Goal: Transaction & Acquisition: Book appointment/travel/reservation

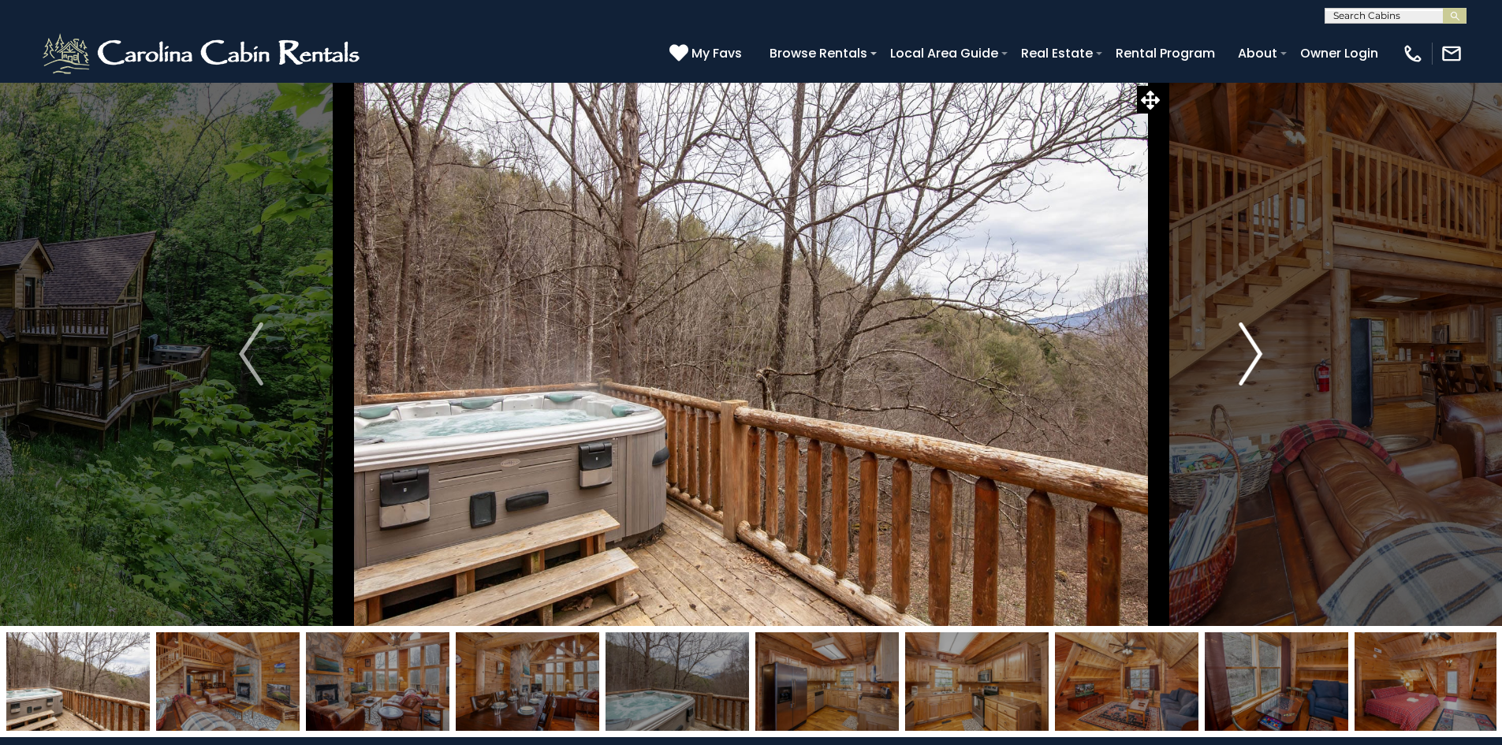
click at [1261, 357] on img "Next" at bounding box center [1250, 353] width 24 height 63
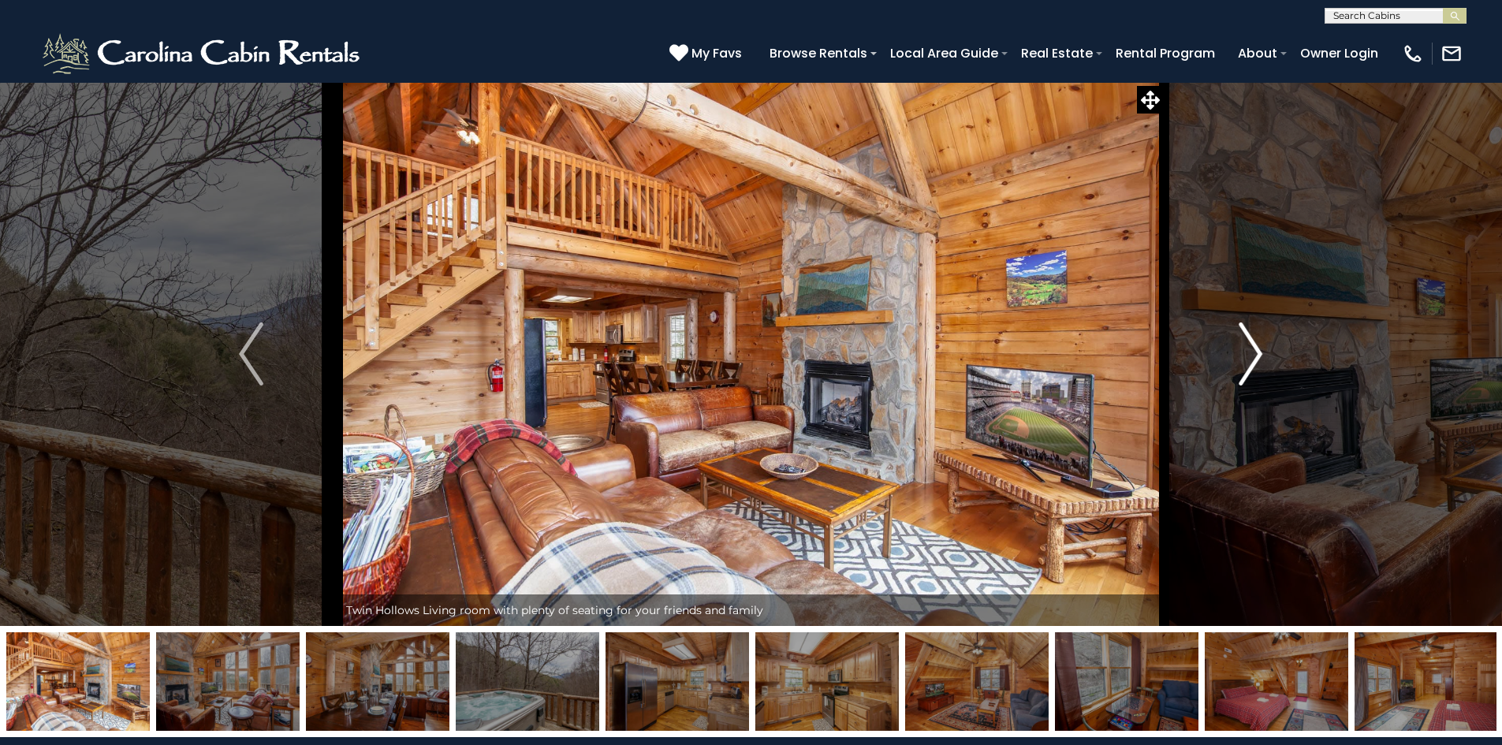
click at [1261, 357] on img "Next" at bounding box center [1250, 353] width 24 height 63
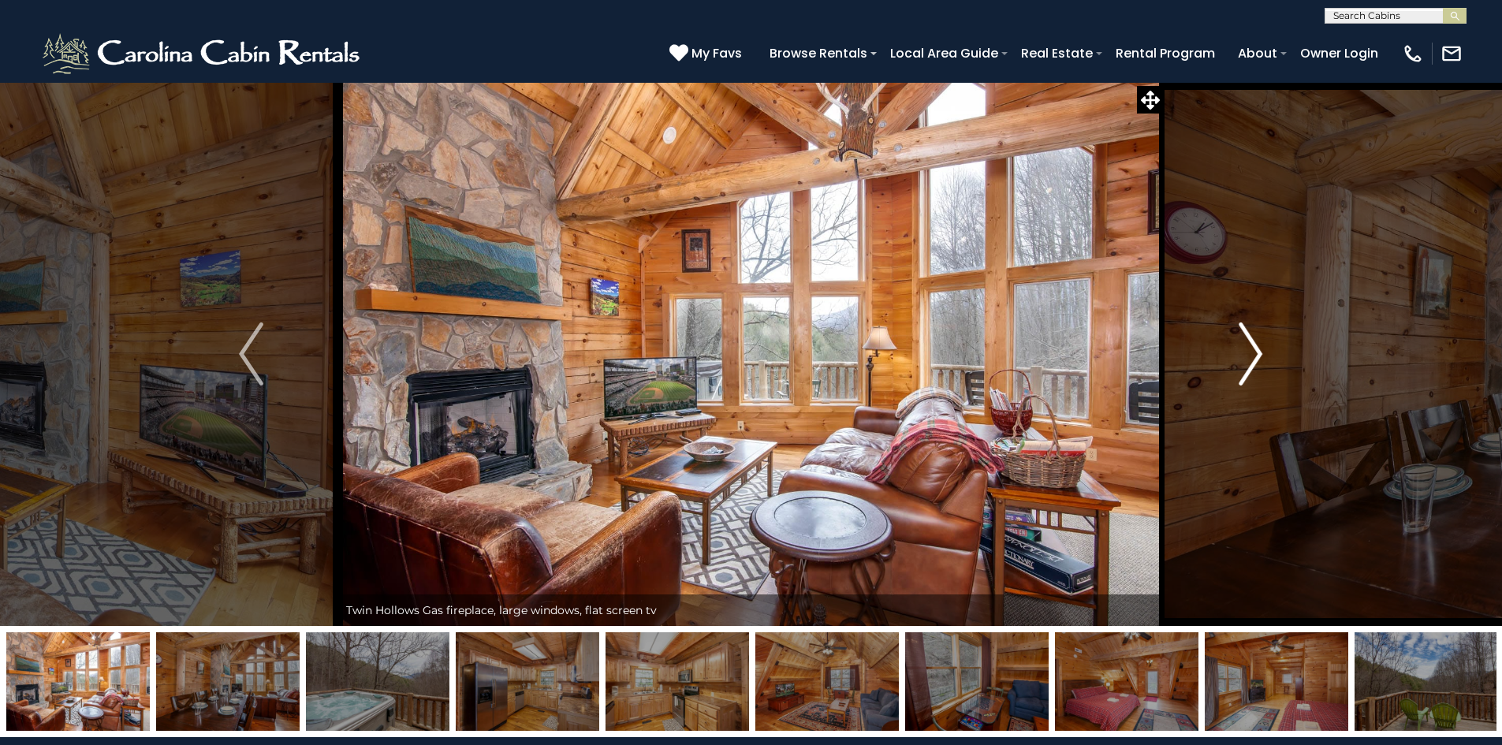
click at [1261, 357] on img "Next" at bounding box center [1250, 353] width 24 height 63
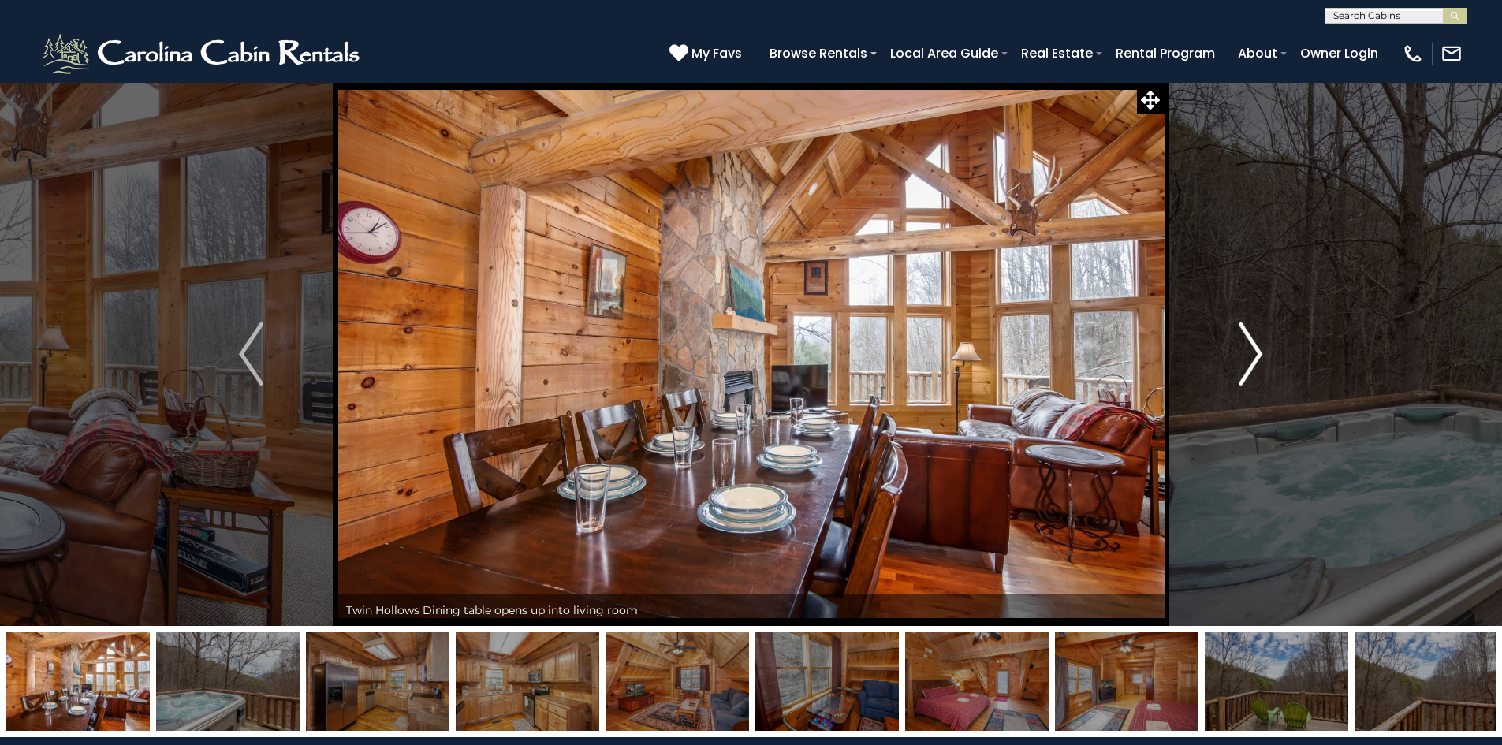
click at [1261, 357] on img "Next" at bounding box center [1250, 353] width 24 height 63
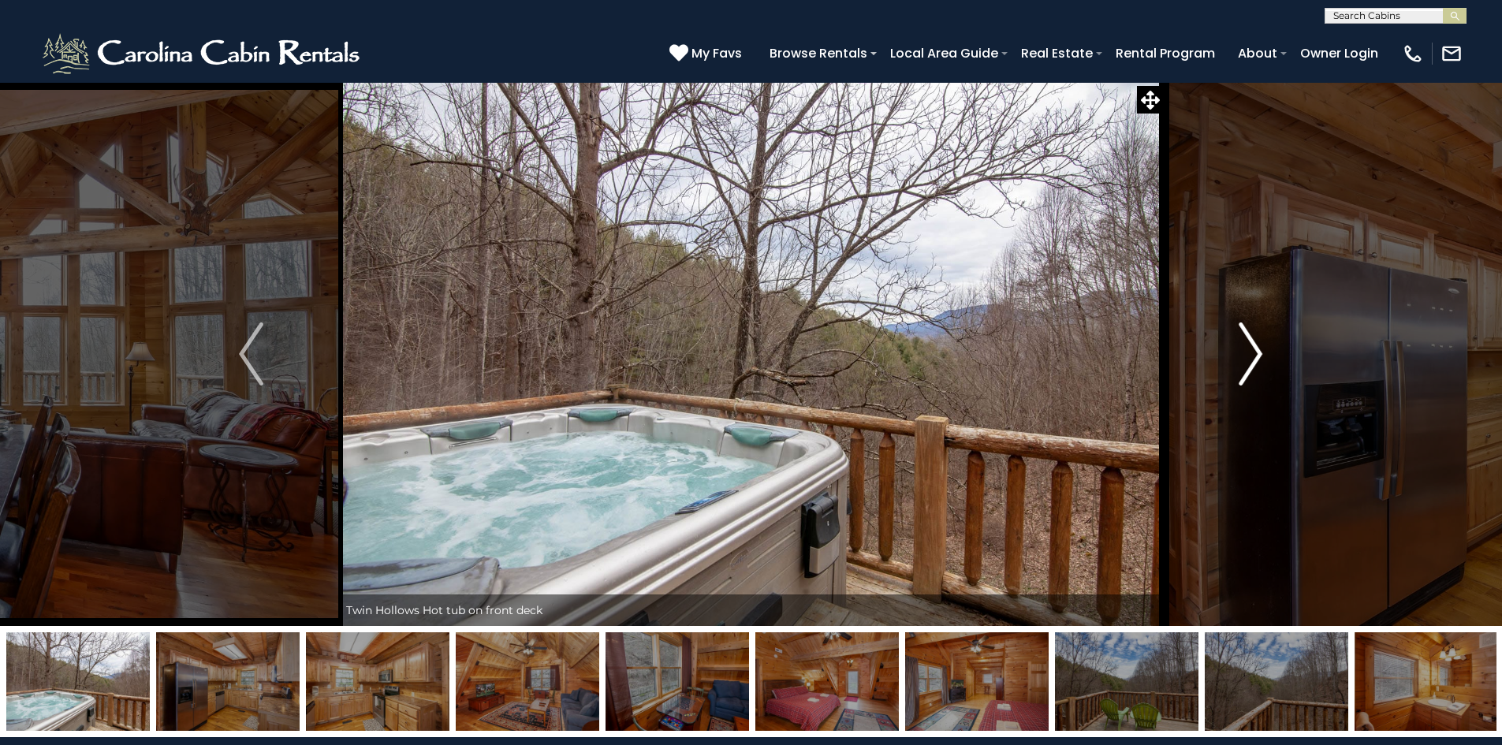
click at [1261, 357] on img "Next" at bounding box center [1250, 353] width 24 height 63
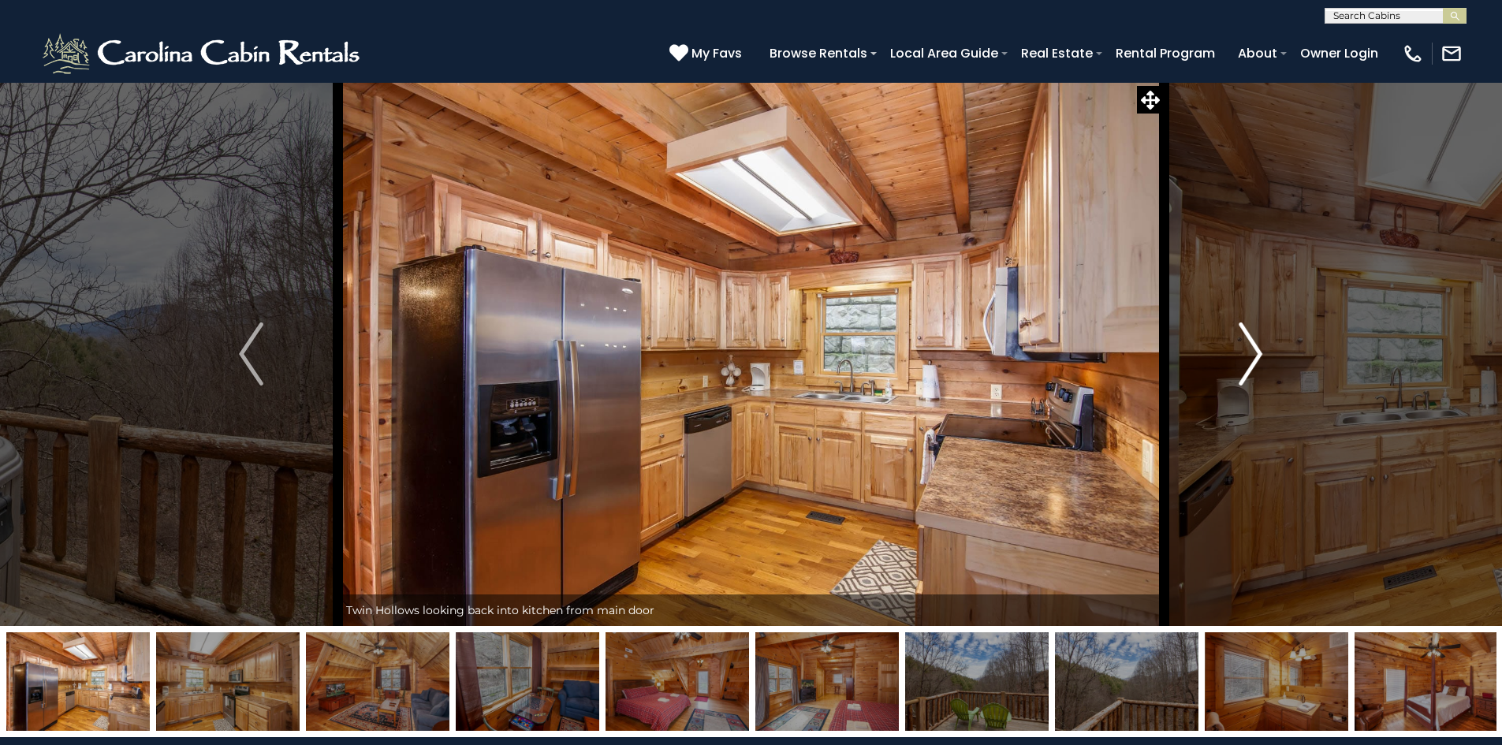
click at [1261, 357] on img "Next" at bounding box center [1250, 353] width 24 height 63
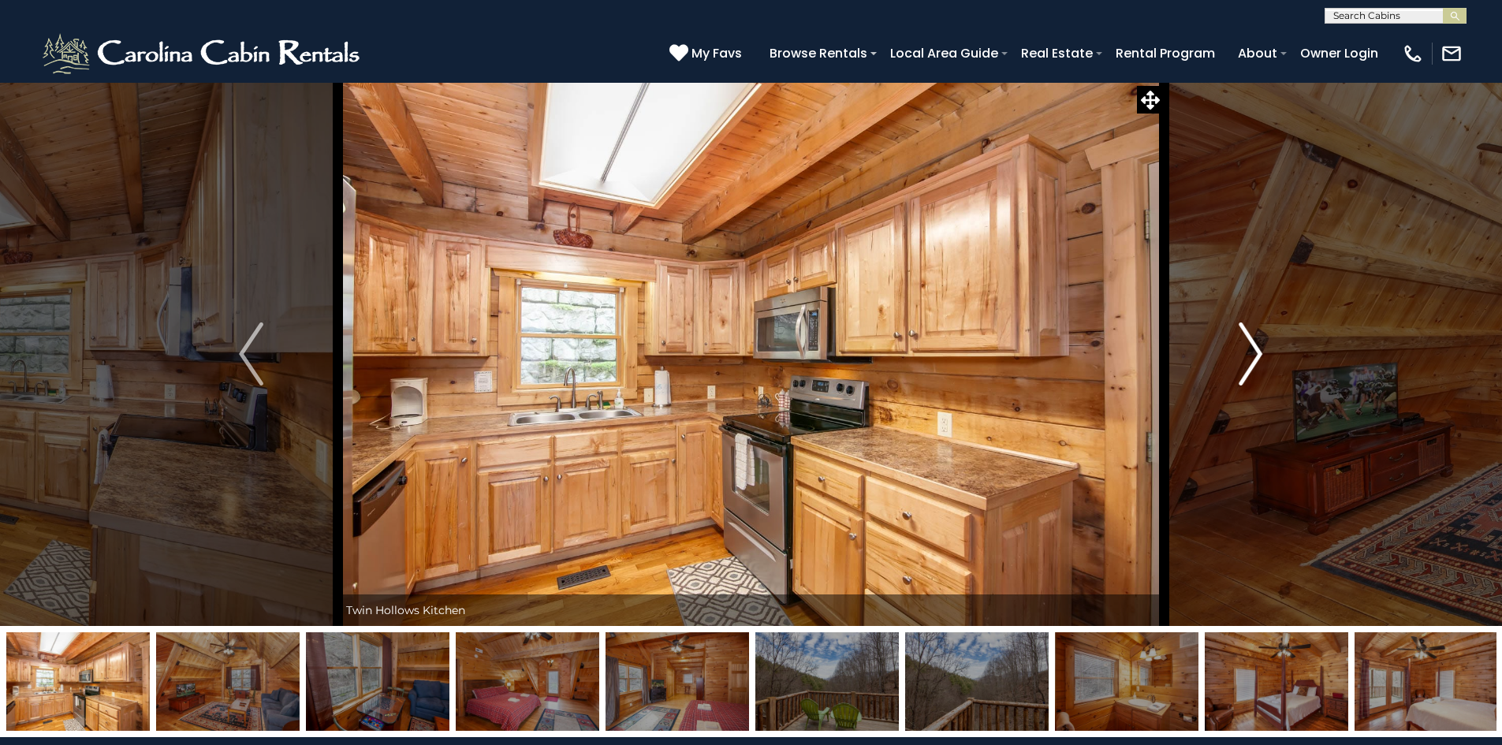
click at [1261, 357] on img "Next" at bounding box center [1250, 353] width 24 height 63
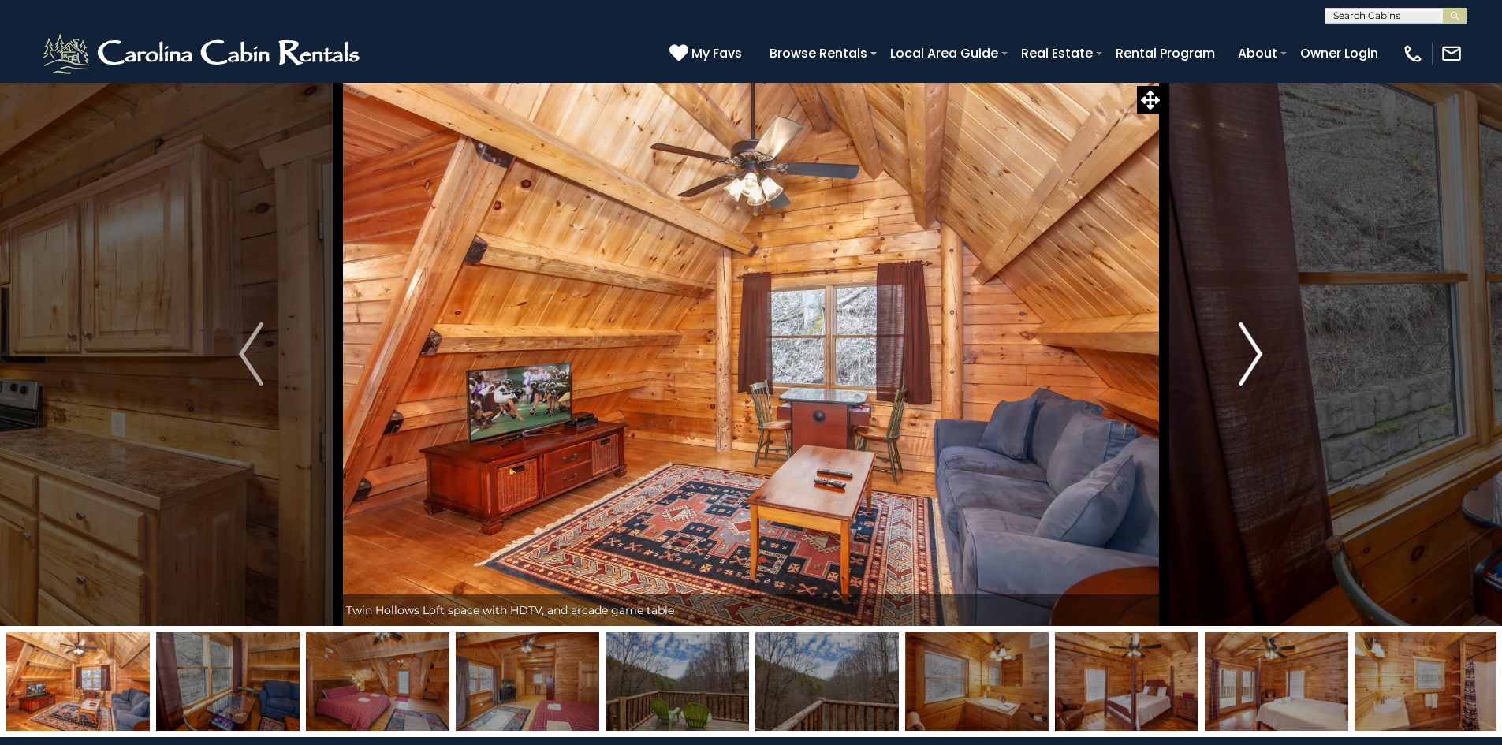
click at [1261, 357] on img "Next" at bounding box center [1250, 353] width 24 height 63
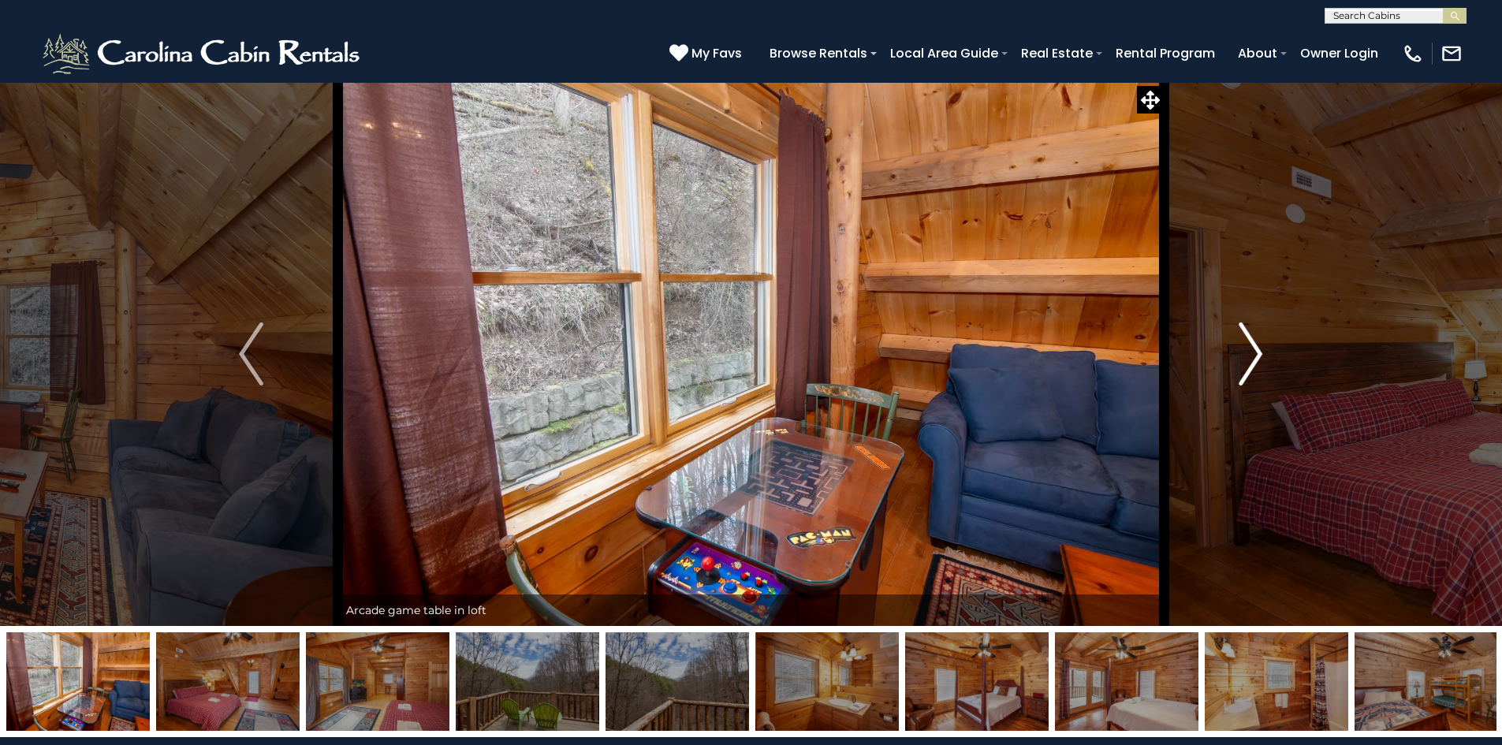
click at [1261, 357] on img "Next" at bounding box center [1250, 353] width 24 height 63
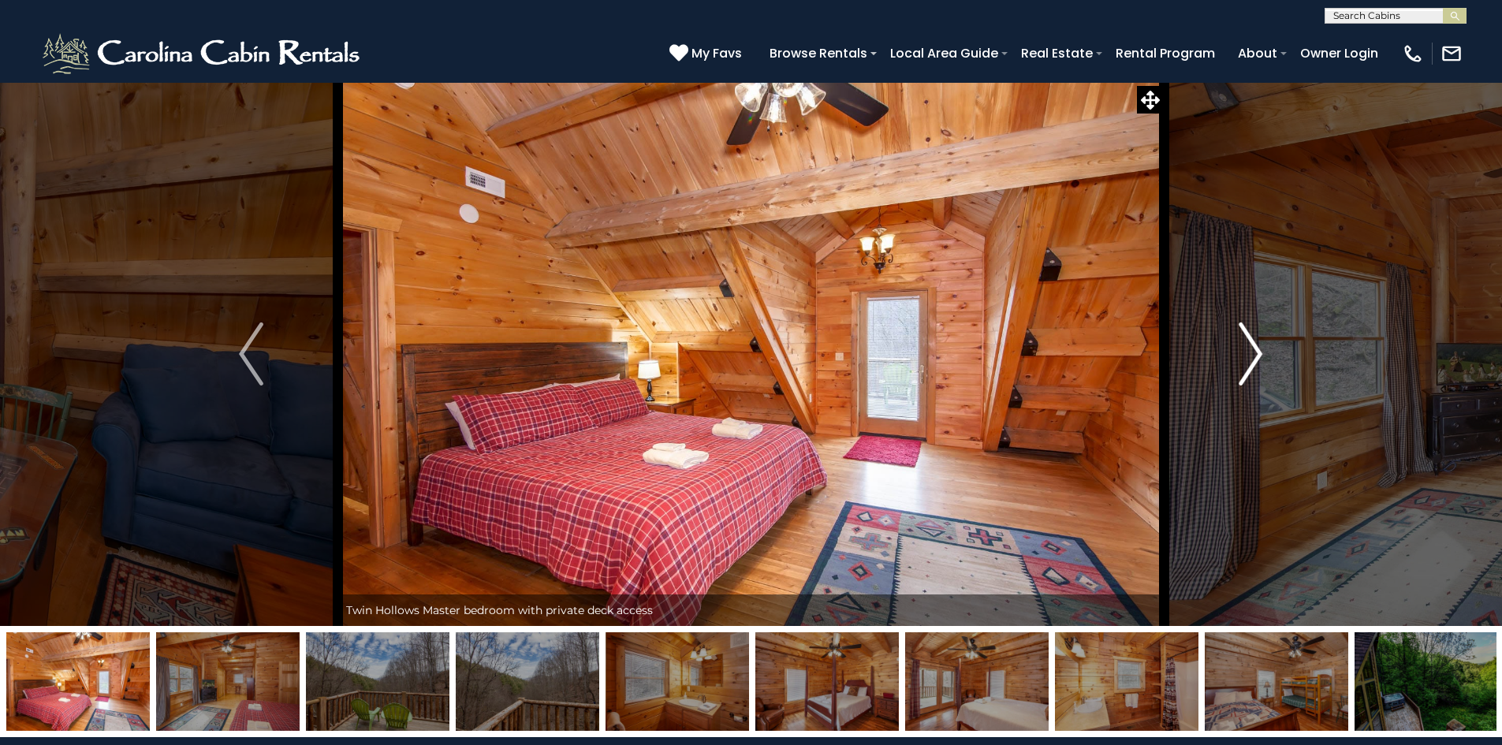
click at [1261, 357] on img "Next" at bounding box center [1250, 353] width 24 height 63
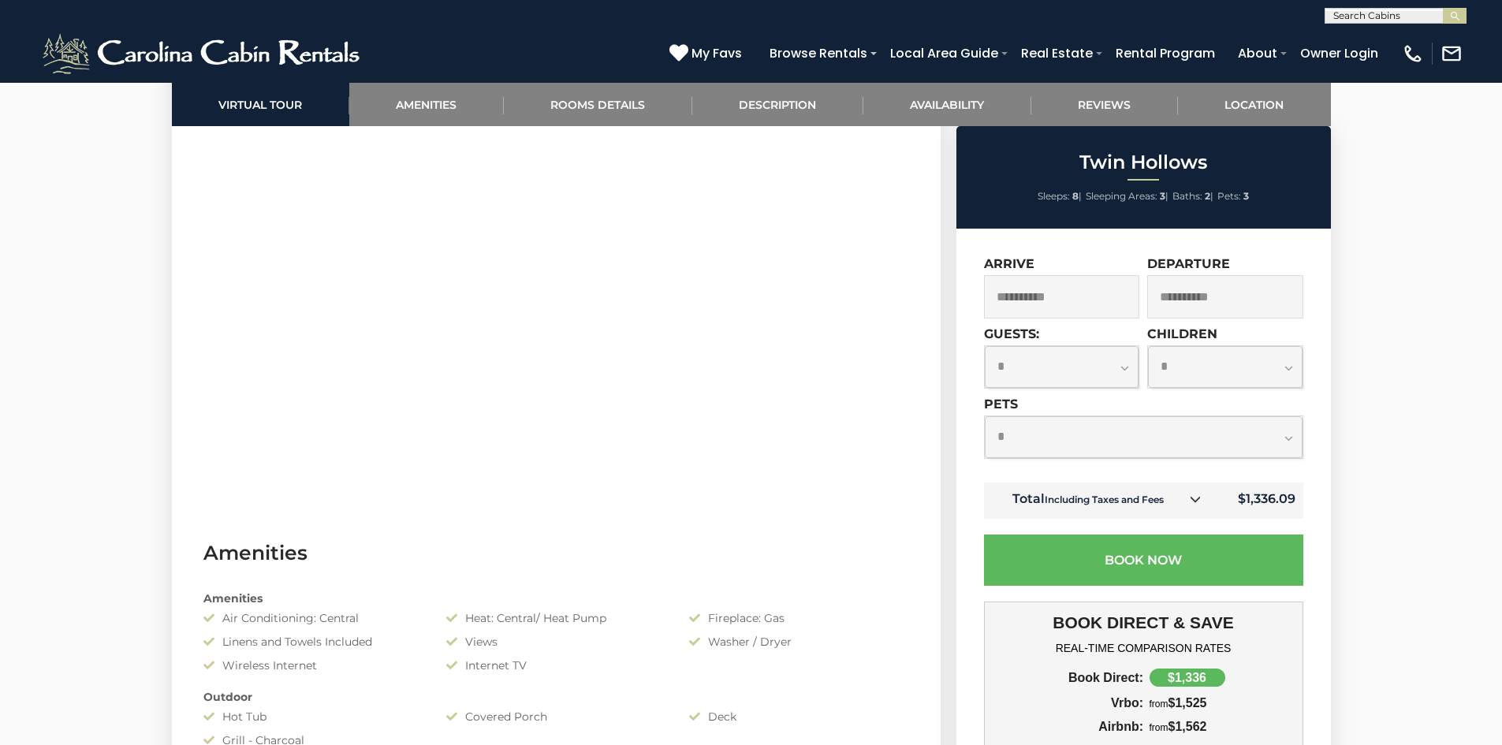
scroll to position [867, 0]
drag, startPoint x: 1171, startPoint y: 459, endPoint x: 1162, endPoint y: 458, distance: 9.5
click at [1171, 459] on div "**********" at bounding box center [1143, 436] width 319 height 43
click at [1111, 436] on select "**********" at bounding box center [1143, 437] width 318 height 42
select select "*"
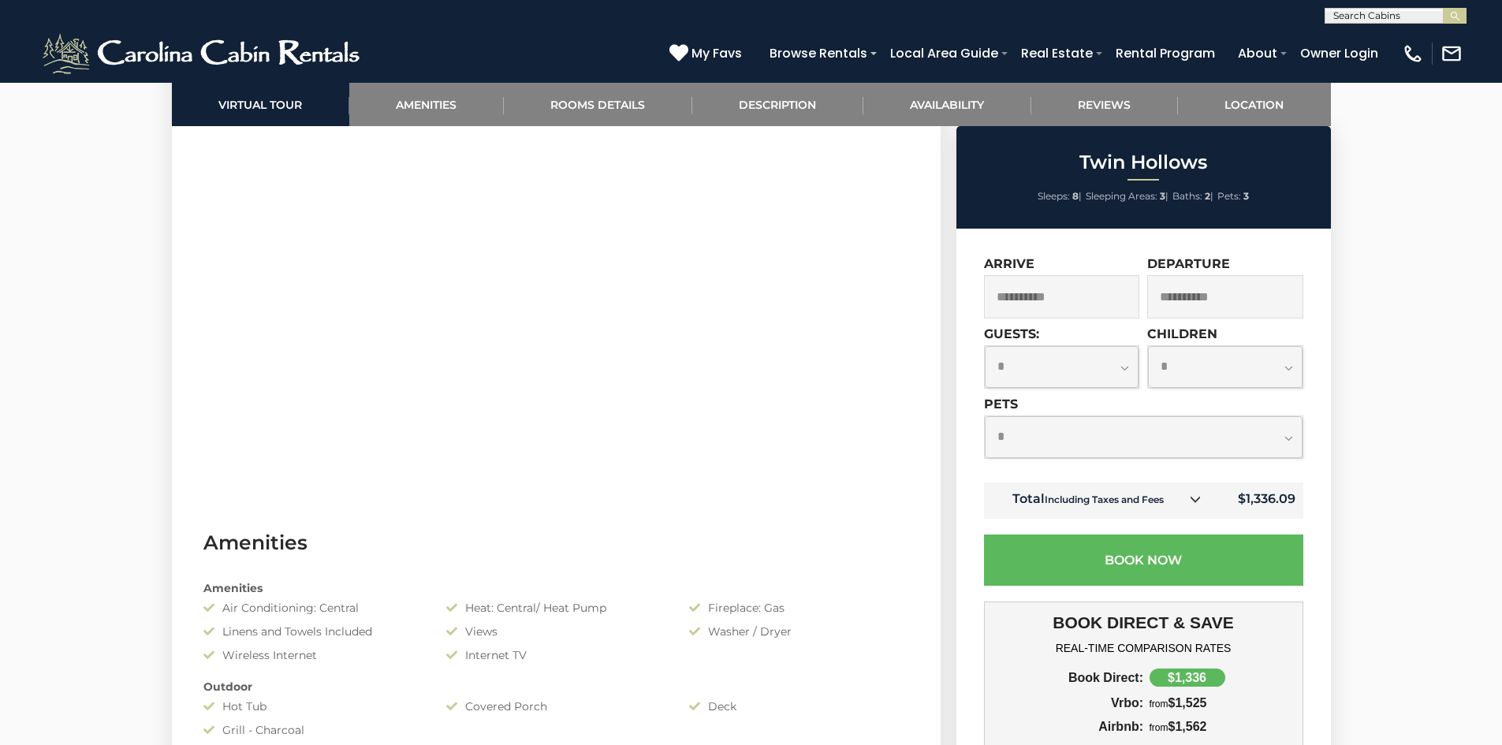
click at [984, 416] on select "**********" at bounding box center [1143, 437] width 318 height 42
click at [1030, 300] on input "**********" at bounding box center [1062, 296] width 156 height 43
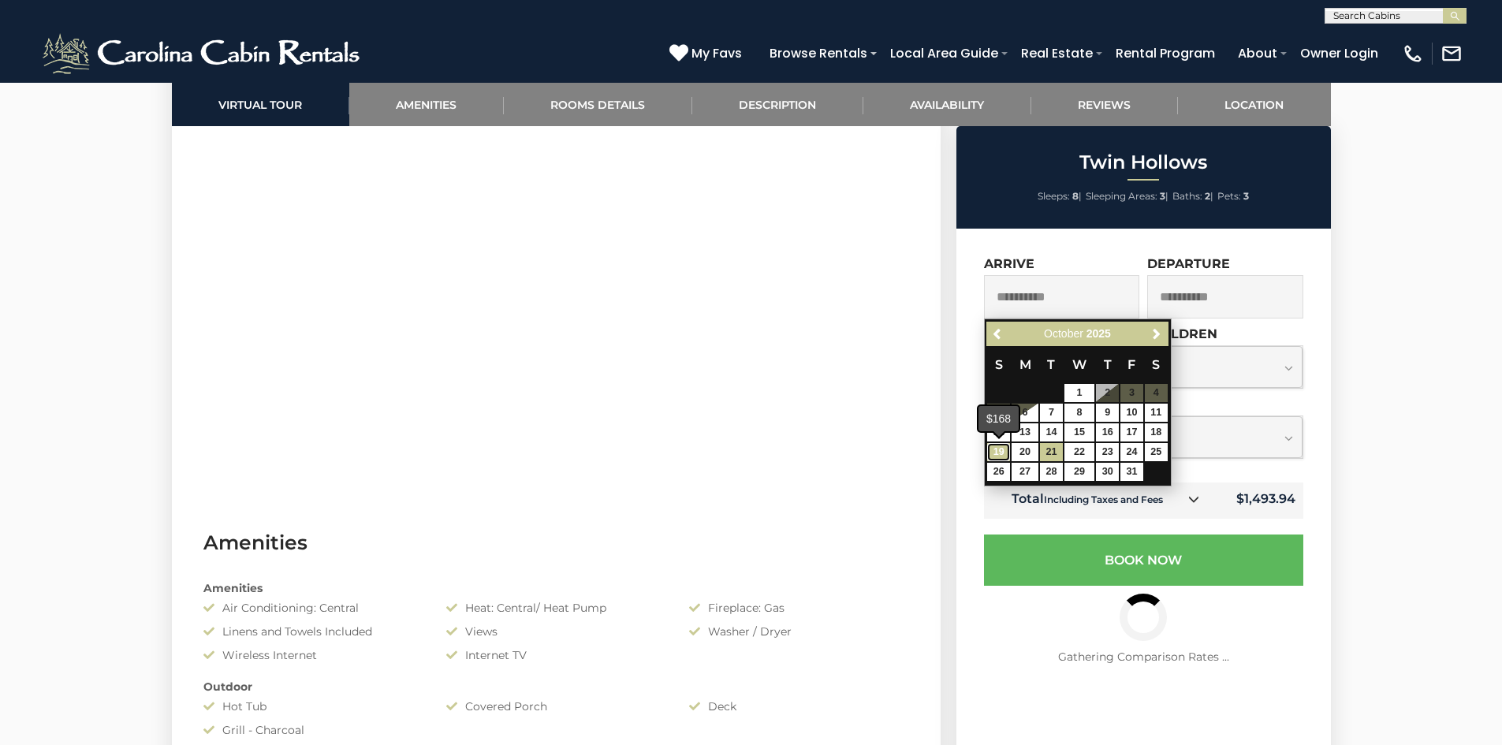
click at [1004, 445] on link "19" at bounding box center [998, 452] width 23 height 18
type input "**********"
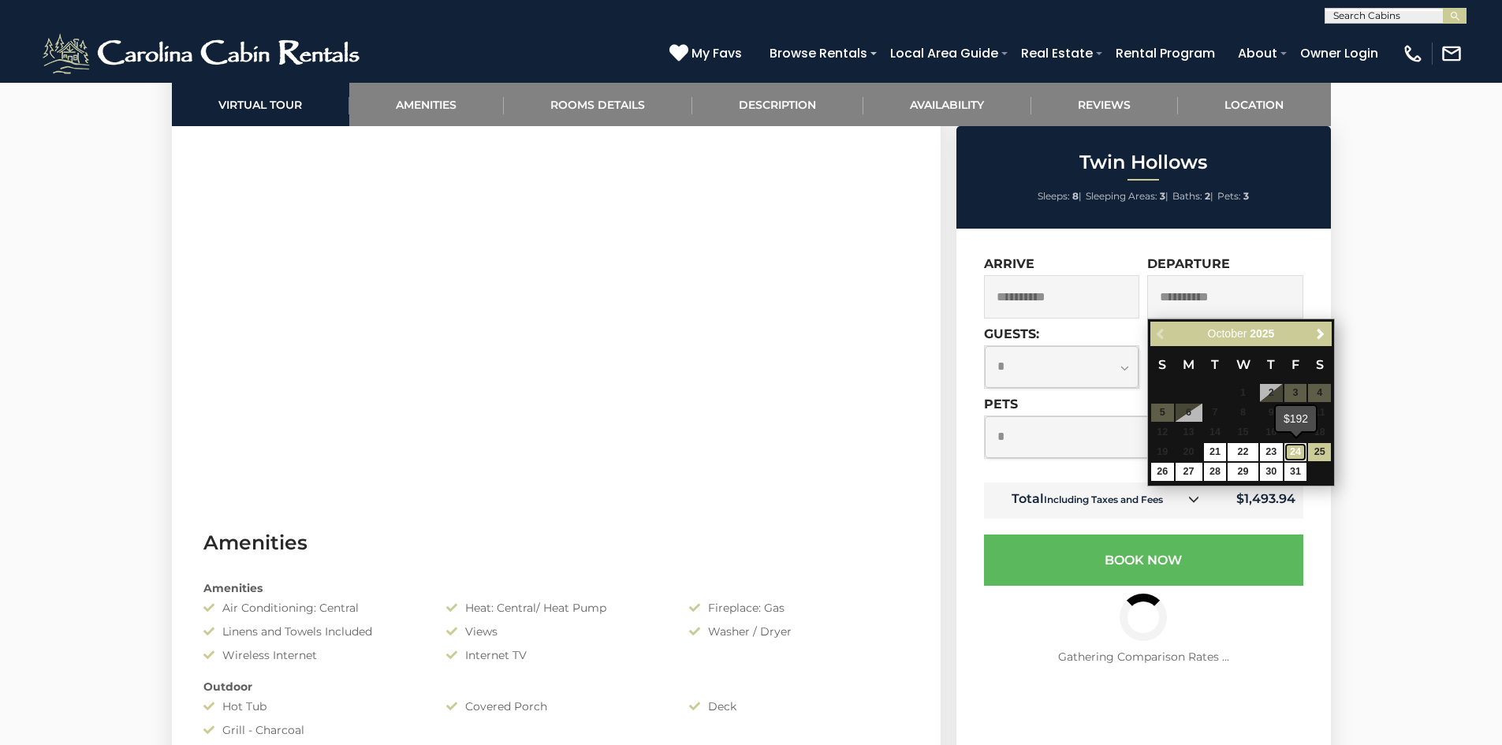
click at [1296, 448] on link "24" at bounding box center [1295, 452] width 23 height 18
type input "**********"
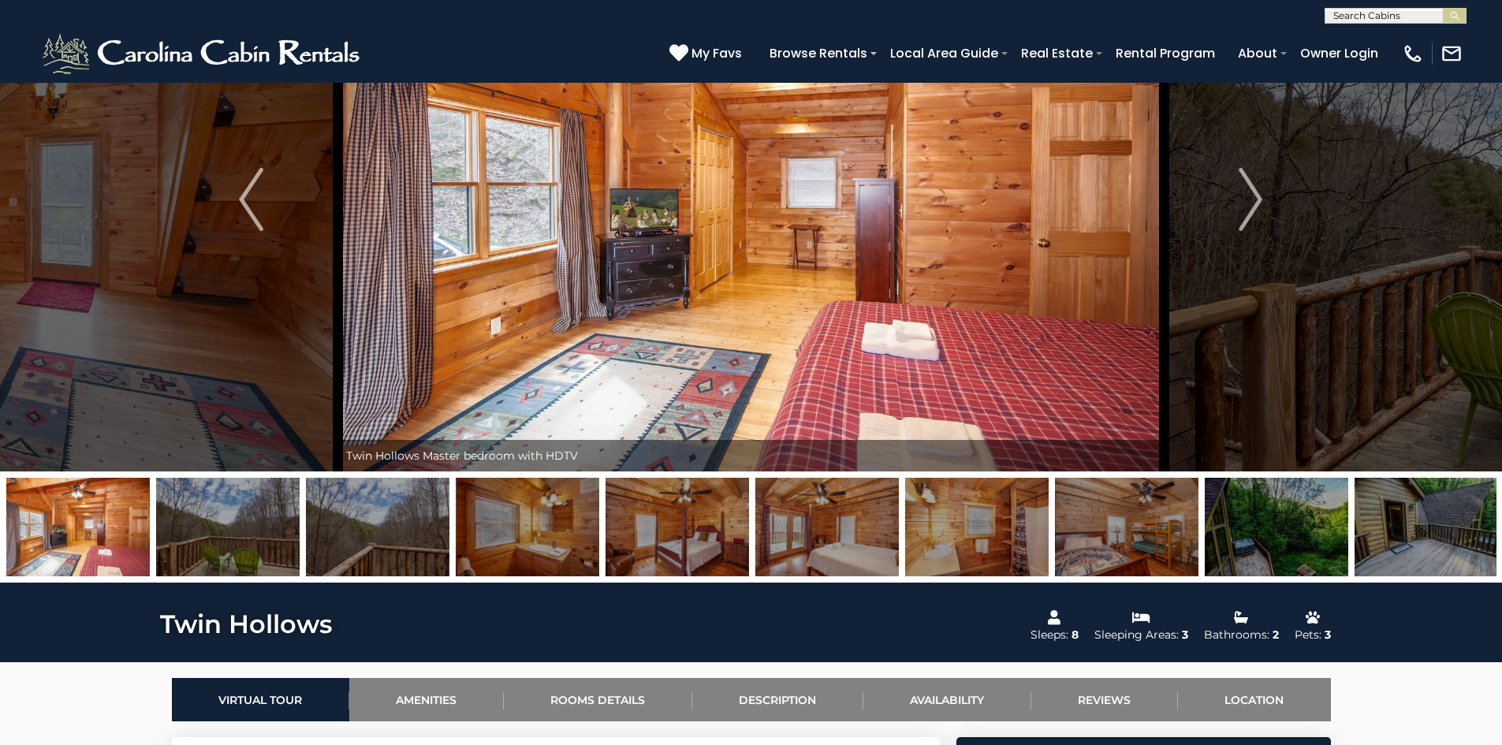
scroll to position [394, 0]
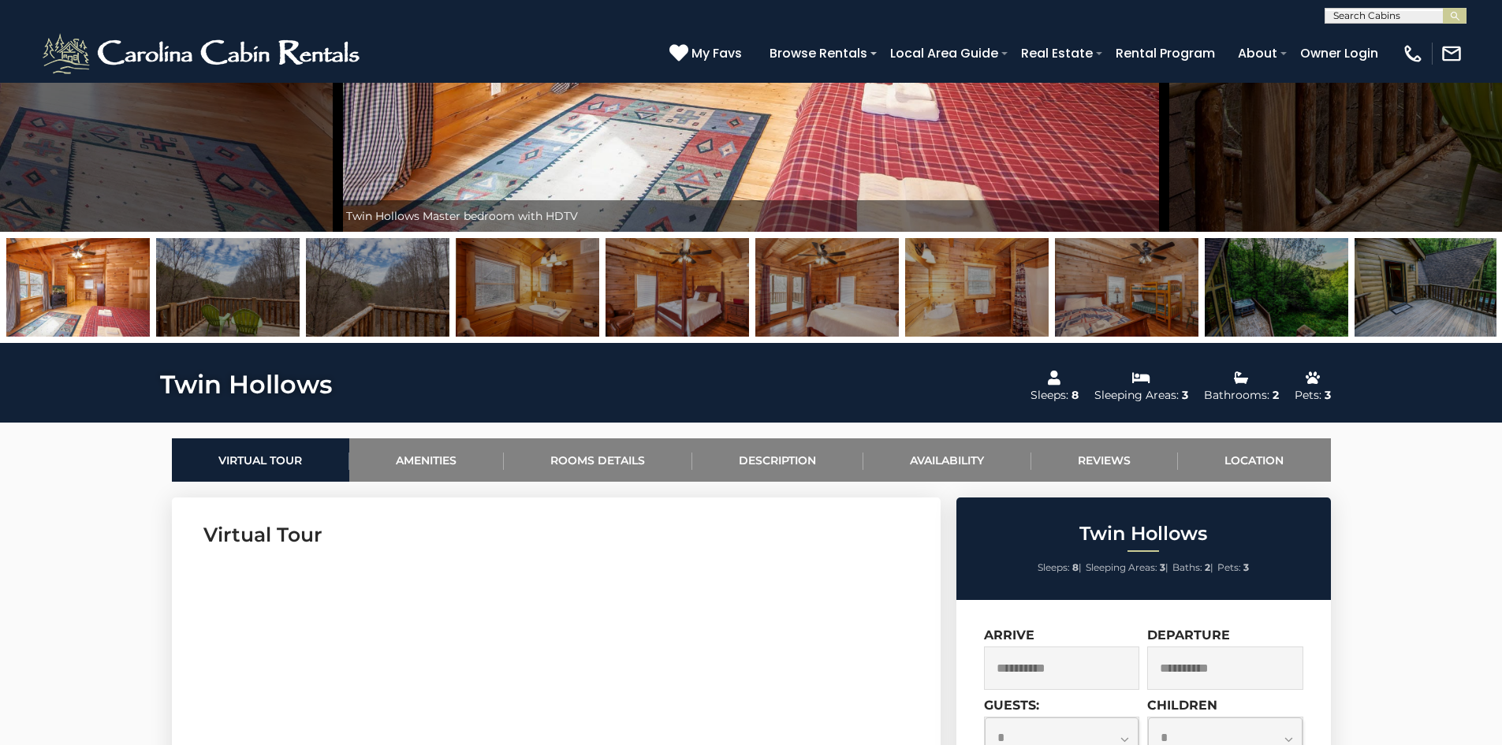
click at [1252, 307] on img at bounding box center [1275, 287] width 143 height 99
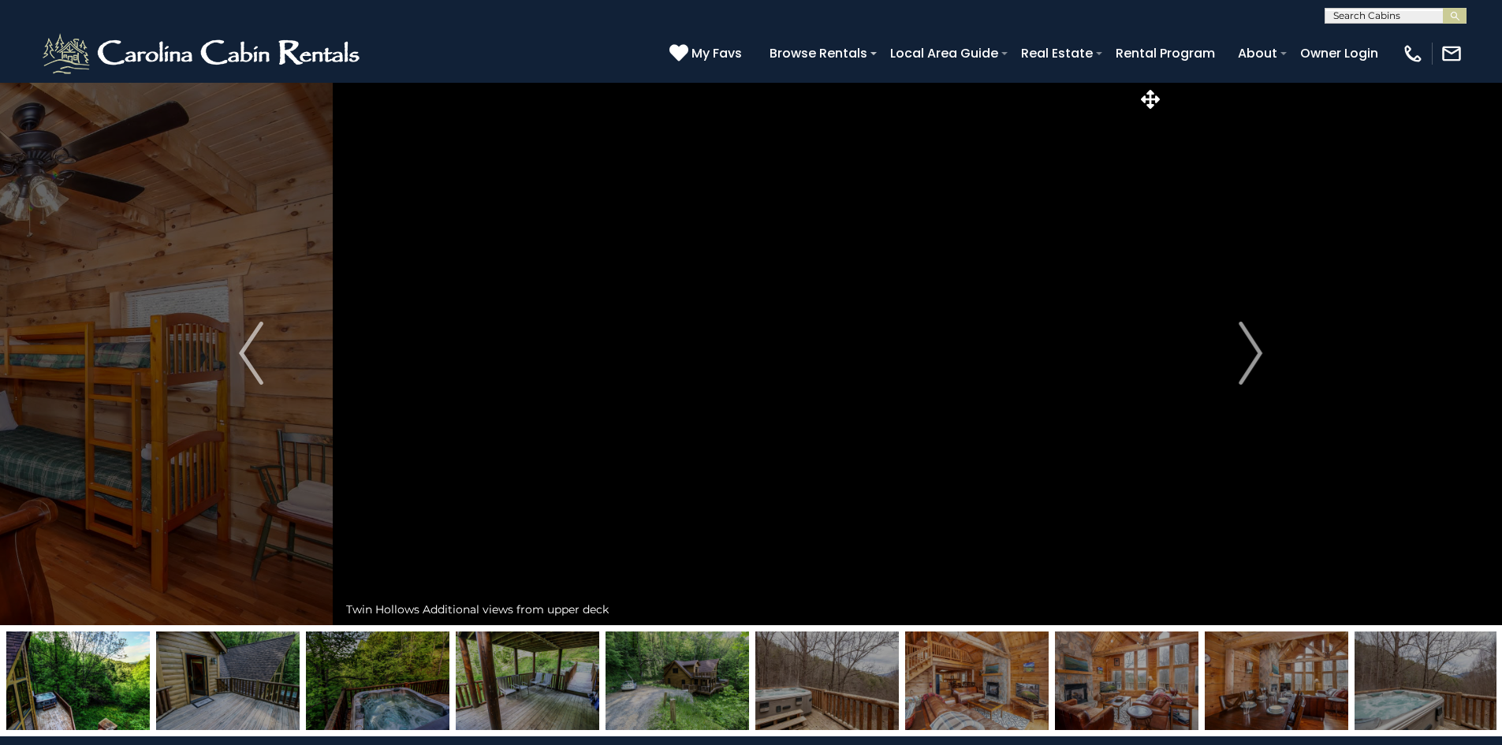
scroll to position [0, 0]
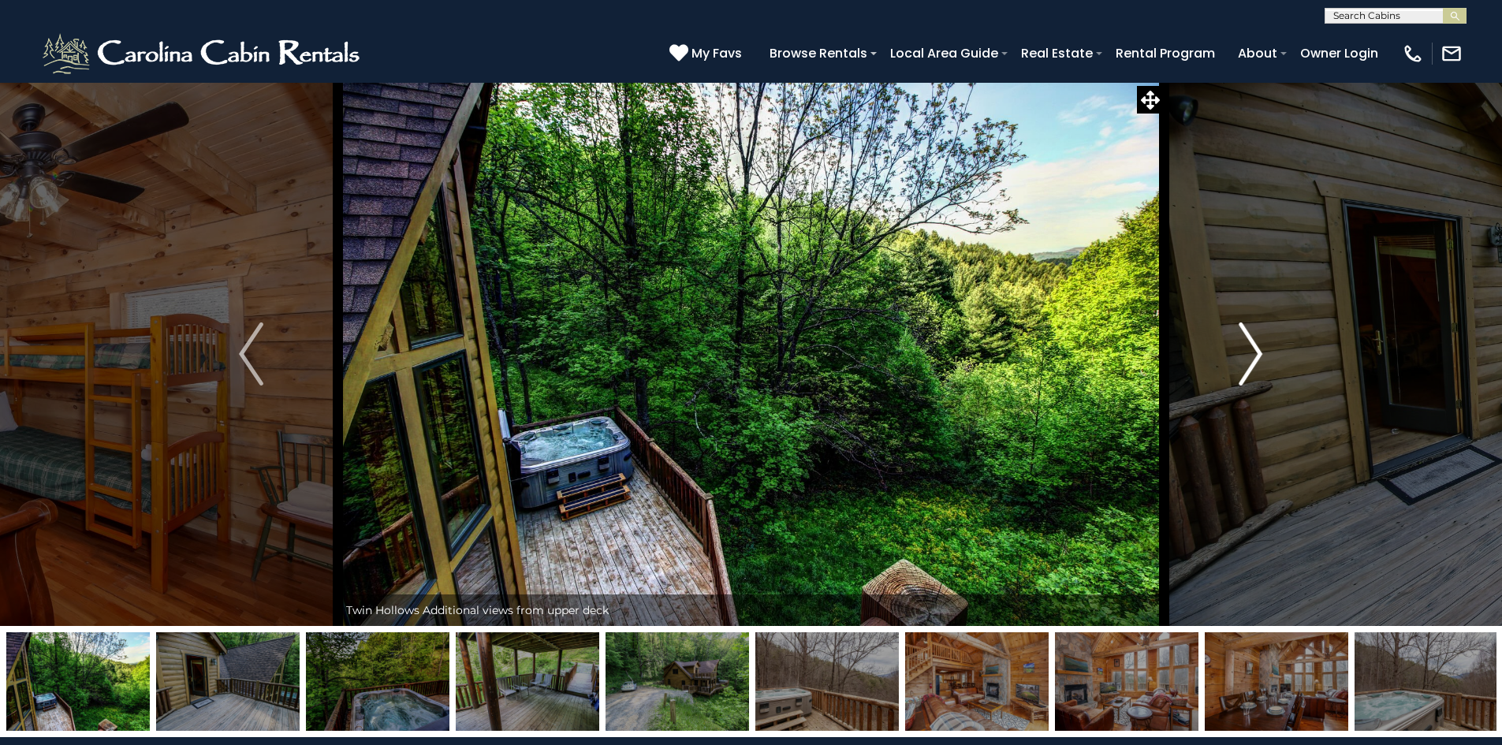
click at [1259, 358] on img "Next" at bounding box center [1250, 353] width 24 height 63
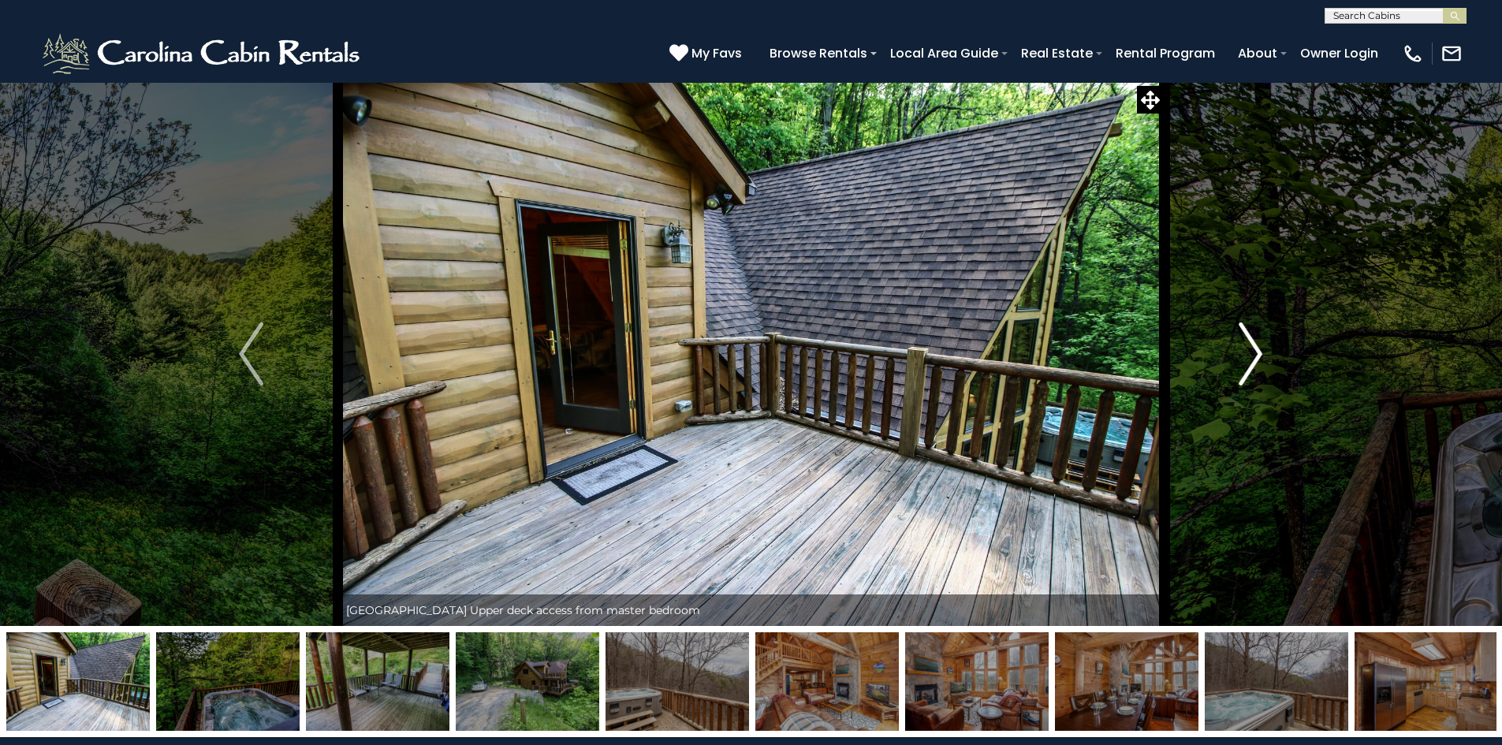
click at [1259, 358] on img "Next" at bounding box center [1250, 353] width 24 height 63
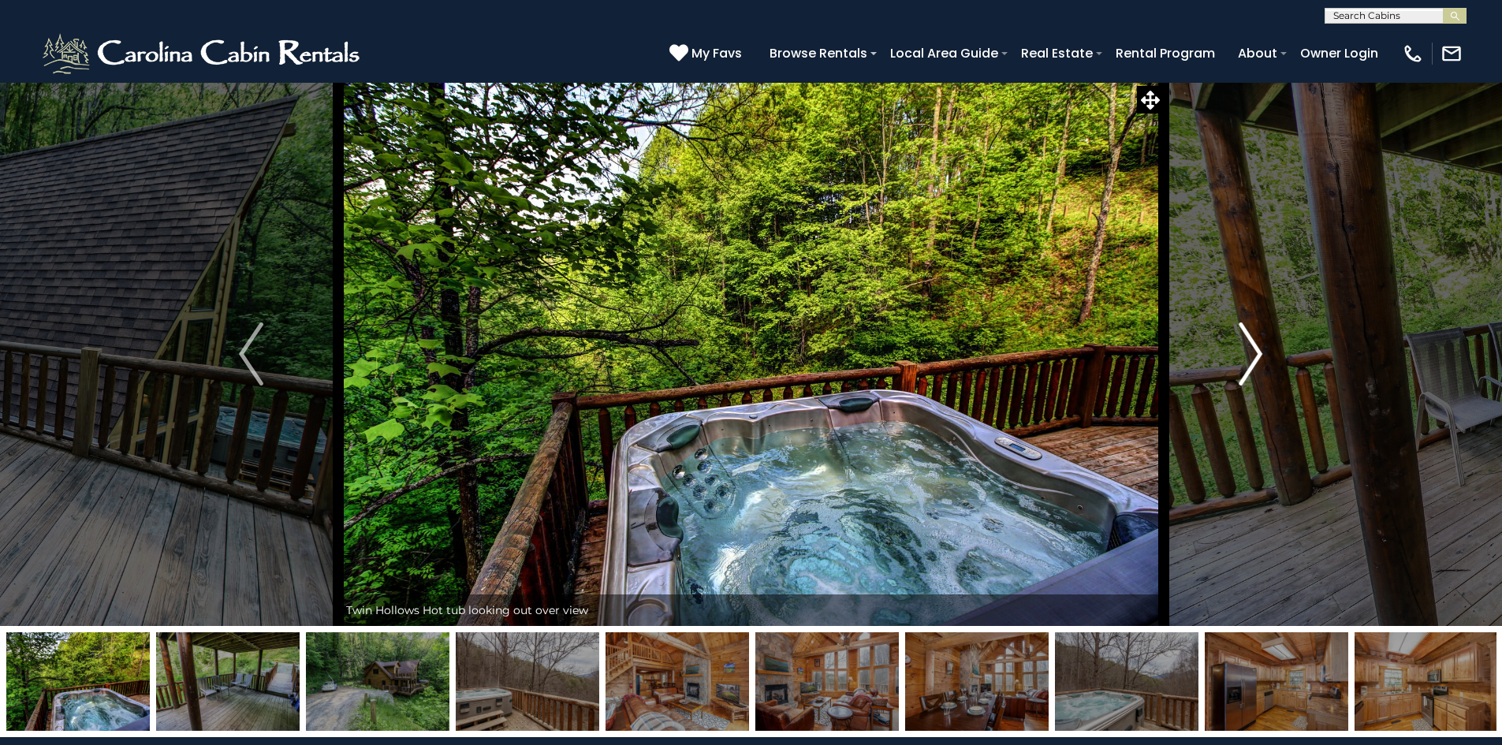
click at [1259, 358] on img "Next" at bounding box center [1250, 353] width 24 height 63
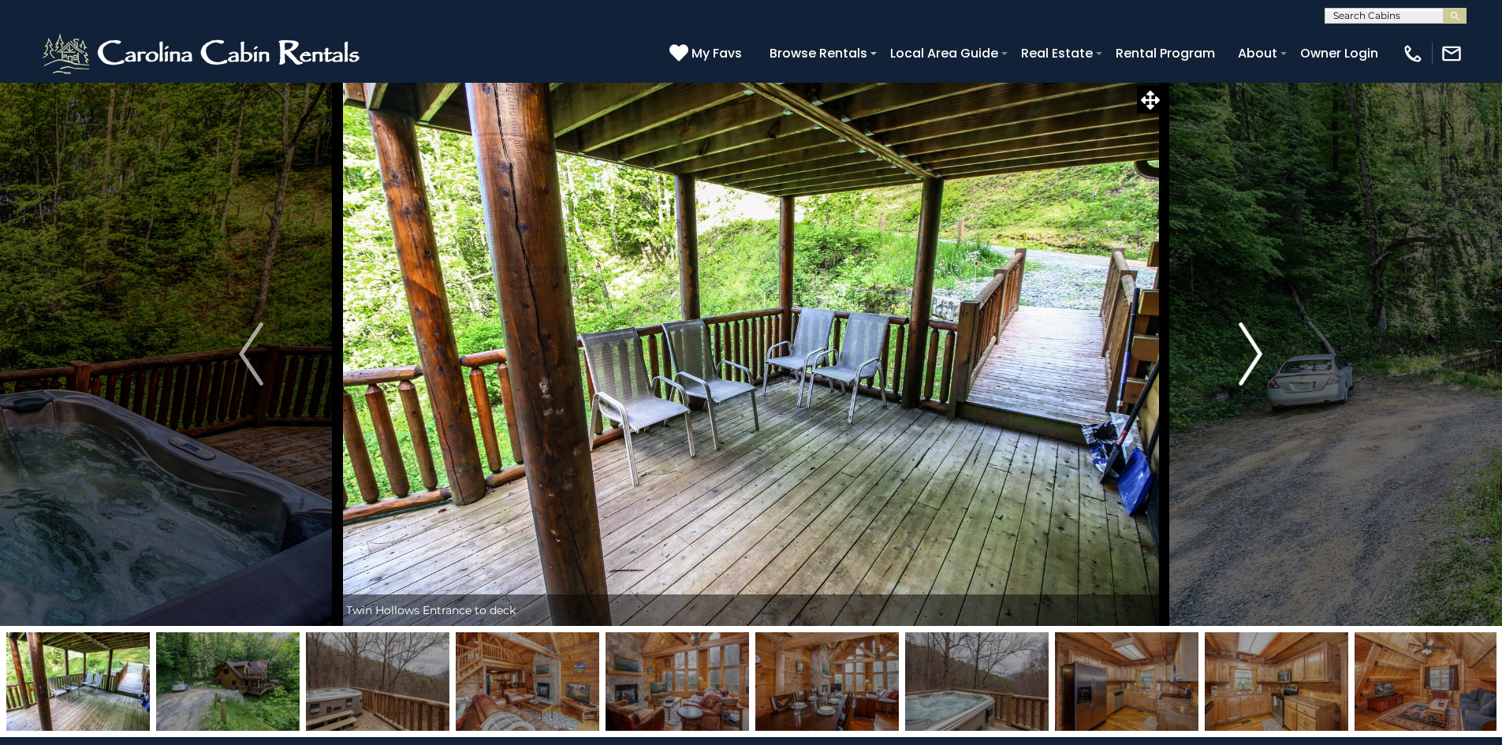
click at [1259, 358] on img "Next" at bounding box center [1250, 353] width 24 height 63
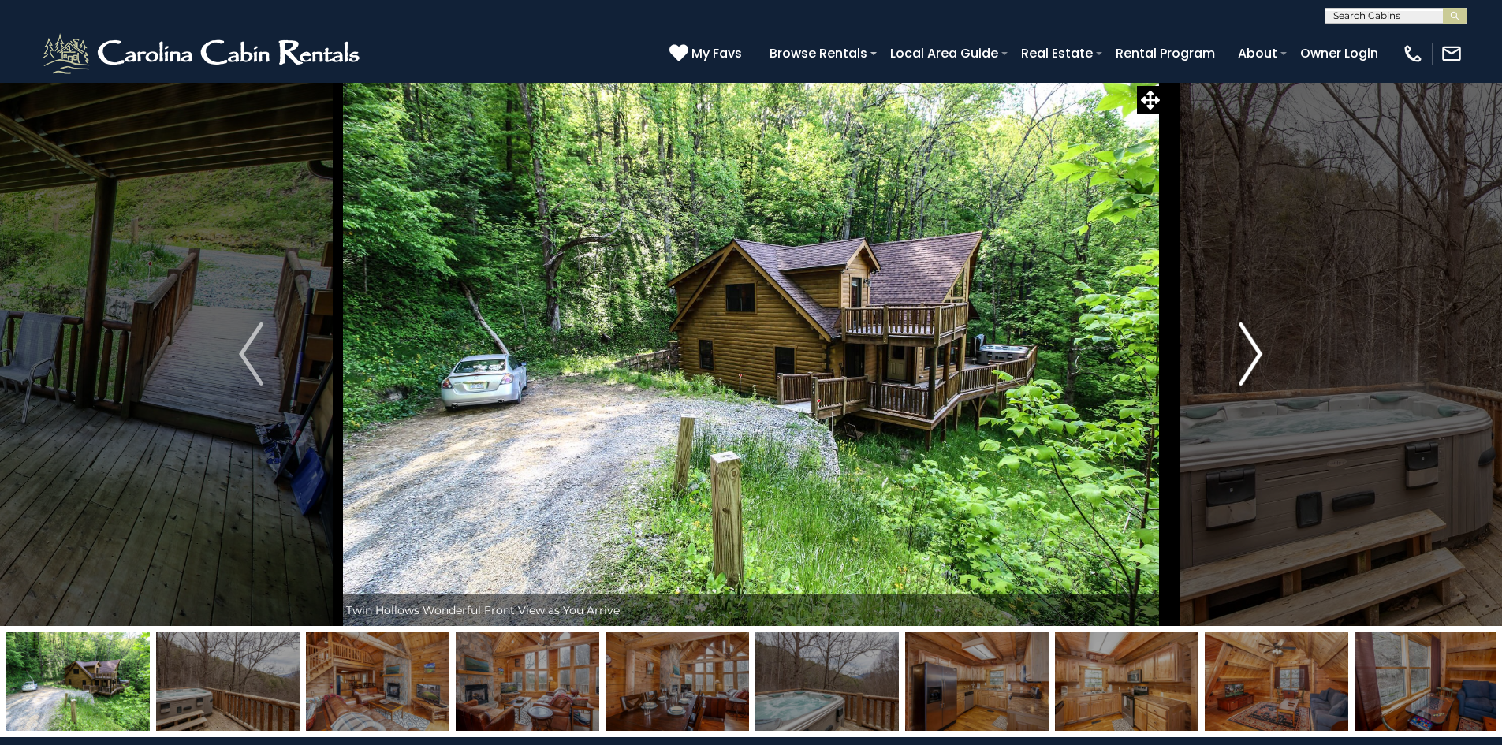
click at [1259, 358] on img "Next" at bounding box center [1250, 353] width 24 height 63
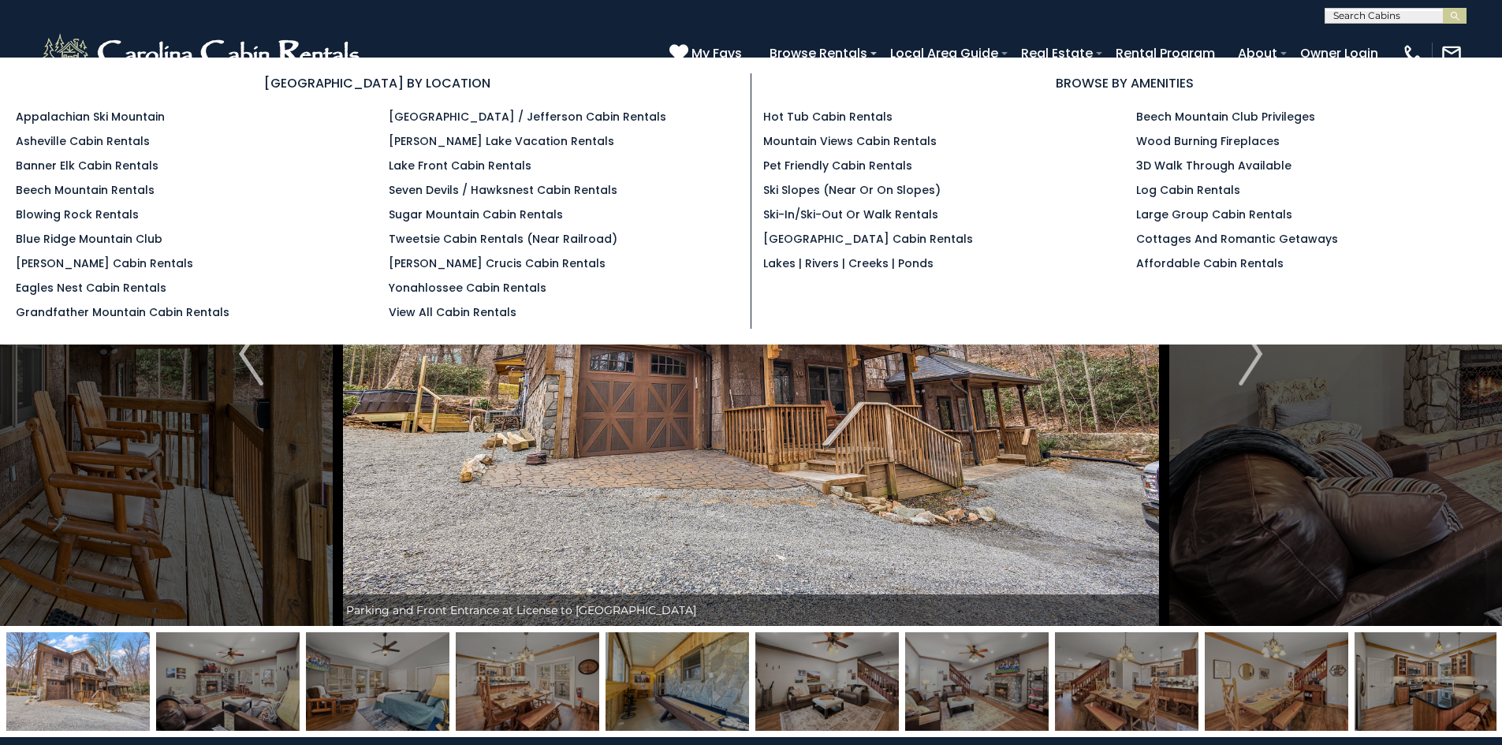
select select "*"
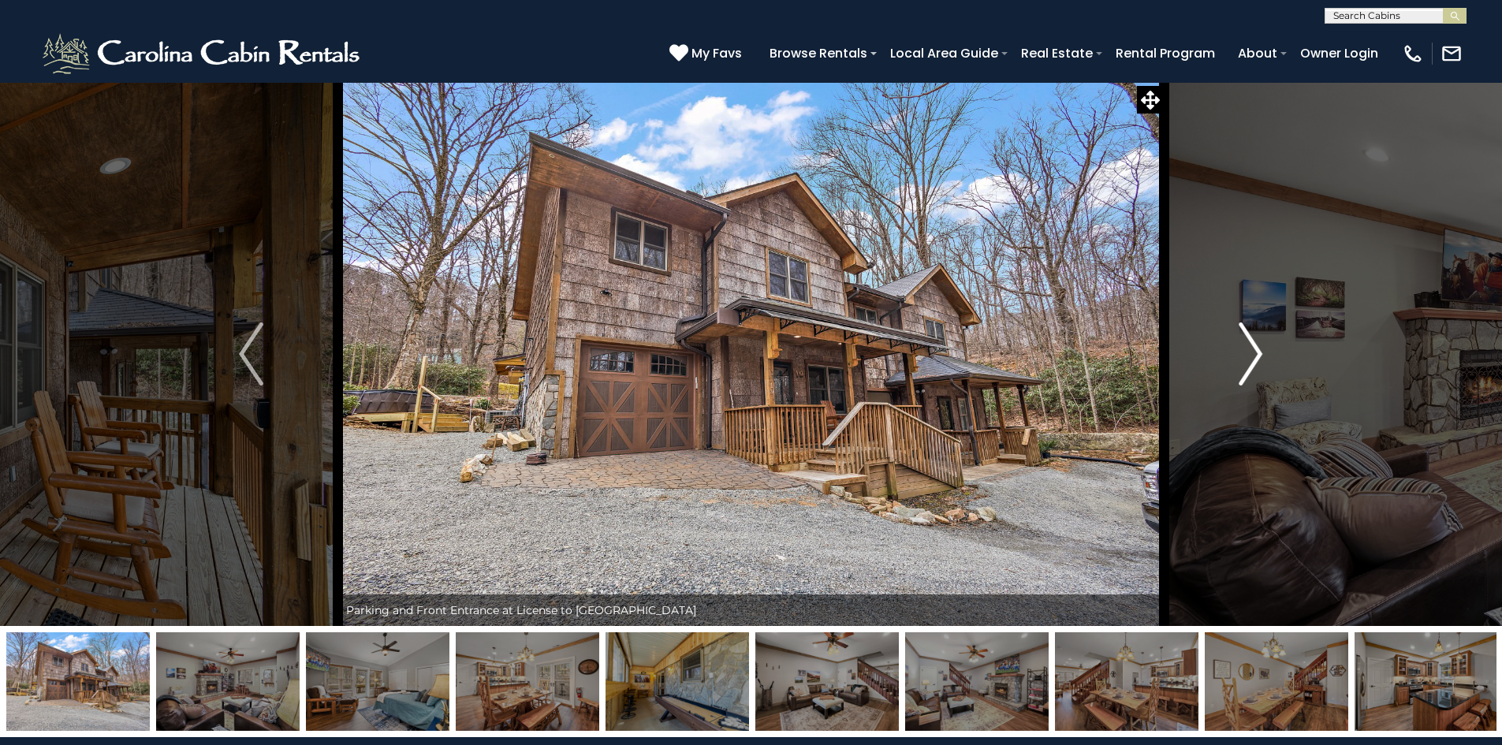
click at [1234, 369] on button "Next" at bounding box center [1249, 354] width 173 height 544
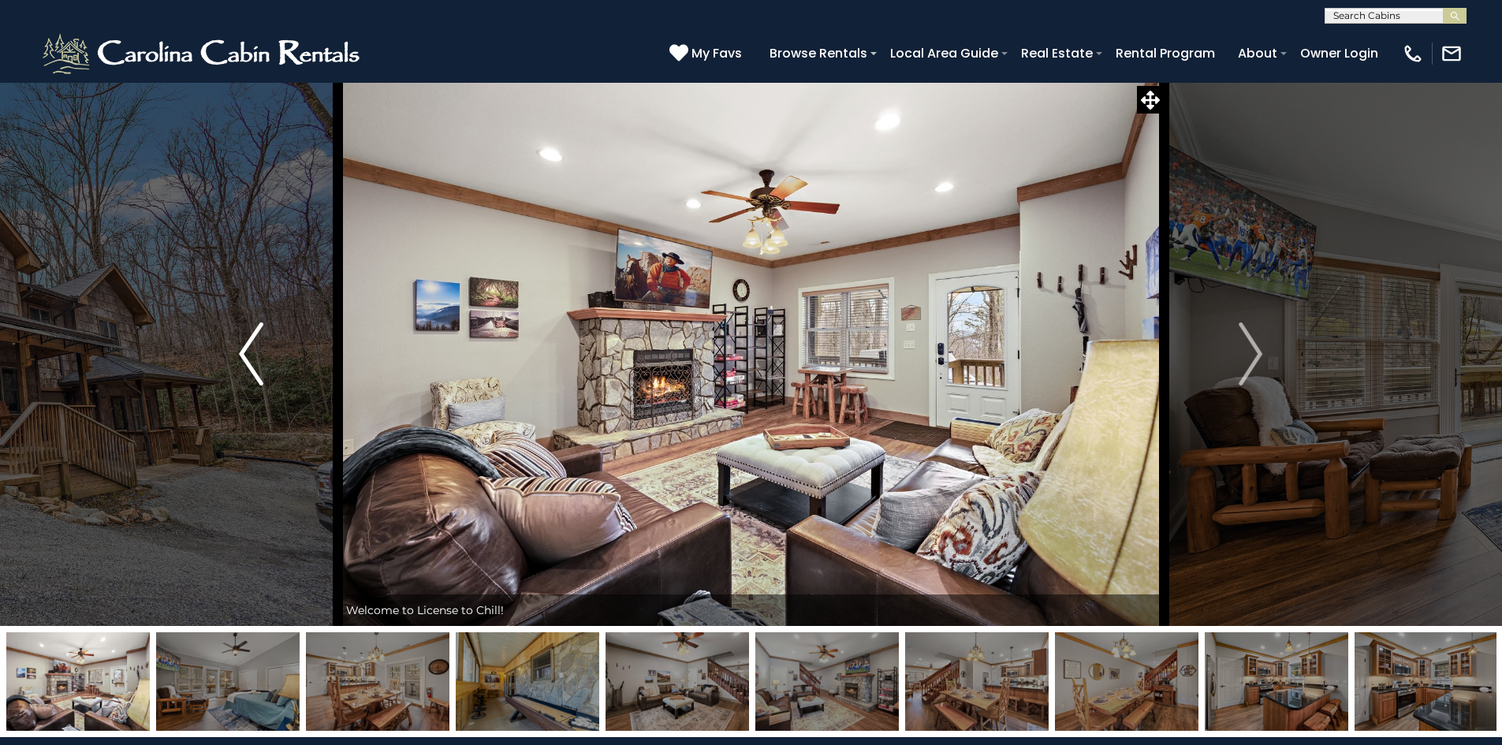
click at [242, 348] on img "Previous" at bounding box center [251, 353] width 24 height 63
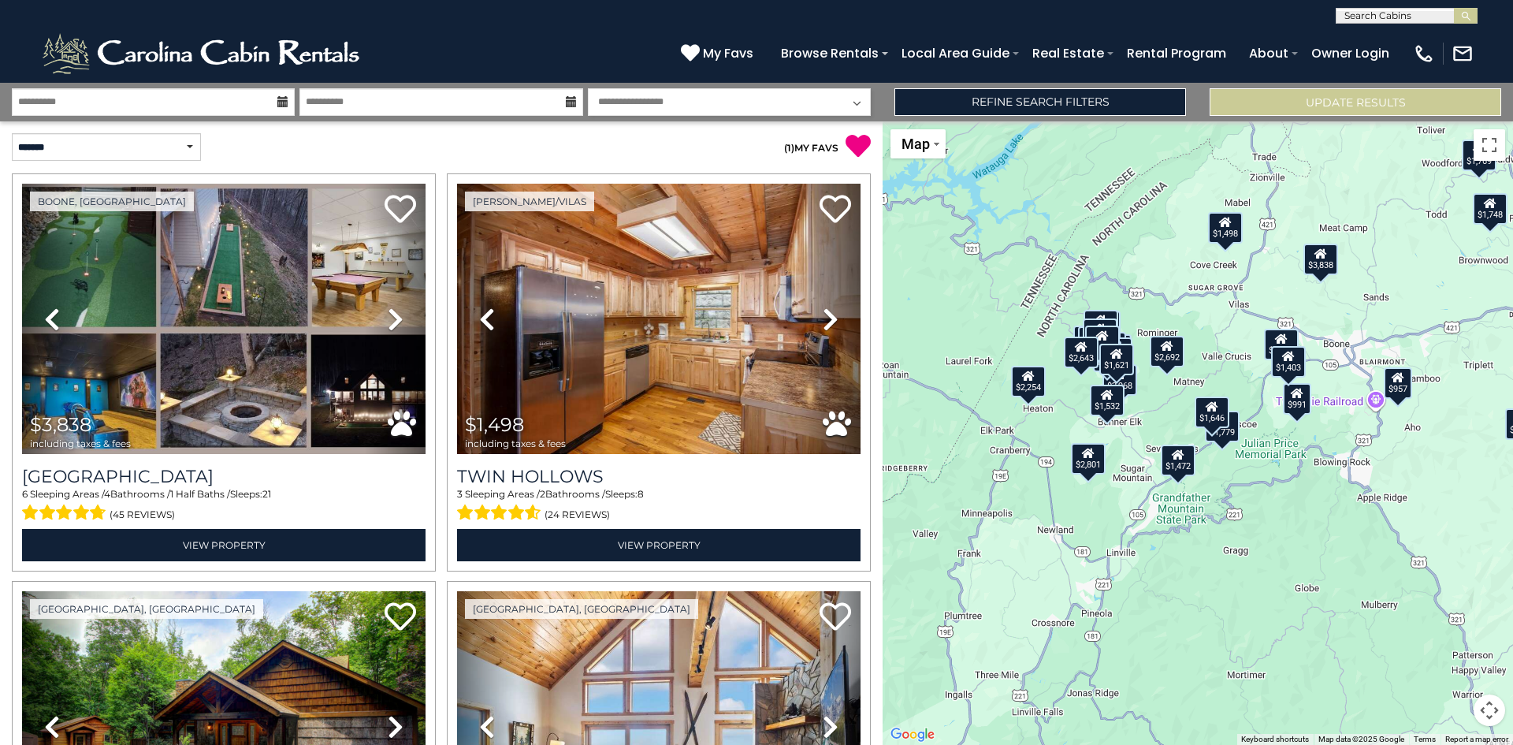
select select "*"
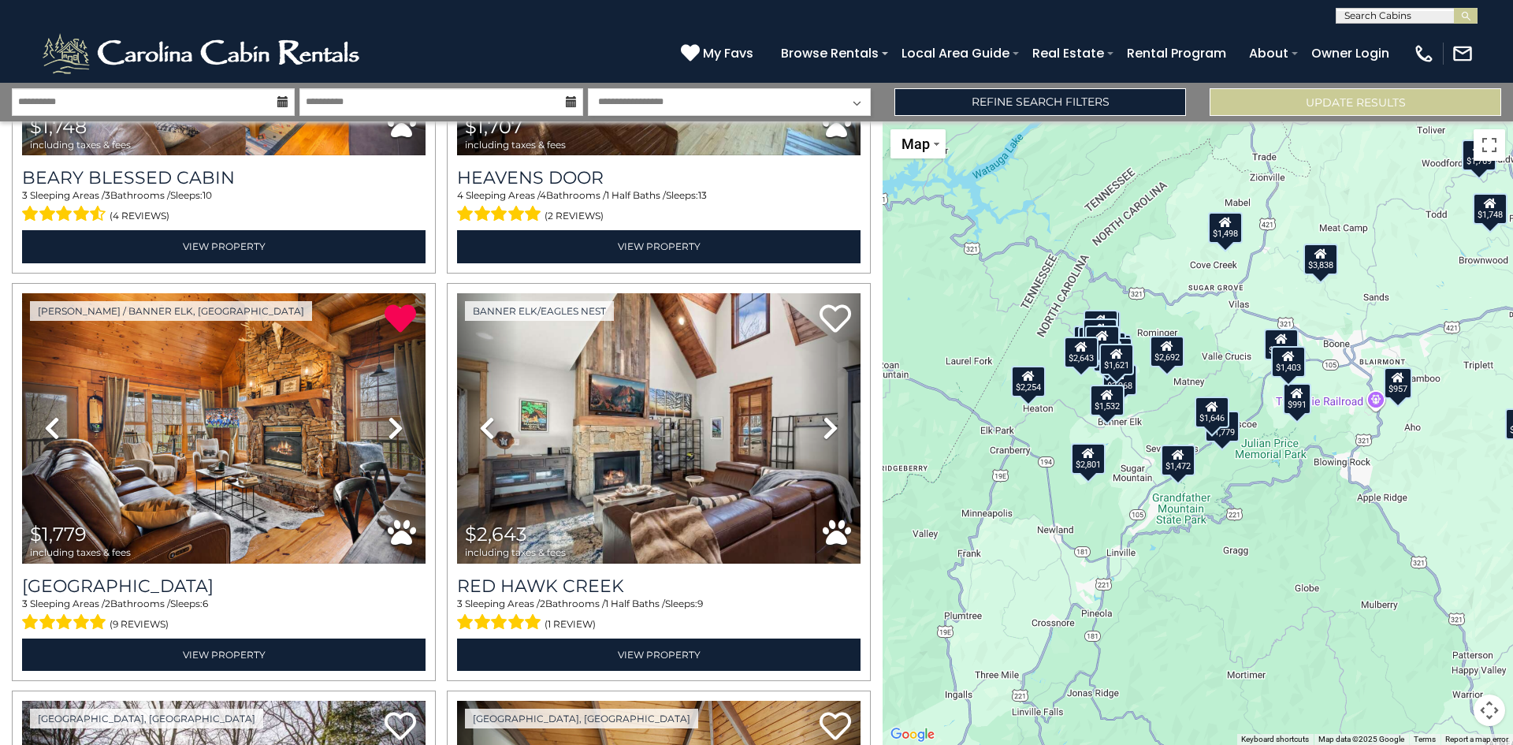
click at [1487, 705] on button "Map camera controls" at bounding box center [1490, 710] width 32 height 32
click at [1446, 627] on button "Zoom in" at bounding box center [1451, 632] width 32 height 32
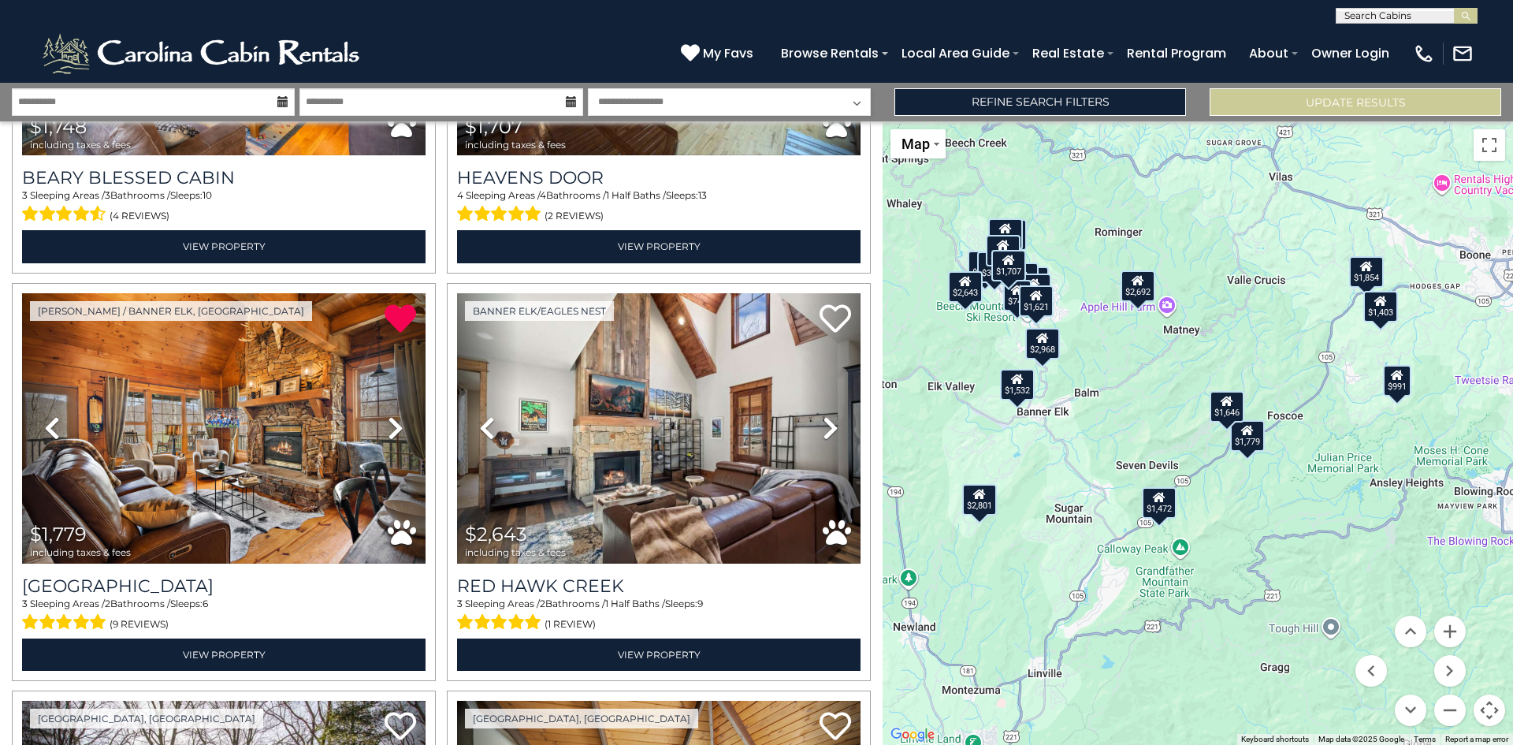
click at [1250, 433] on icon at bounding box center [1247, 429] width 13 height 11
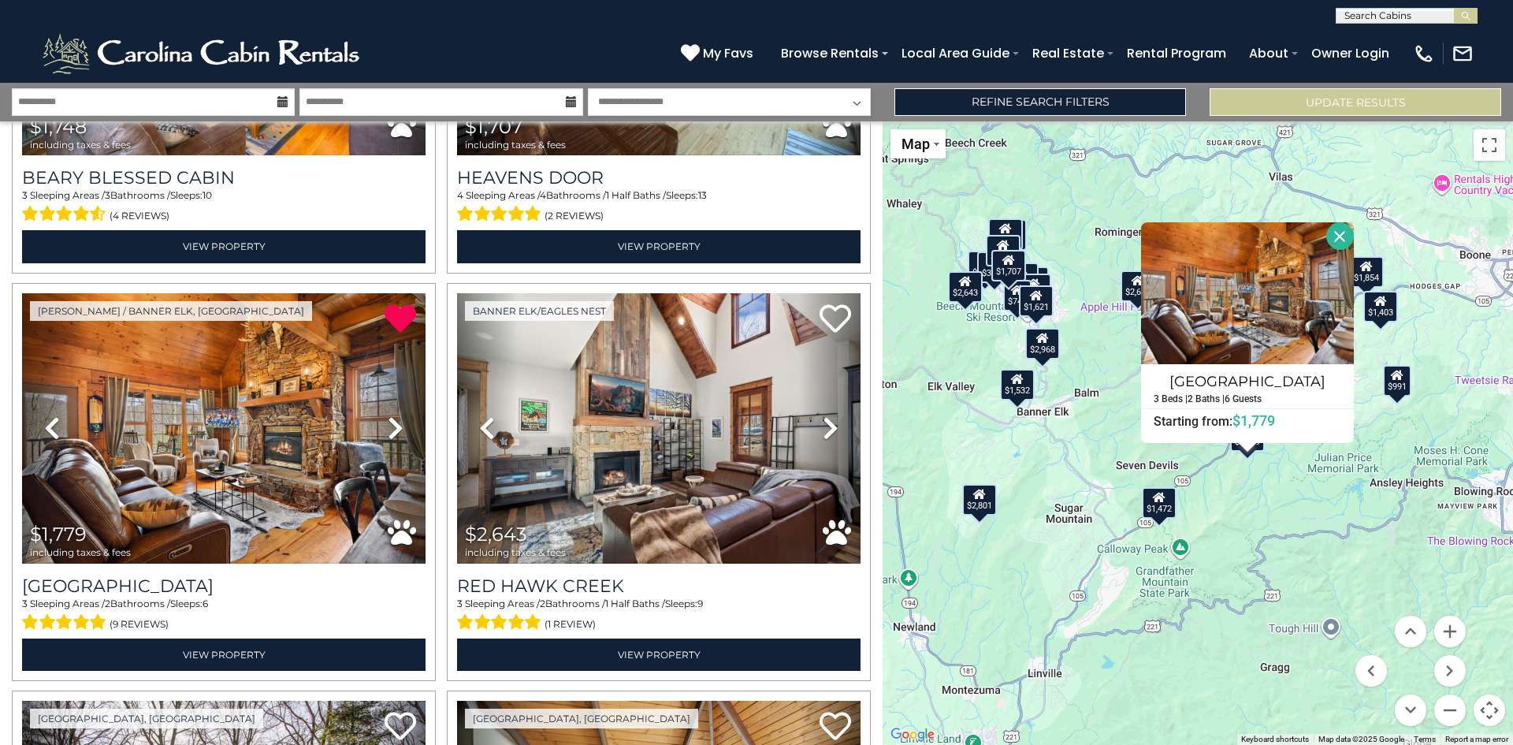
click at [1340, 236] on button "Close" at bounding box center [1341, 236] width 28 height 28
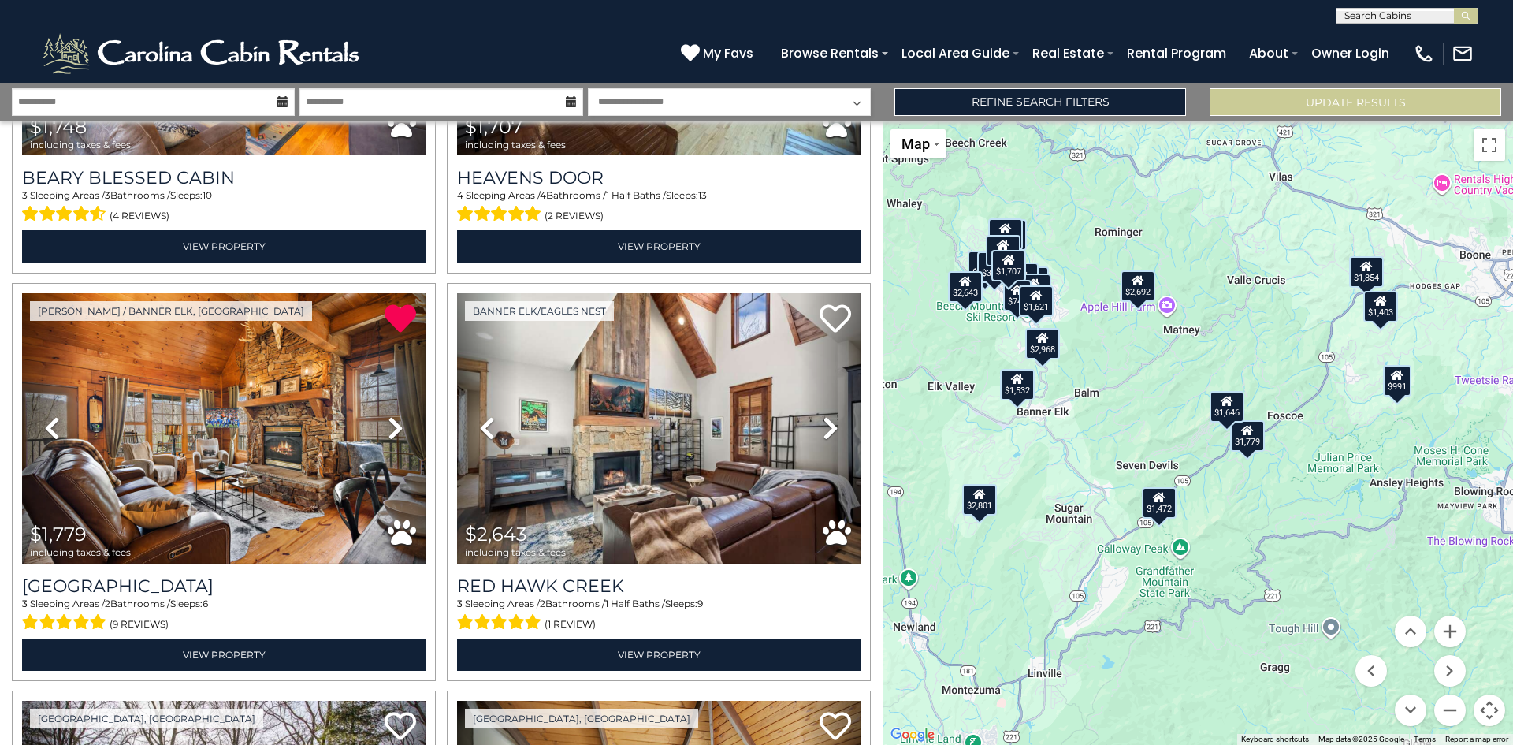
click at [1226, 408] on div "$1,646" at bounding box center [1227, 407] width 35 height 32
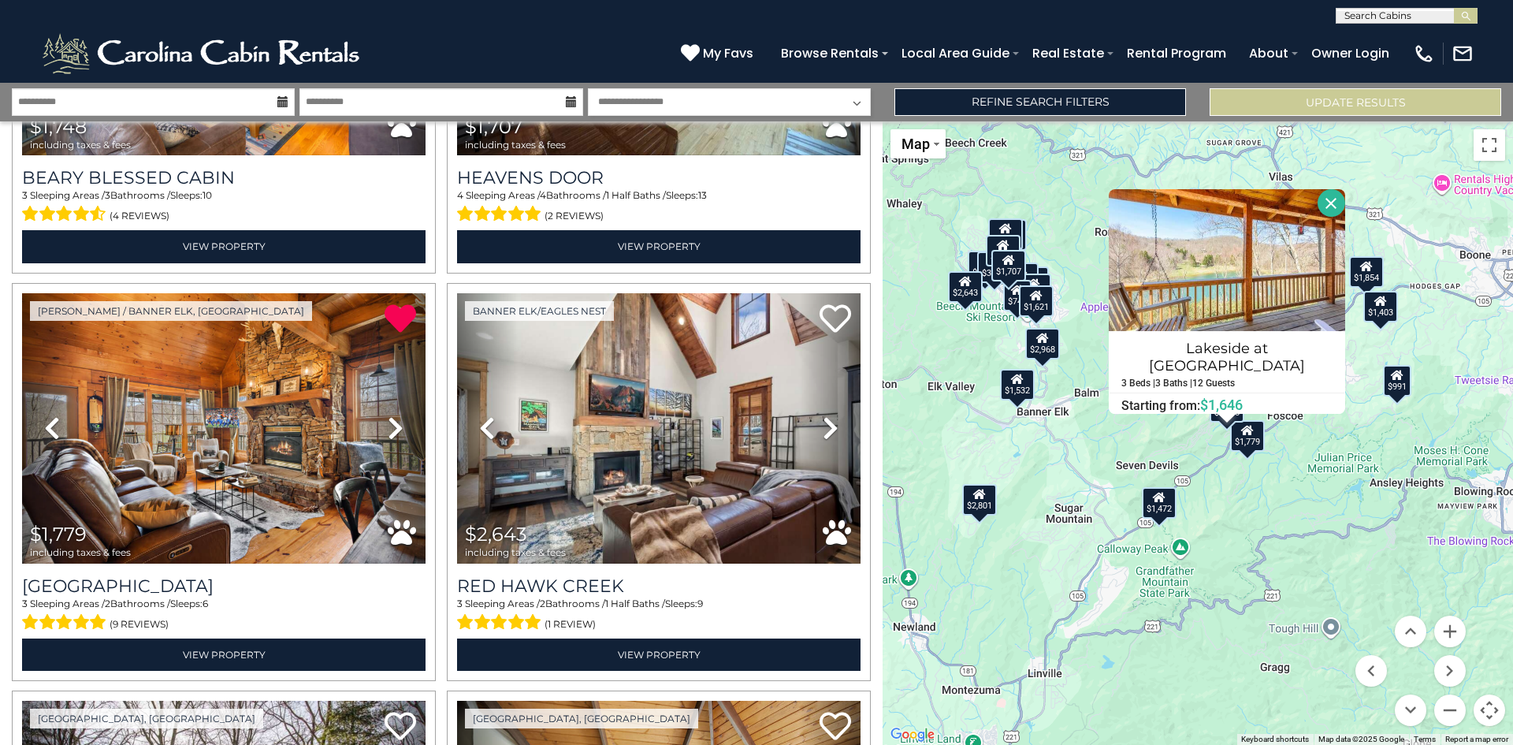
click at [1318, 207] on button "Close" at bounding box center [1332, 203] width 28 height 28
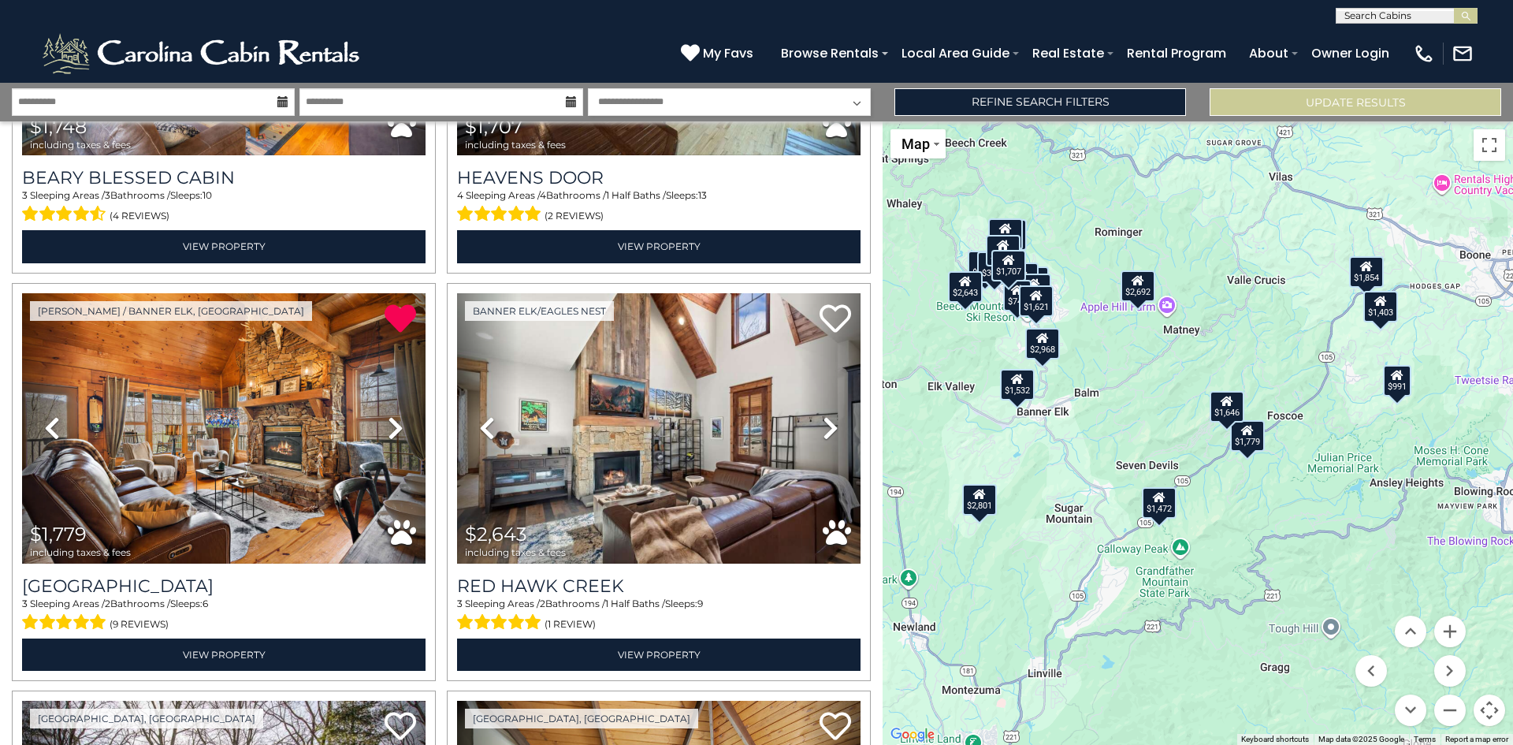
click at [1029, 393] on div "$1,532" at bounding box center [1017, 384] width 35 height 32
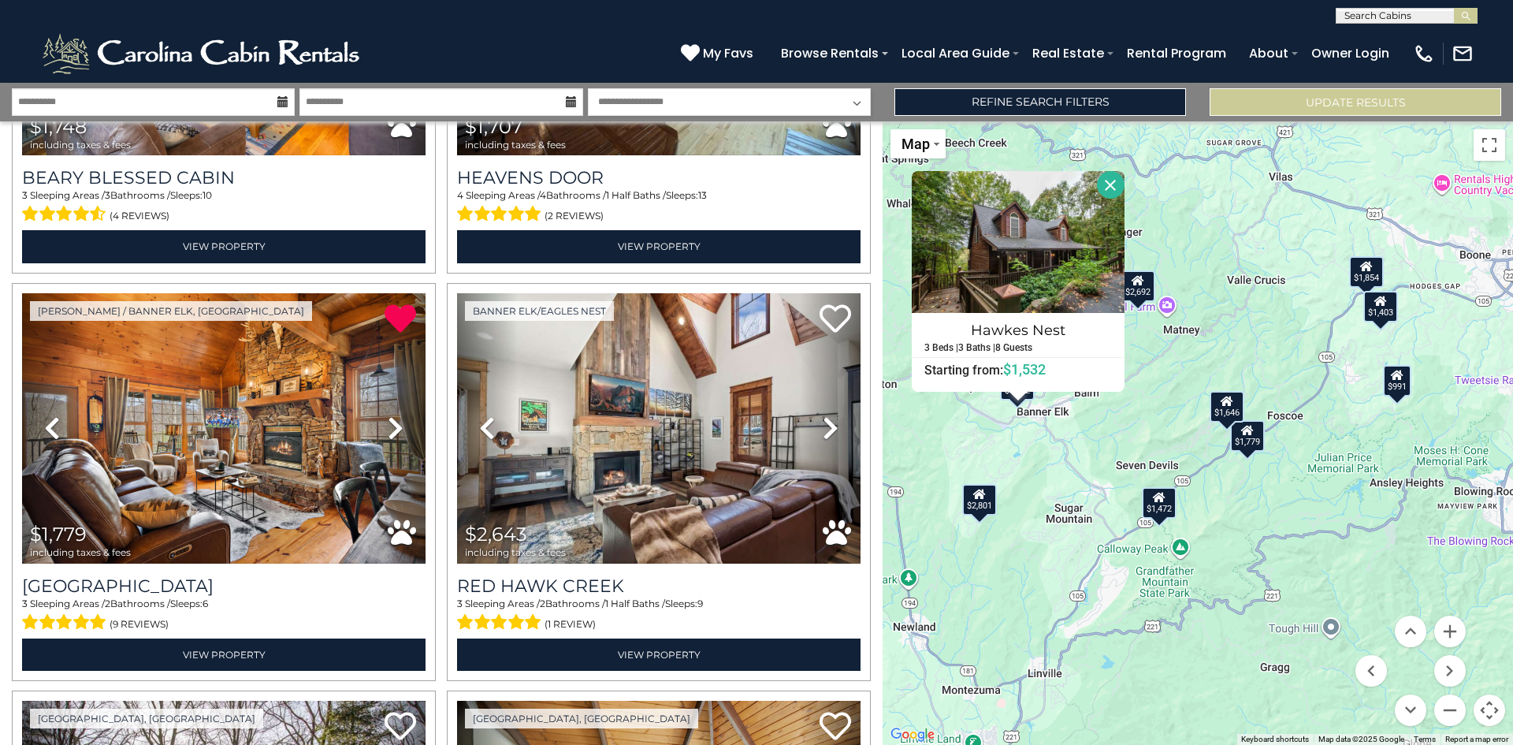
click at [1102, 181] on button "Close" at bounding box center [1111, 185] width 28 height 28
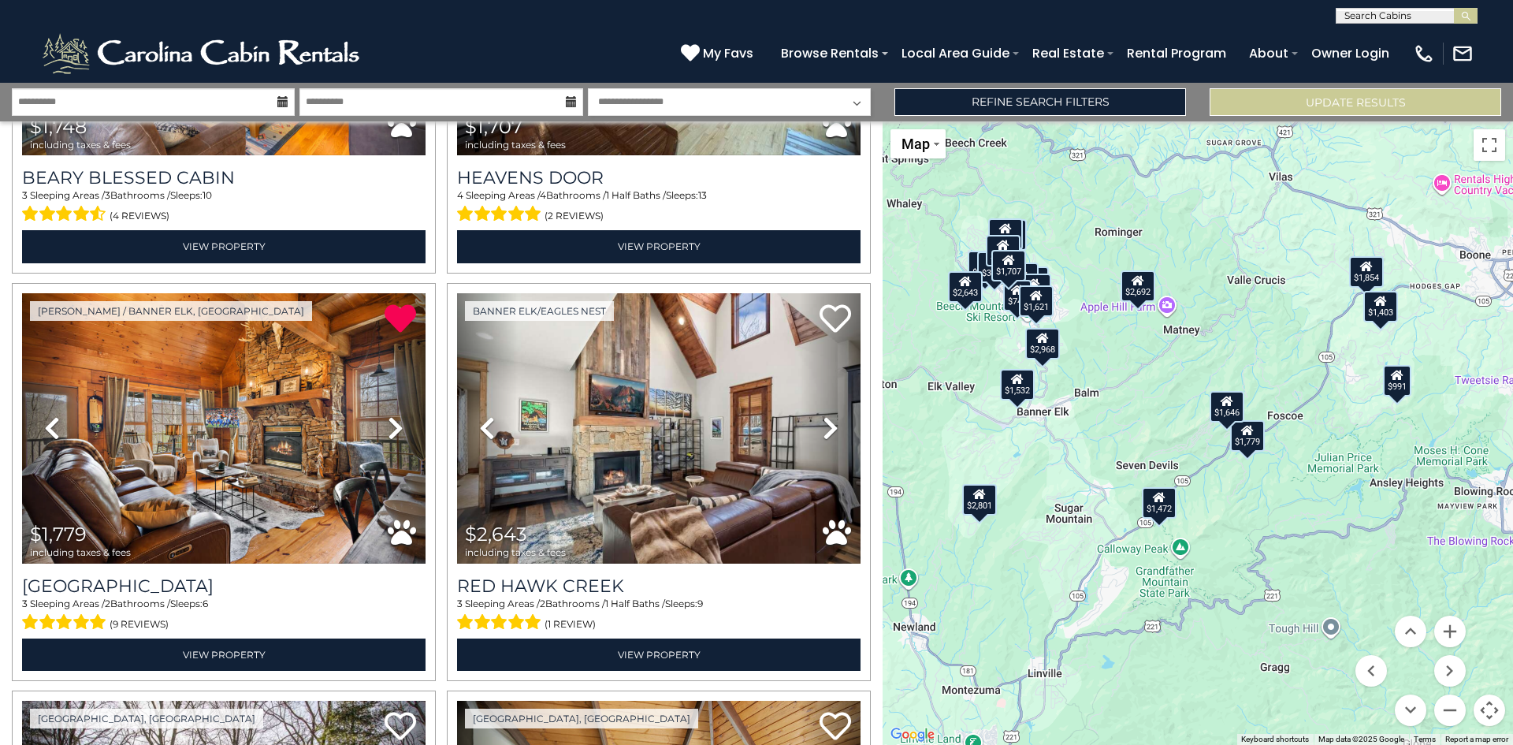
click at [1162, 506] on div "$1,472" at bounding box center [1159, 503] width 35 height 32
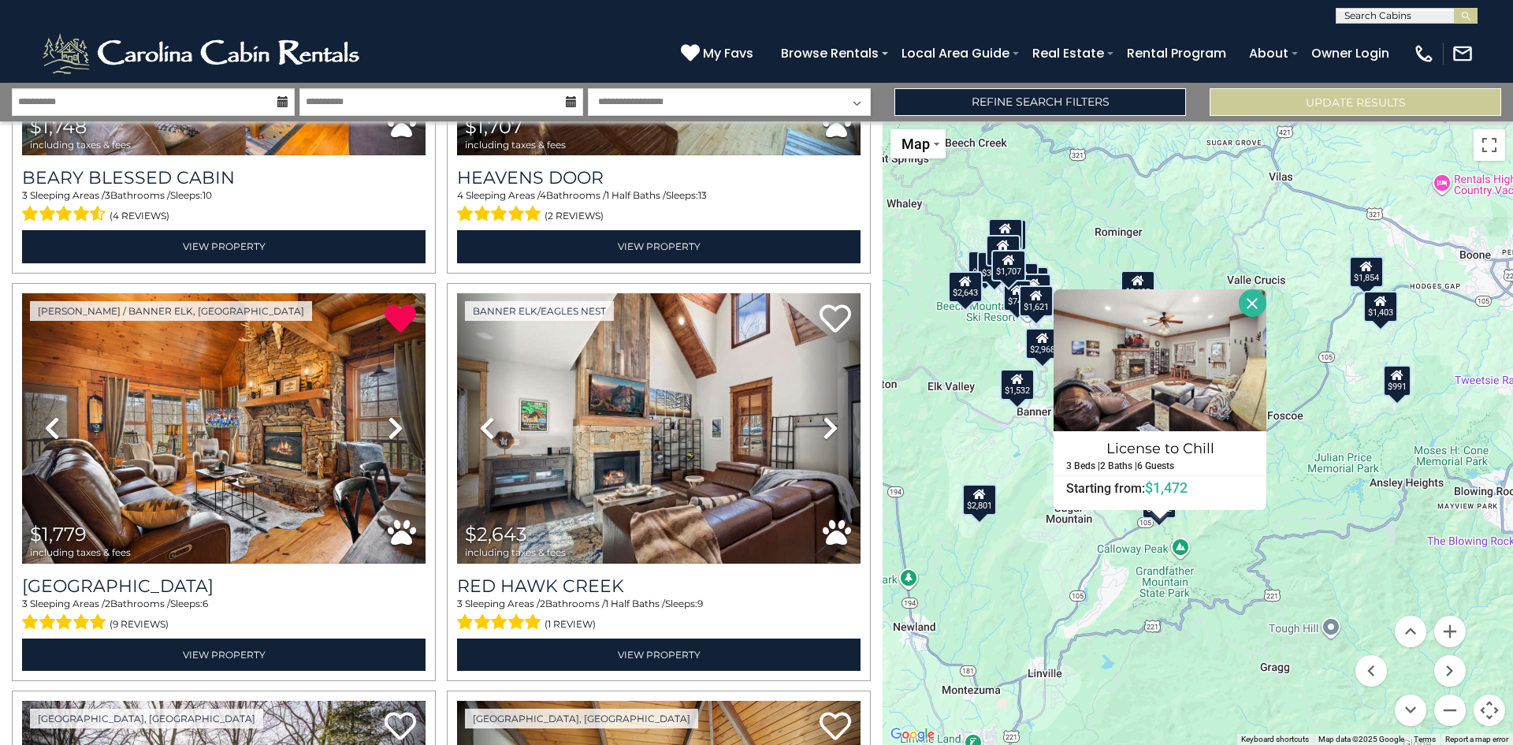
click at [1256, 305] on button "Close" at bounding box center [1253, 303] width 28 height 28
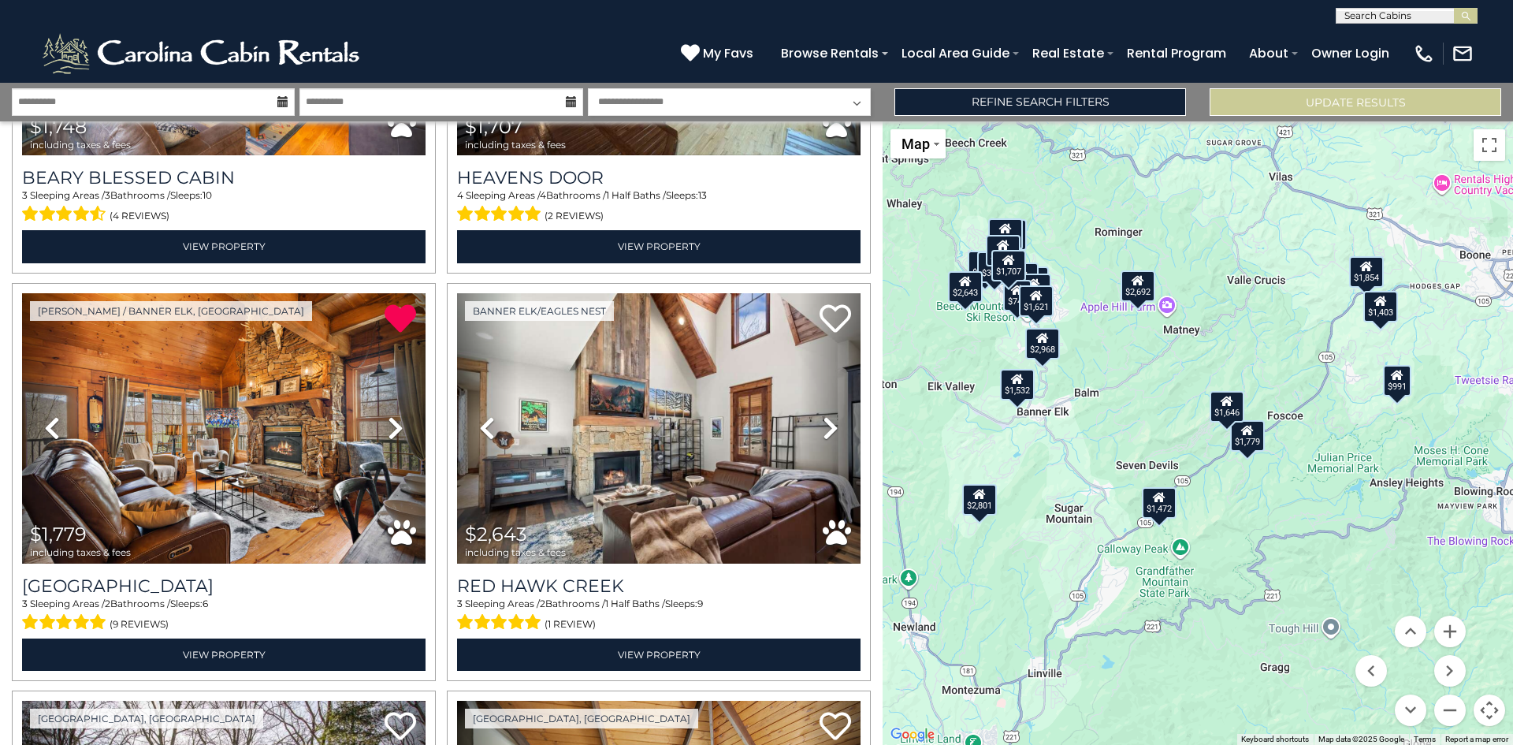
click at [1409, 388] on div "$991" at bounding box center [1397, 381] width 28 height 32
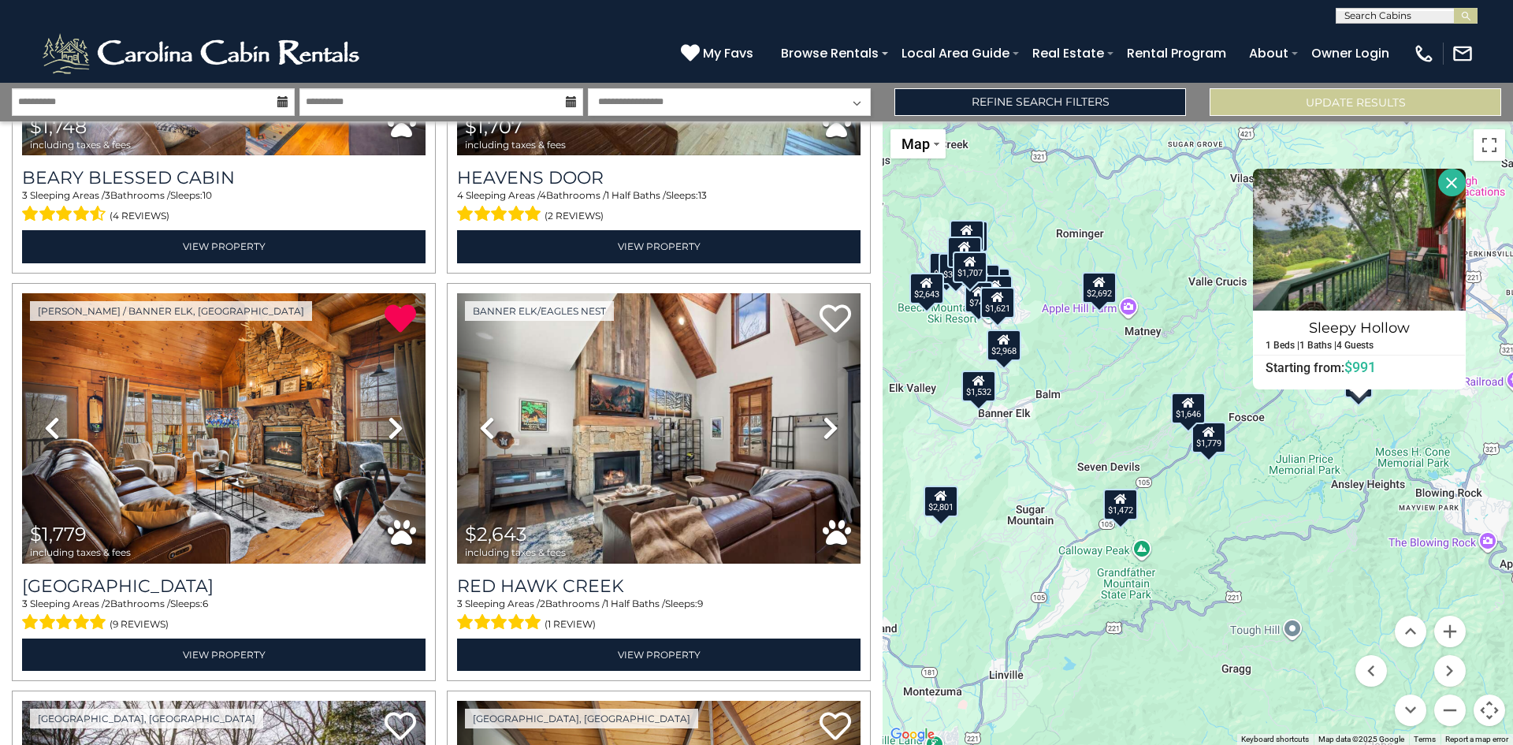
click at [1444, 180] on button "Close" at bounding box center [1453, 183] width 28 height 28
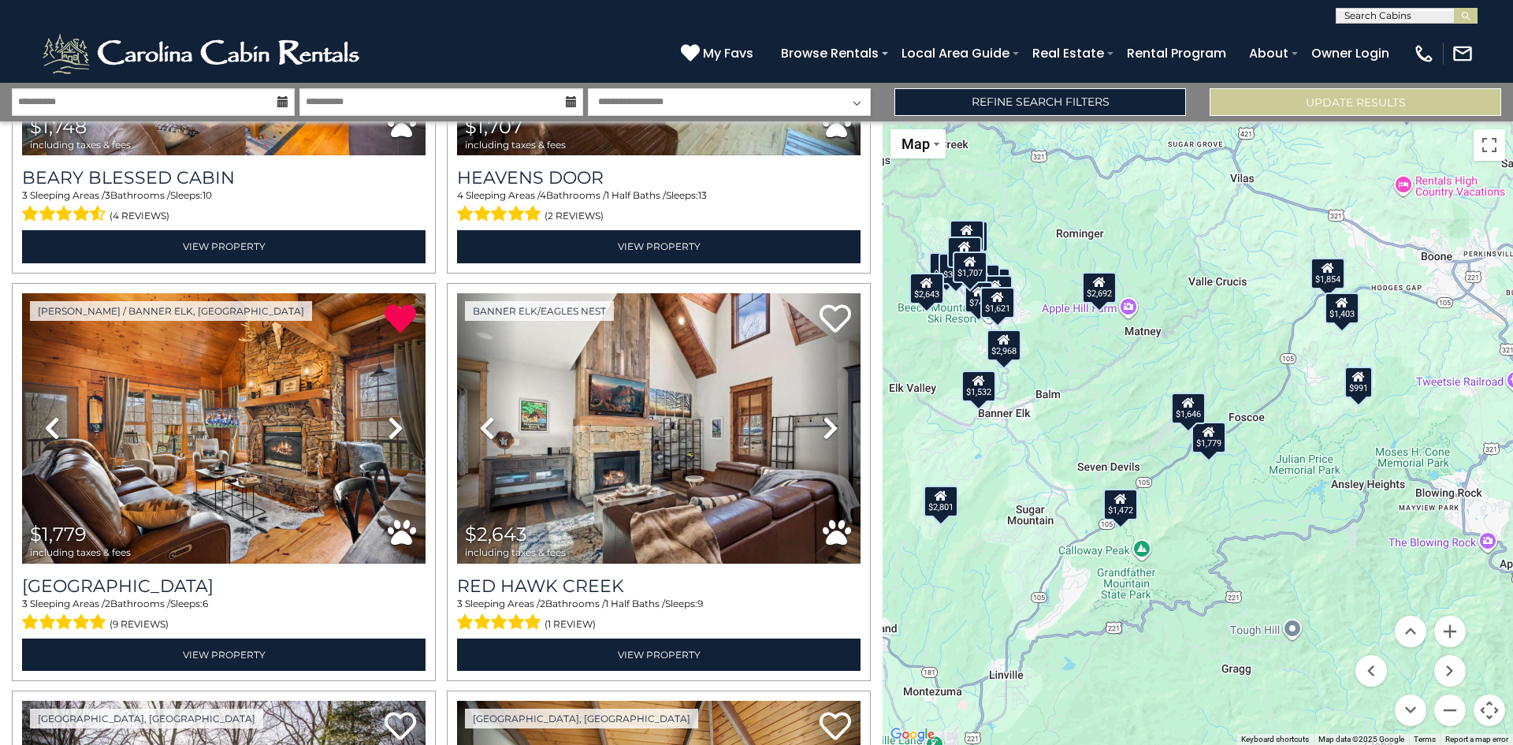
click at [1342, 319] on div "$1,403" at bounding box center [1342, 308] width 35 height 32
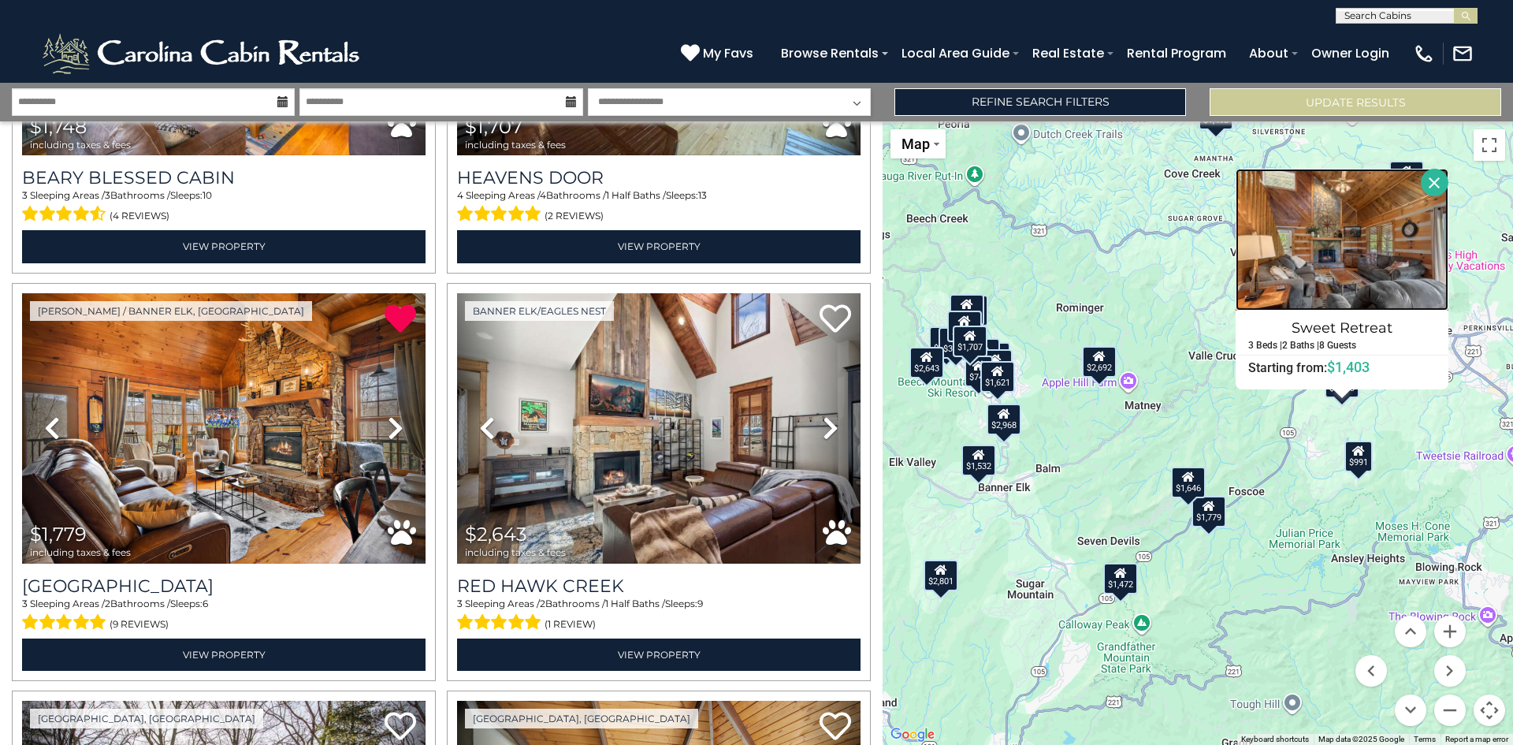
click at [1345, 269] on img at bounding box center [1342, 240] width 213 height 142
click at [1427, 178] on button "Close" at bounding box center [1435, 183] width 28 height 28
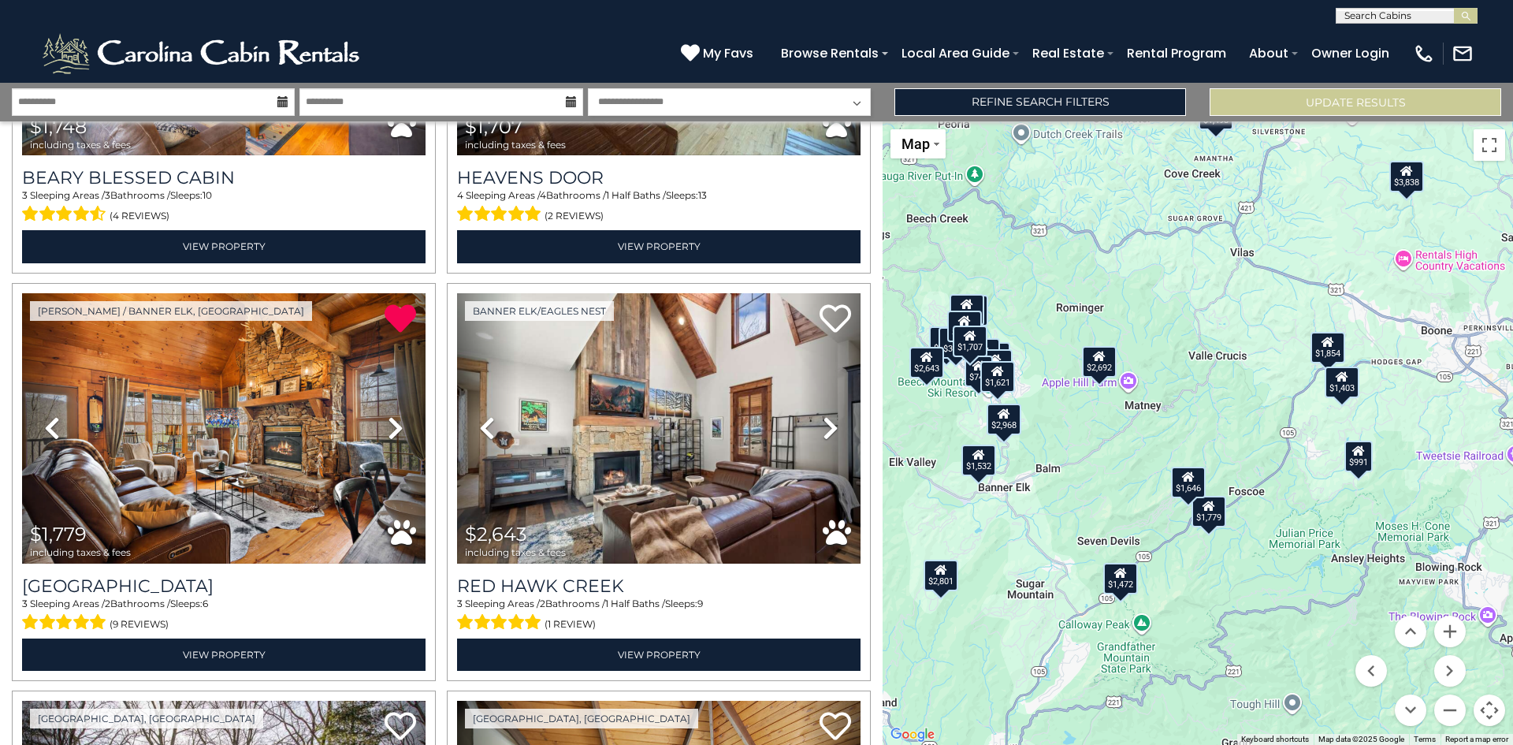
click at [1331, 344] on icon at bounding box center [1328, 341] width 13 height 11
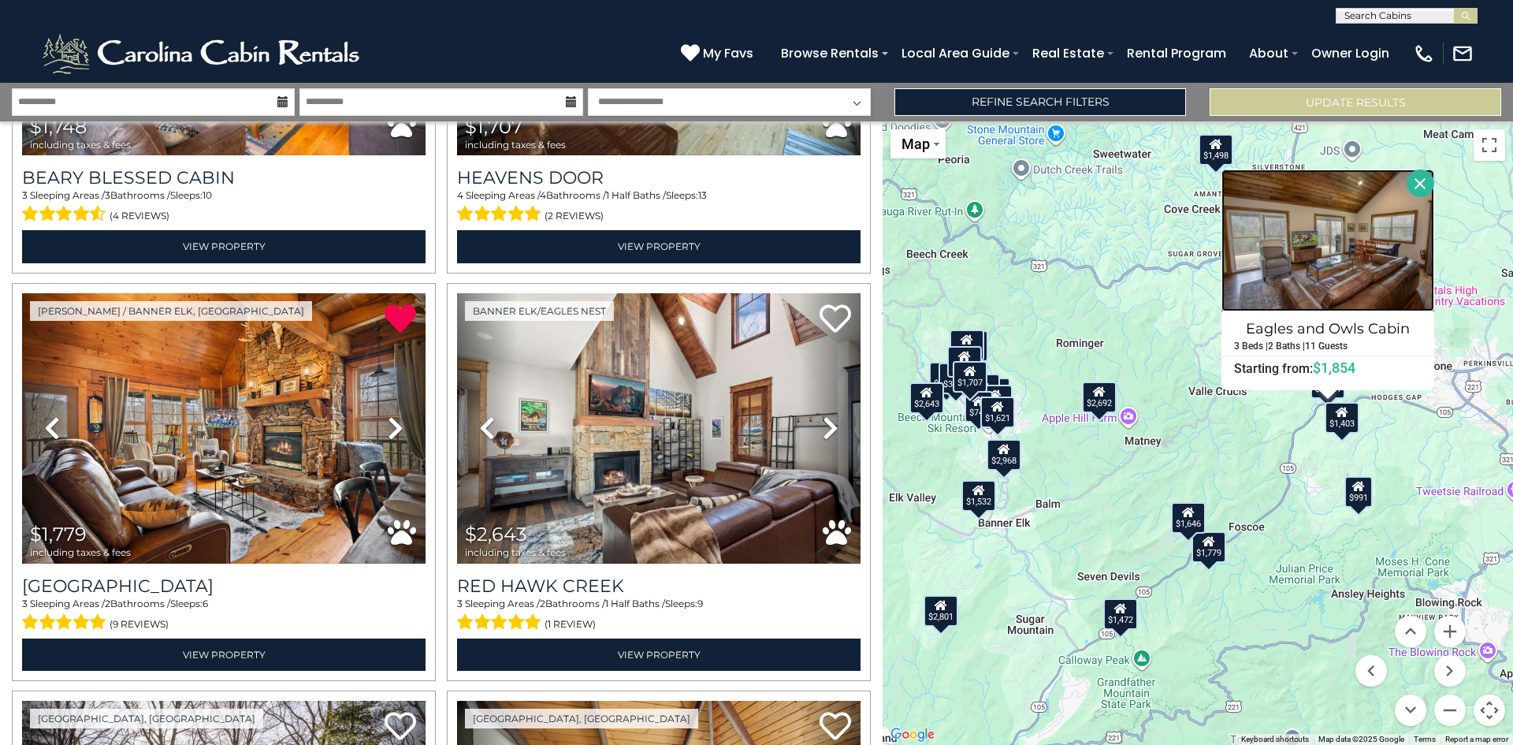
click at [1321, 257] on img at bounding box center [1328, 240] width 213 height 142
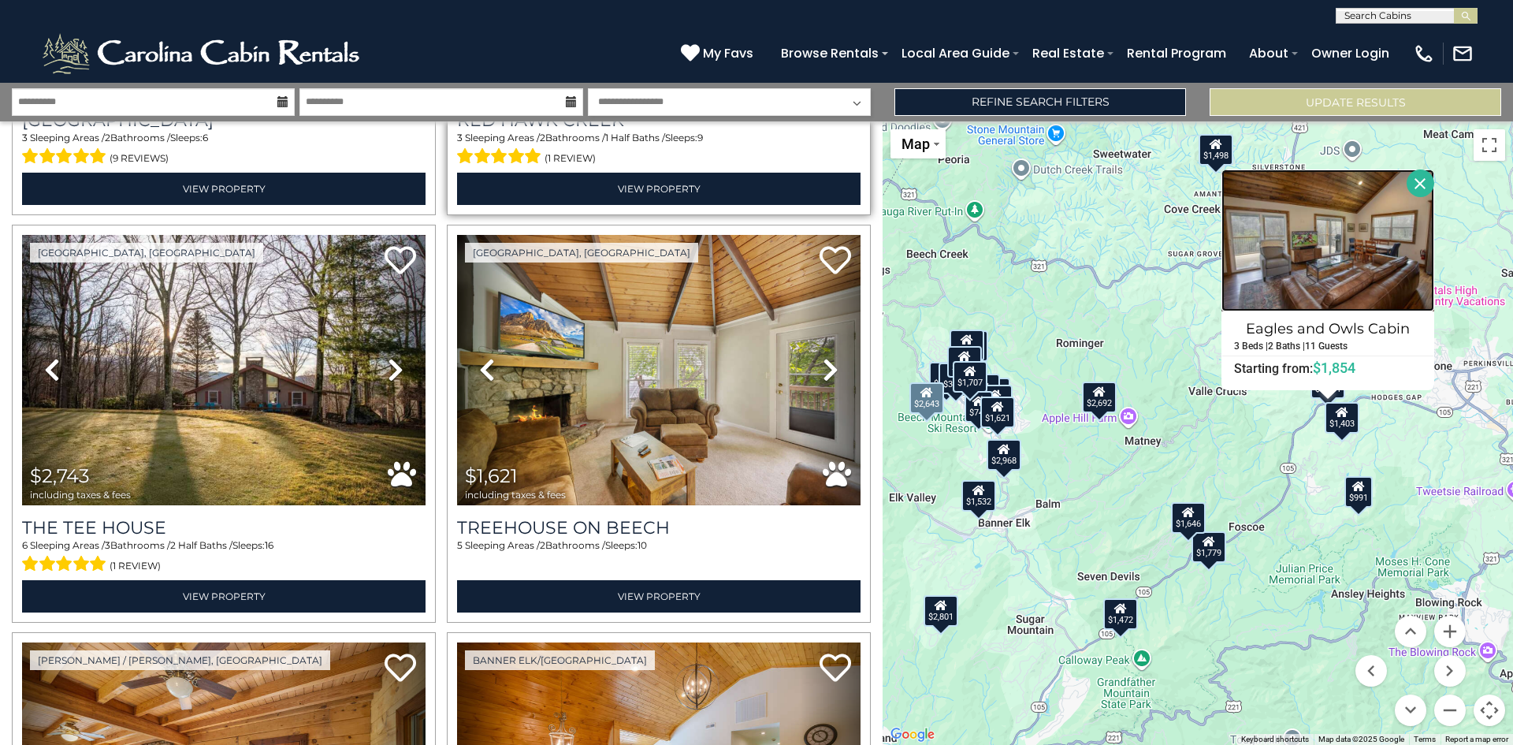
scroll to position [3626, 0]
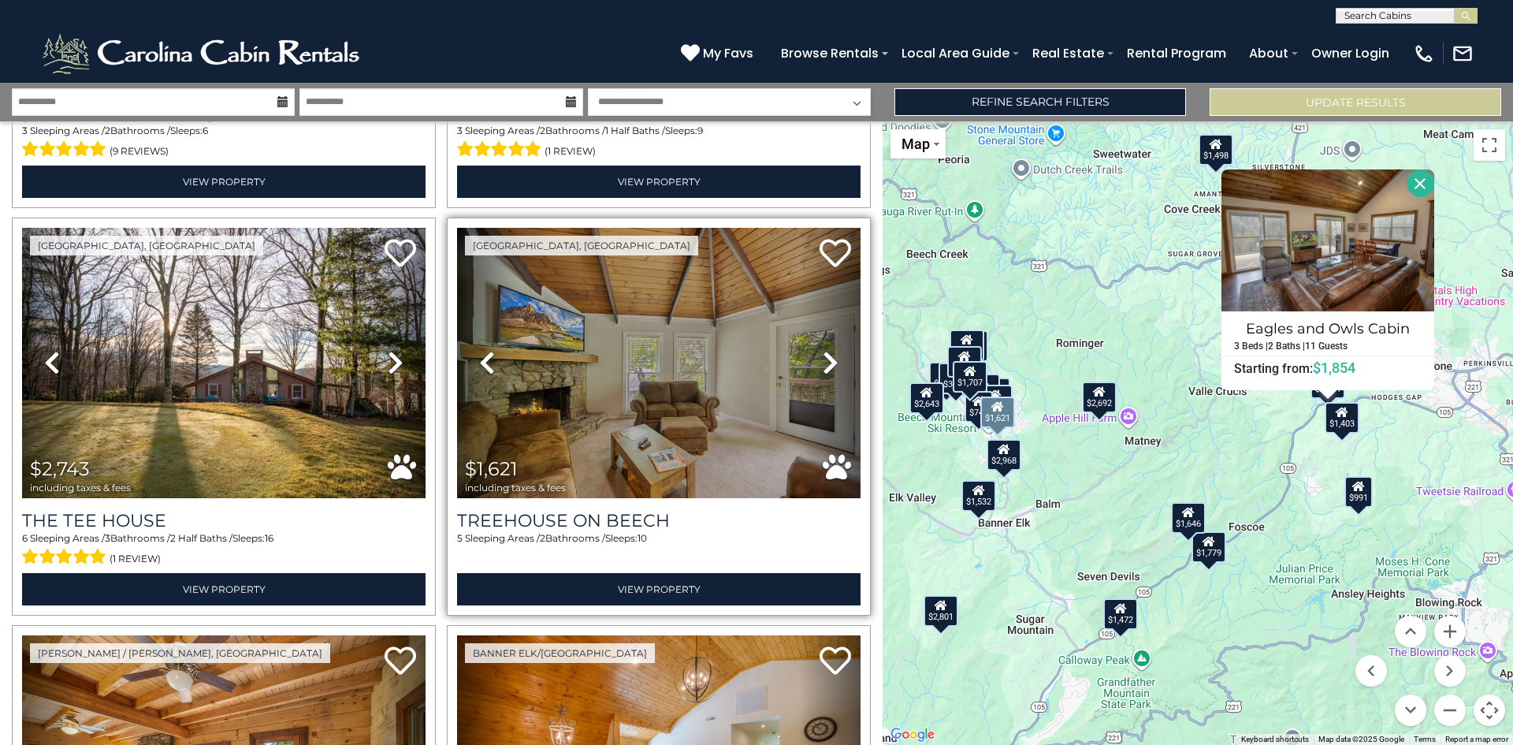
click at [823, 350] on icon at bounding box center [831, 362] width 16 height 25
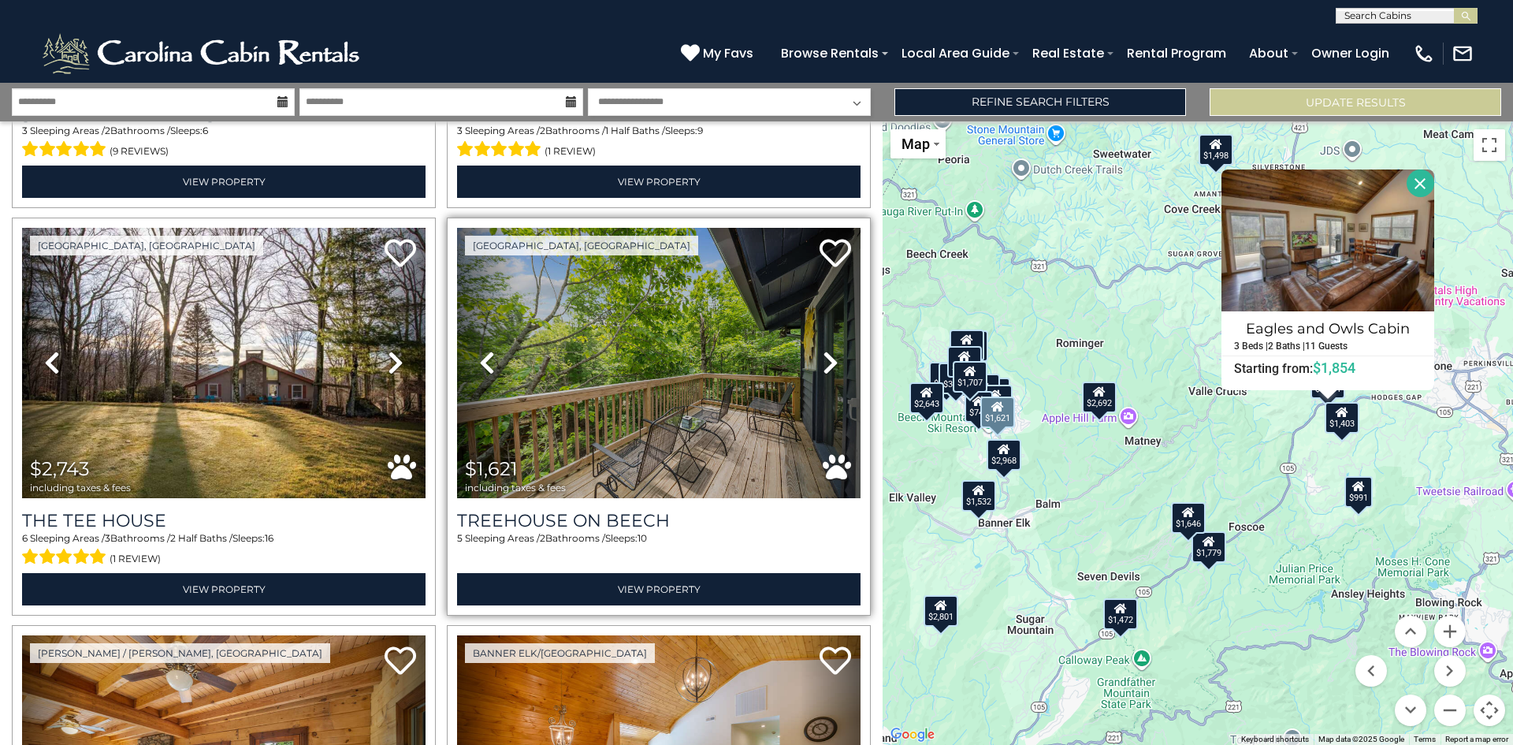
click at [823, 350] on icon at bounding box center [831, 362] width 16 height 25
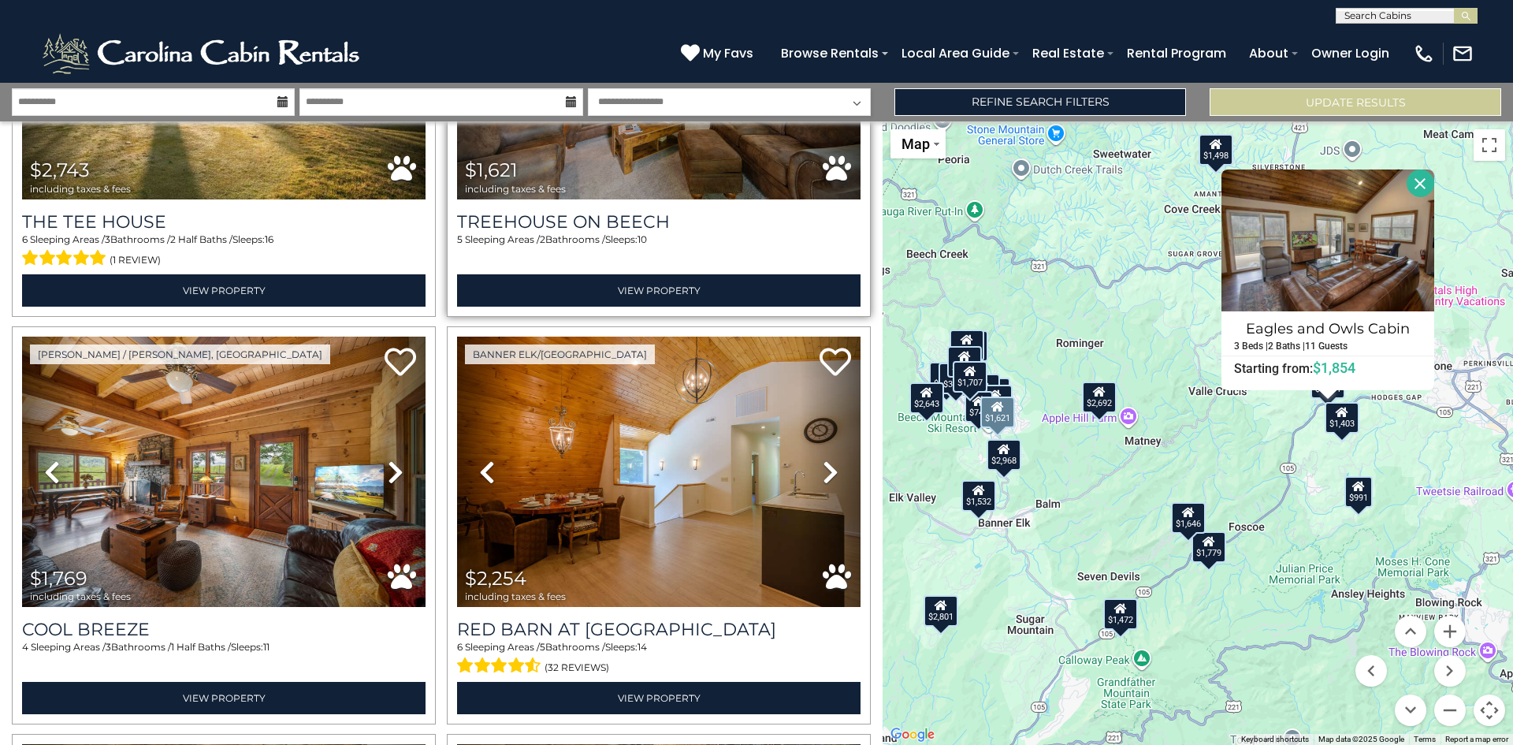
scroll to position [3941, 0]
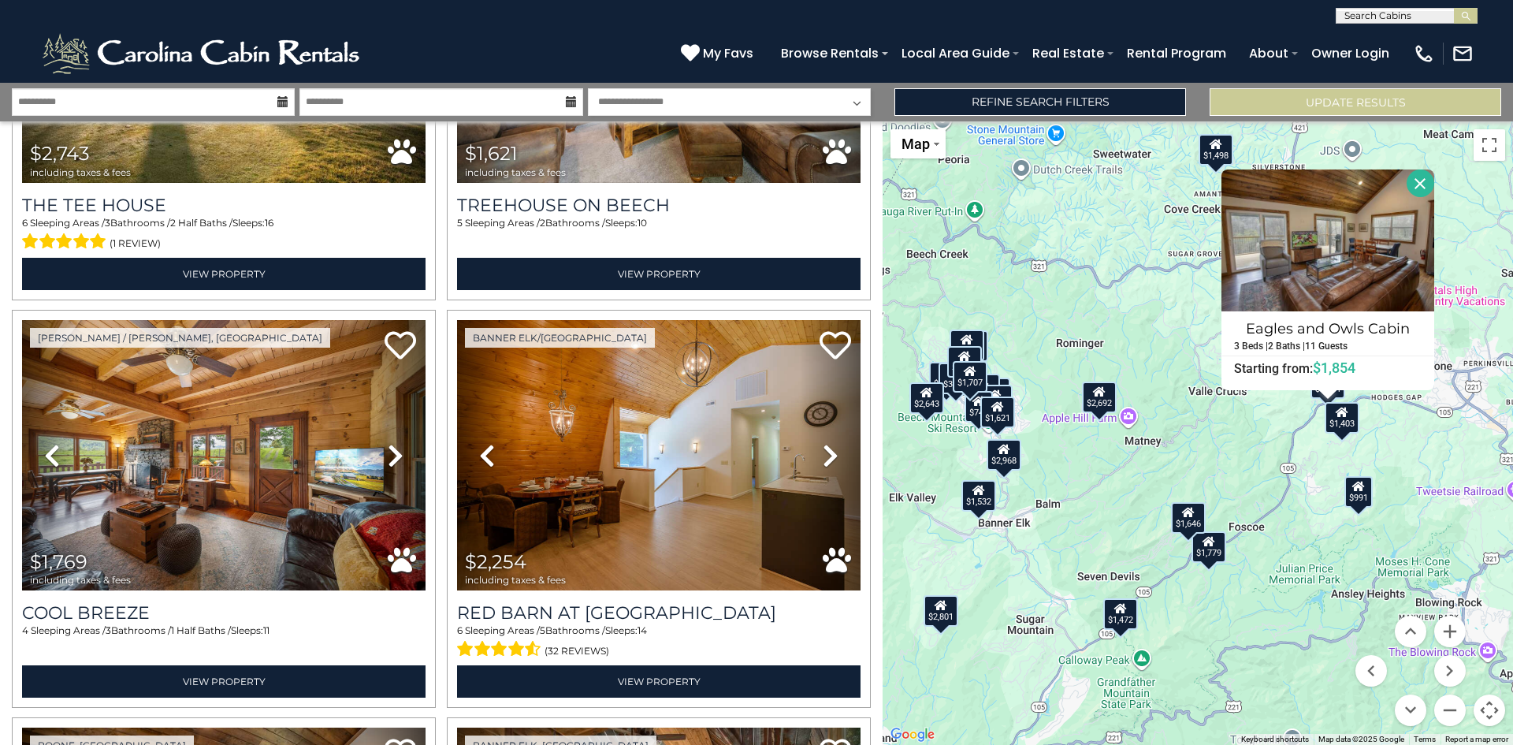
click at [1427, 190] on button "Close" at bounding box center [1421, 183] width 28 height 28
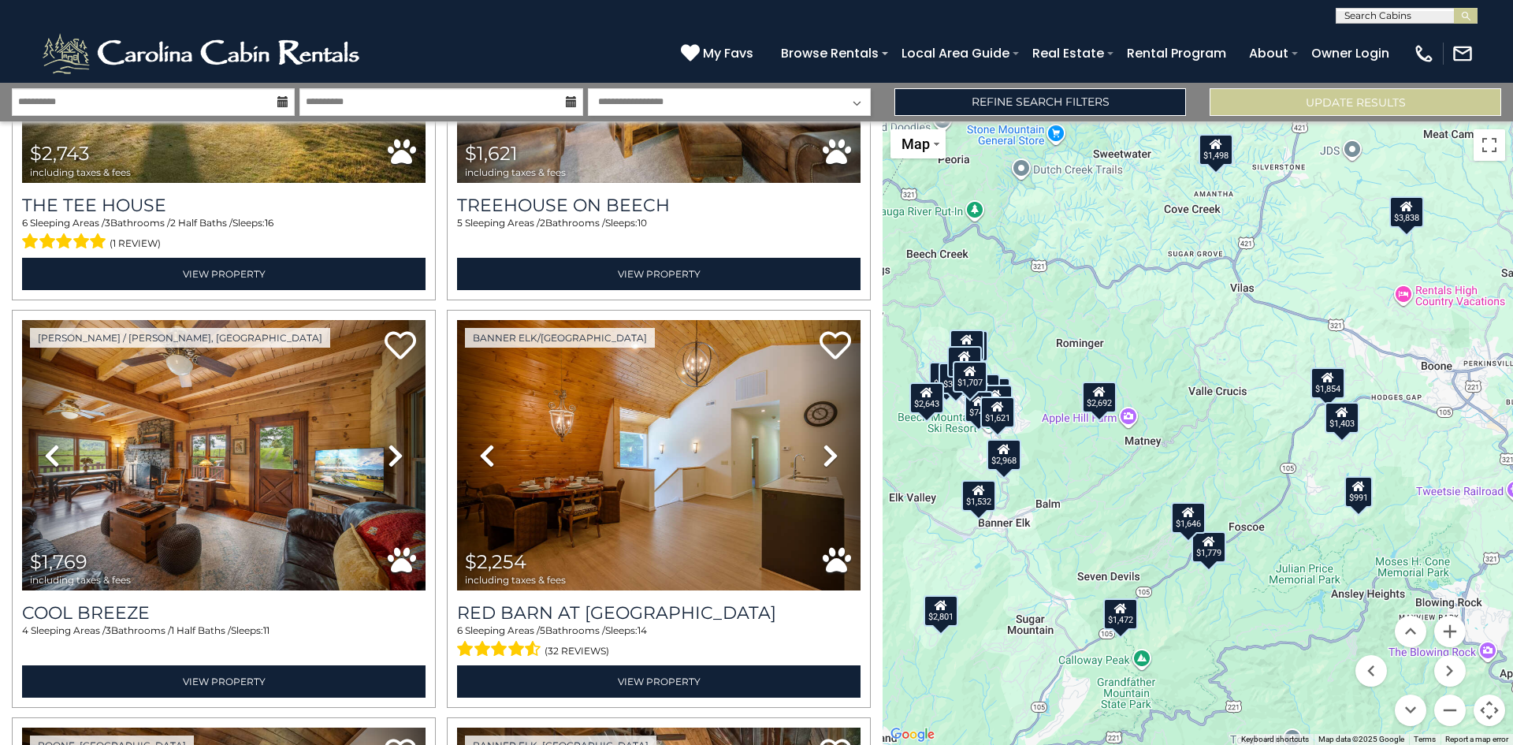
click at [1219, 165] on div "$1,498" at bounding box center [1216, 149] width 35 height 32
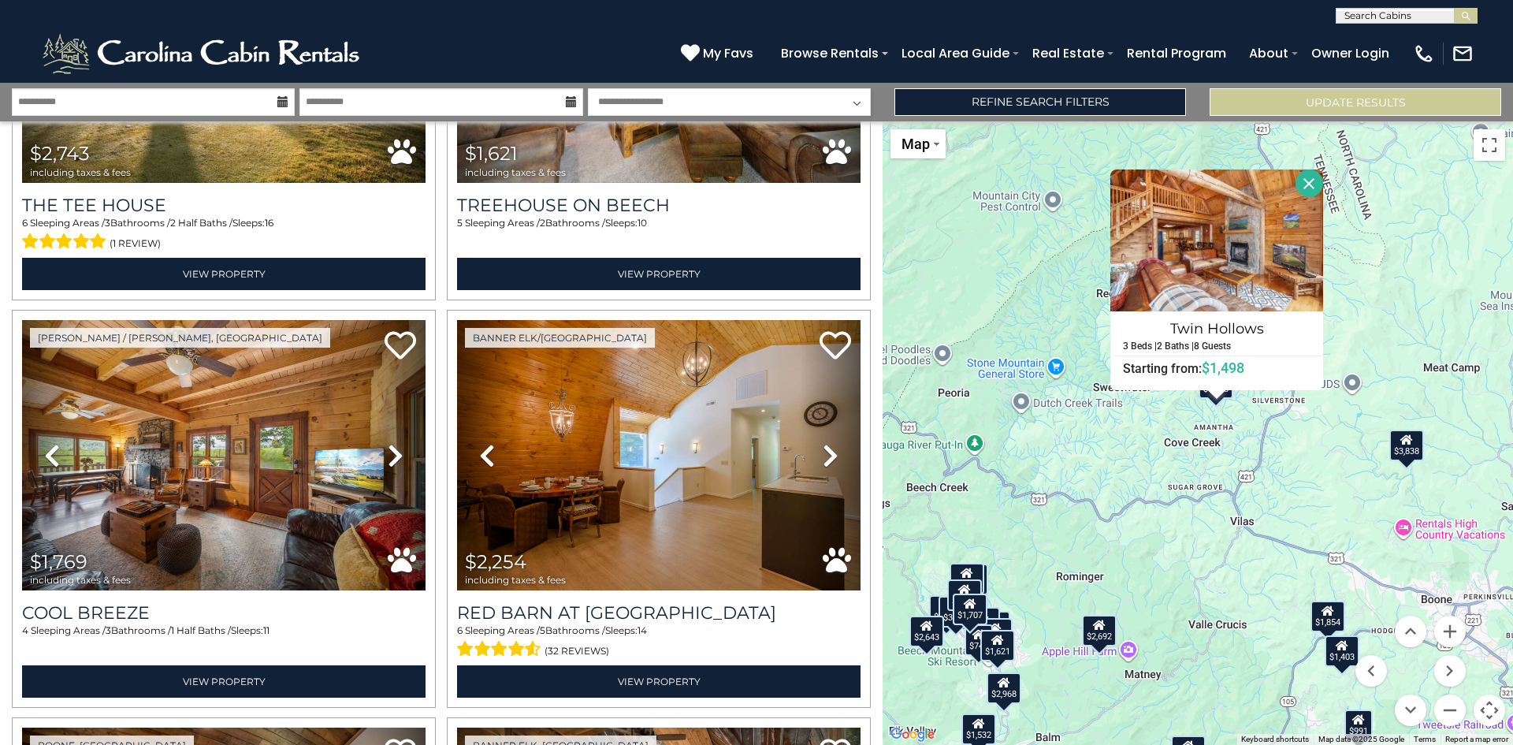
click at [1308, 188] on button "Close" at bounding box center [1310, 183] width 28 height 28
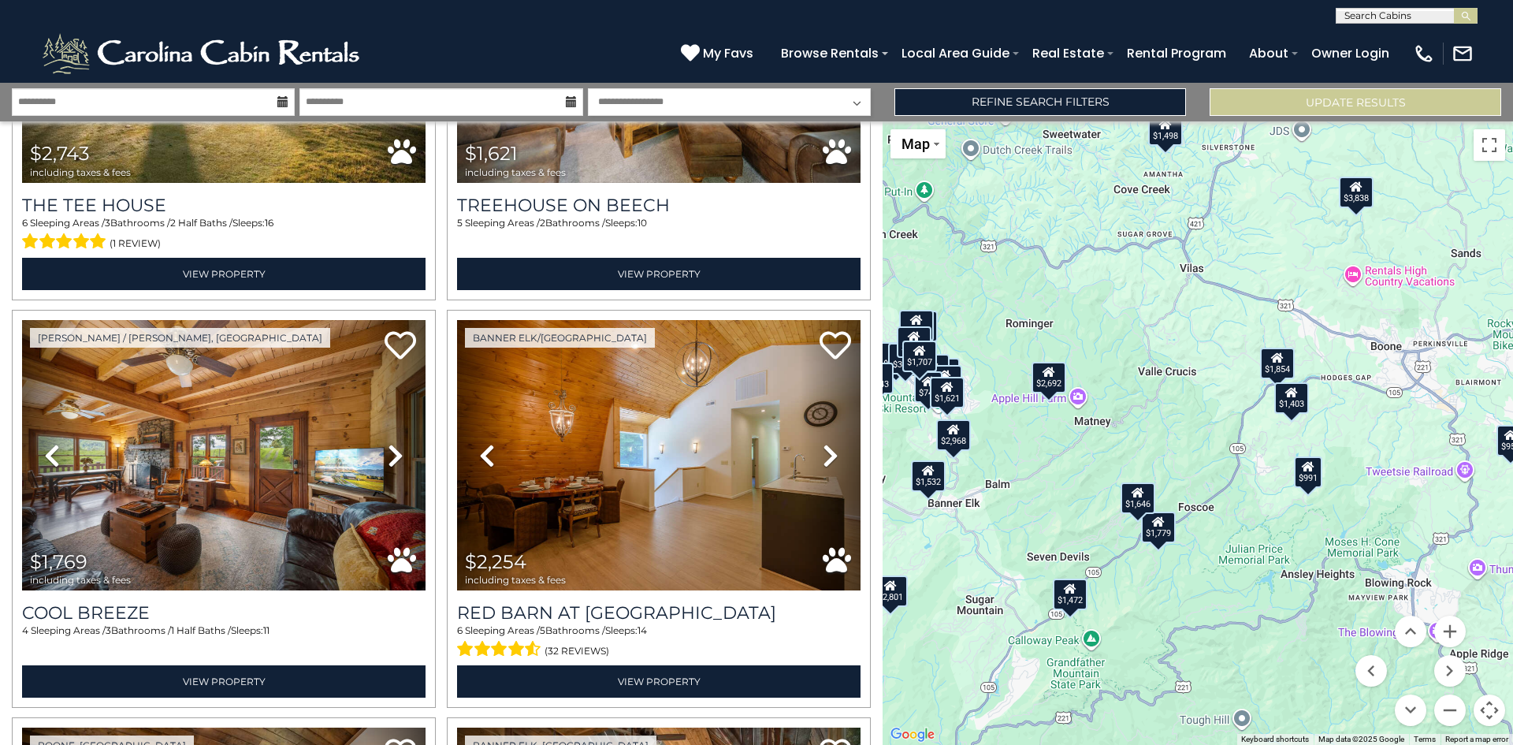
drag, startPoint x: 1256, startPoint y: 457, endPoint x: 1203, endPoint y: 193, distance: 269.3
click at [1203, 193] on div "$3,838 $1,498 $1,916 $3,043 $1,403 $3,613 $2,968 $4,624 $2,571 $957 $2,829 $2,3…" at bounding box center [1198, 432] width 631 height 623
click at [1137, 501] on div "$1,646" at bounding box center [1138, 498] width 35 height 32
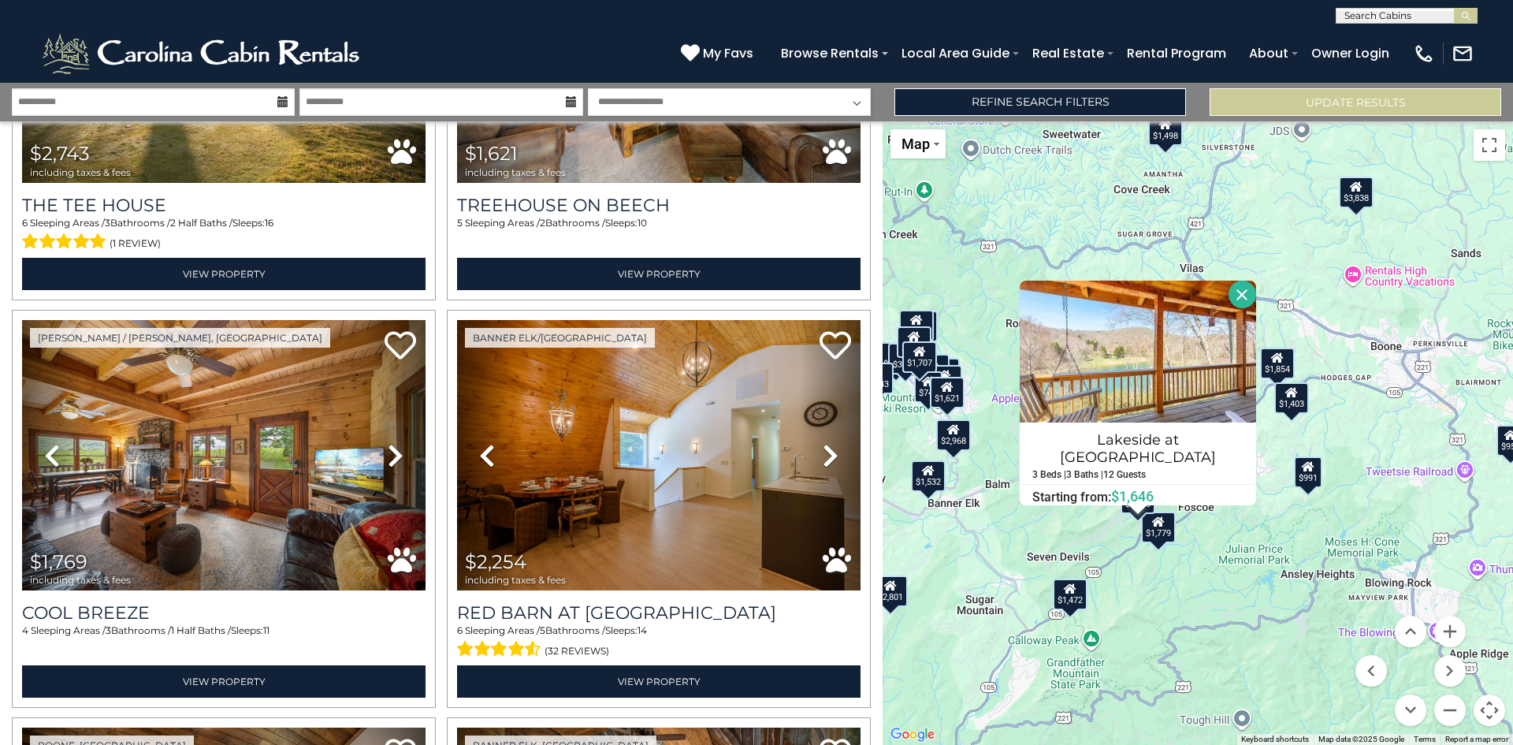
click at [1159, 535] on div "$1,779" at bounding box center [1158, 527] width 35 height 32
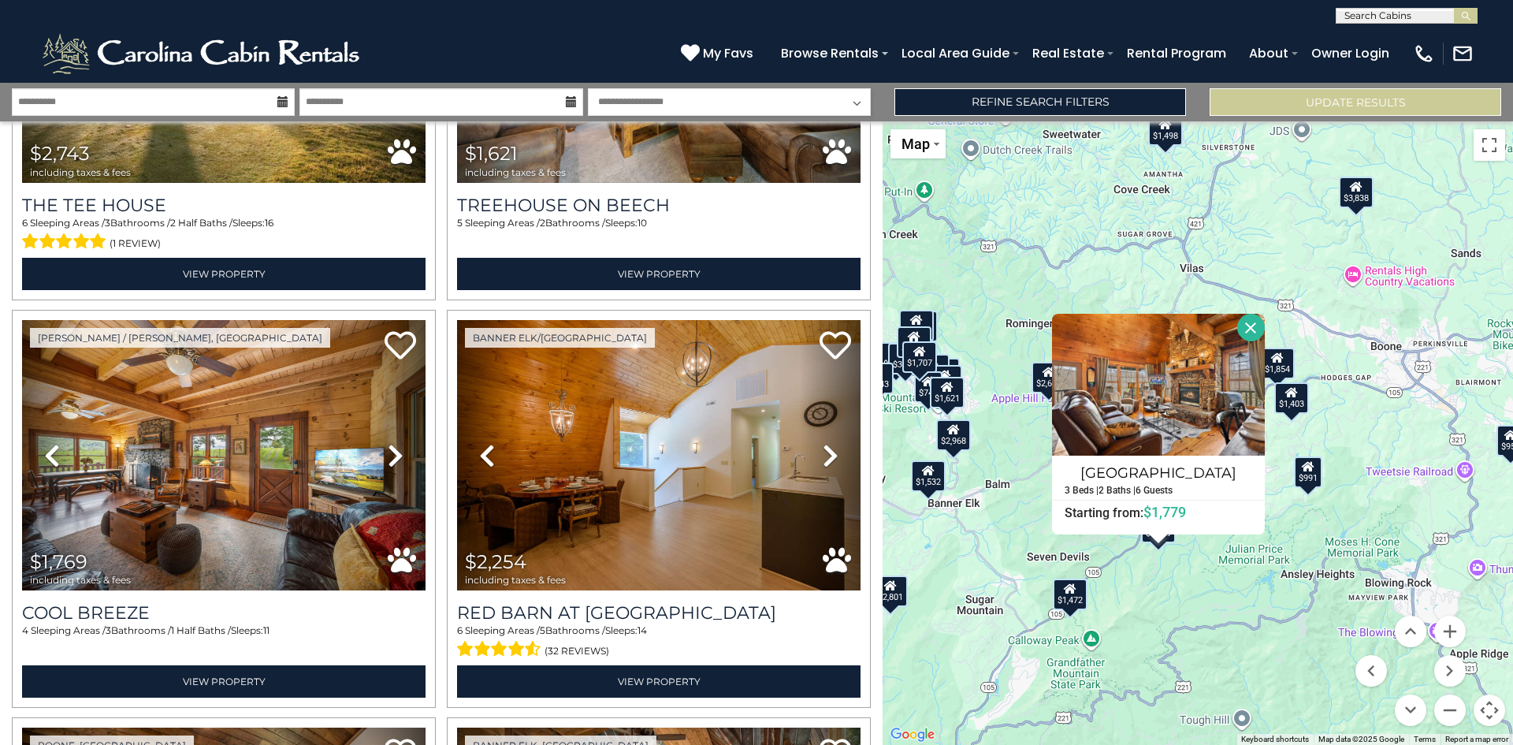
click at [1072, 601] on div "$1,472" at bounding box center [1070, 595] width 35 height 32
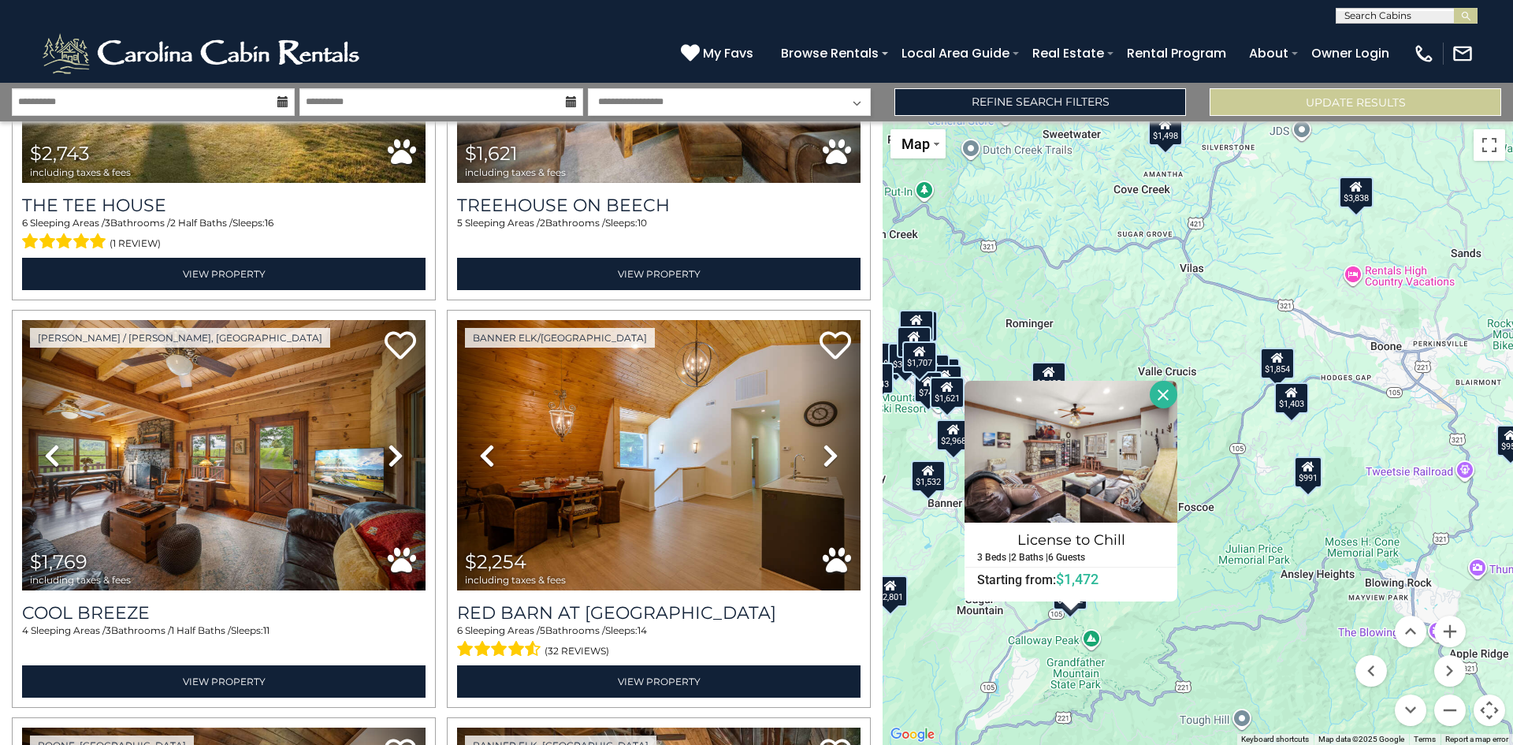
click at [1163, 393] on button "Close" at bounding box center [1164, 395] width 28 height 28
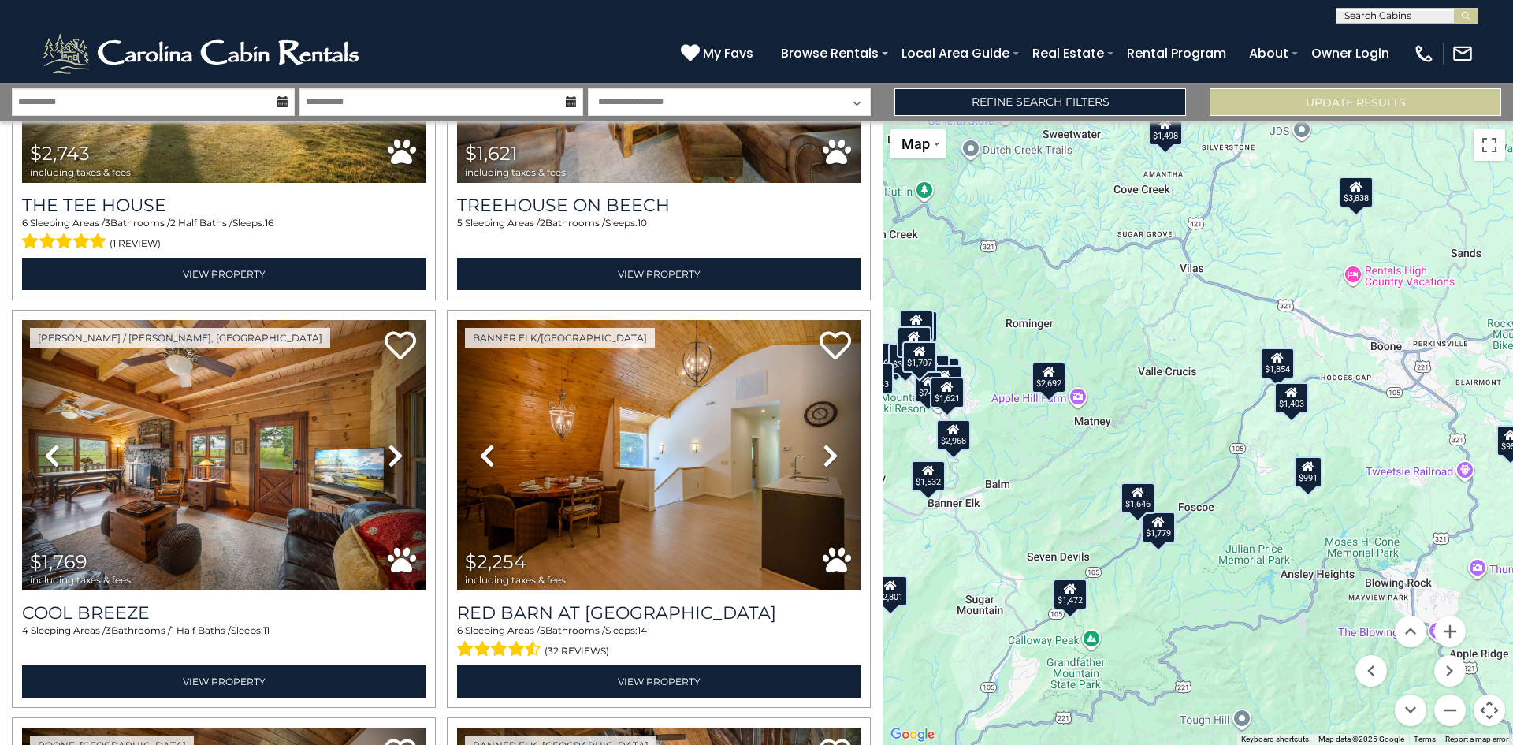
click at [1286, 373] on div "$1,854" at bounding box center [1277, 363] width 35 height 32
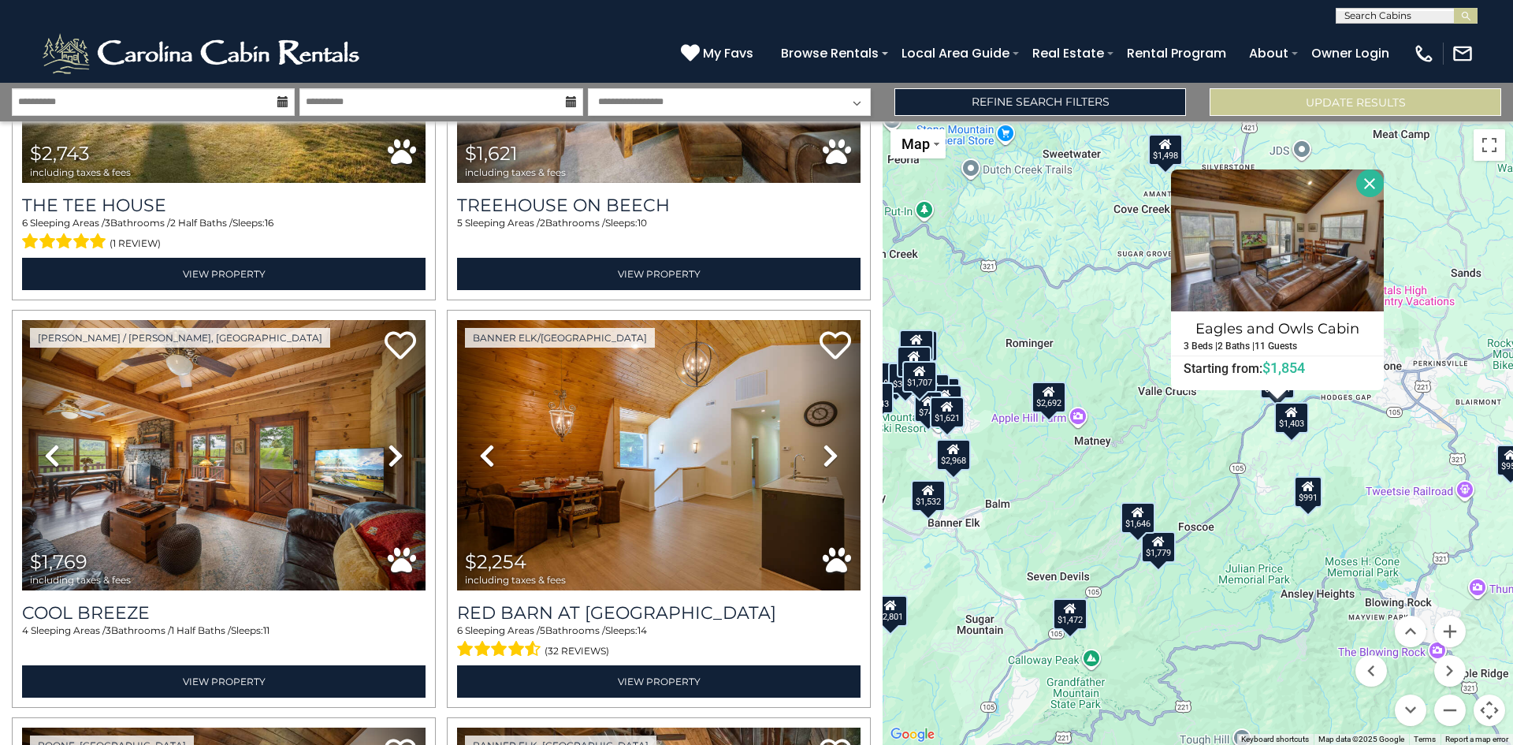
click at [1052, 396] on icon at bounding box center [1049, 391] width 13 height 11
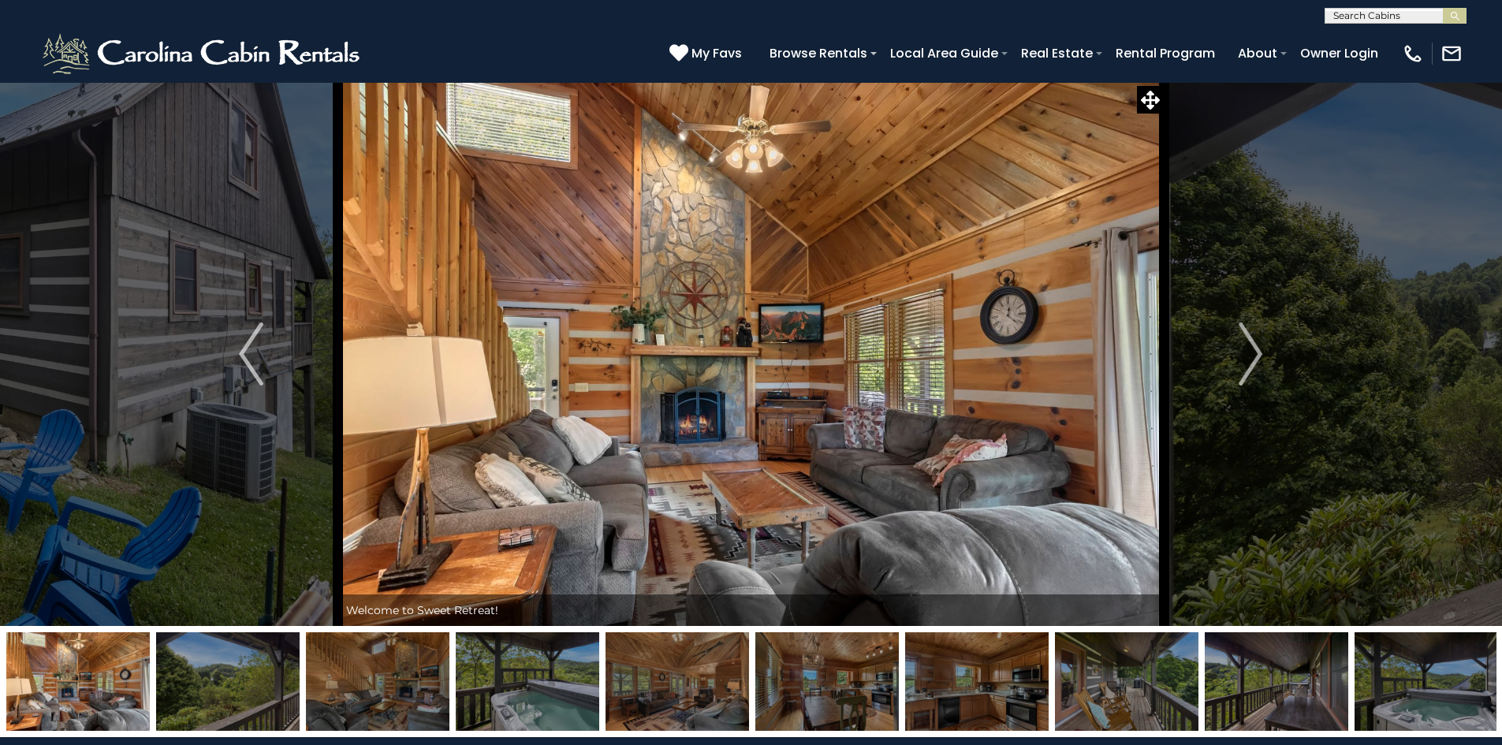
click at [227, 687] on img at bounding box center [227, 681] width 143 height 99
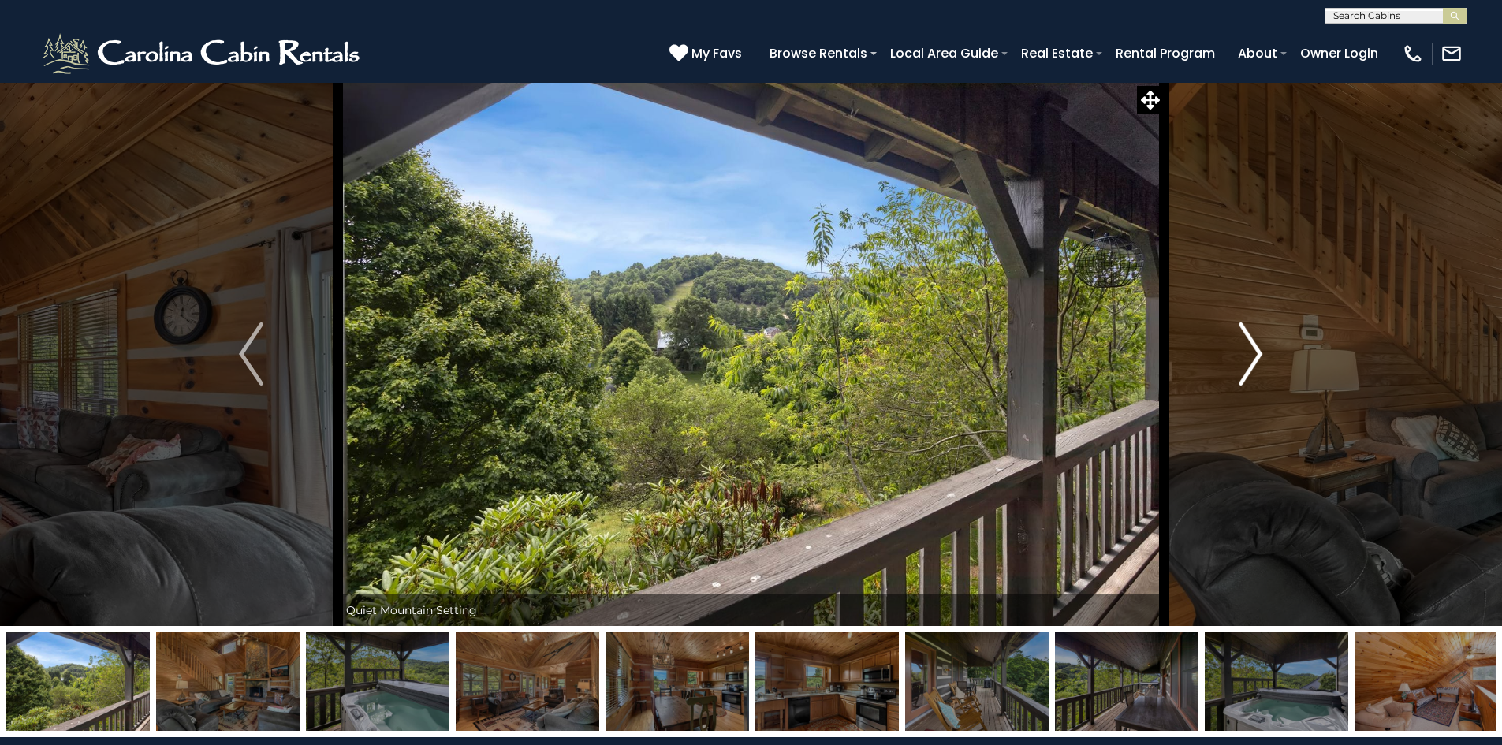
click at [1254, 362] on img "Next" at bounding box center [1250, 353] width 24 height 63
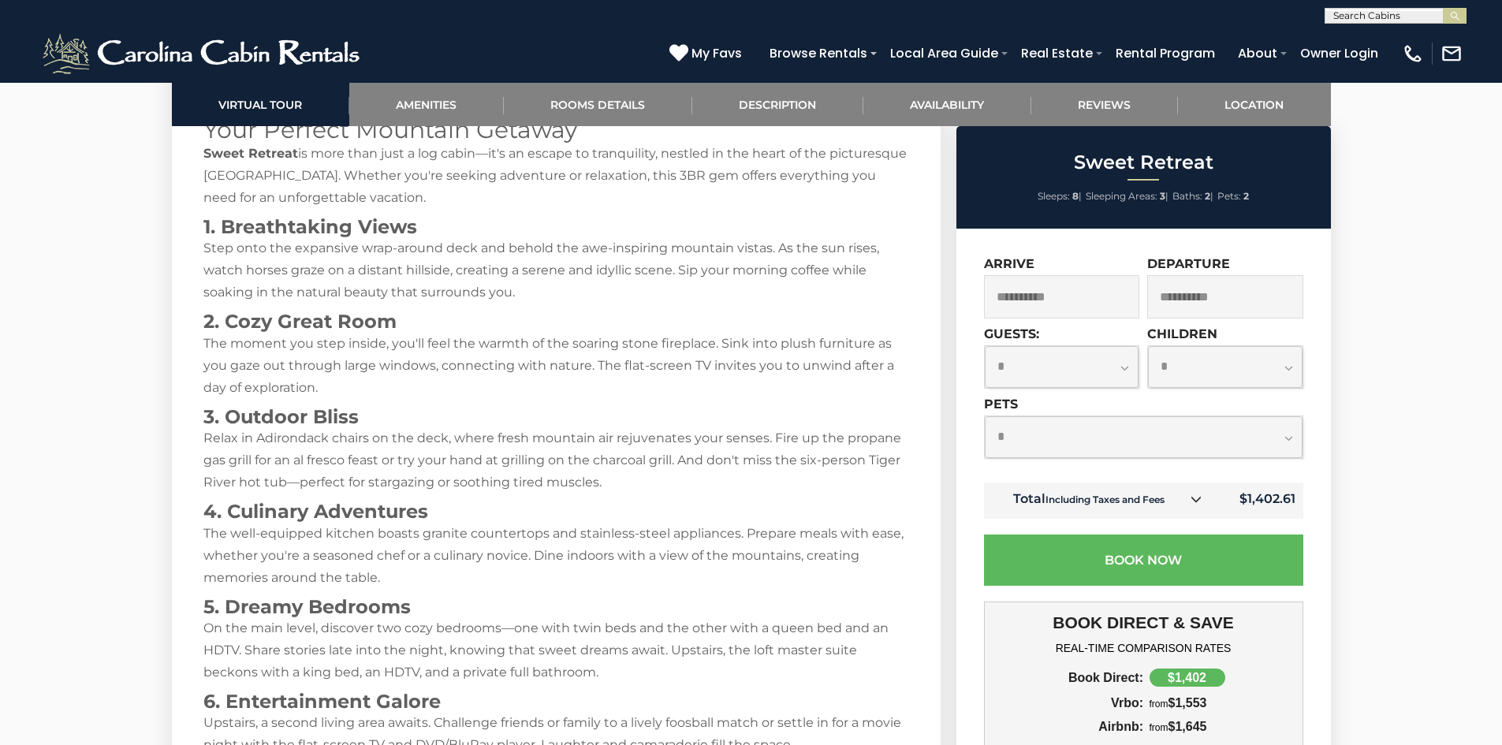
scroll to position [2522, 0]
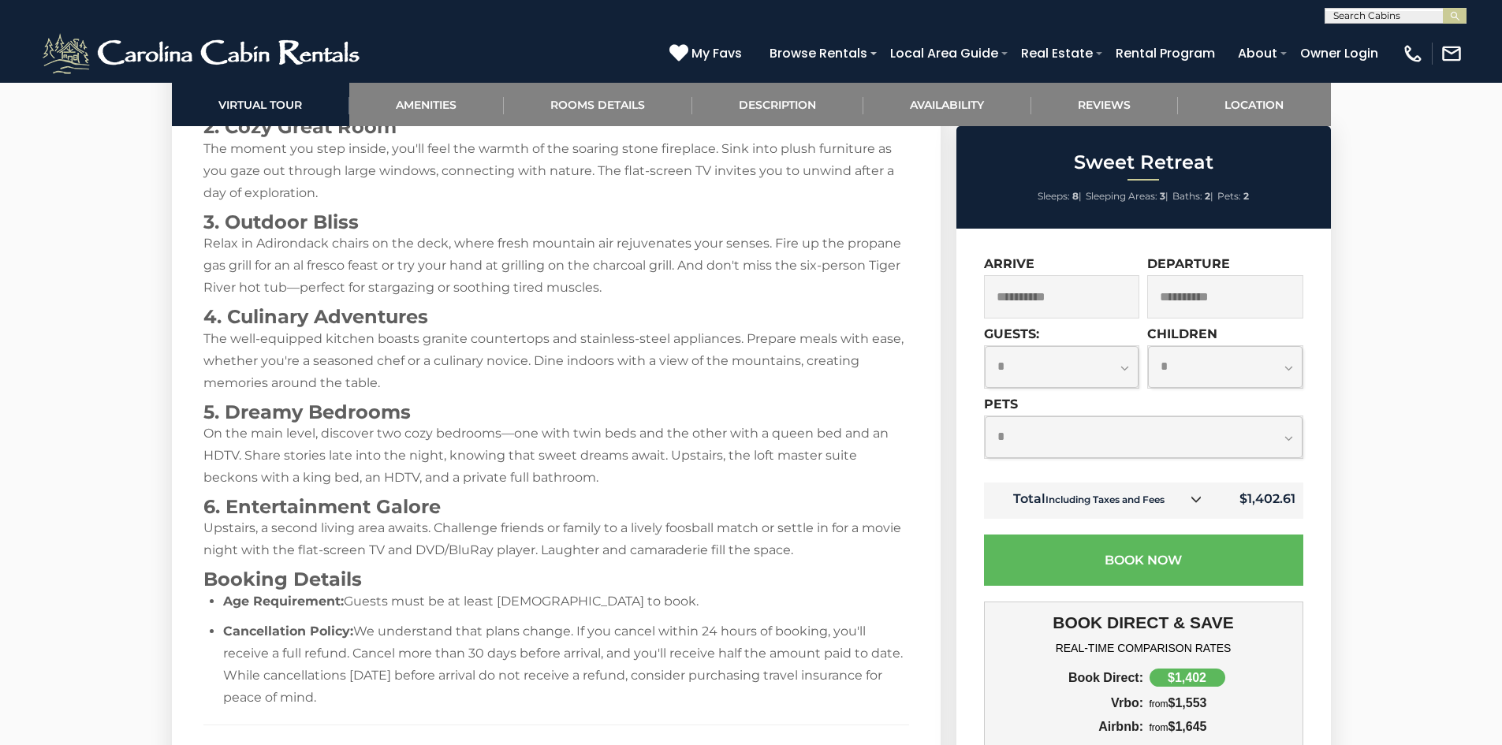
drag, startPoint x: 1104, startPoint y: 420, endPoint x: 1101, endPoint y: 445, distance: 25.4
click at [1104, 420] on select "**********" at bounding box center [1143, 437] width 318 height 42
select select "*"
click at [984, 416] on select "**********" at bounding box center [1143, 437] width 318 height 42
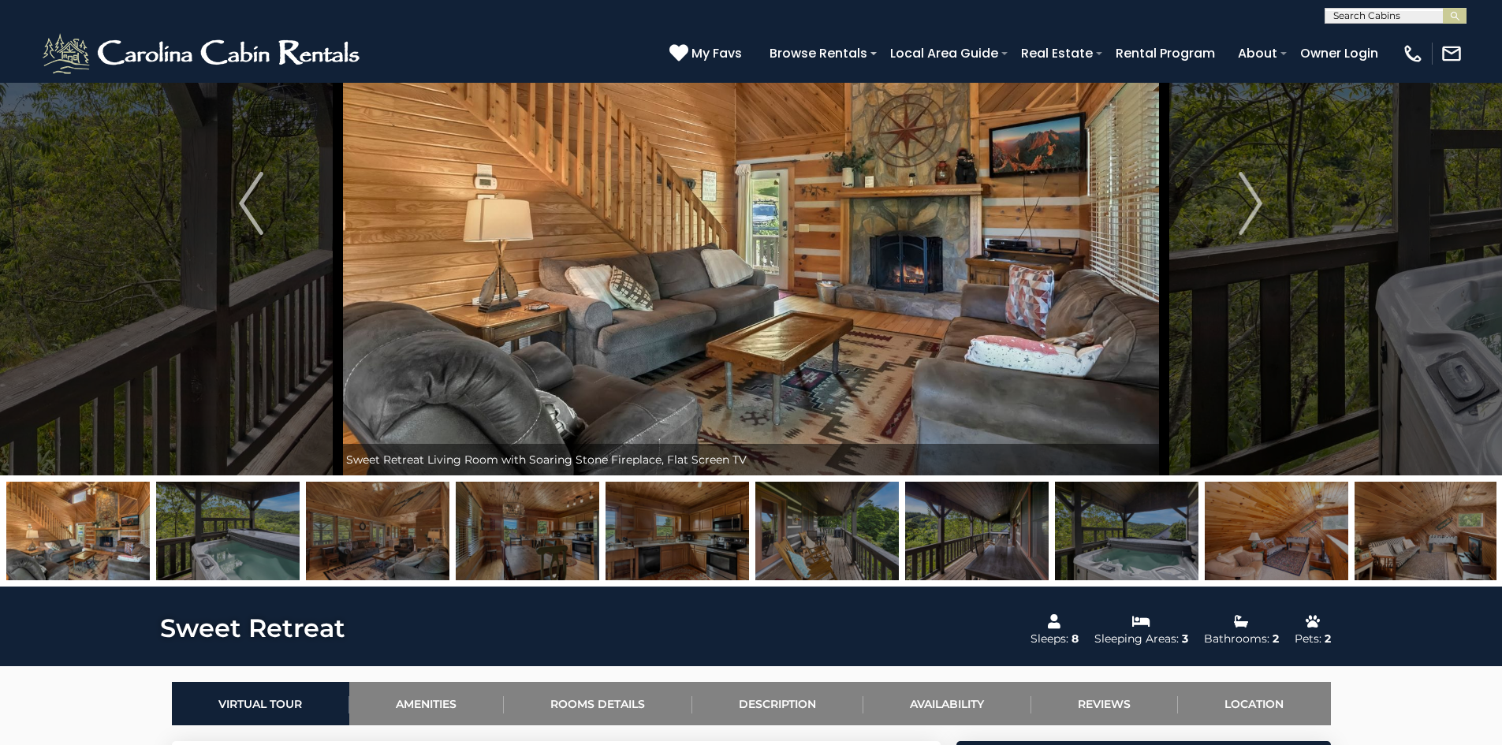
scroll to position [0, 0]
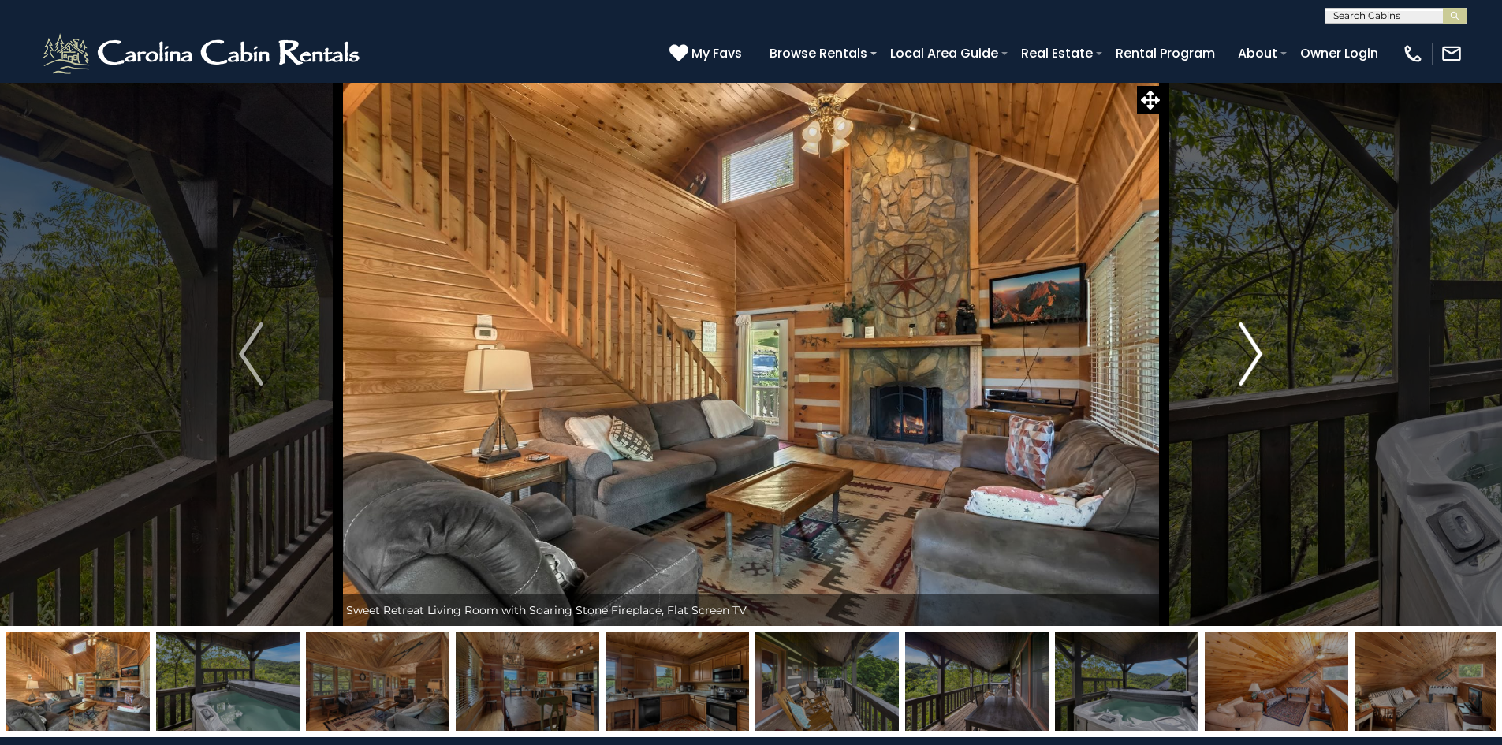
click at [1249, 356] on img "Next" at bounding box center [1250, 353] width 24 height 63
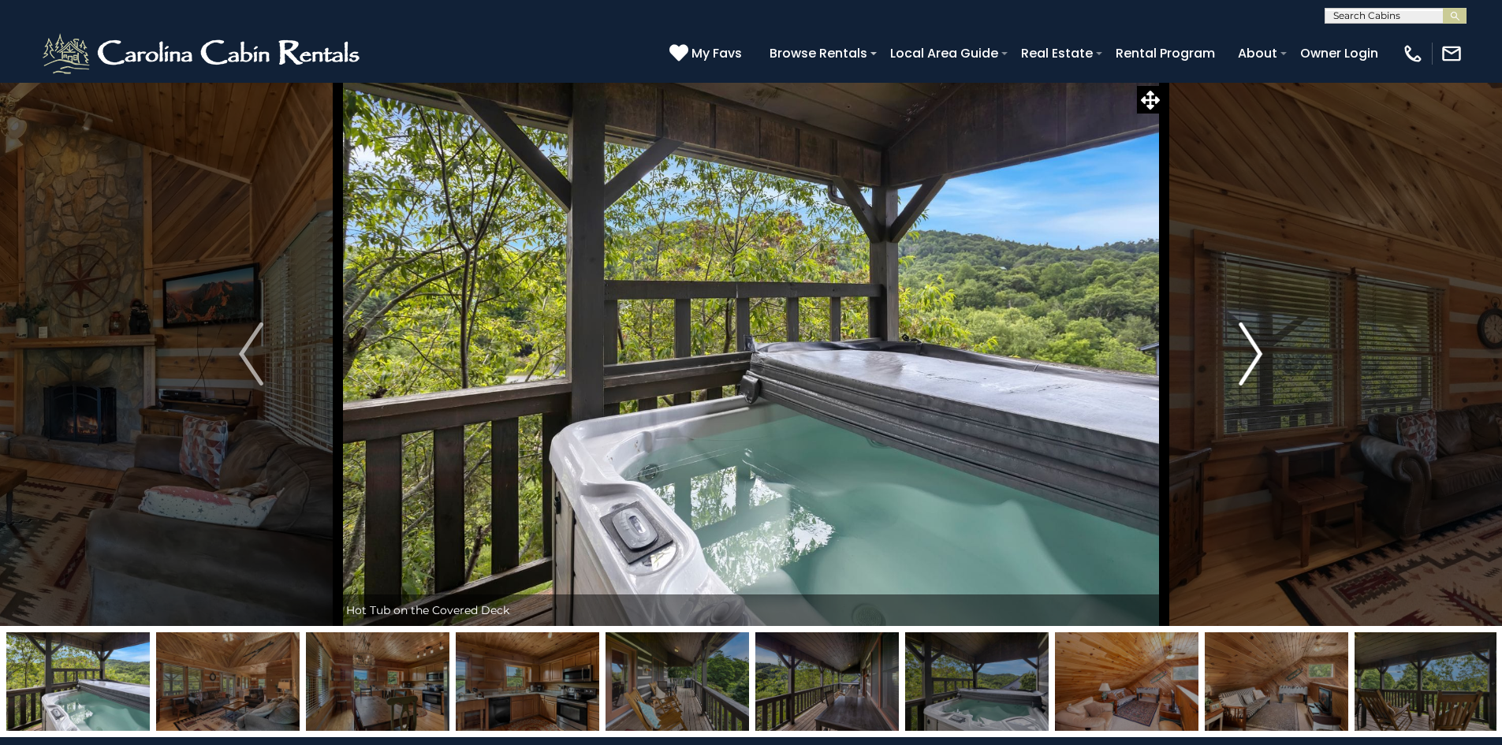
click at [1249, 356] on img "Next" at bounding box center [1250, 353] width 24 height 63
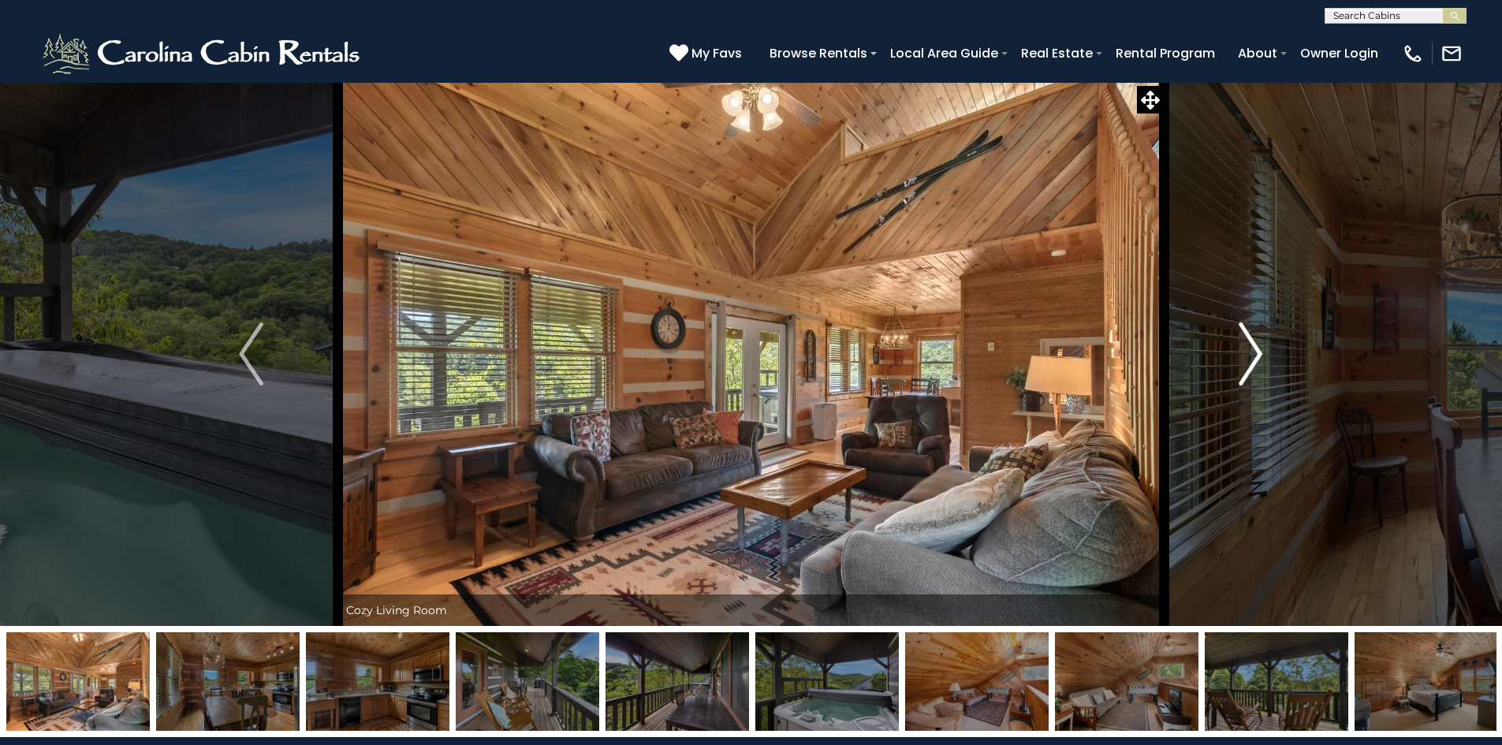
click at [1249, 356] on img "Next" at bounding box center [1250, 353] width 24 height 63
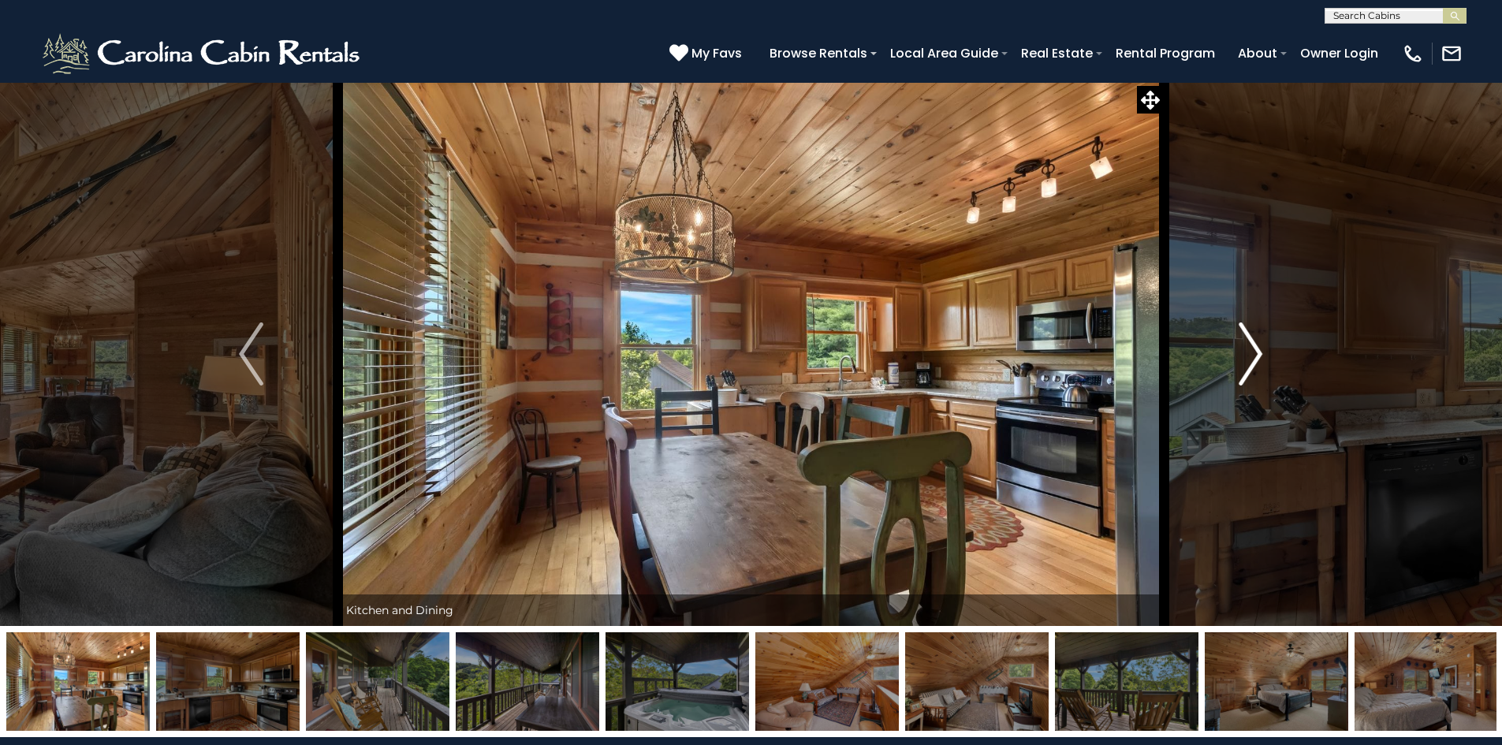
click at [1249, 356] on img "Next" at bounding box center [1250, 353] width 24 height 63
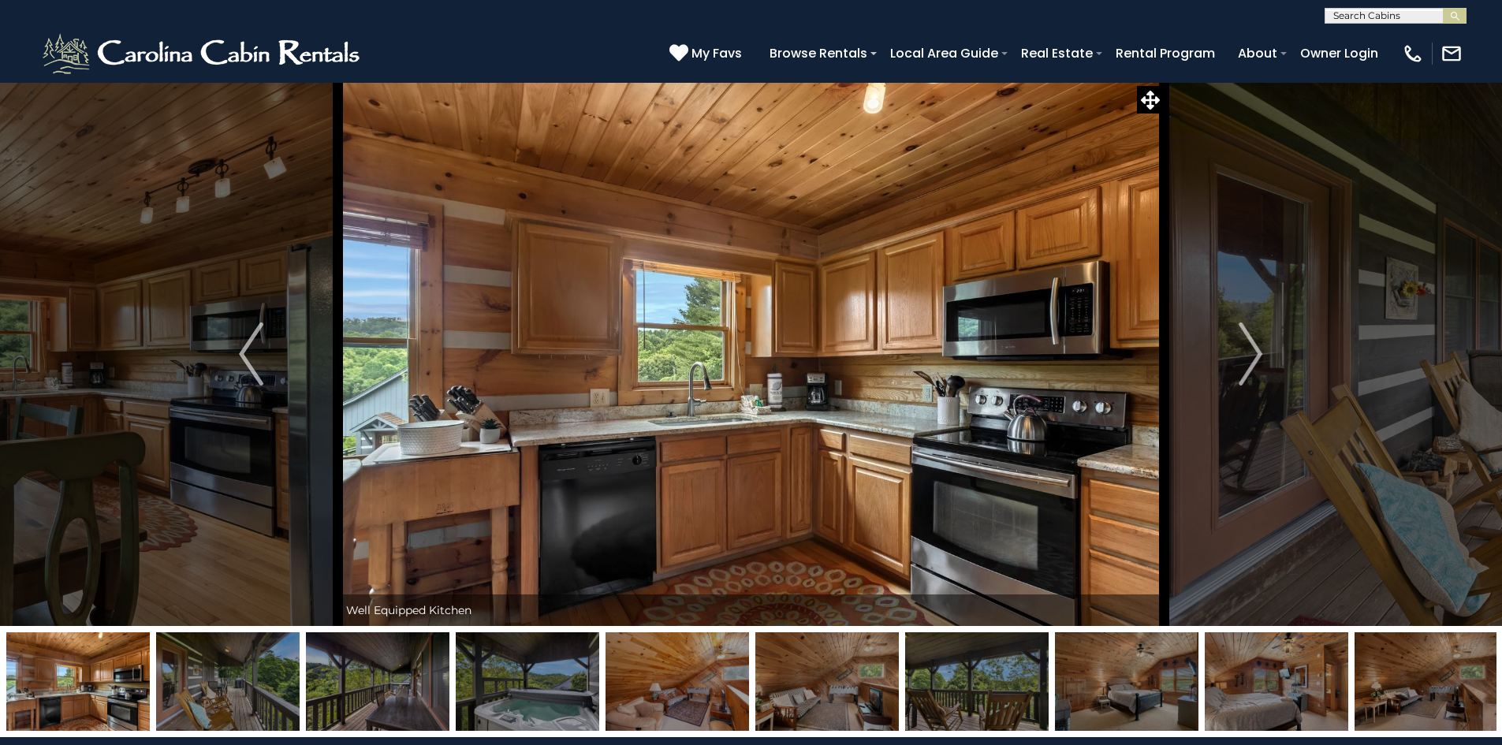
click at [1450, 680] on img at bounding box center [1425, 681] width 143 height 99
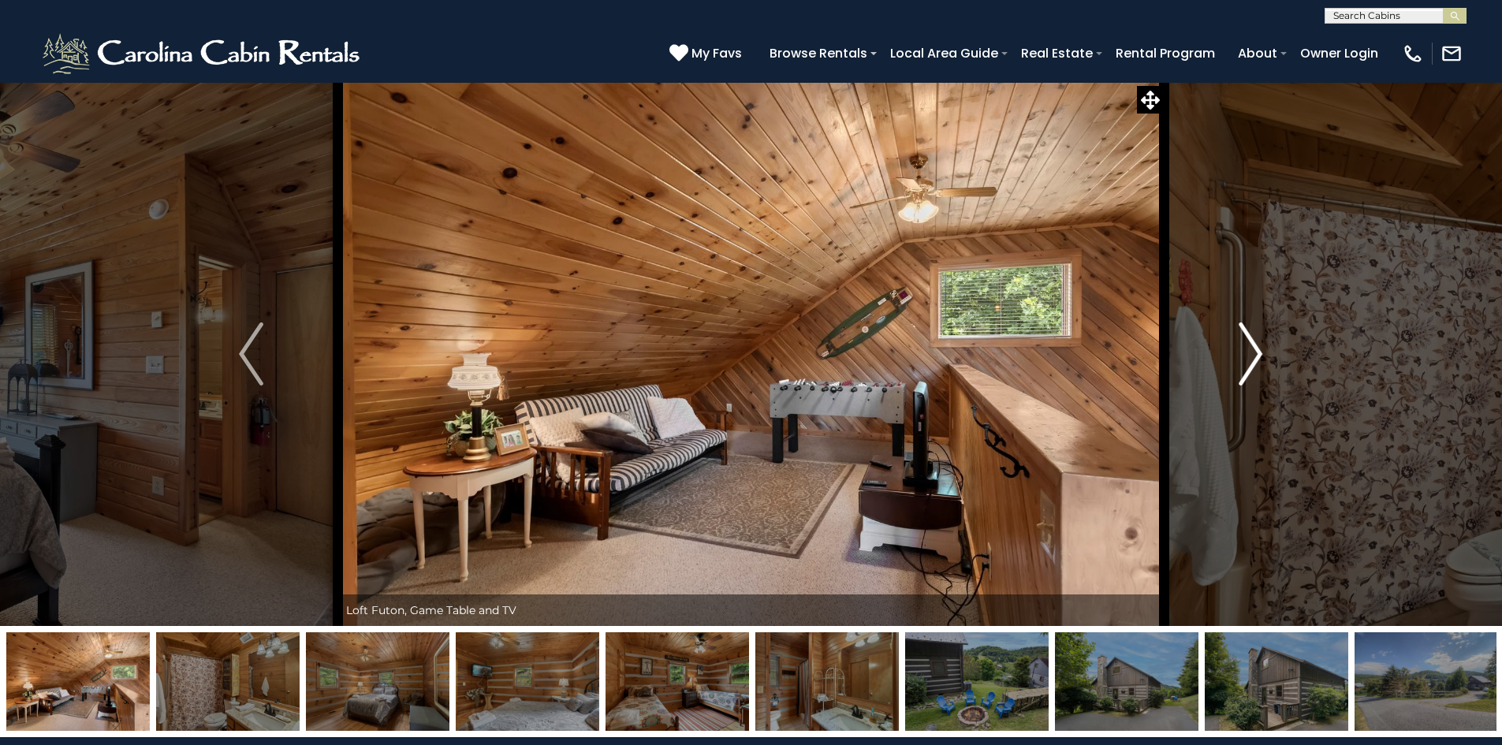
click at [1254, 361] on img "Next" at bounding box center [1250, 353] width 24 height 63
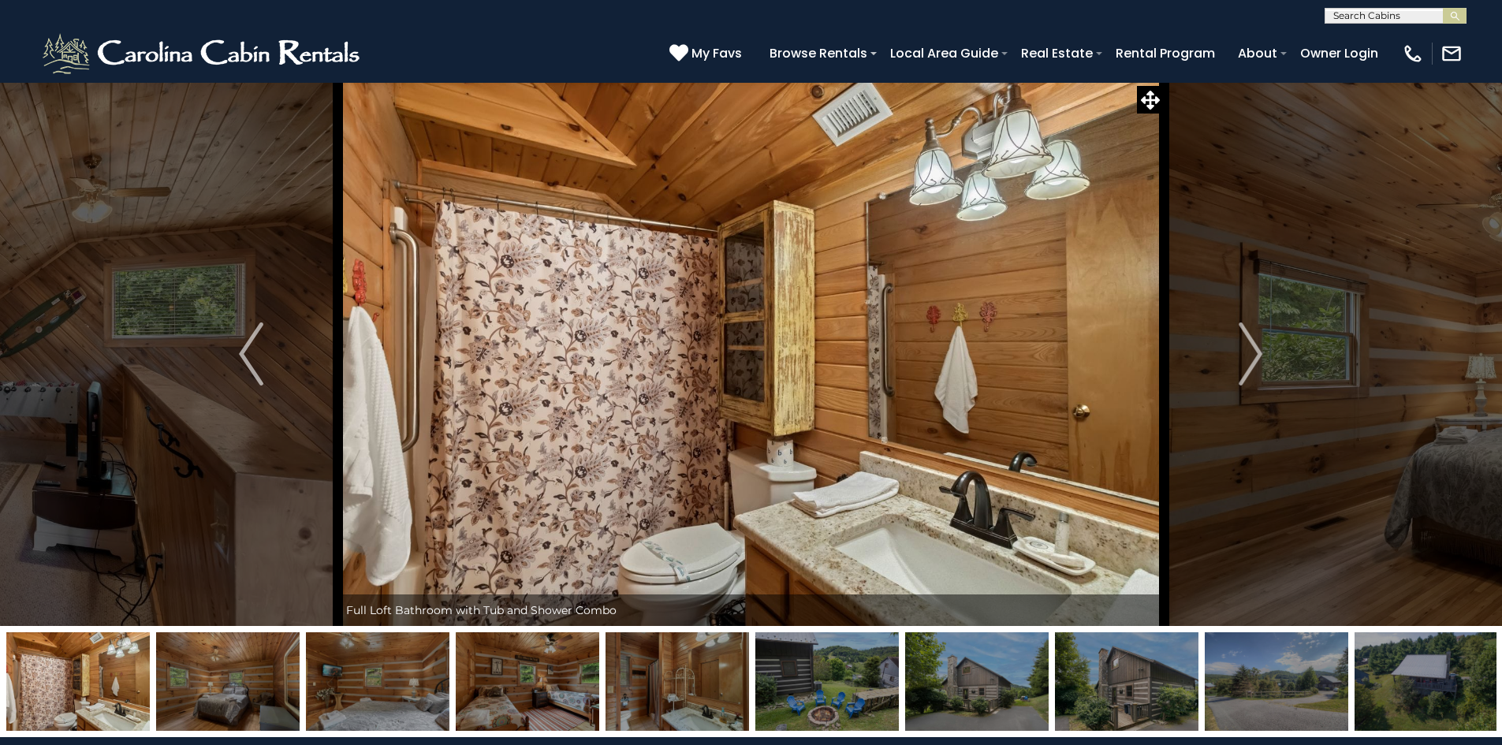
click at [988, 677] on img at bounding box center [976, 681] width 143 height 99
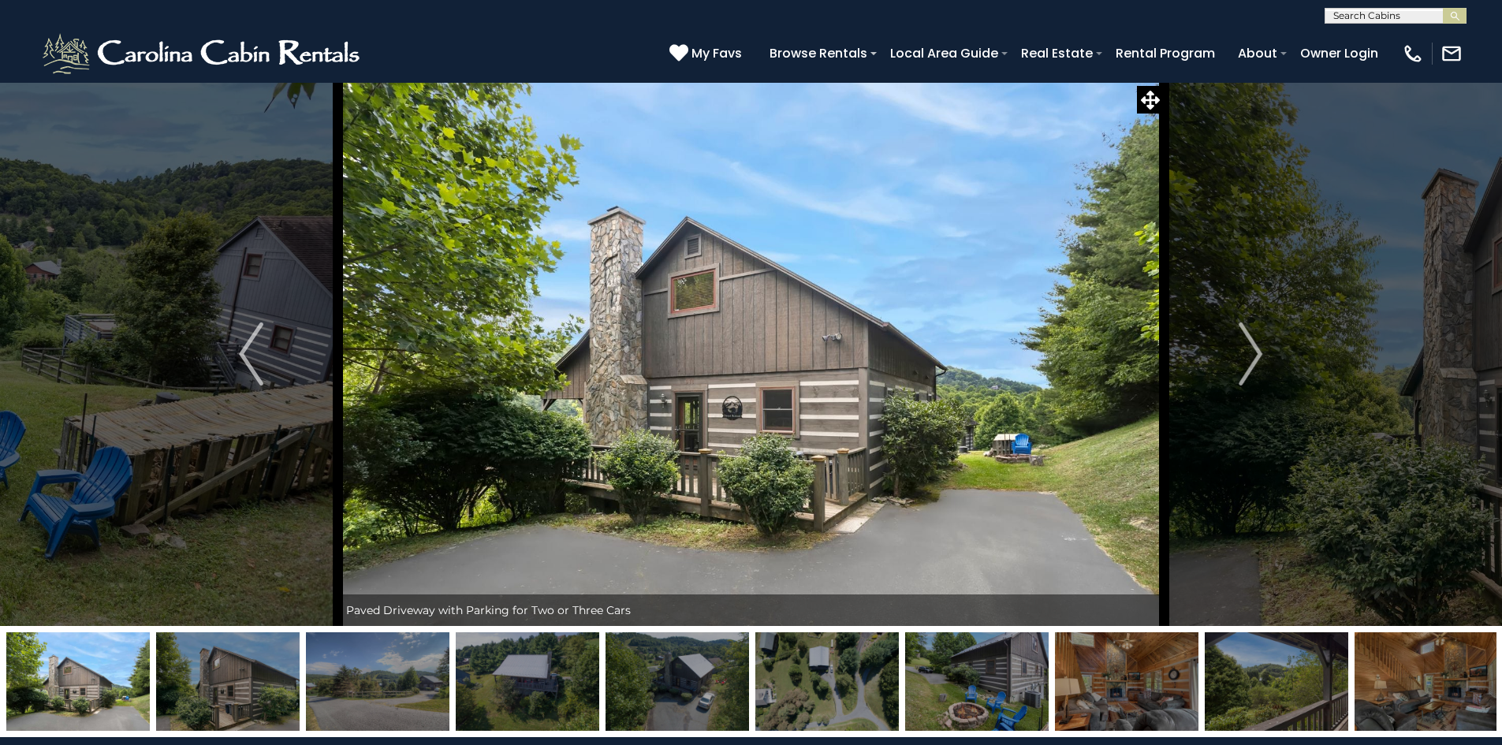
click at [58, 696] on img at bounding box center [77, 681] width 143 height 99
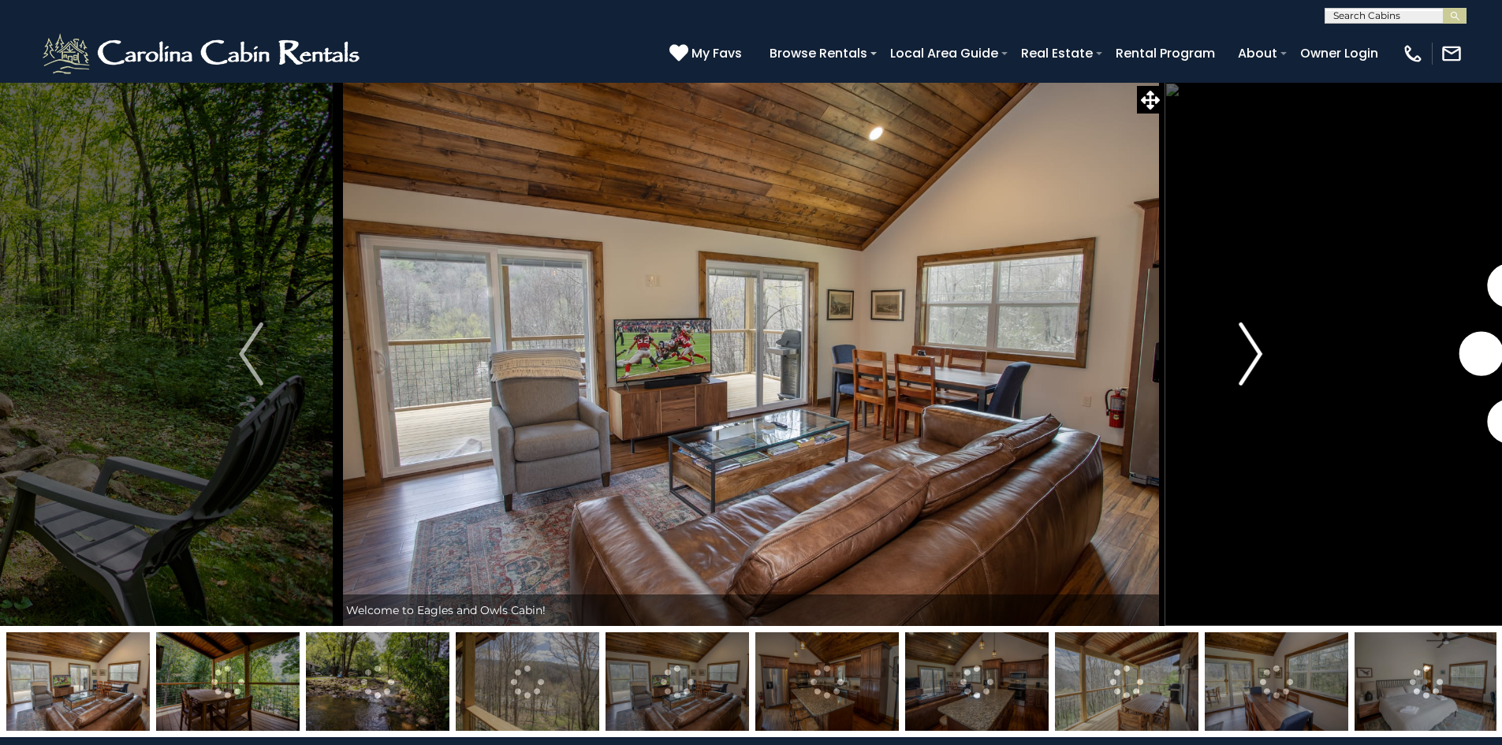
click at [1261, 355] on img "Next" at bounding box center [1250, 353] width 24 height 63
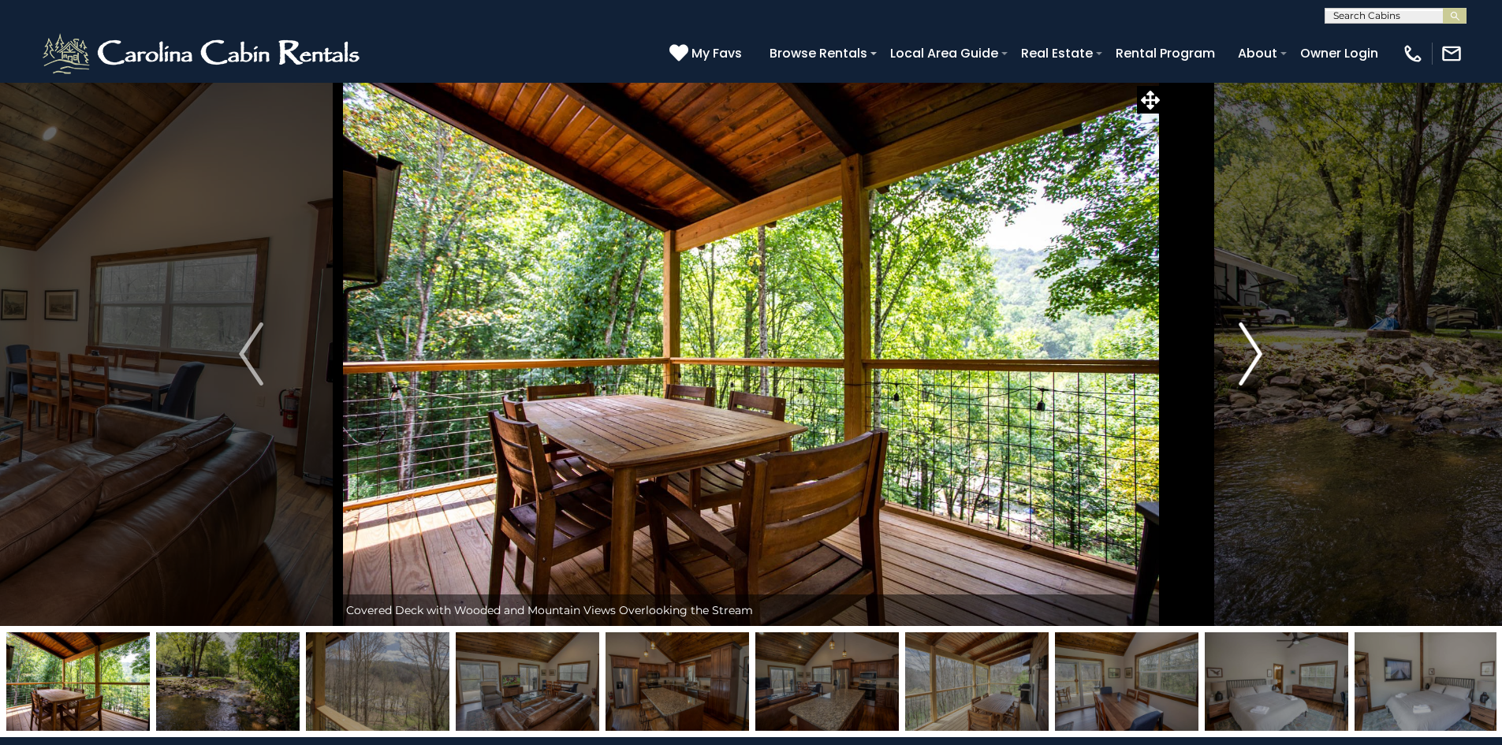
click at [1261, 355] on img "Next" at bounding box center [1250, 353] width 24 height 63
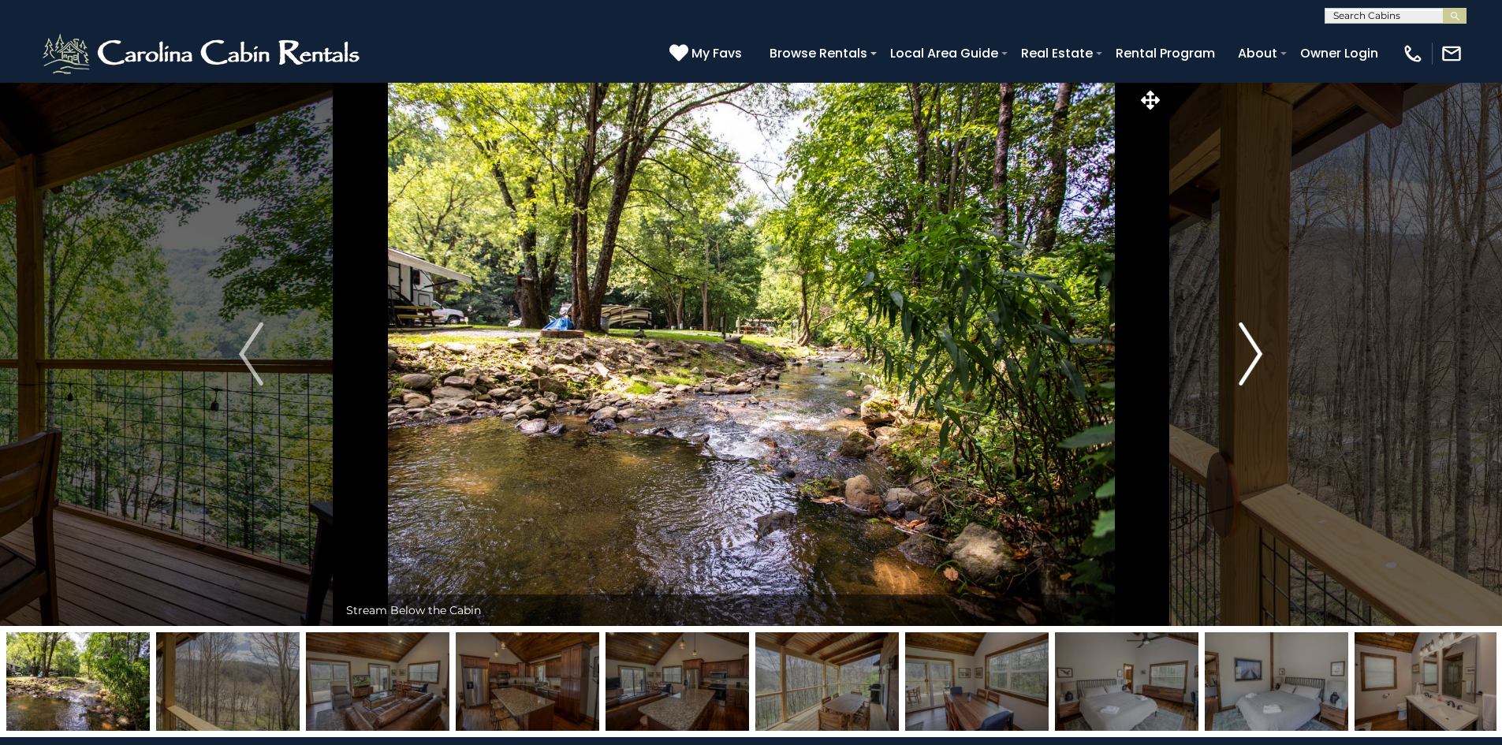
click at [1260, 355] on img "Next" at bounding box center [1250, 353] width 24 height 63
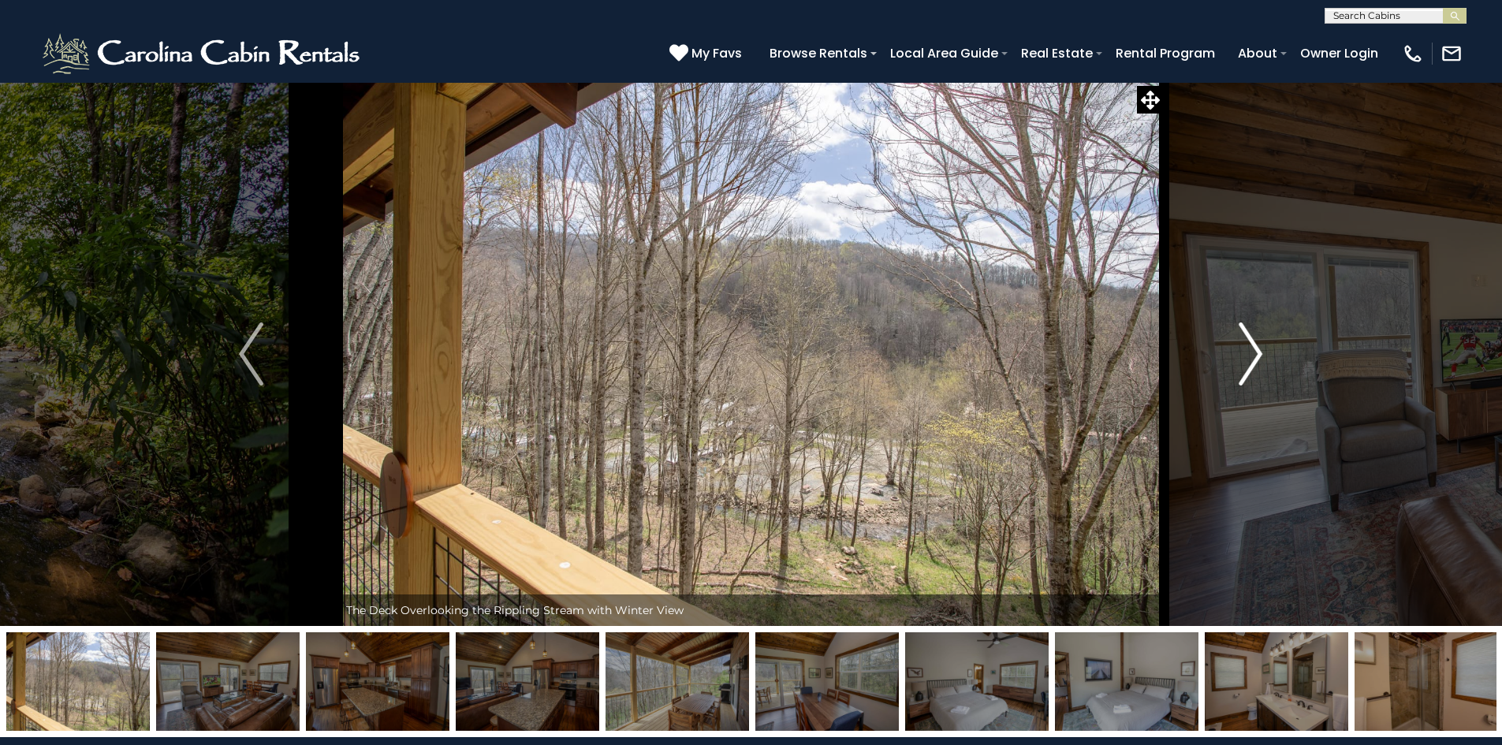
click at [1260, 355] on img "Next" at bounding box center [1250, 353] width 24 height 63
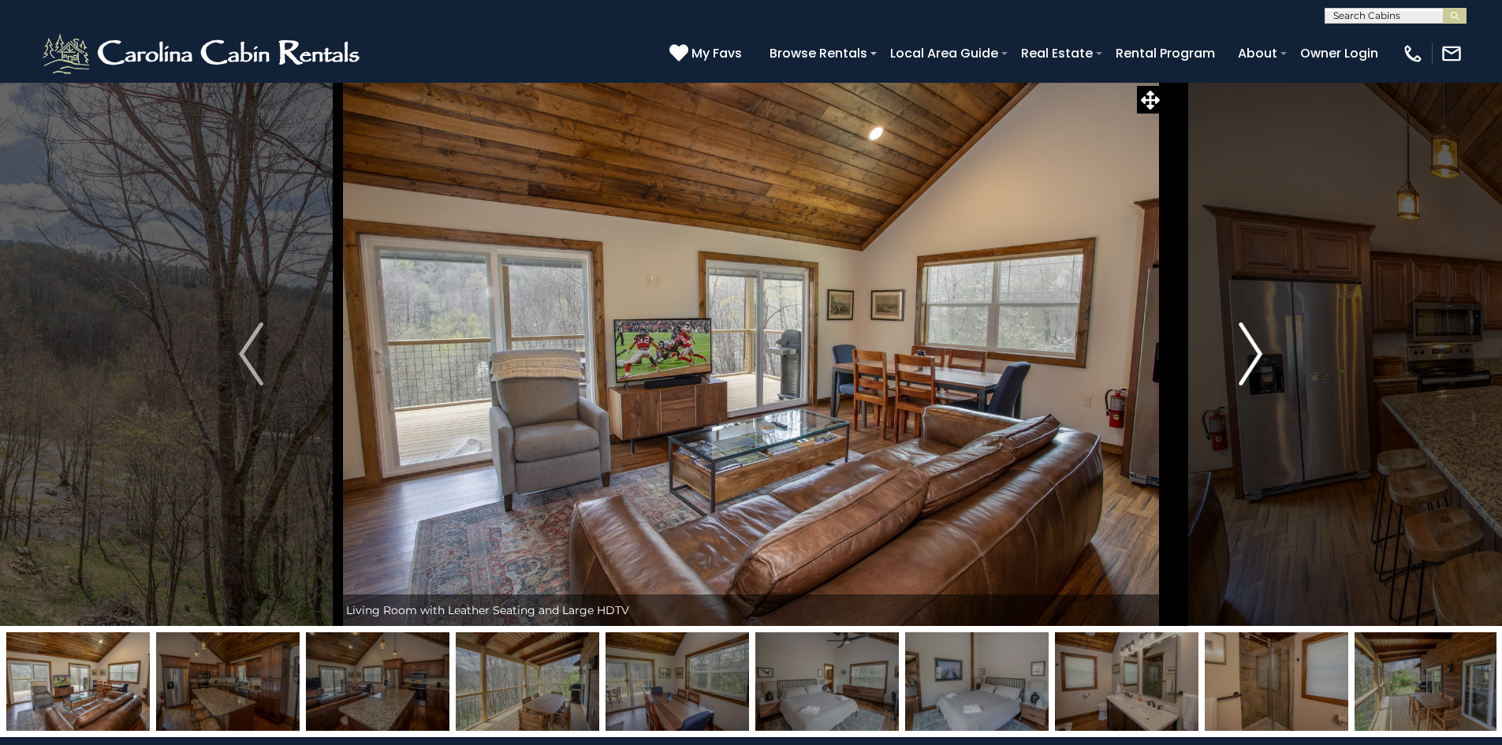
click at [1260, 355] on img "Next" at bounding box center [1250, 353] width 24 height 63
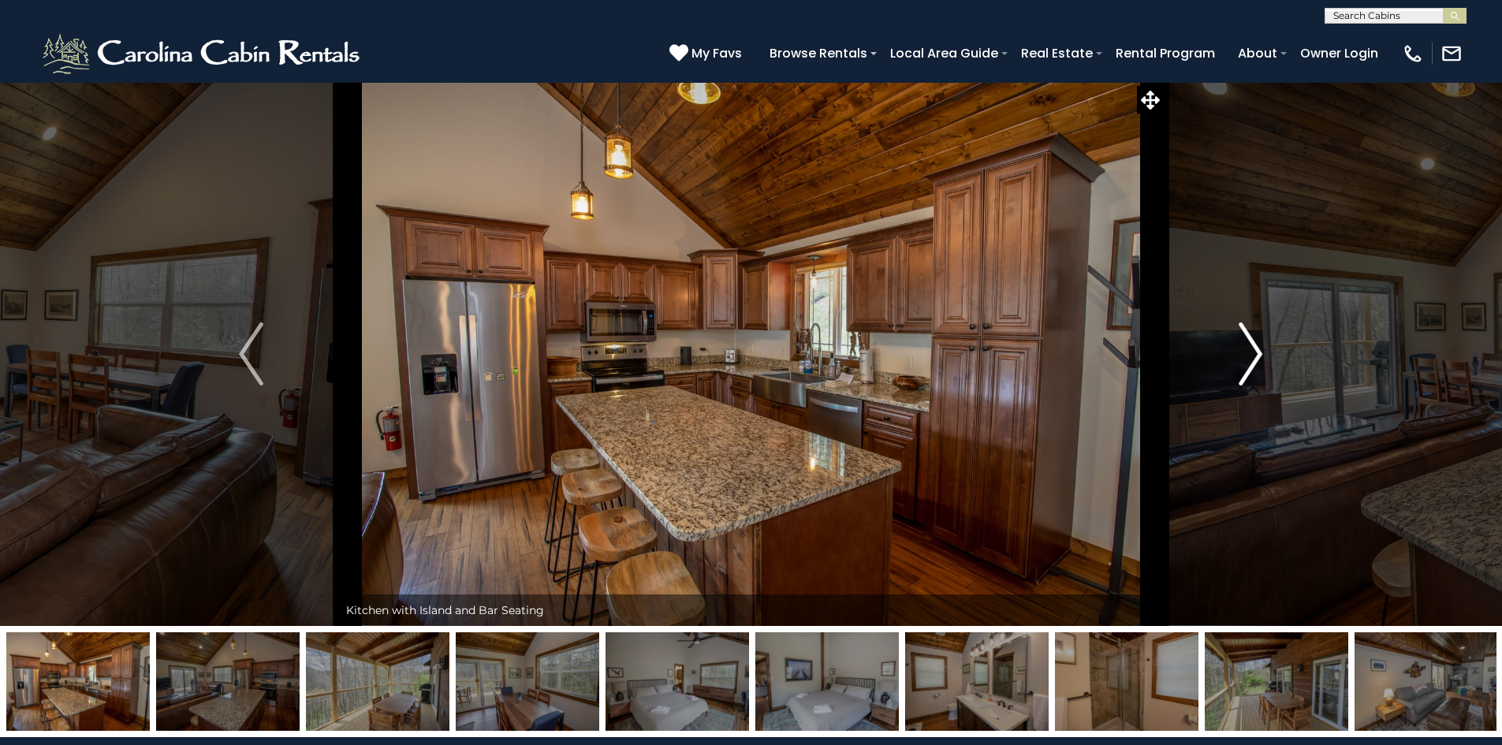
click at [1260, 355] on img "Next" at bounding box center [1250, 353] width 24 height 63
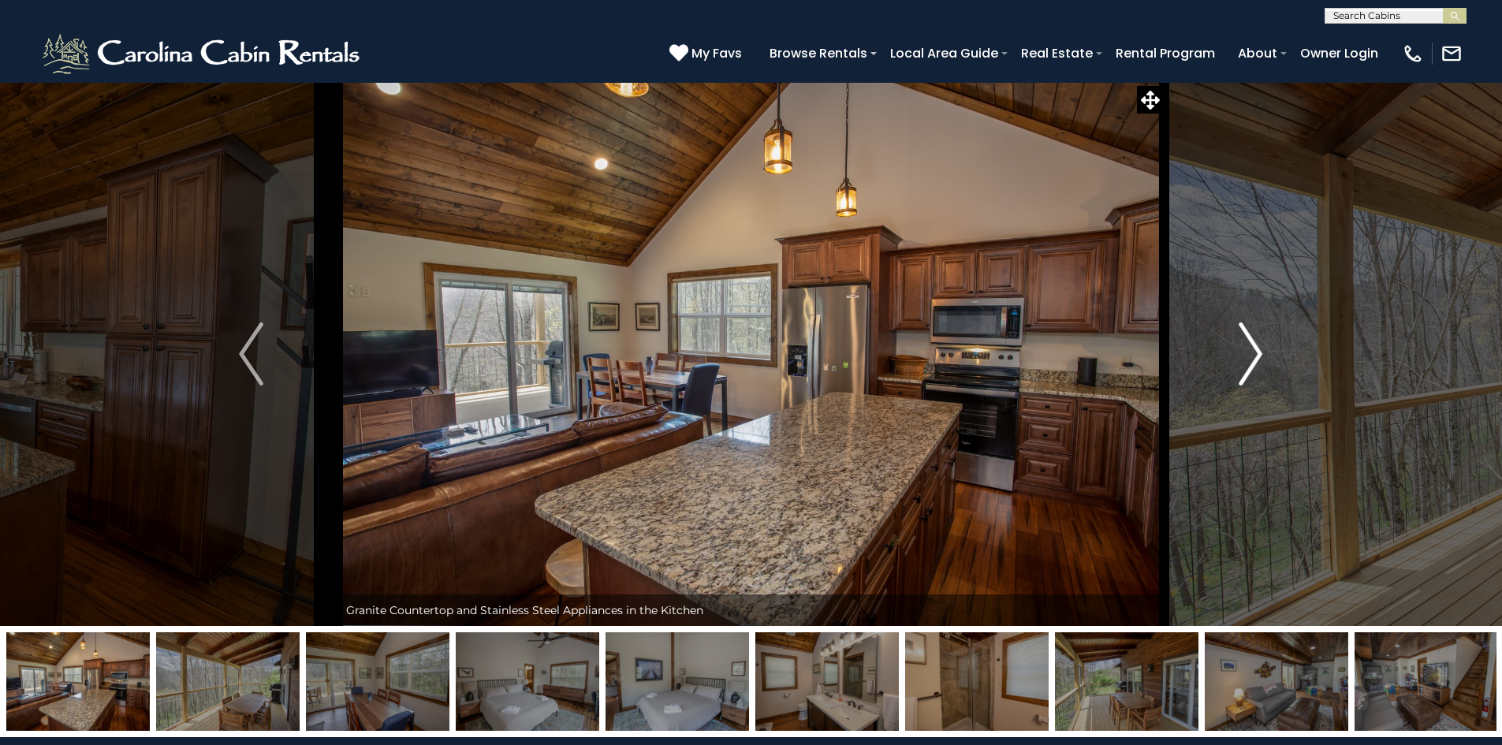
click at [1260, 355] on img "Next" at bounding box center [1250, 353] width 24 height 63
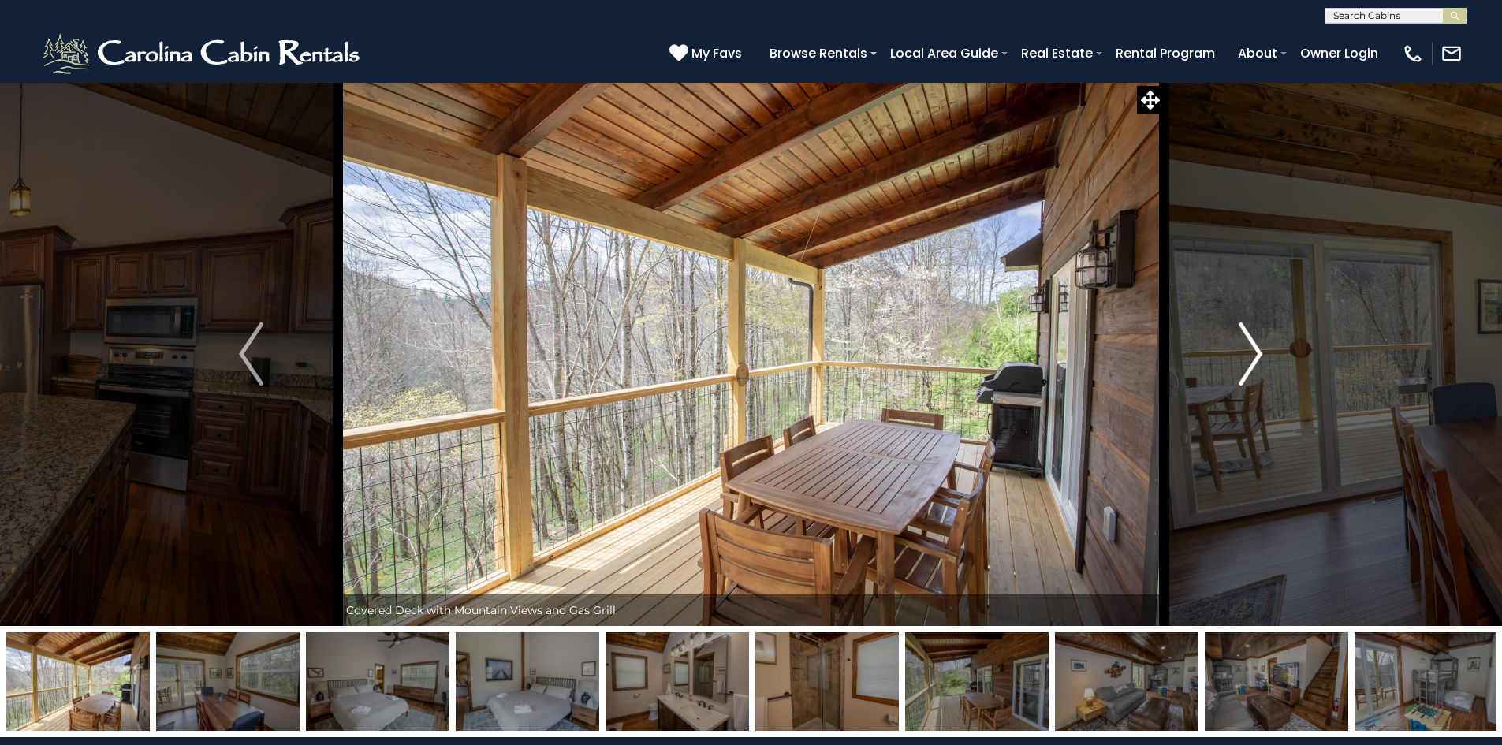
click at [1251, 355] on img "Next" at bounding box center [1250, 353] width 24 height 63
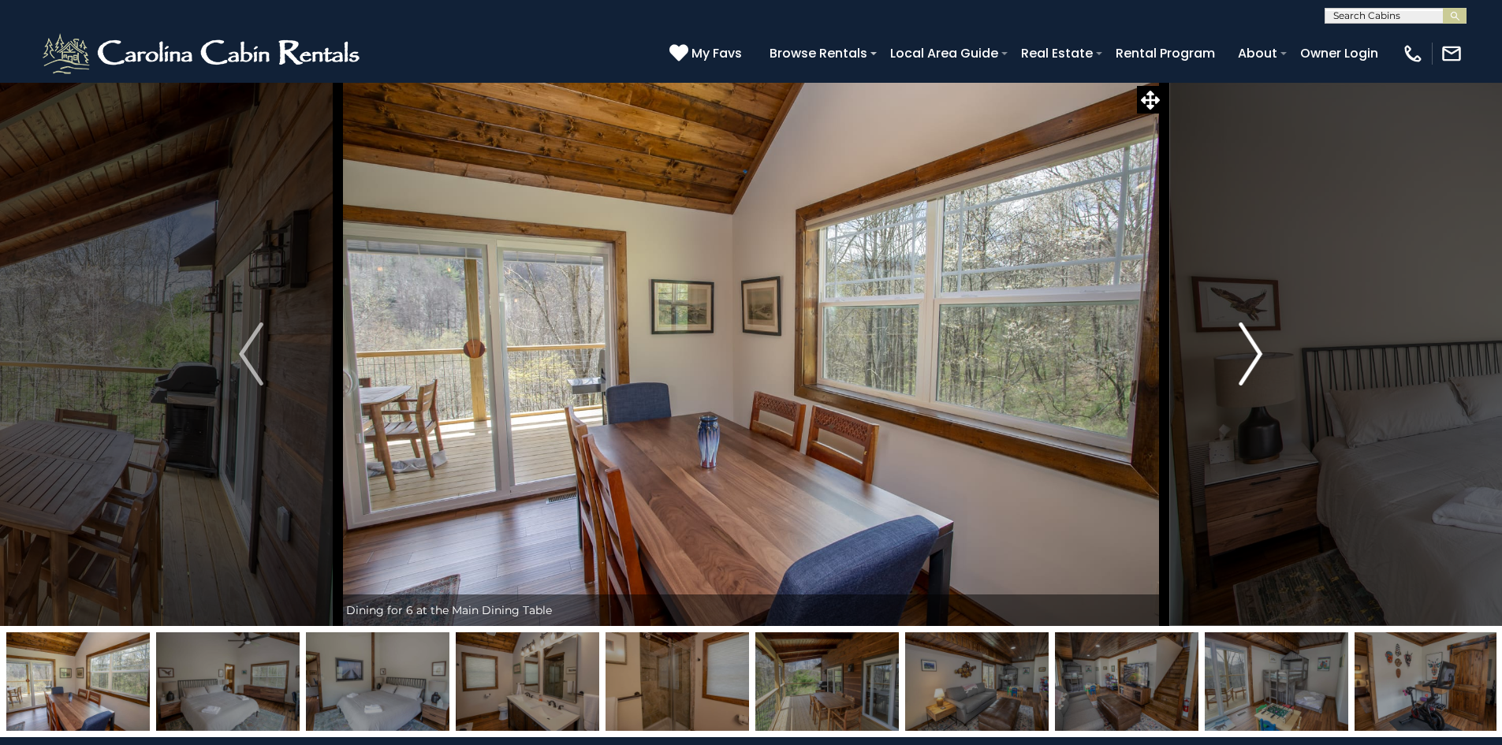
click at [1251, 355] on img "Next" at bounding box center [1250, 353] width 24 height 63
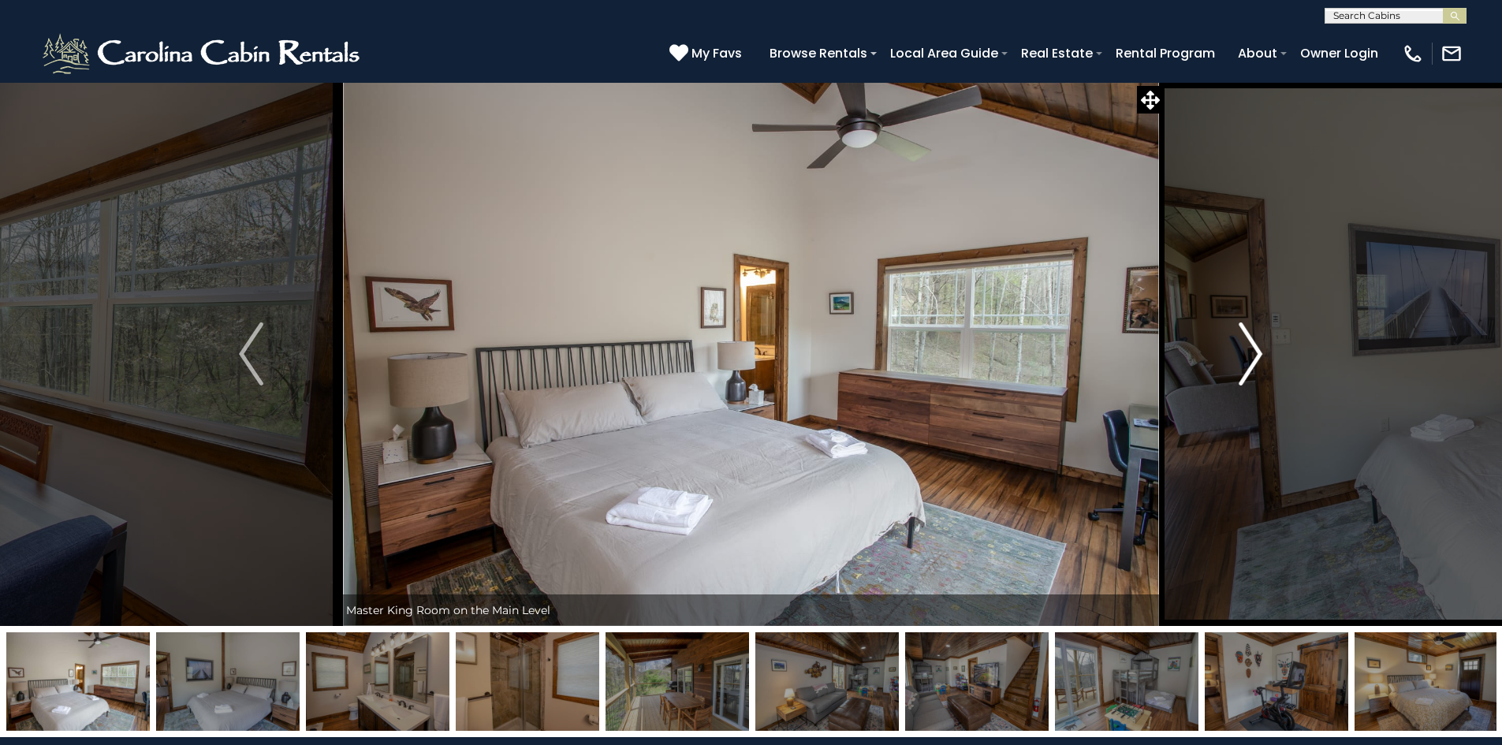
click at [1251, 355] on img "Next" at bounding box center [1250, 353] width 24 height 63
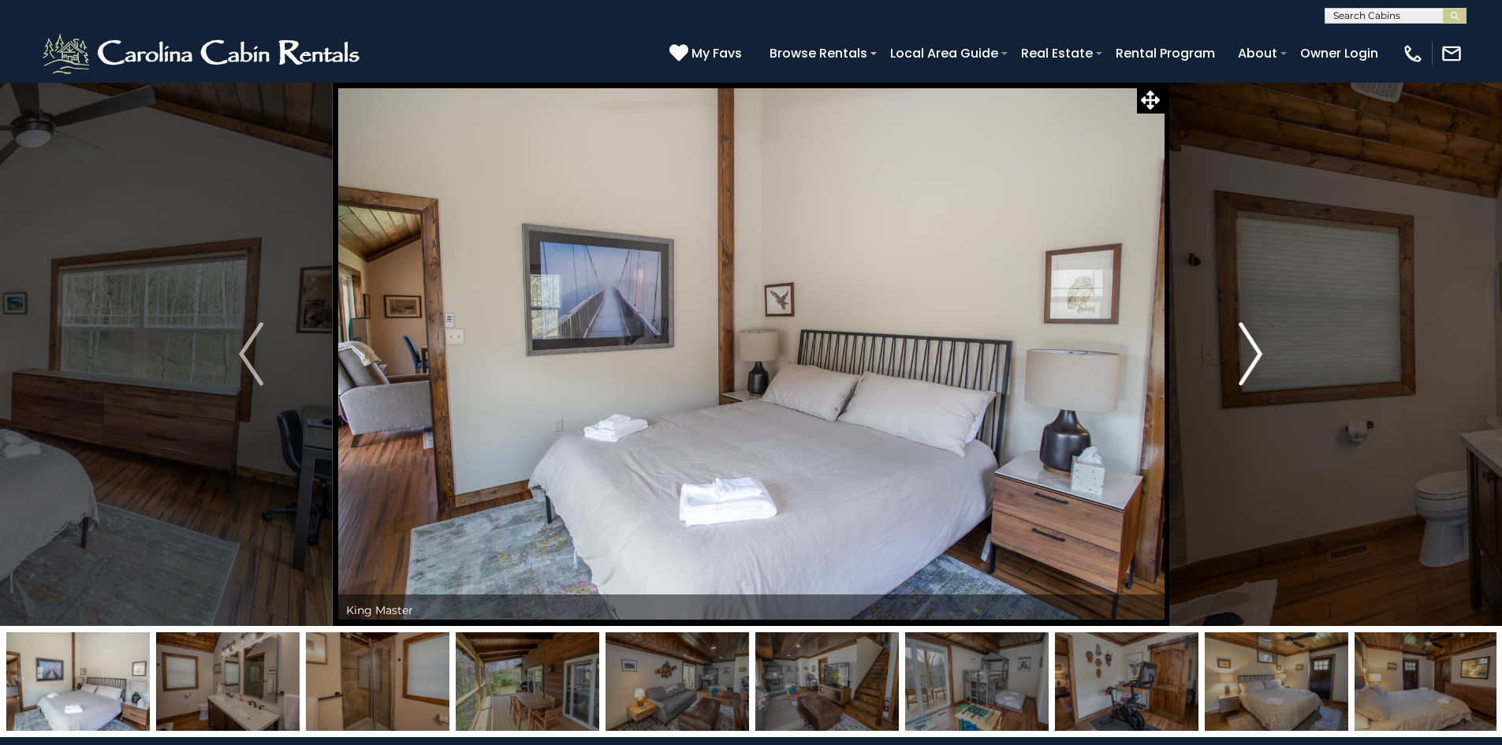
click at [1251, 355] on img "Next" at bounding box center [1250, 353] width 24 height 63
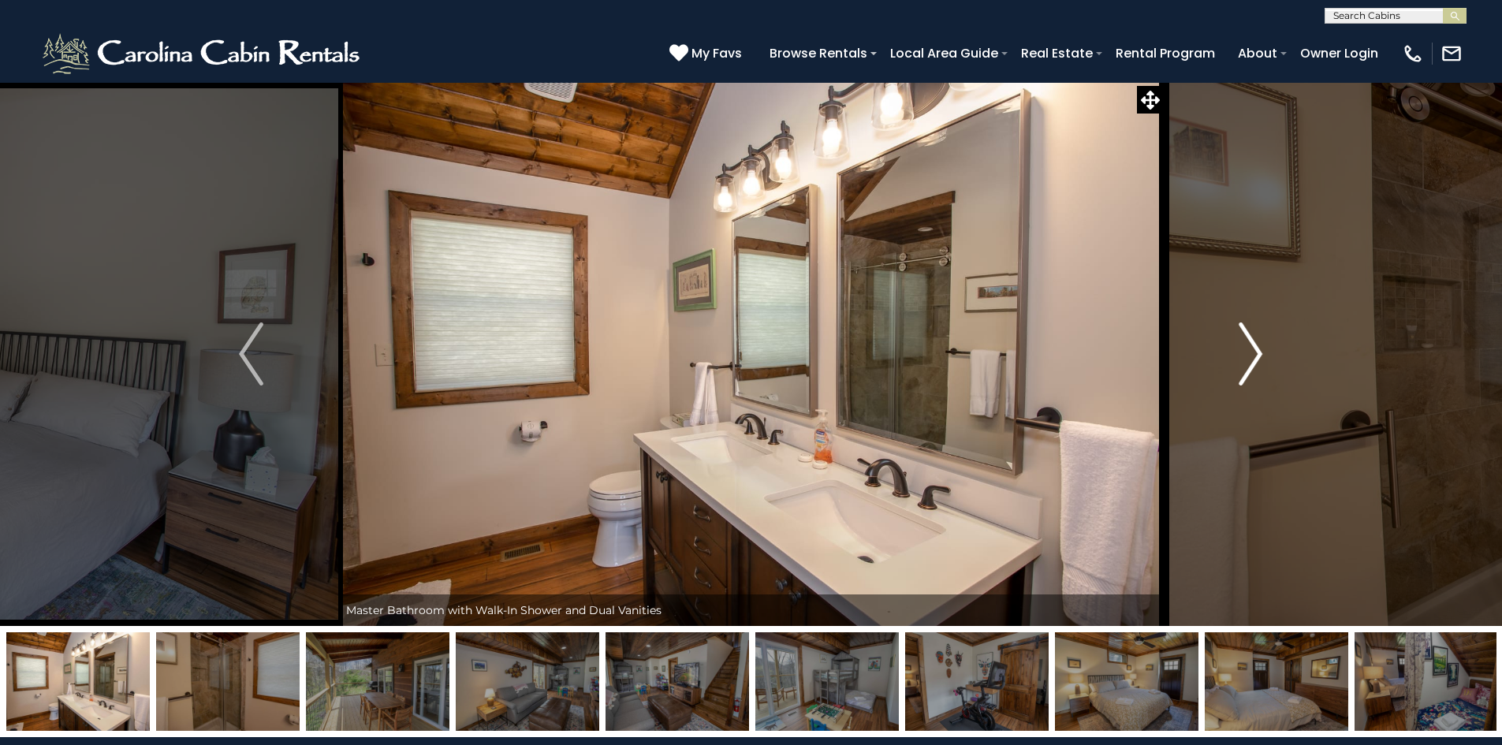
click at [1251, 355] on img "Next" at bounding box center [1250, 353] width 24 height 63
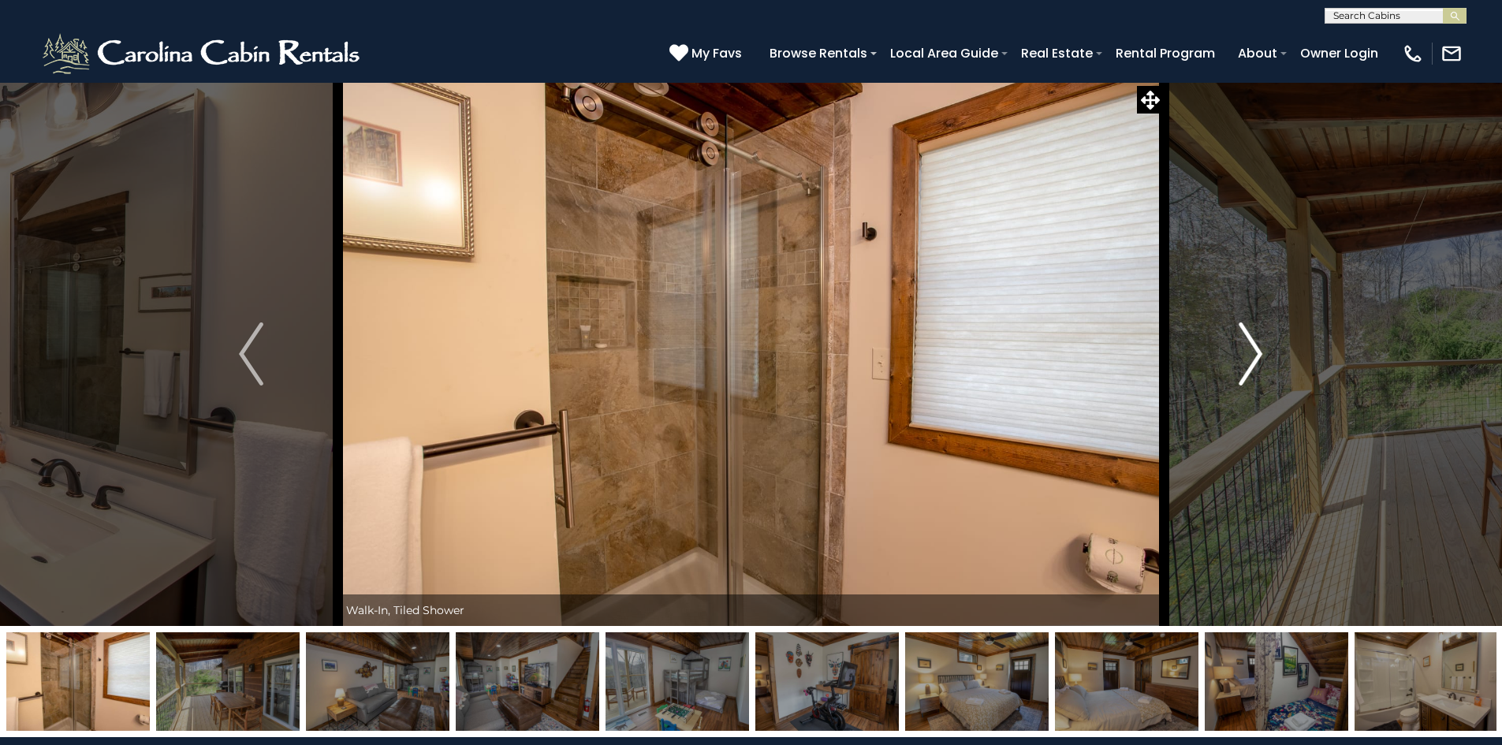
click at [1251, 355] on img "Next" at bounding box center [1250, 353] width 24 height 63
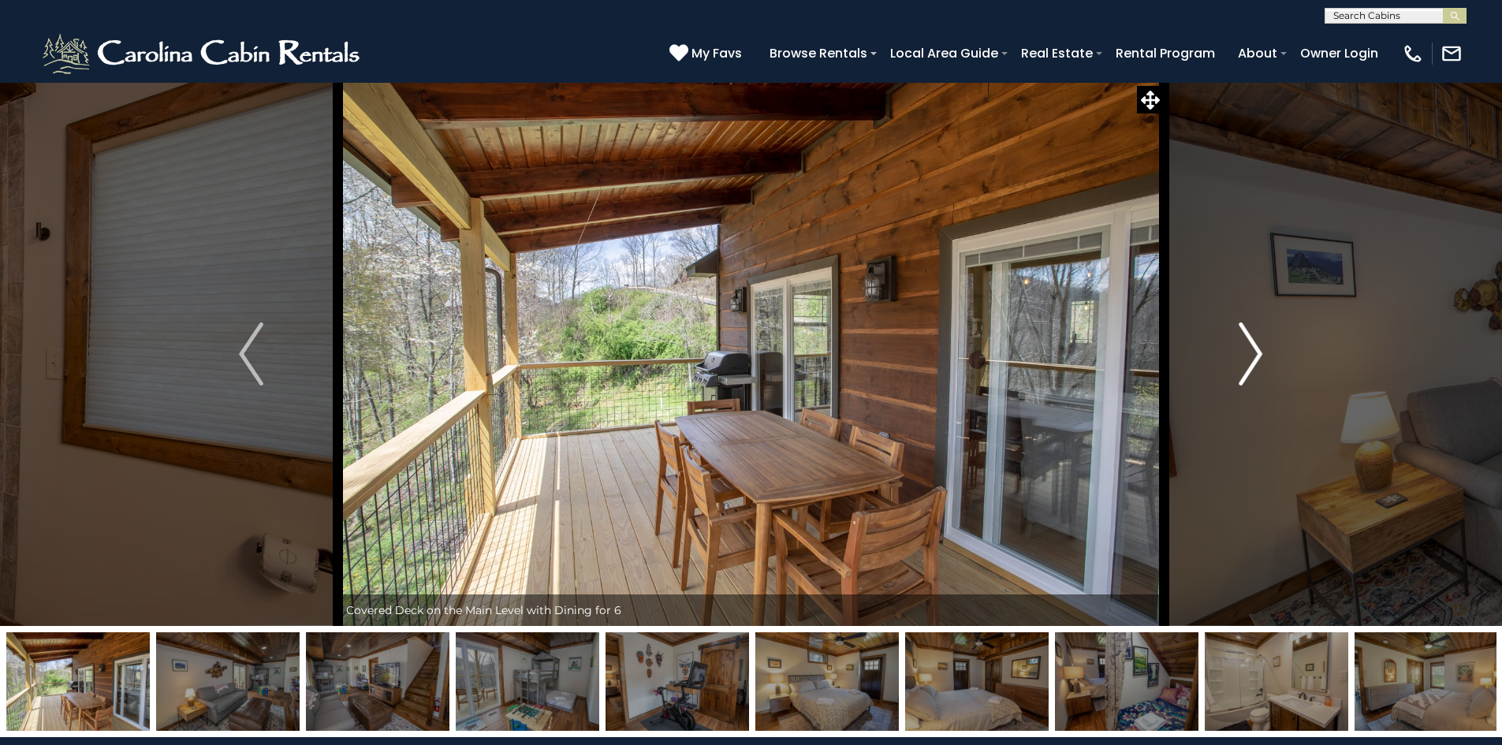
click at [1251, 355] on img "Next" at bounding box center [1250, 353] width 24 height 63
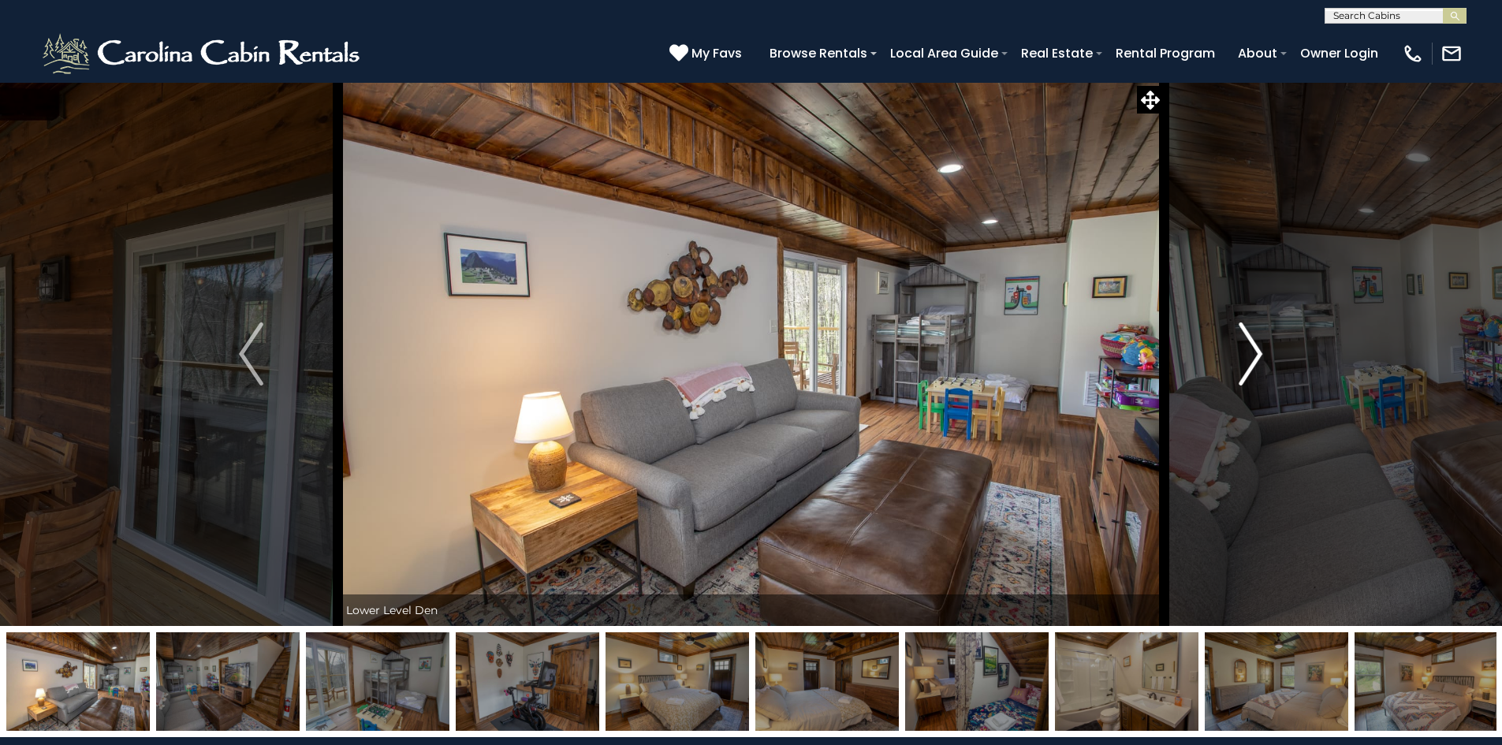
click at [1251, 355] on img "Next" at bounding box center [1250, 353] width 24 height 63
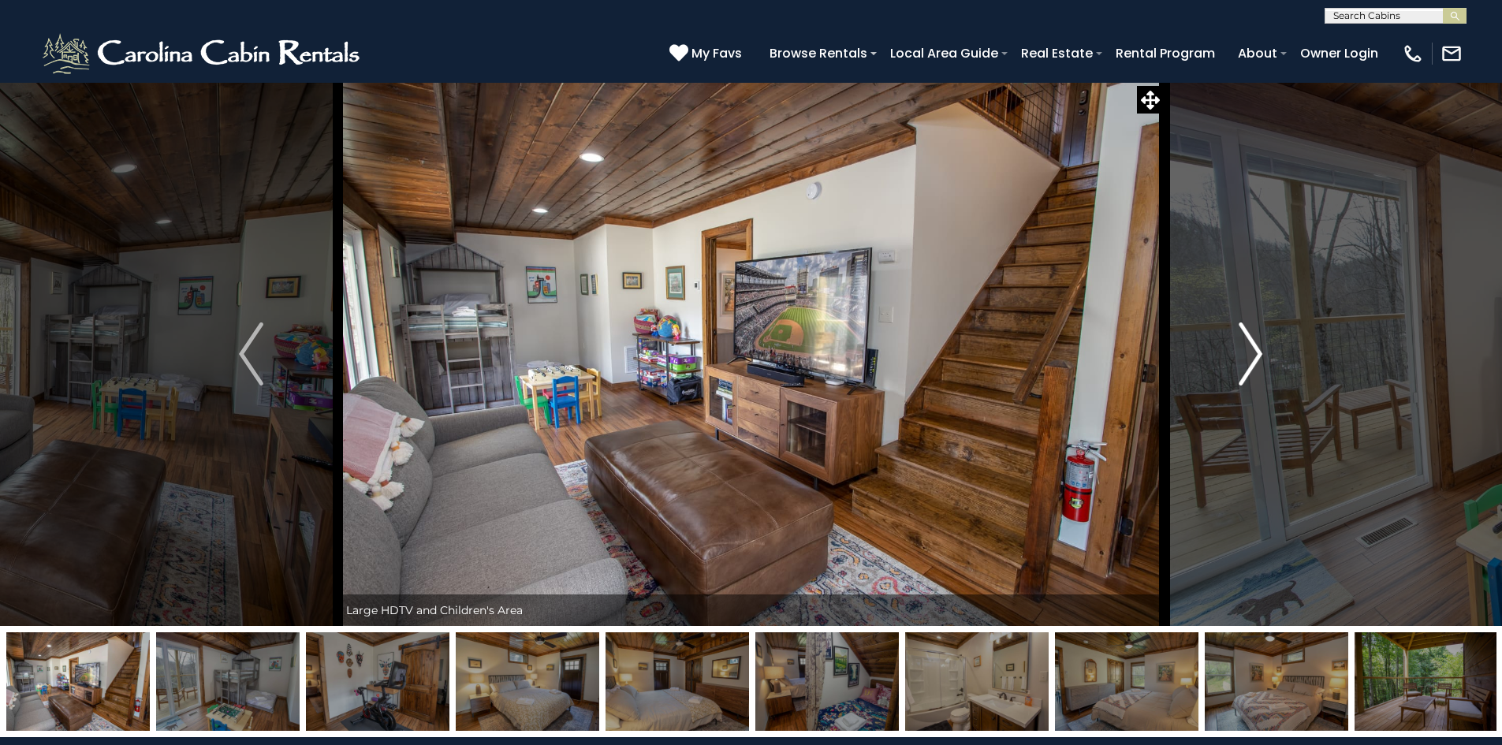
click at [1251, 355] on img "Next" at bounding box center [1250, 353] width 24 height 63
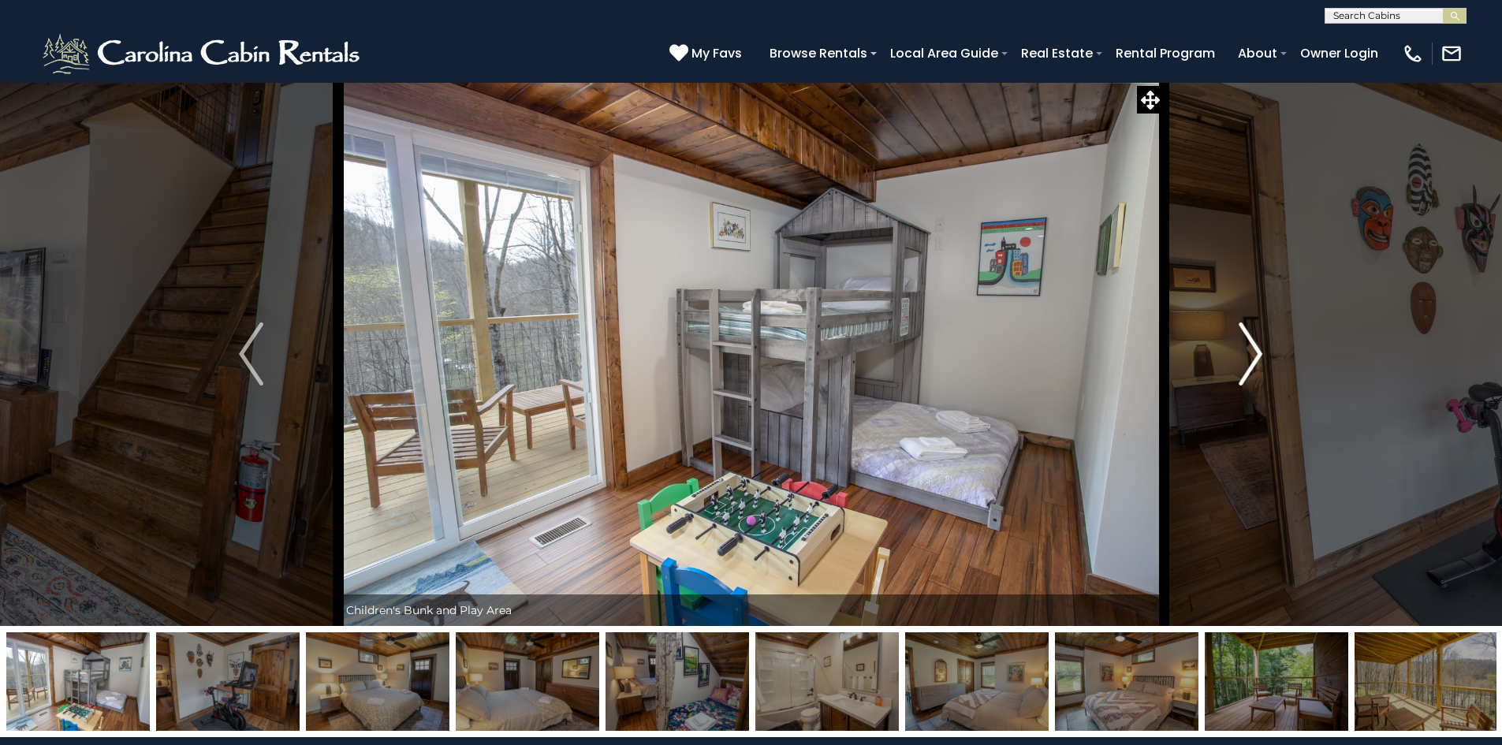
click at [1251, 355] on img "Next" at bounding box center [1250, 353] width 24 height 63
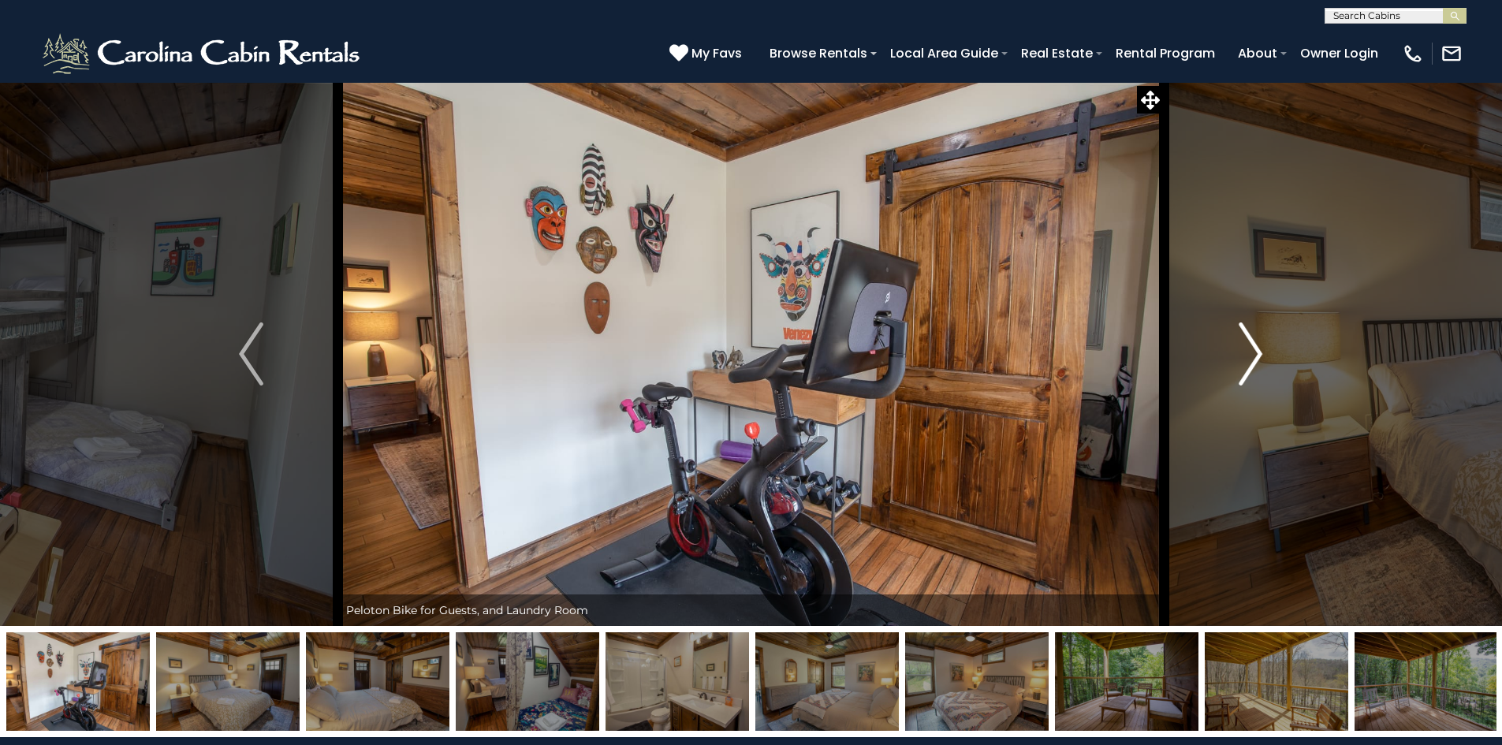
click at [1251, 355] on img "Next" at bounding box center [1250, 353] width 24 height 63
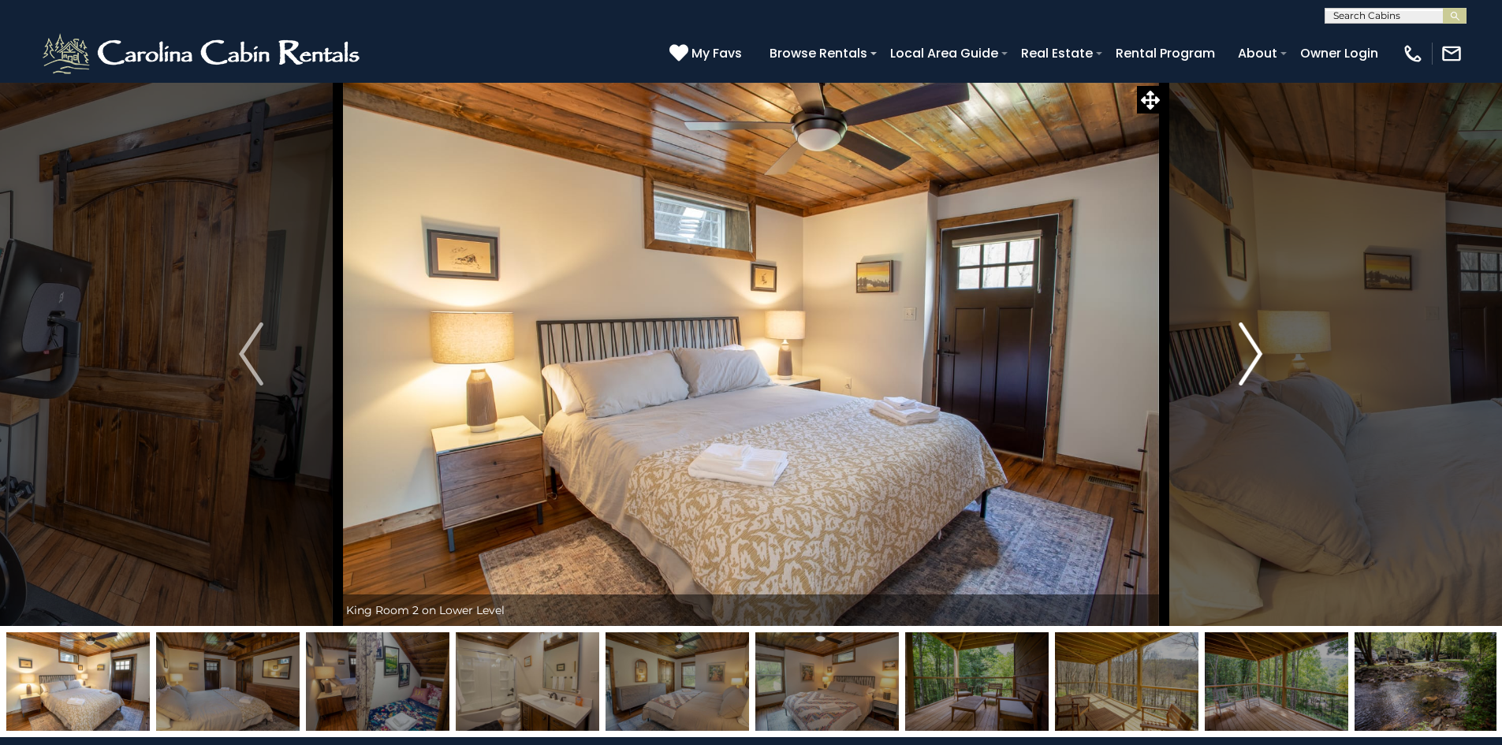
click at [1251, 355] on img "Next" at bounding box center [1250, 353] width 24 height 63
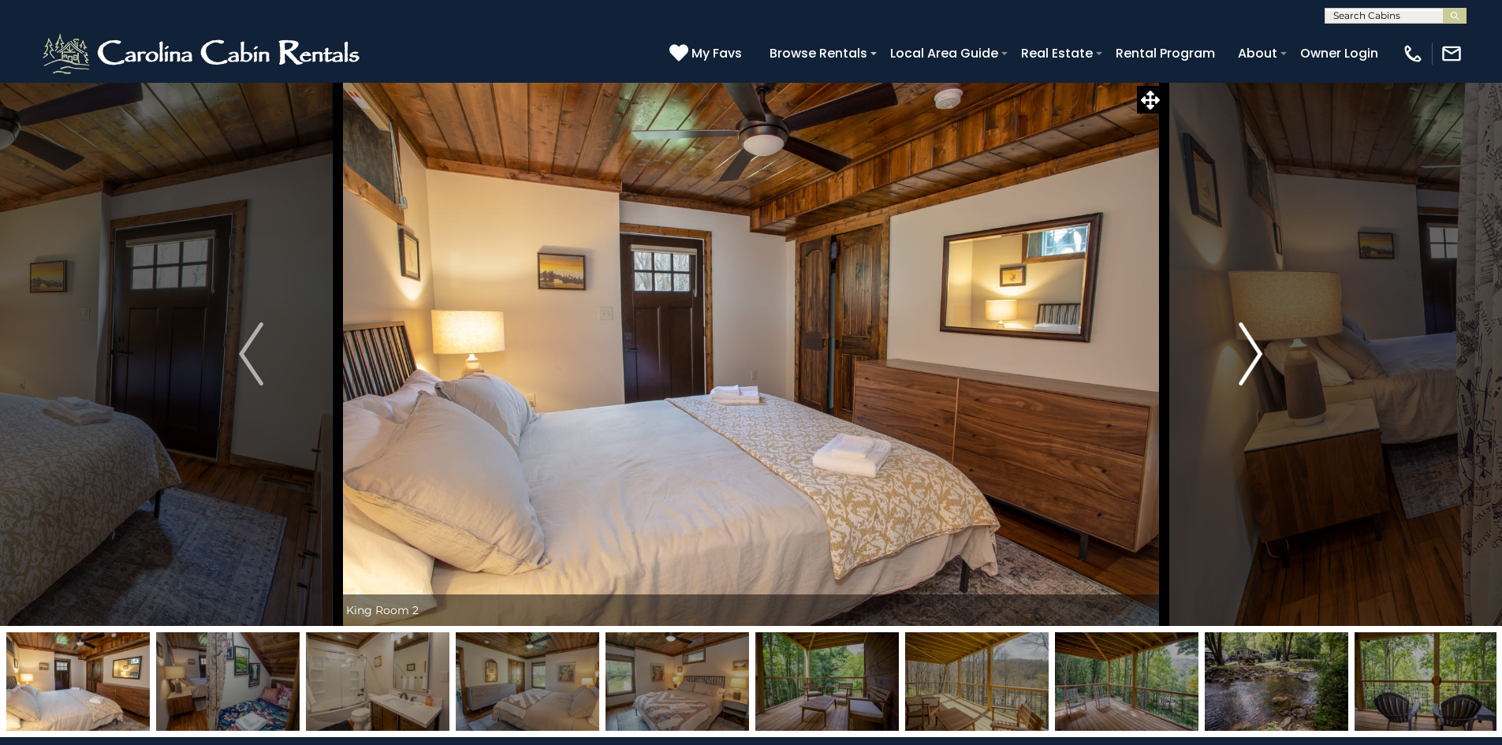
click at [1251, 355] on img "Next" at bounding box center [1250, 353] width 24 height 63
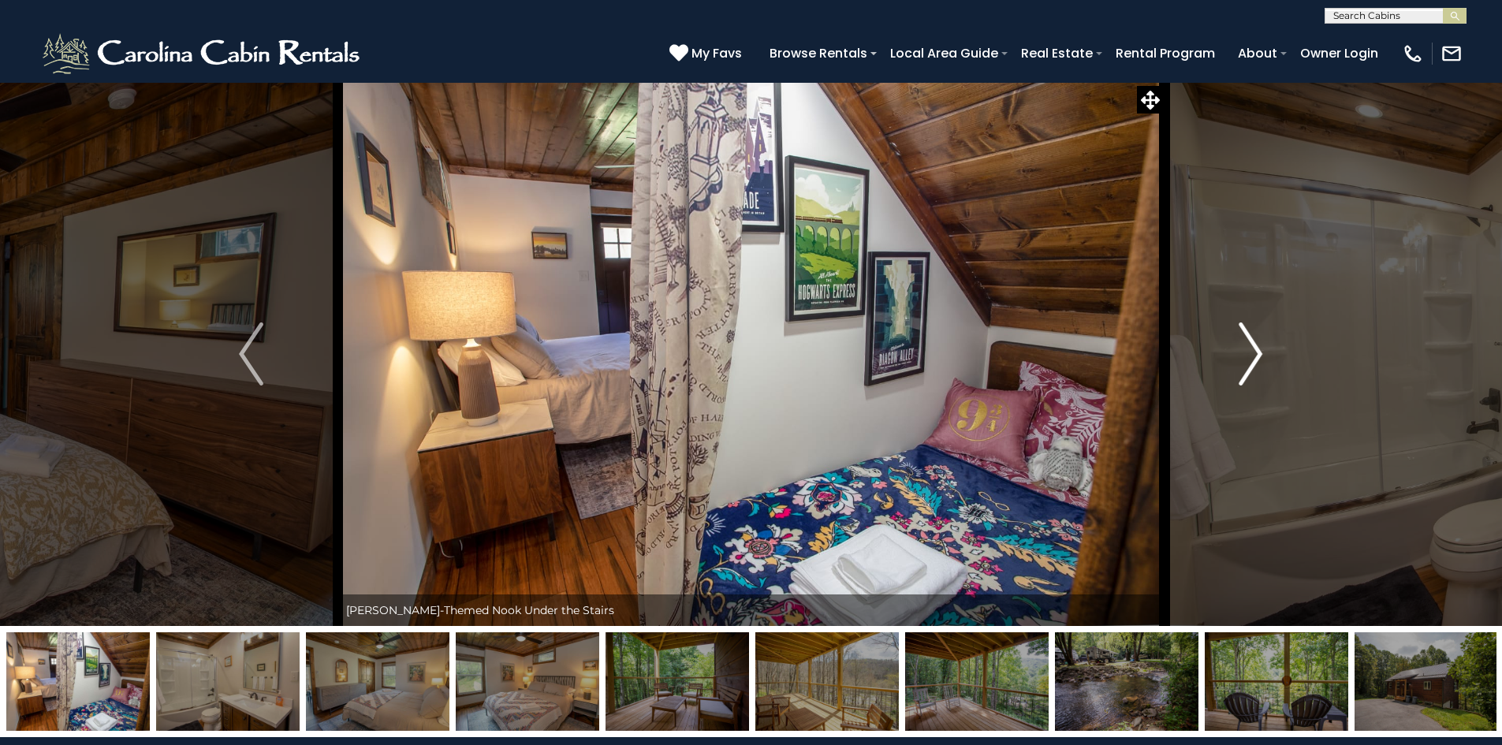
click at [1251, 355] on img "Next" at bounding box center [1250, 353] width 24 height 63
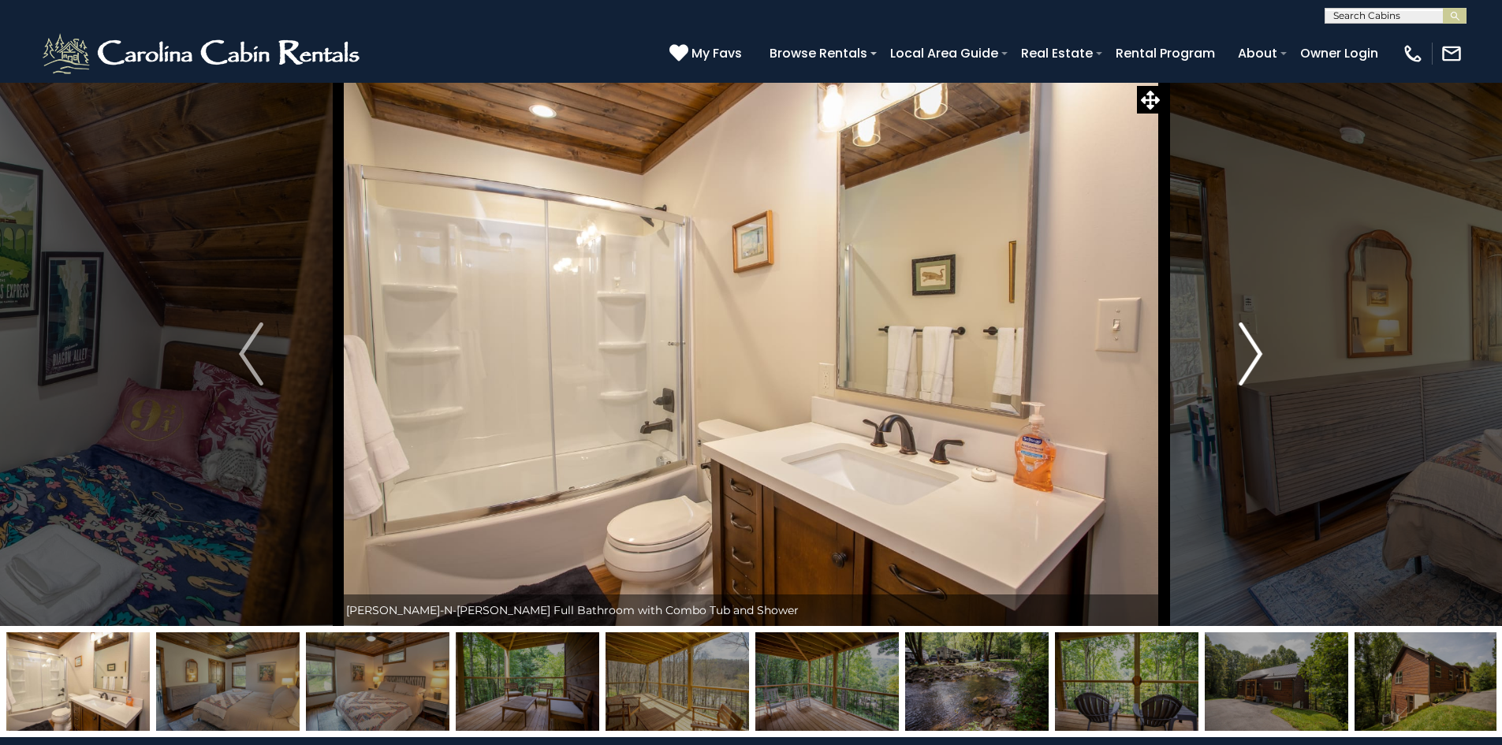
click at [1251, 355] on img "Next" at bounding box center [1250, 353] width 24 height 63
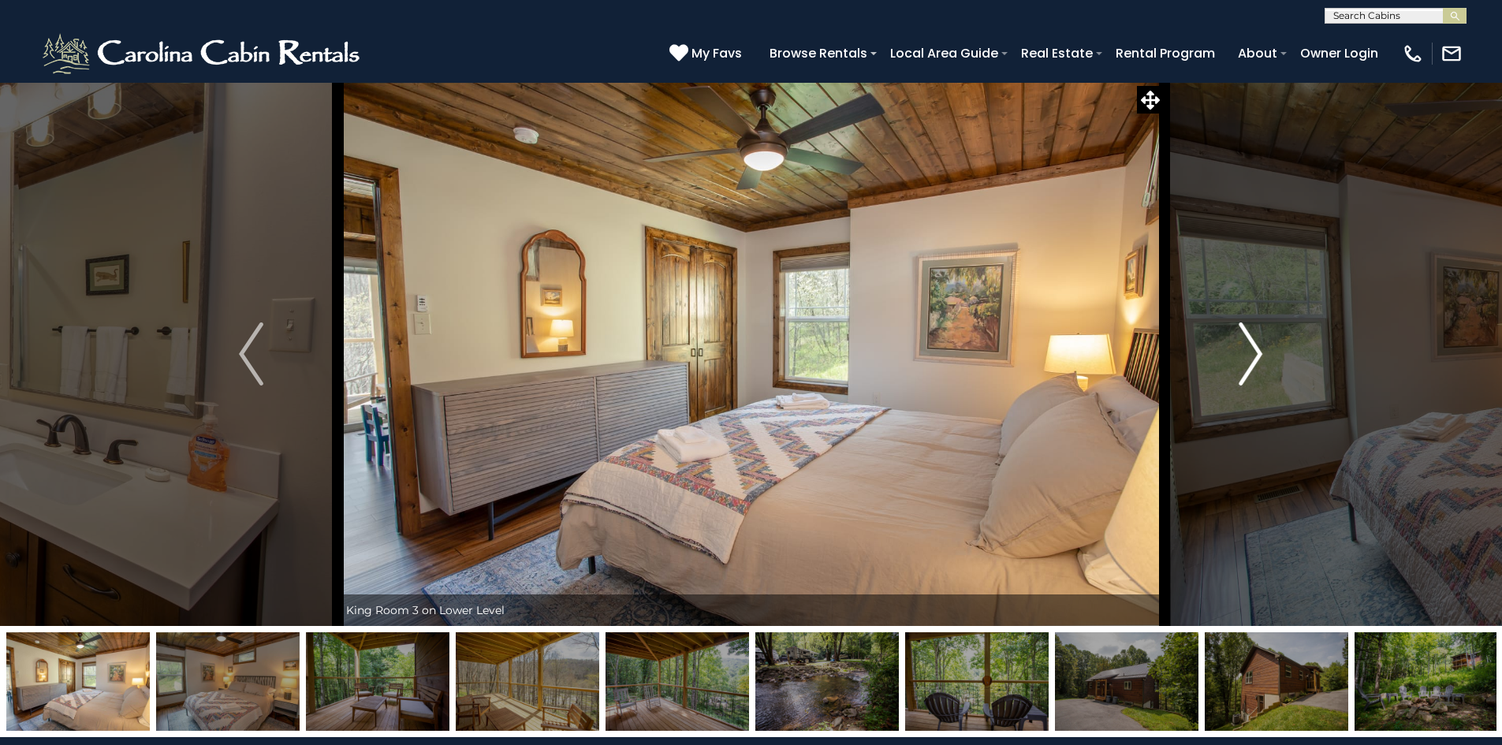
click at [1251, 355] on img "Next" at bounding box center [1250, 353] width 24 height 63
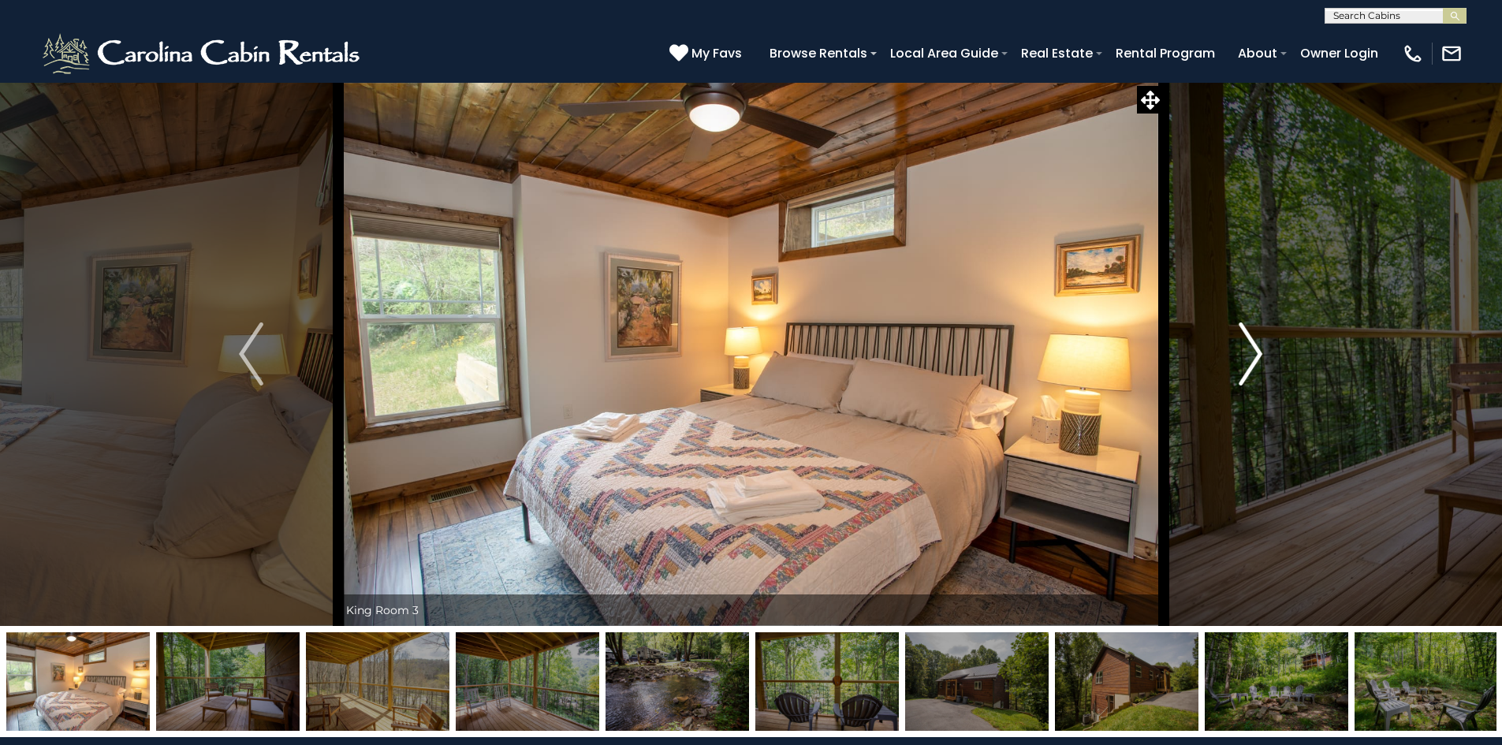
click at [1251, 355] on img "Next" at bounding box center [1250, 353] width 24 height 63
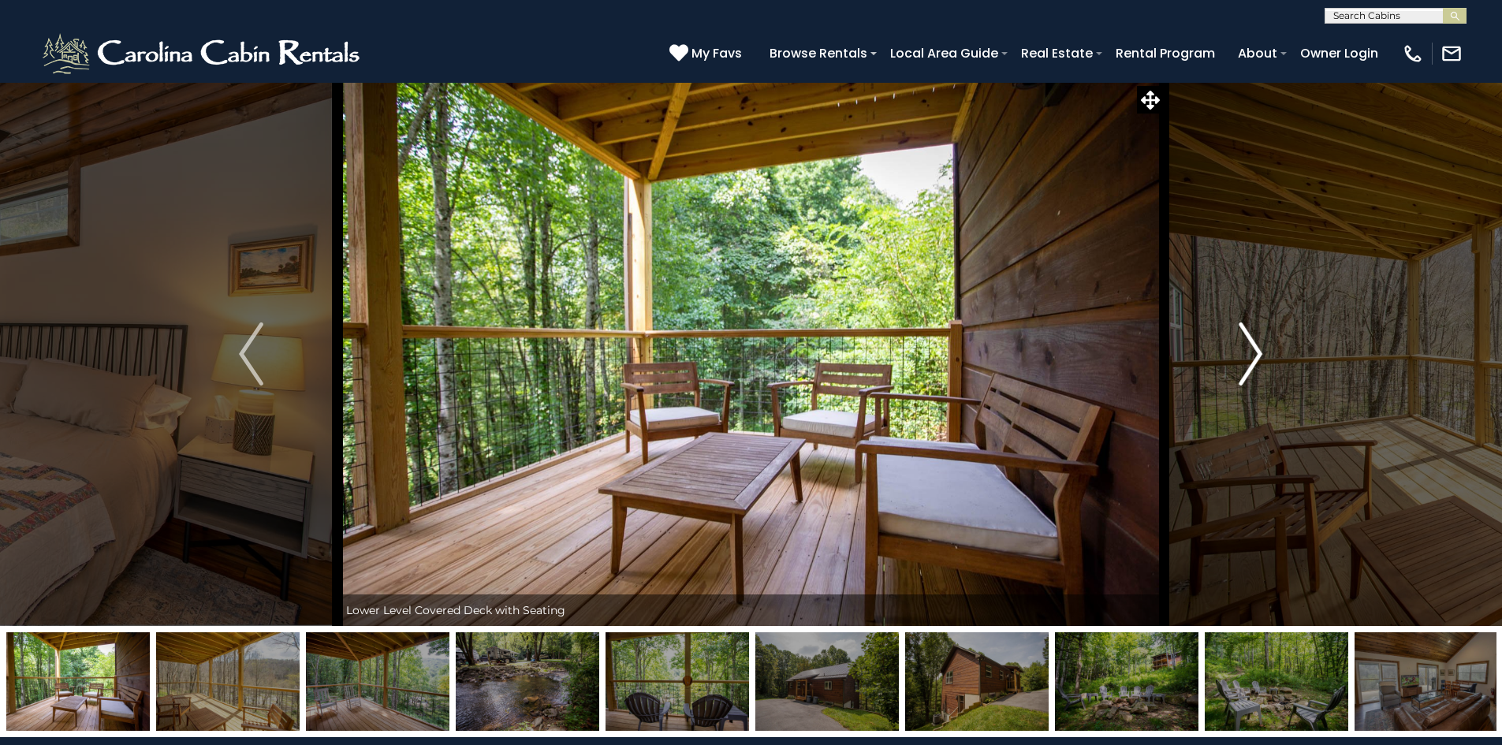
click at [1251, 355] on img "Next" at bounding box center [1250, 353] width 24 height 63
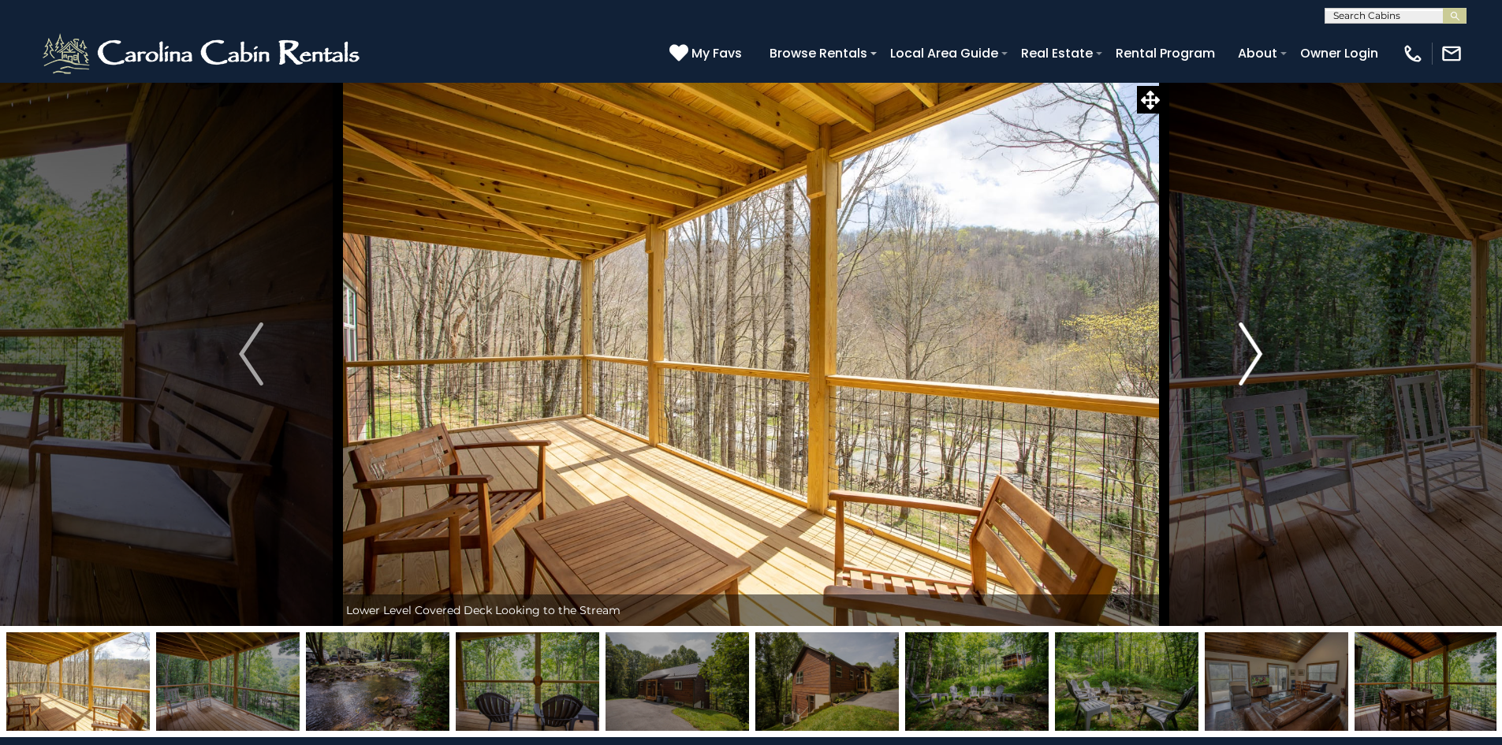
click at [1251, 355] on img "Next" at bounding box center [1250, 353] width 24 height 63
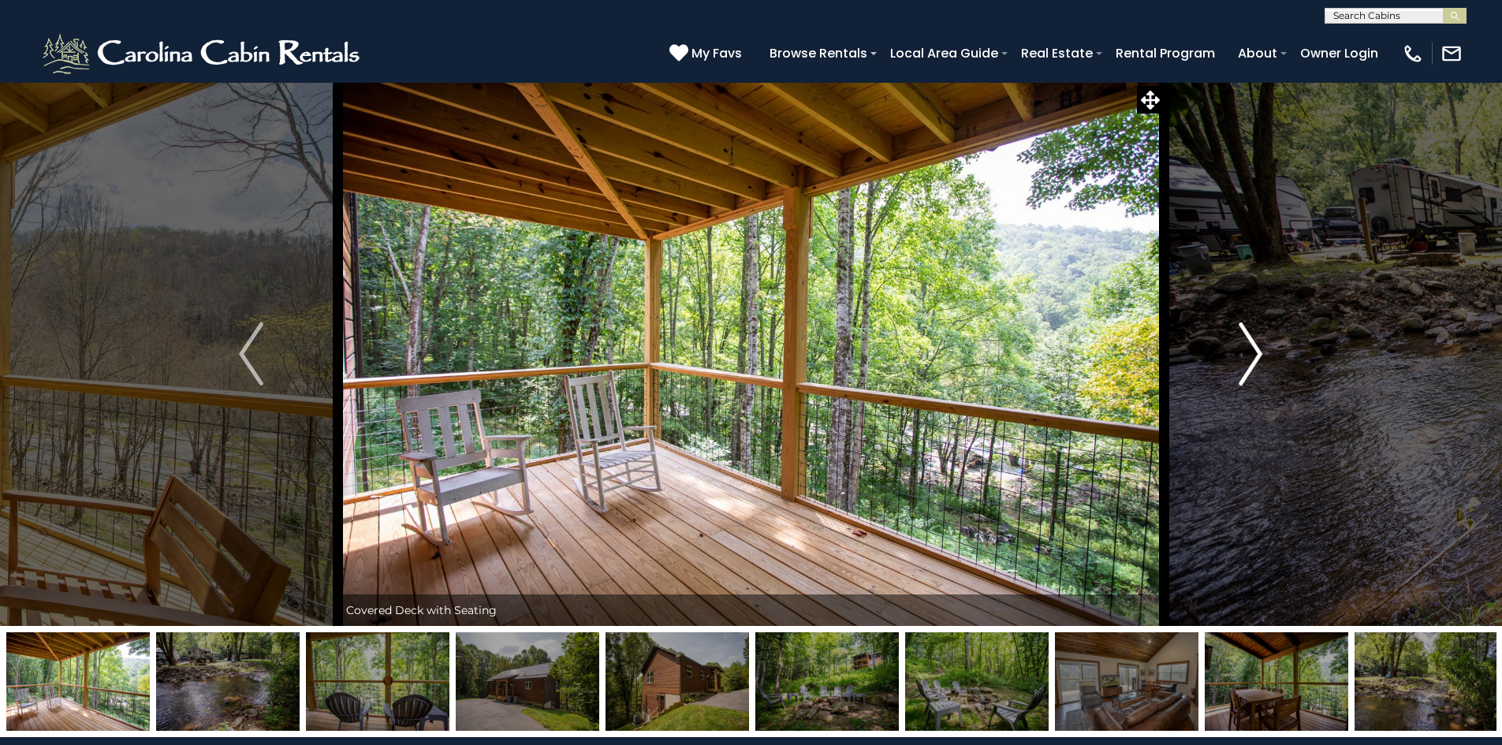
click at [1251, 355] on img "Next" at bounding box center [1250, 353] width 24 height 63
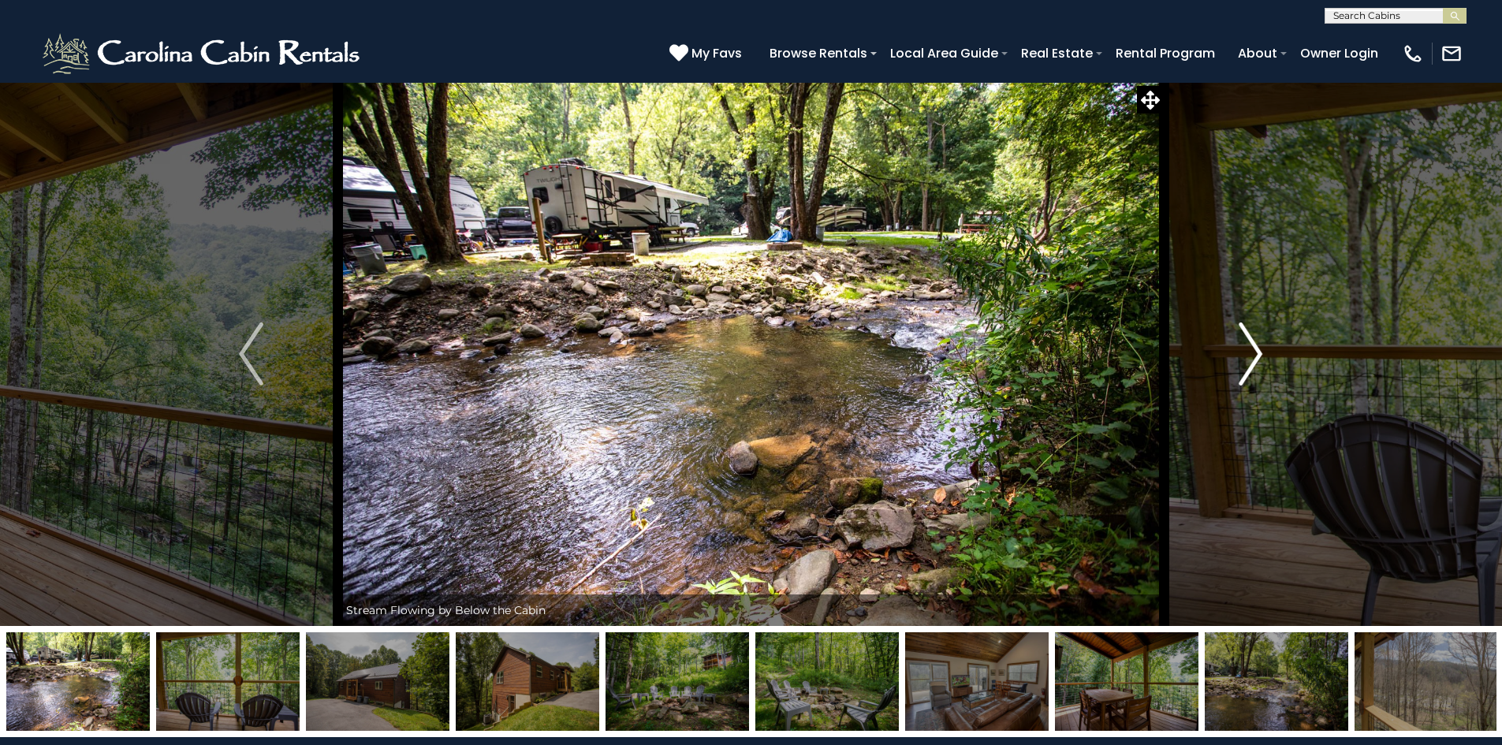
click at [1251, 355] on img "Next" at bounding box center [1250, 353] width 24 height 63
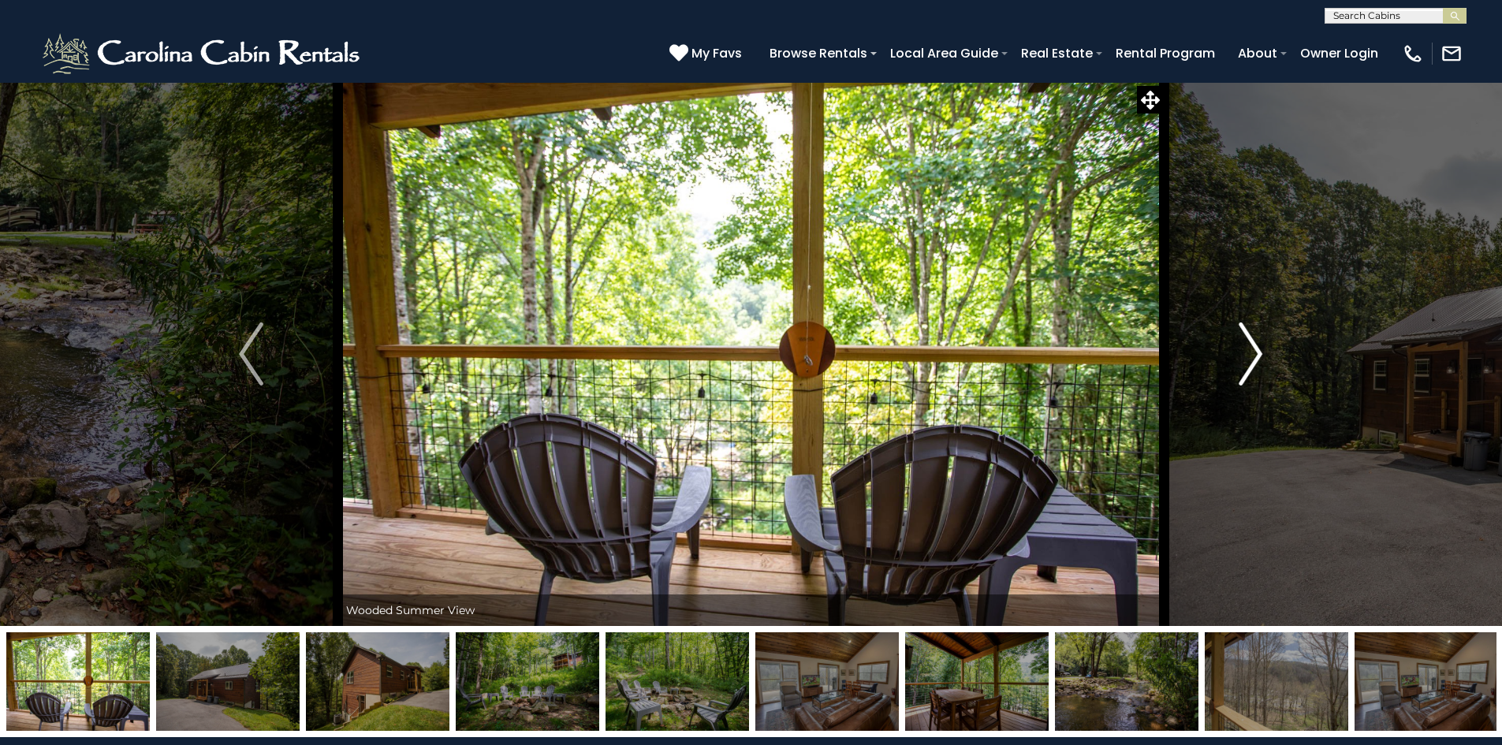
click at [1251, 355] on img "Next" at bounding box center [1250, 353] width 24 height 63
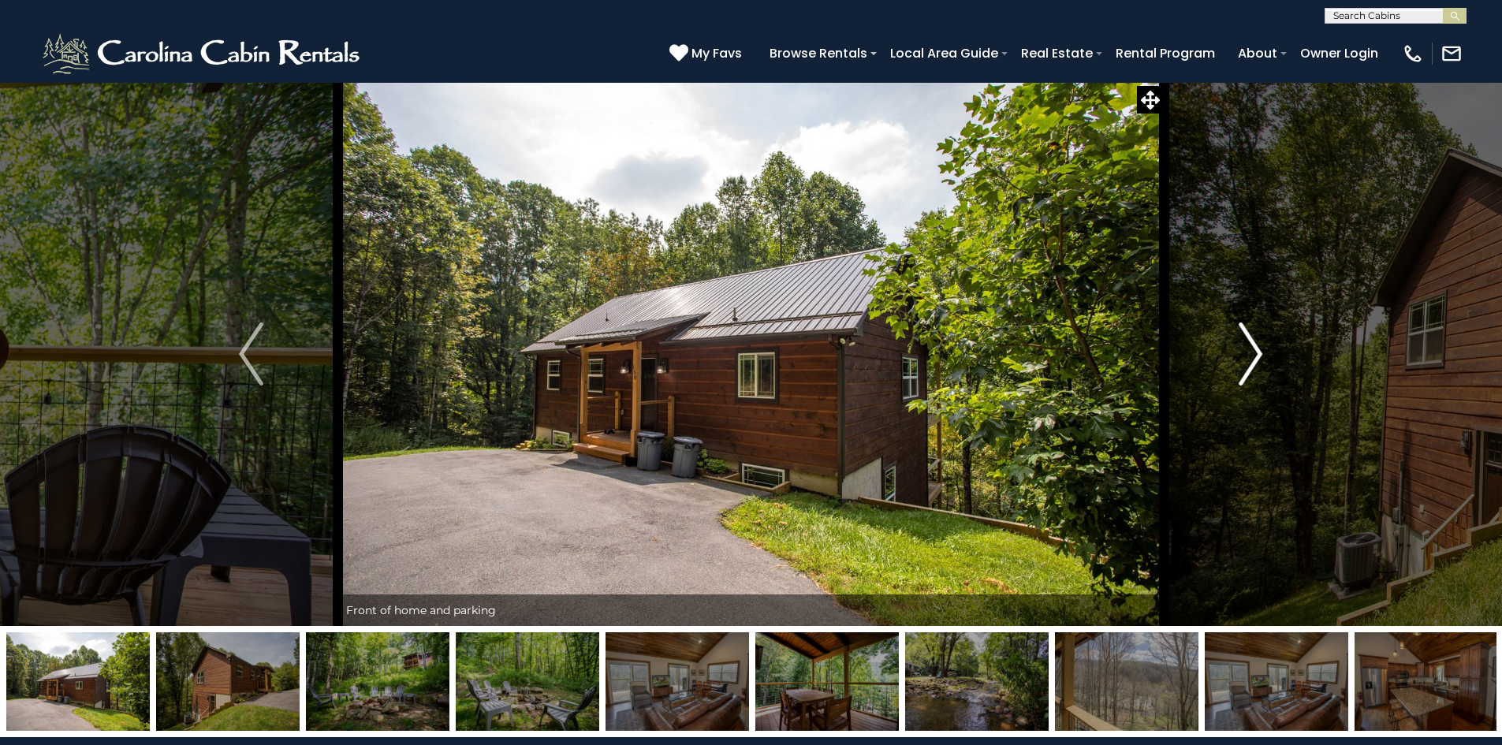
click at [1251, 355] on img "Next" at bounding box center [1250, 353] width 24 height 63
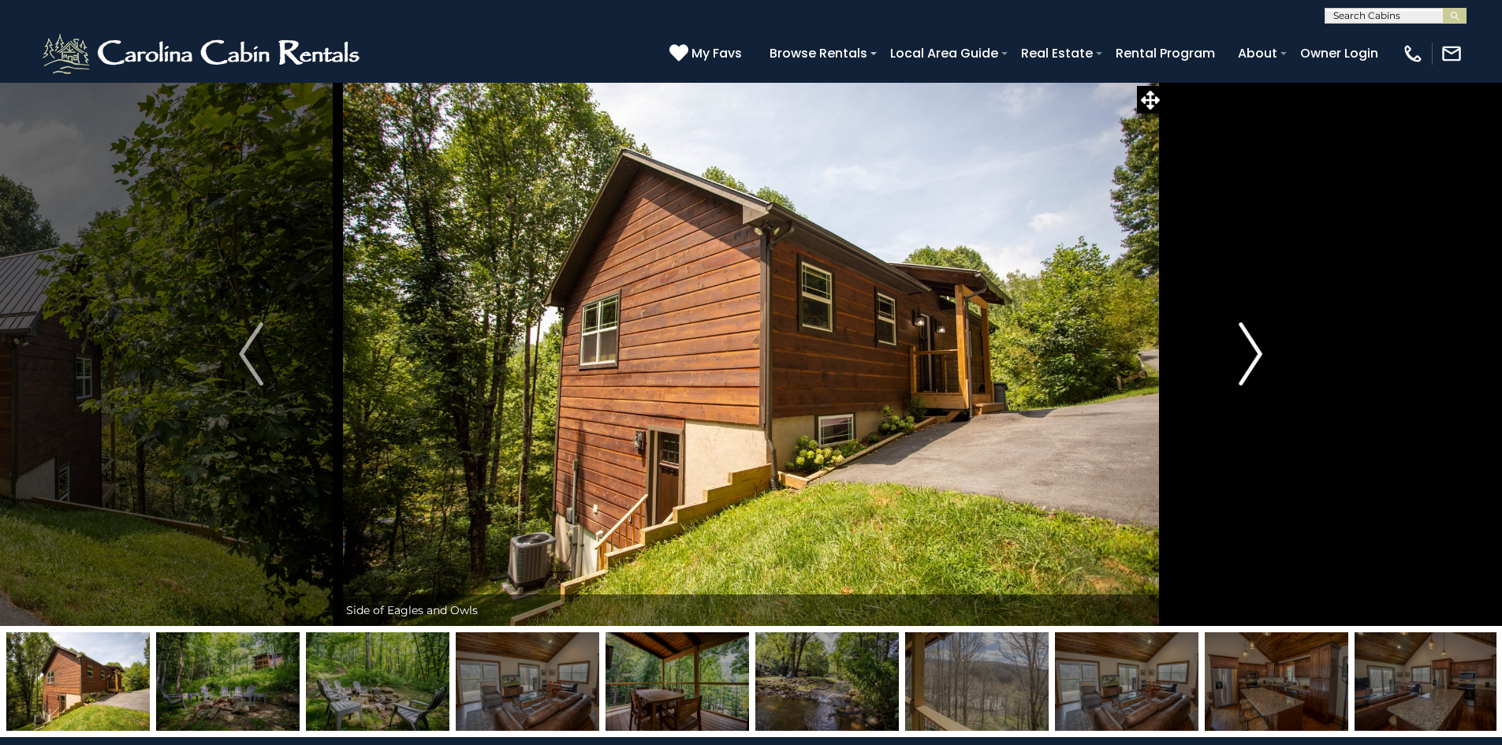
click at [1251, 355] on img "Next" at bounding box center [1250, 353] width 24 height 63
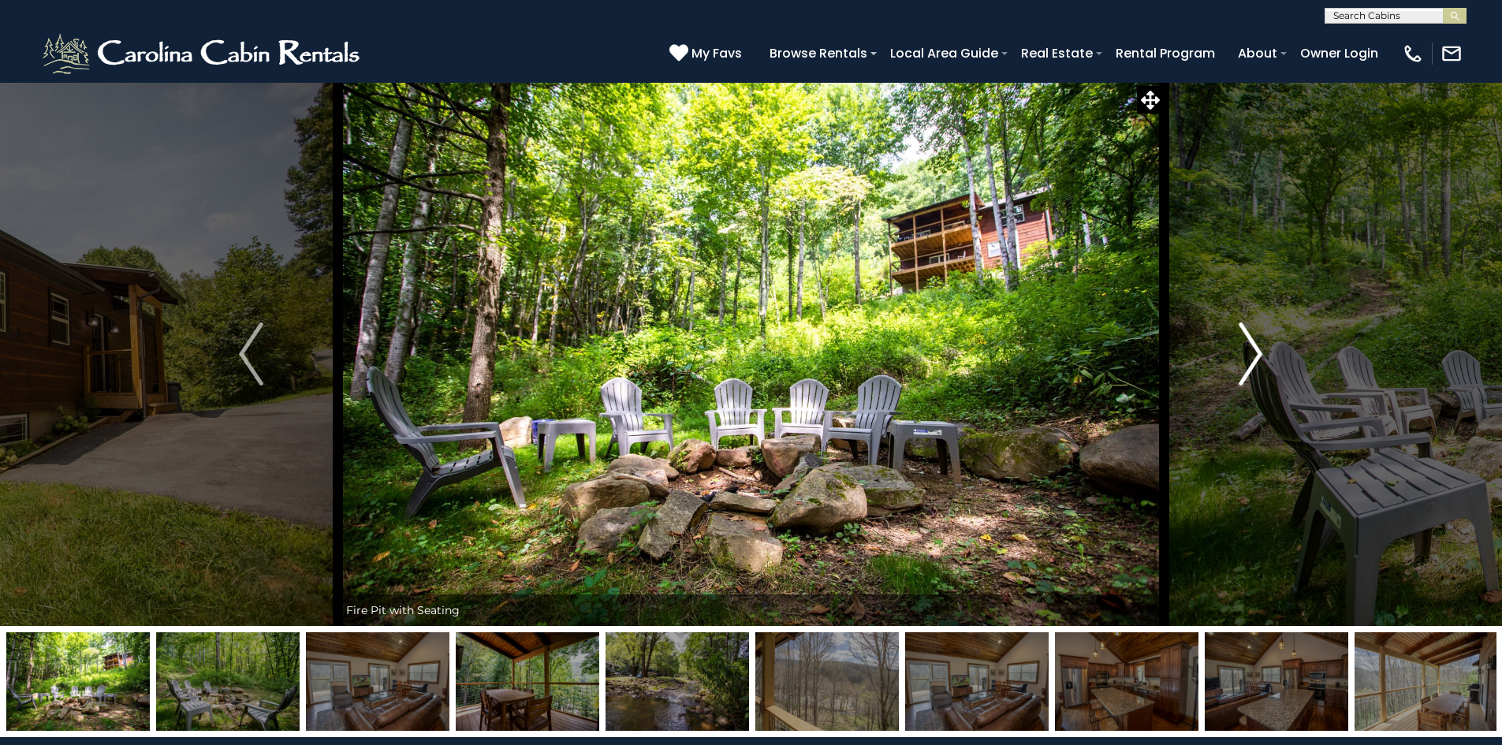
click at [1251, 355] on img "Next" at bounding box center [1250, 353] width 24 height 63
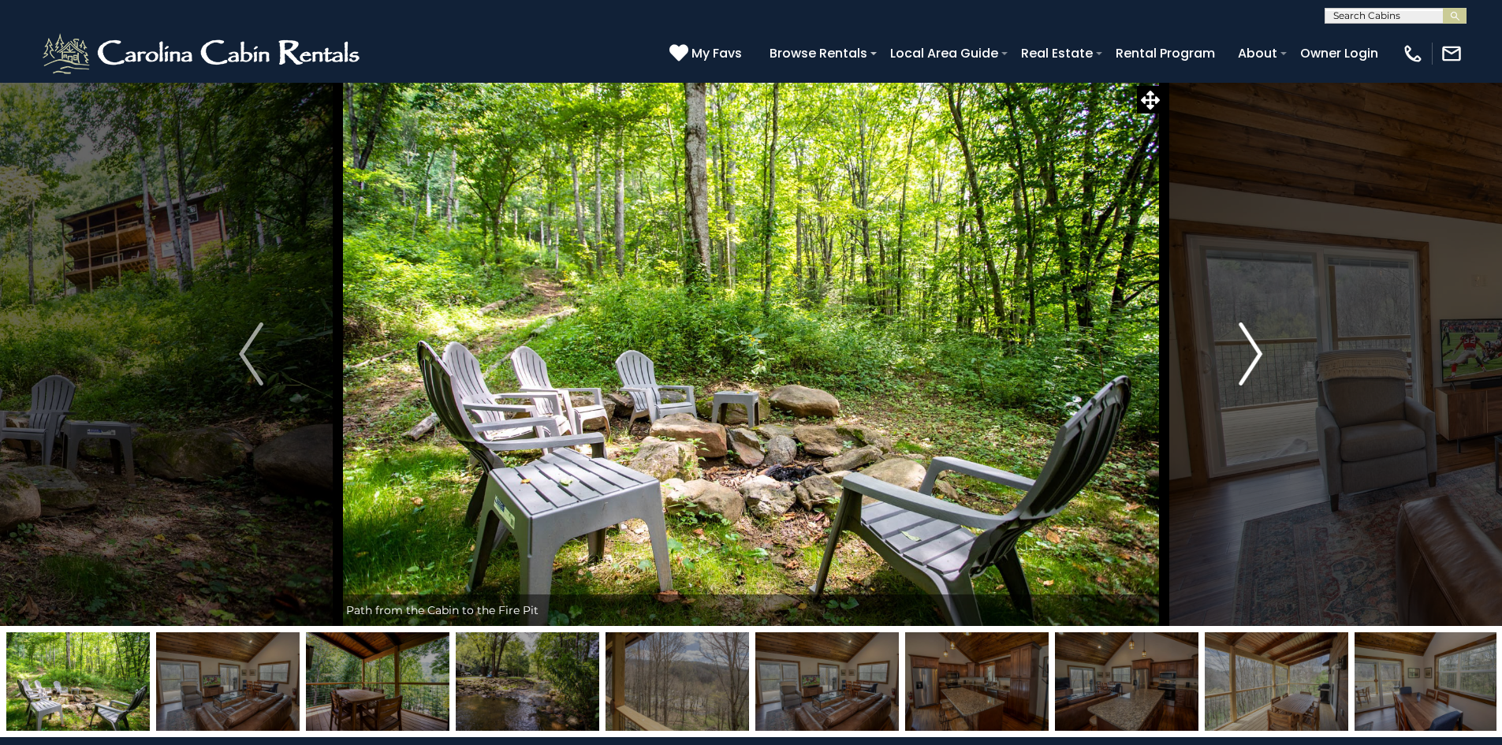
click at [1251, 355] on img "Next" at bounding box center [1250, 353] width 24 height 63
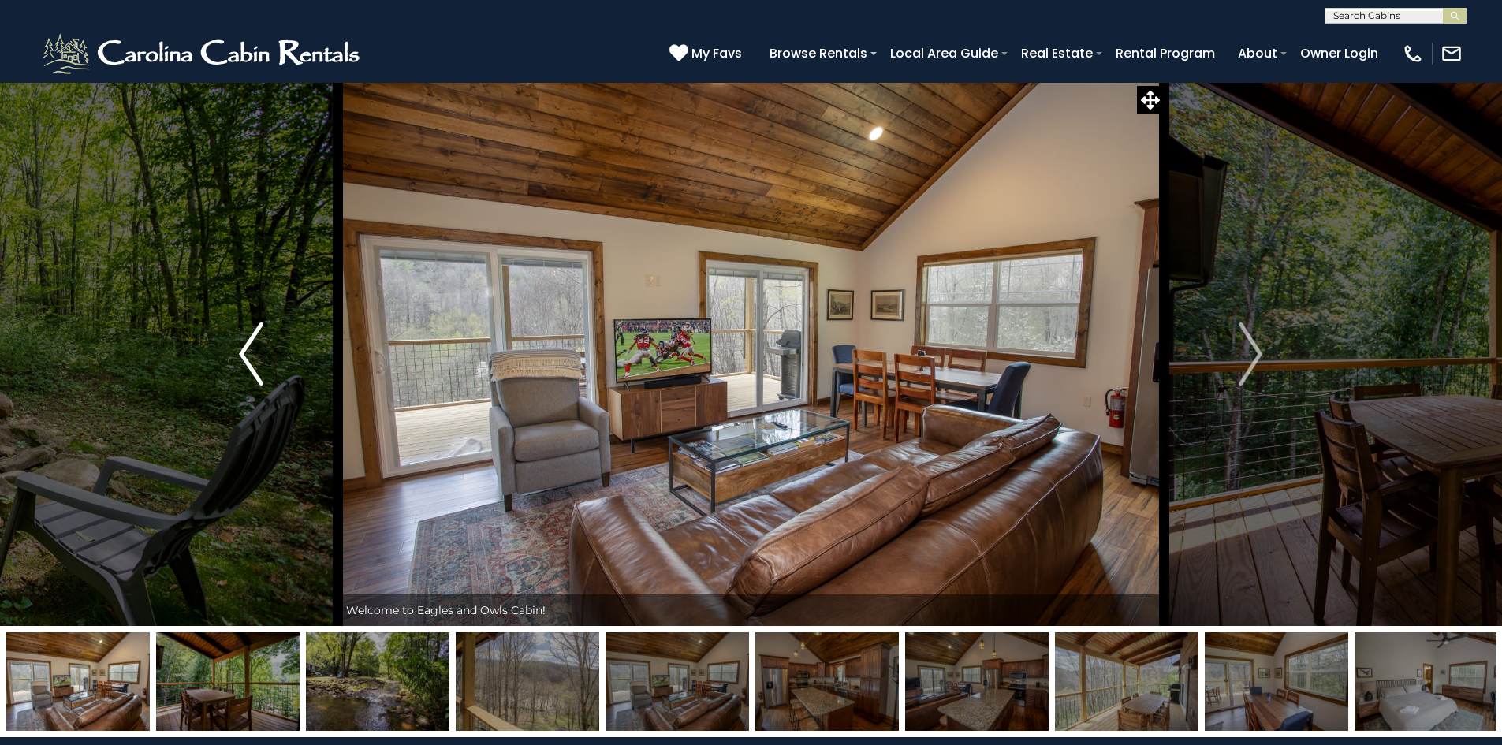
click at [255, 365] on img "Previous" at bounding box center [251, 353] width 24 height 63
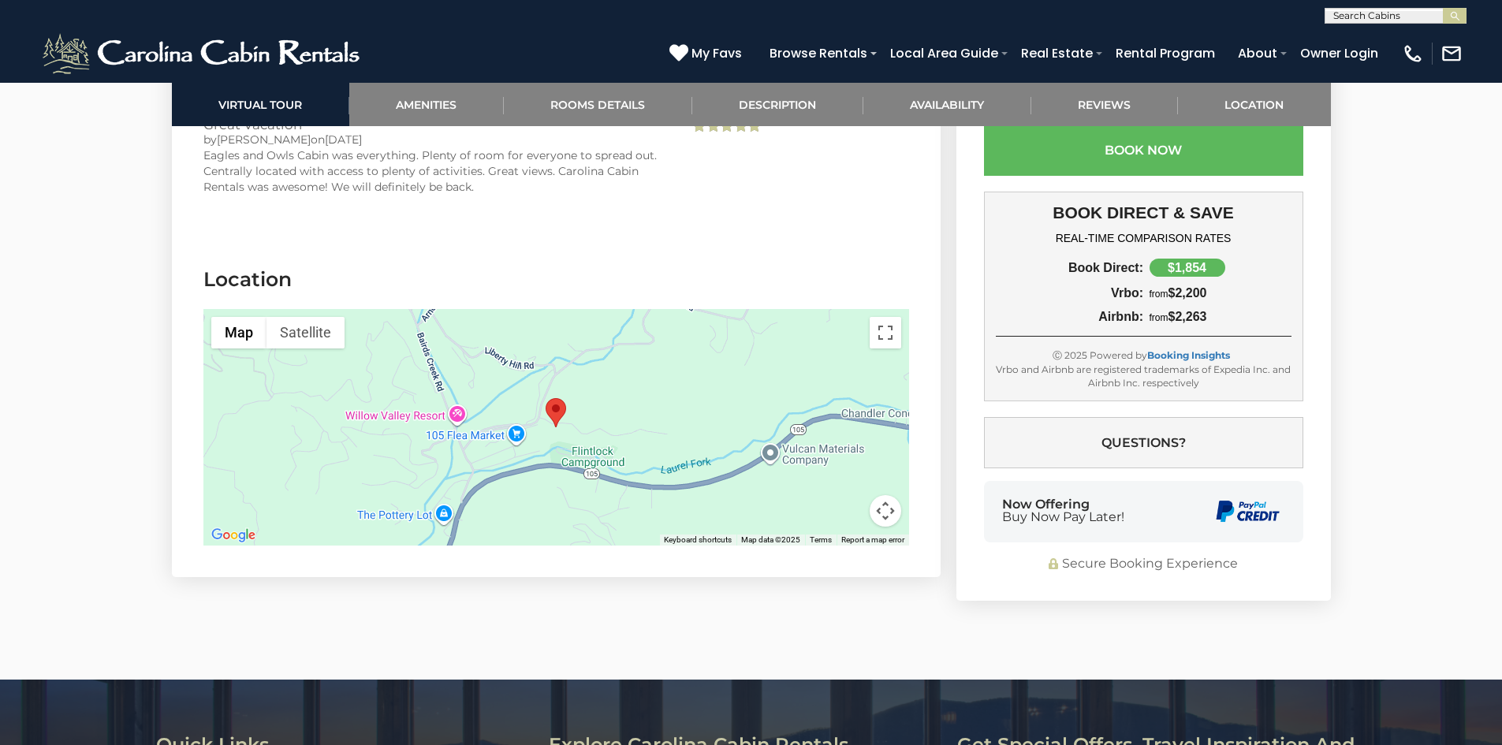
scroll to position [3074, 0]
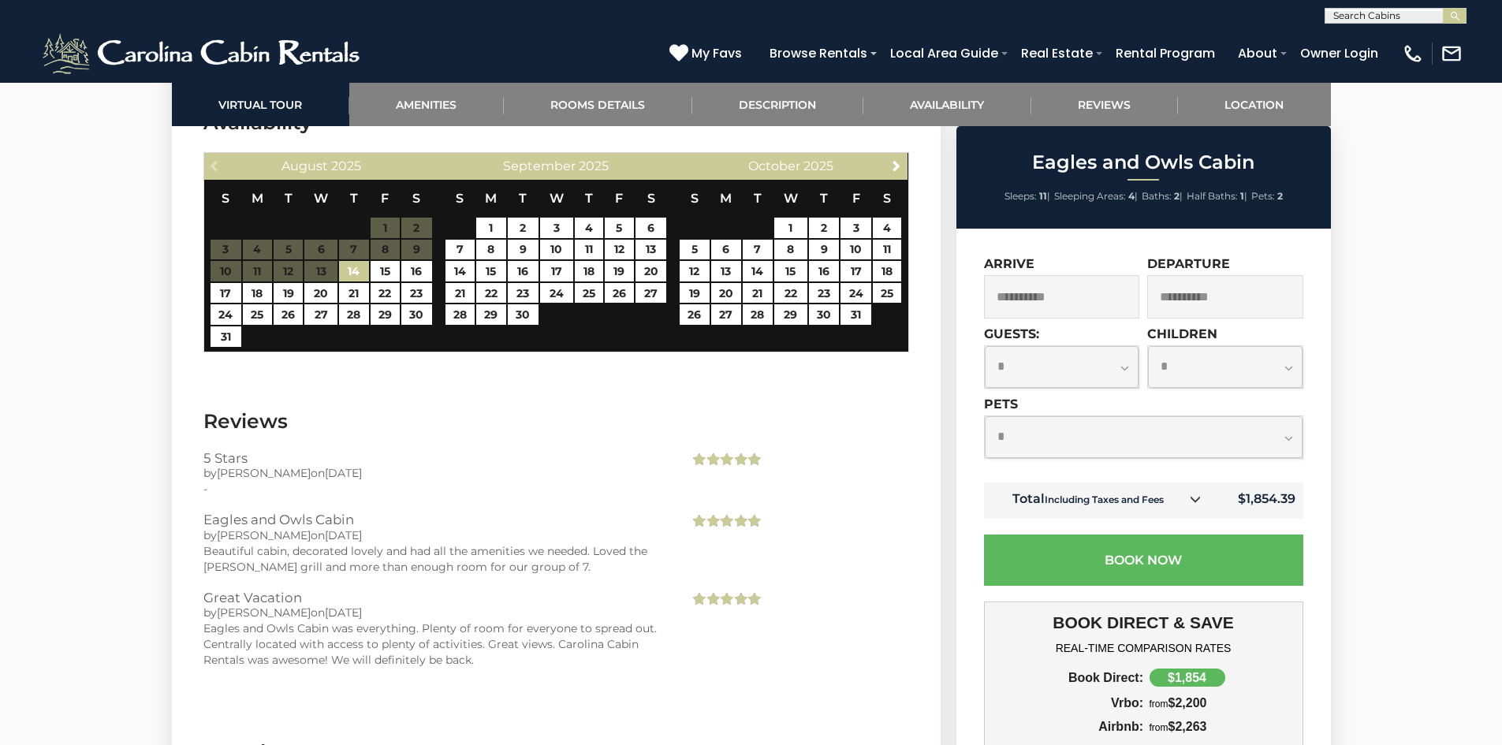
click at [1070, 434] on select "**********" at bounding box center [1143, 437] width 318 height 42
select select "*"
click at [984, 416] on select "**********" at bounding box center [1143, 437] width 318 height 42
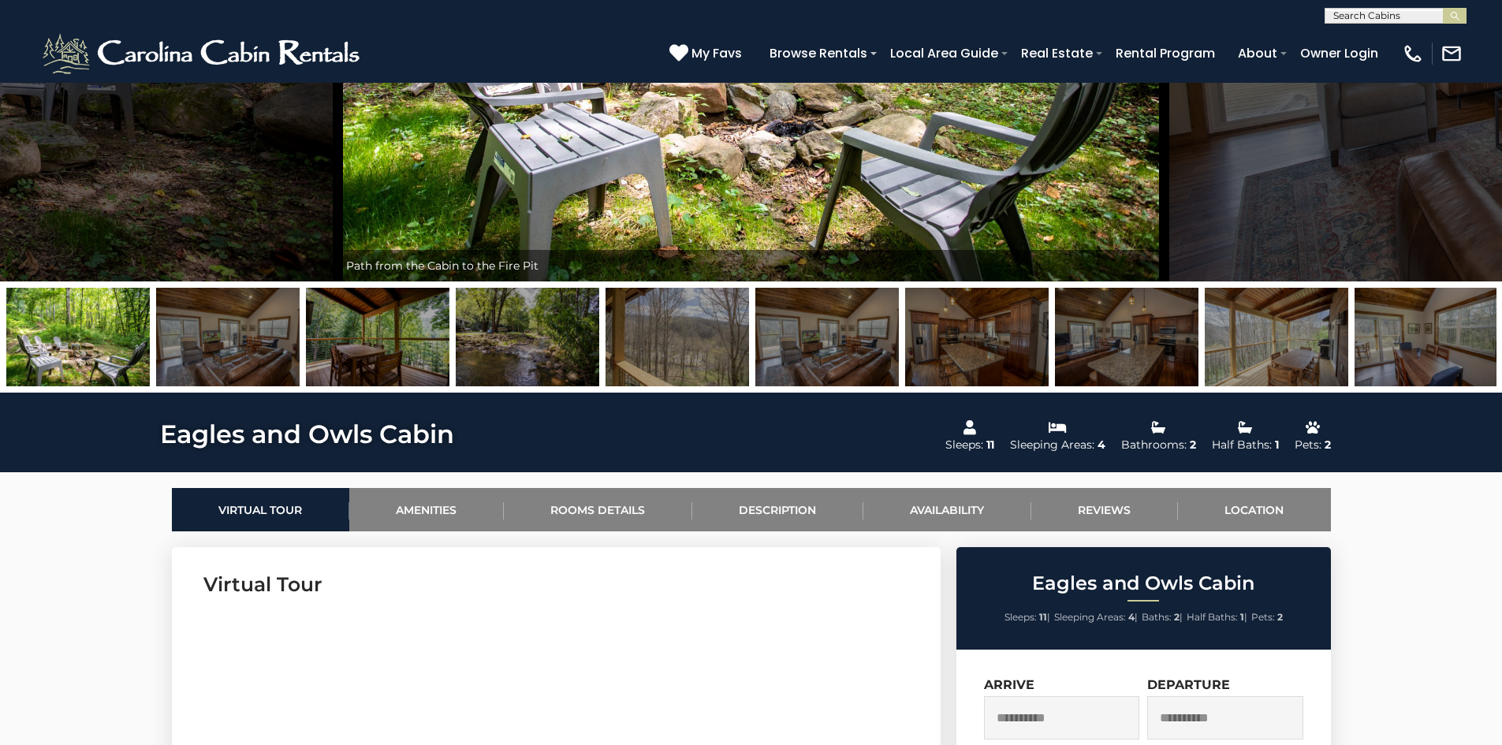
scroll to position [315, 0]
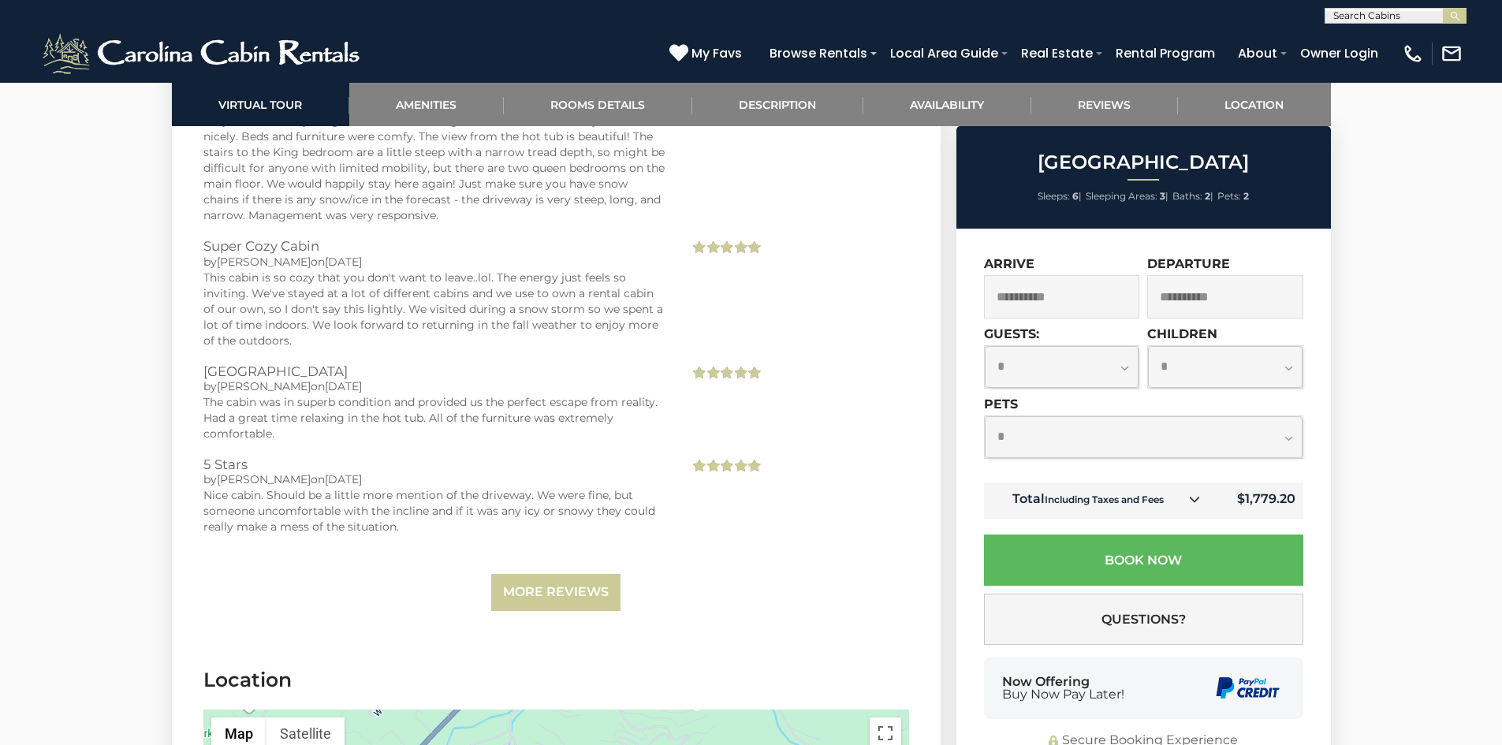
scroll to position [3232, 0]
click at [524, 575] on link "More Reviews" at bounding box center [555, 590] width 129 height 37
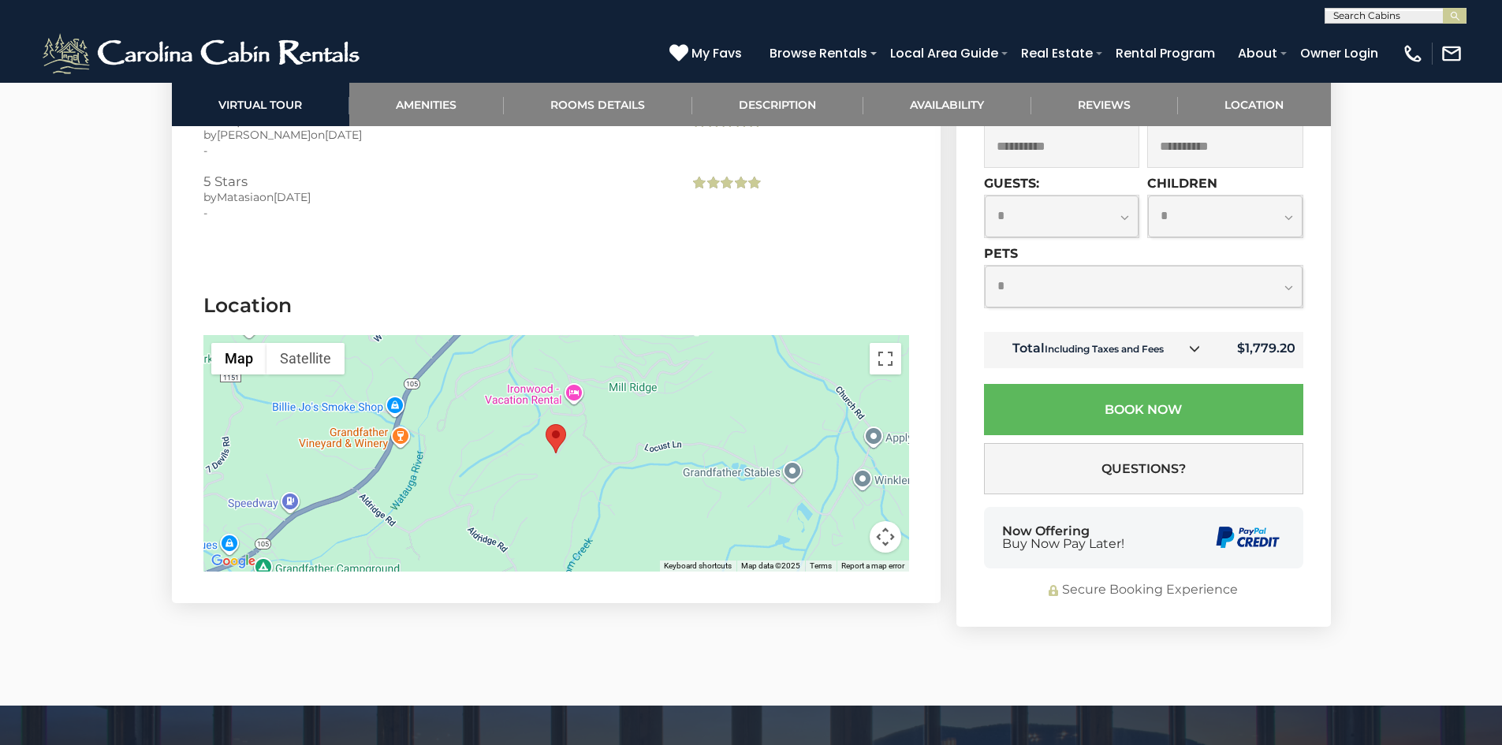
scroll to position [4020, 0]
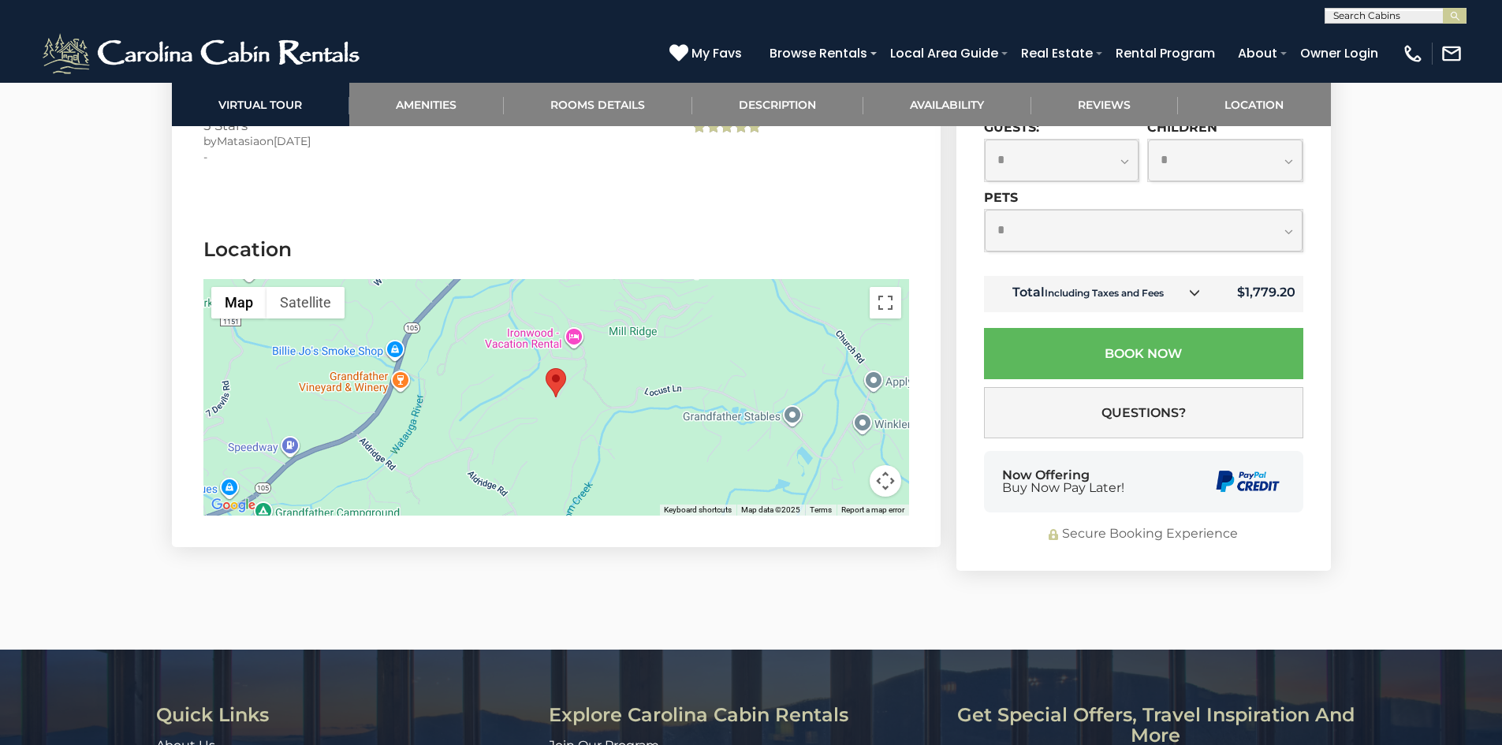
click at [888, 465] on button "Map camera controls" at bounding box center [885, 481] width 32 height 32
click at [847, 465] on button "Zoom out" at bounding box center [846, 481] width 32 height 32
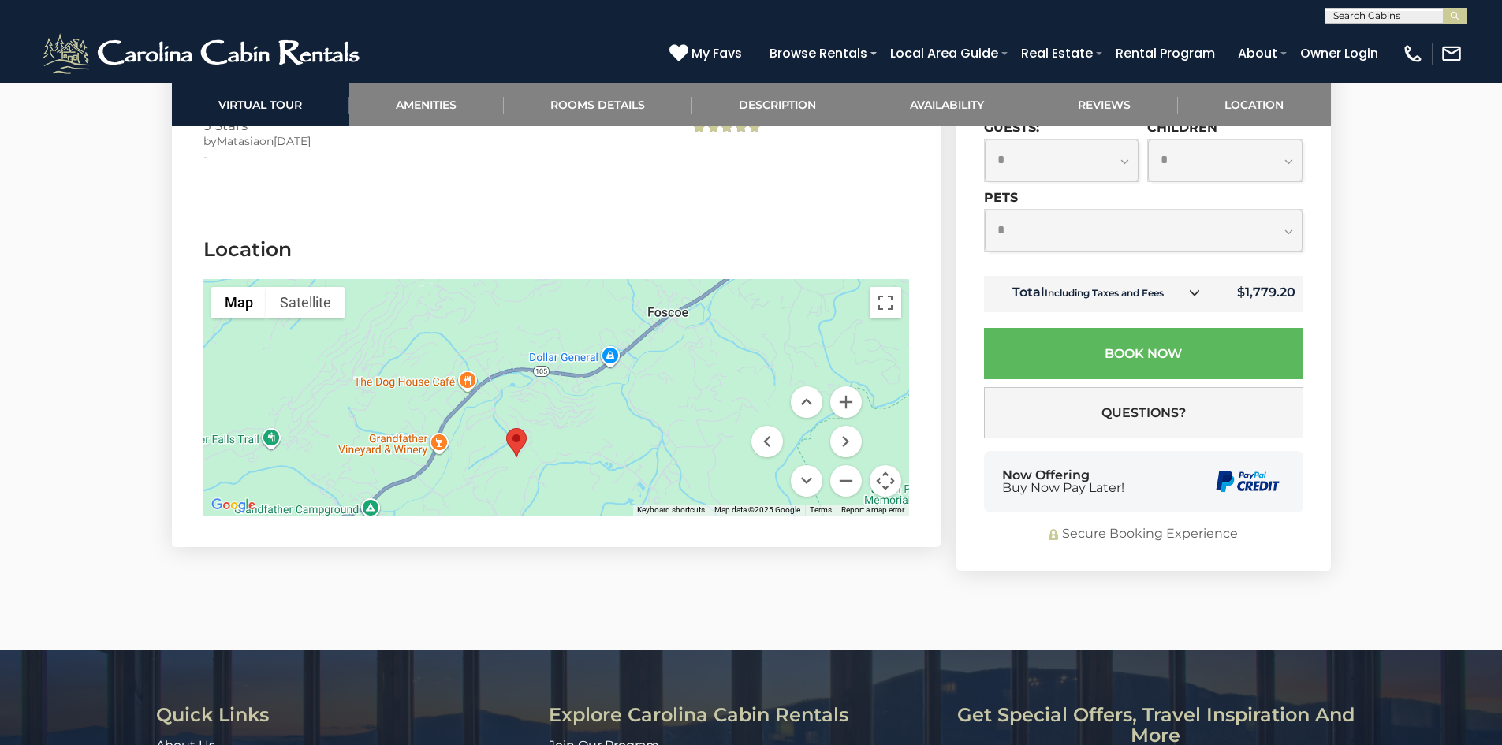
drag, startPoint x: 705, startPoint y: 329, endPoint x: 664, endPoint y: 396, distance: 79.0
click at [664, 396] on div at bounding box center [555, 397] width 705 height 236
click at [846, 386] on button "Zoom in" at bounding box center [846, 402] width 32 height 32
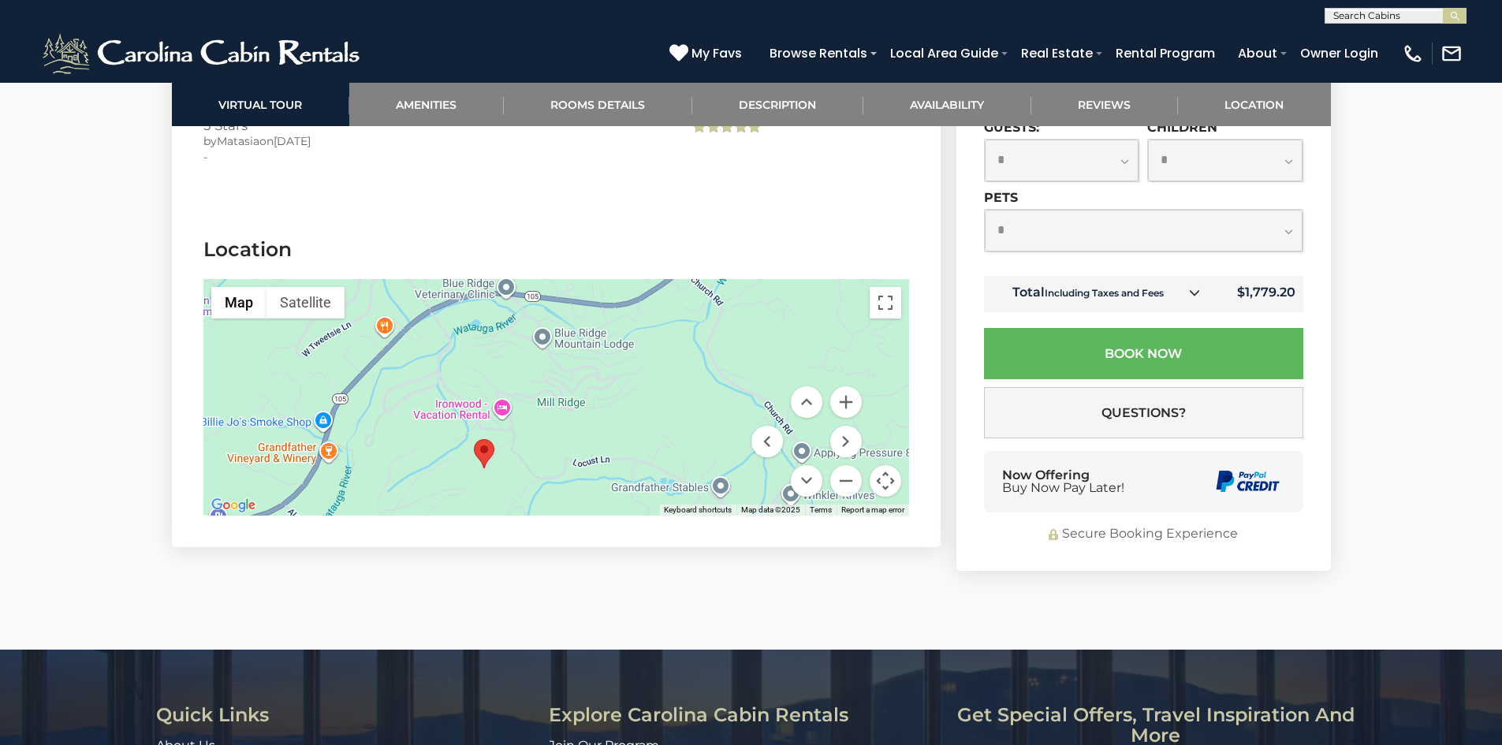
drag, startPoint x: 609, startPoint y: 404, endPoint x: 616, endPoint y: 365, distance: 39.3
click at [616, 365] on div at bounding box center [555, 397] width 705 height 236
click at [844, 386] on button "Zoom in" at bounding box center [846, 402] width 32 height 32
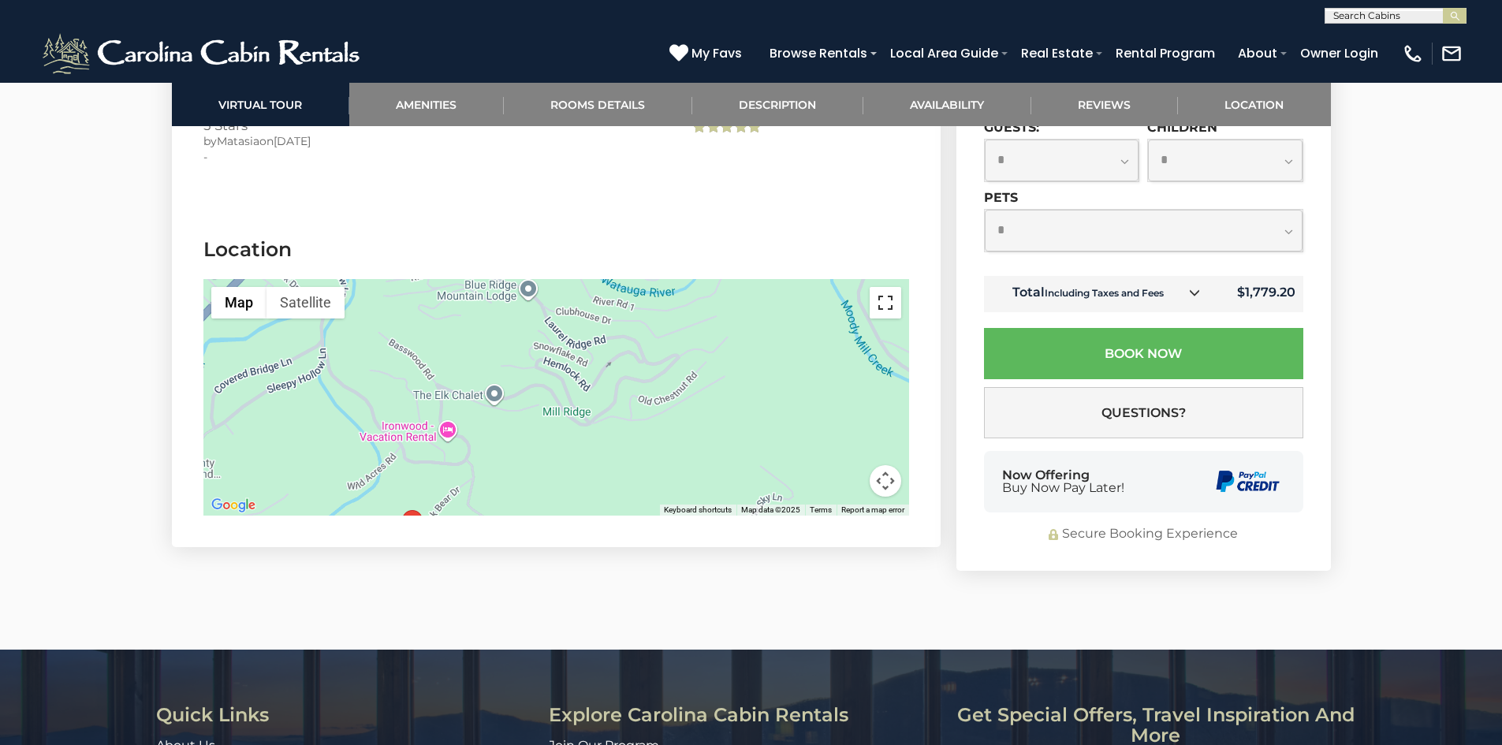
click at [888, 287] on button "Toggle fullscreen view" at bounding box center [885, 303] width 32 height 32
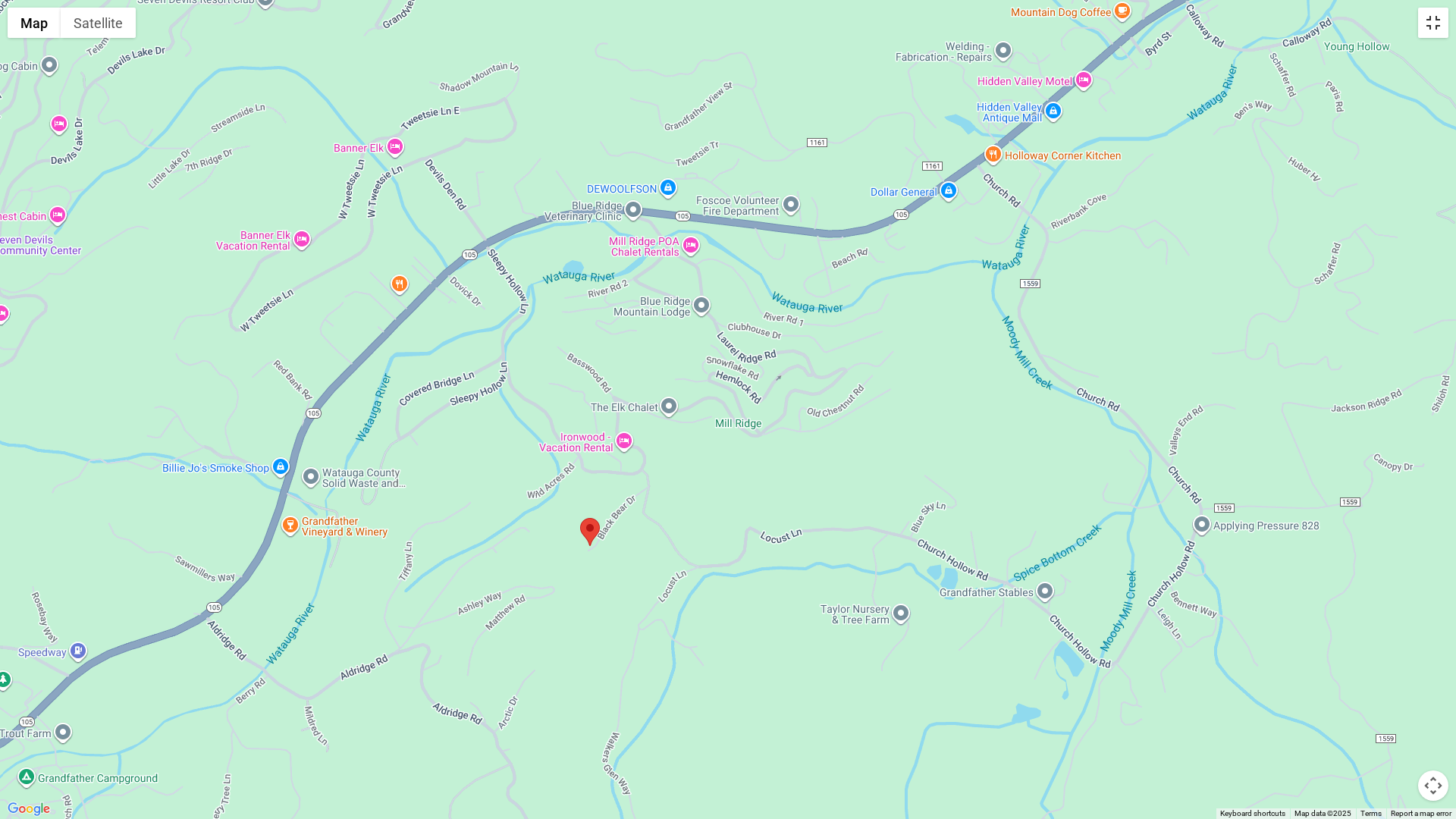
click at [1442, 30] on button "Toggle fullscreen view" at bounding box center [1434, 23] width 31 height 31
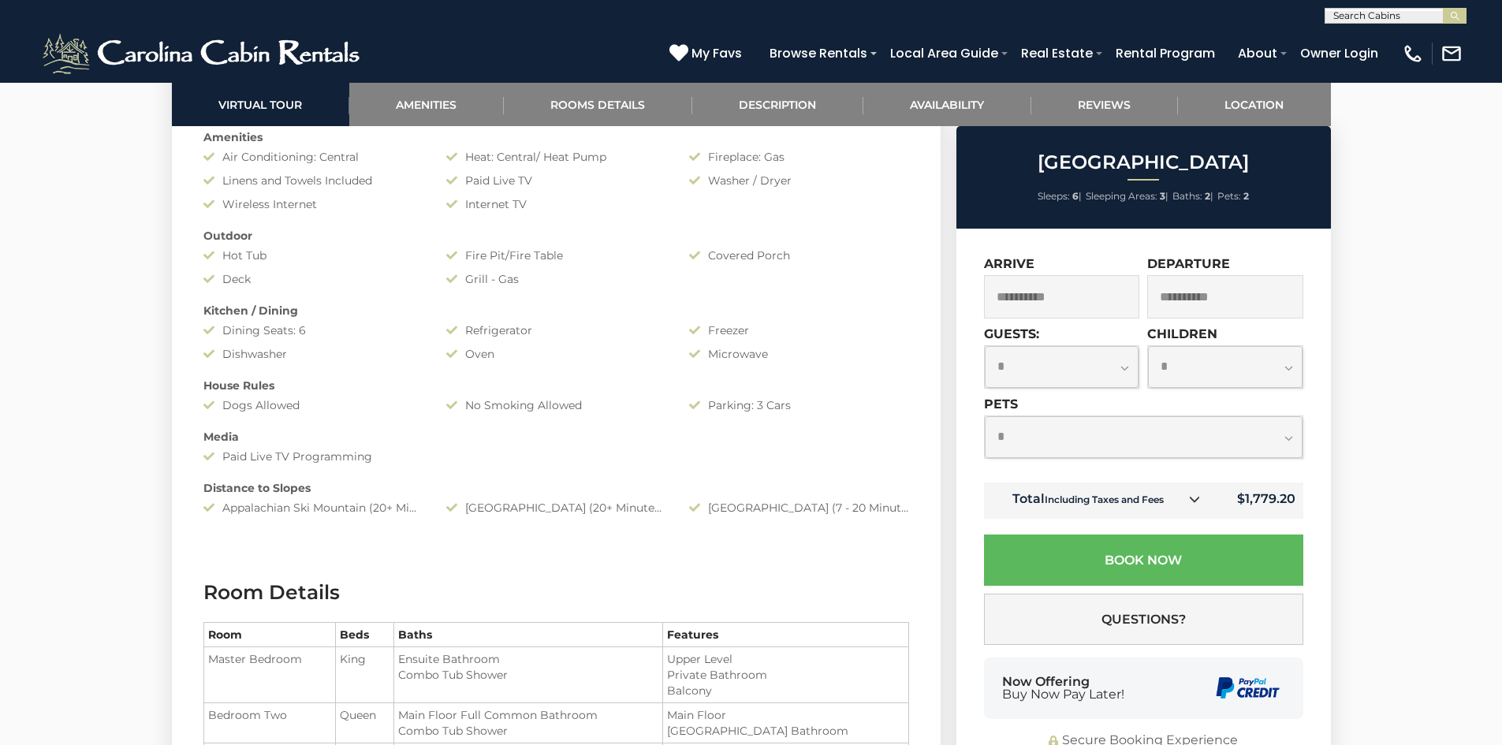
scroll to position [1182, 0]
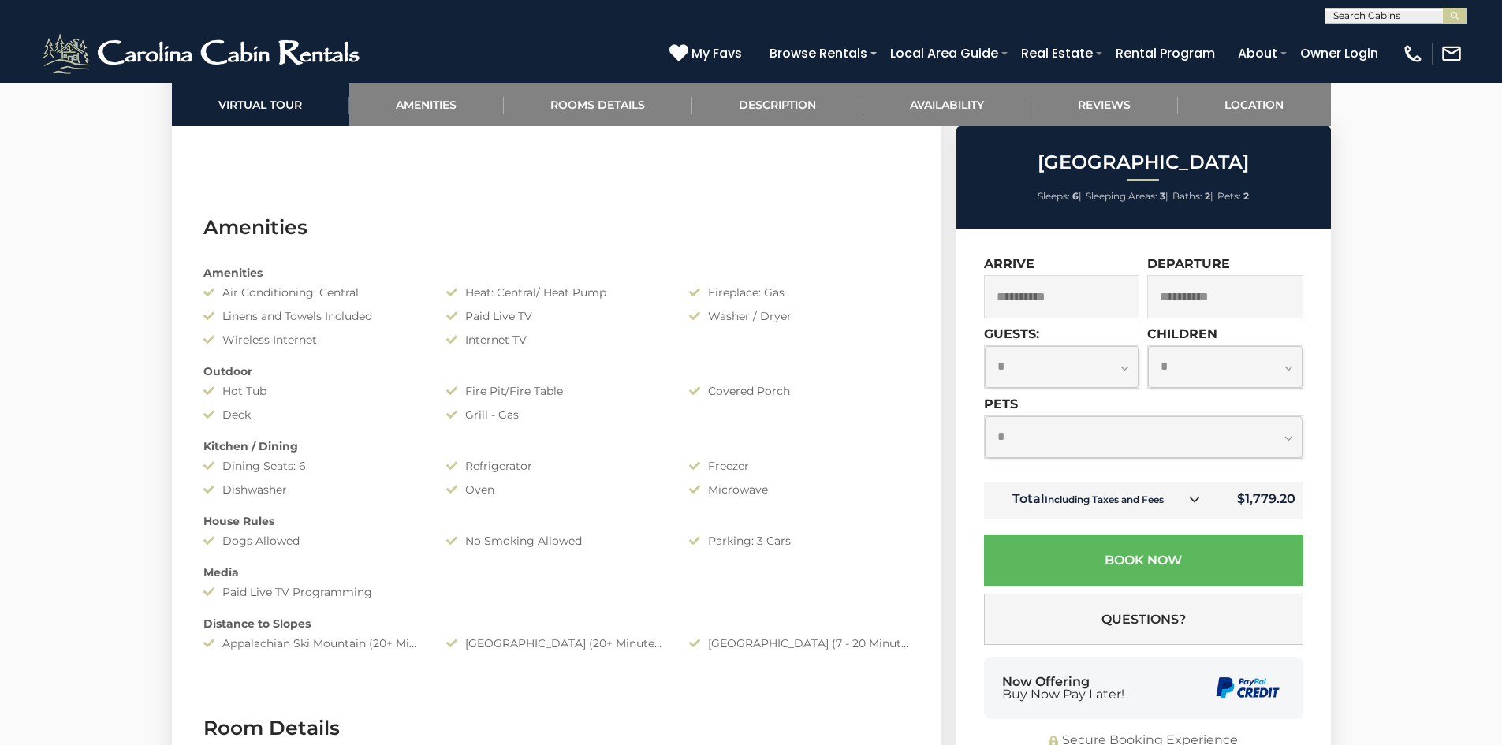
click at [1066, 373] on select "**********" at bounding box center [1061, 367] width 154 height 42
select select "*"
click at [984, 346] on select "**********" at bounding box center [1061, 367] width 154 height 42
drag, startPoint x: 1093, startPoint y: 437, endPoint x: 1094, endPoint y: 456, distance: 19.7
click at [1093, 437] on select "**********" at bounding box center [1143, 437] width 318 height 42
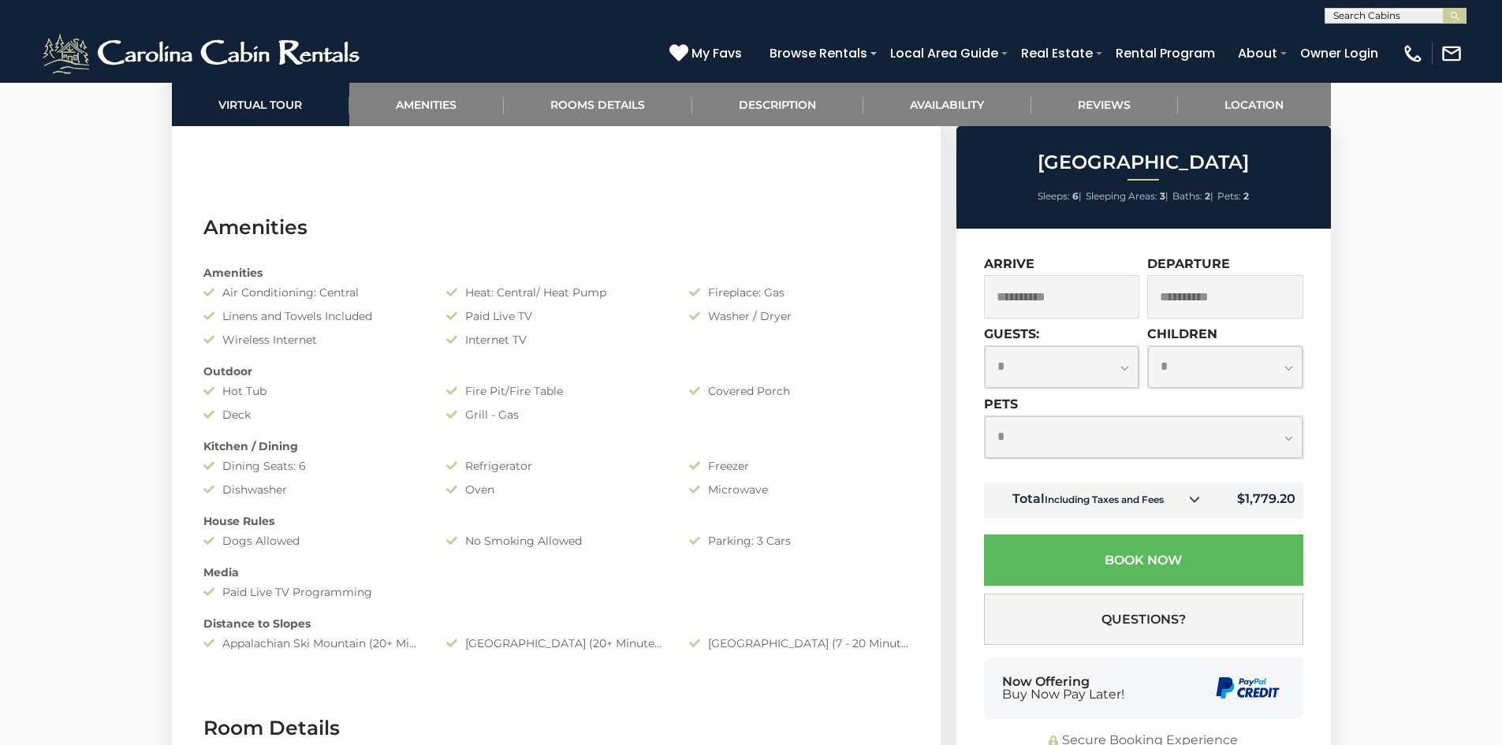
select select "*"
click at [984, 416] on select "**********" at bounding box center [1143, 437] width 318 height 42
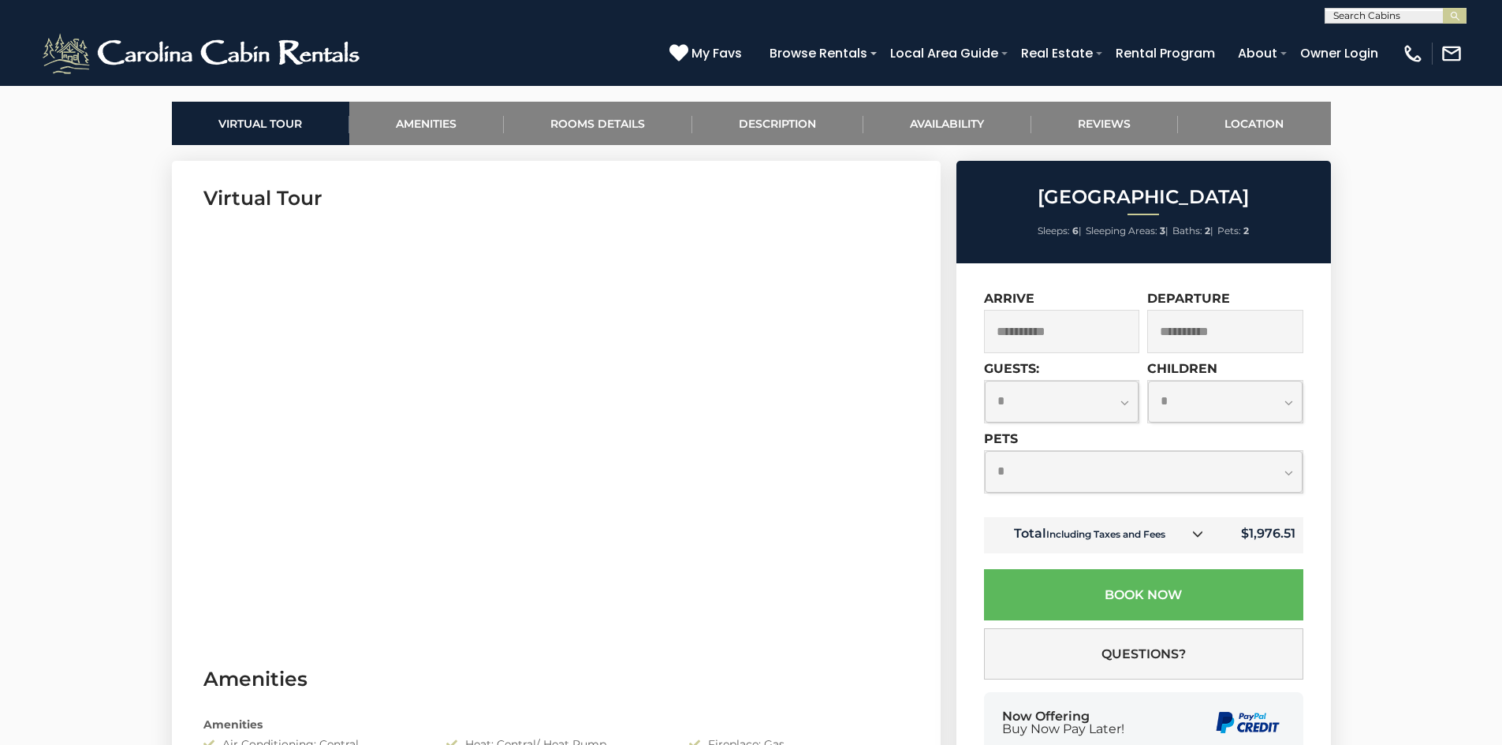
scroll to position [788, 0]
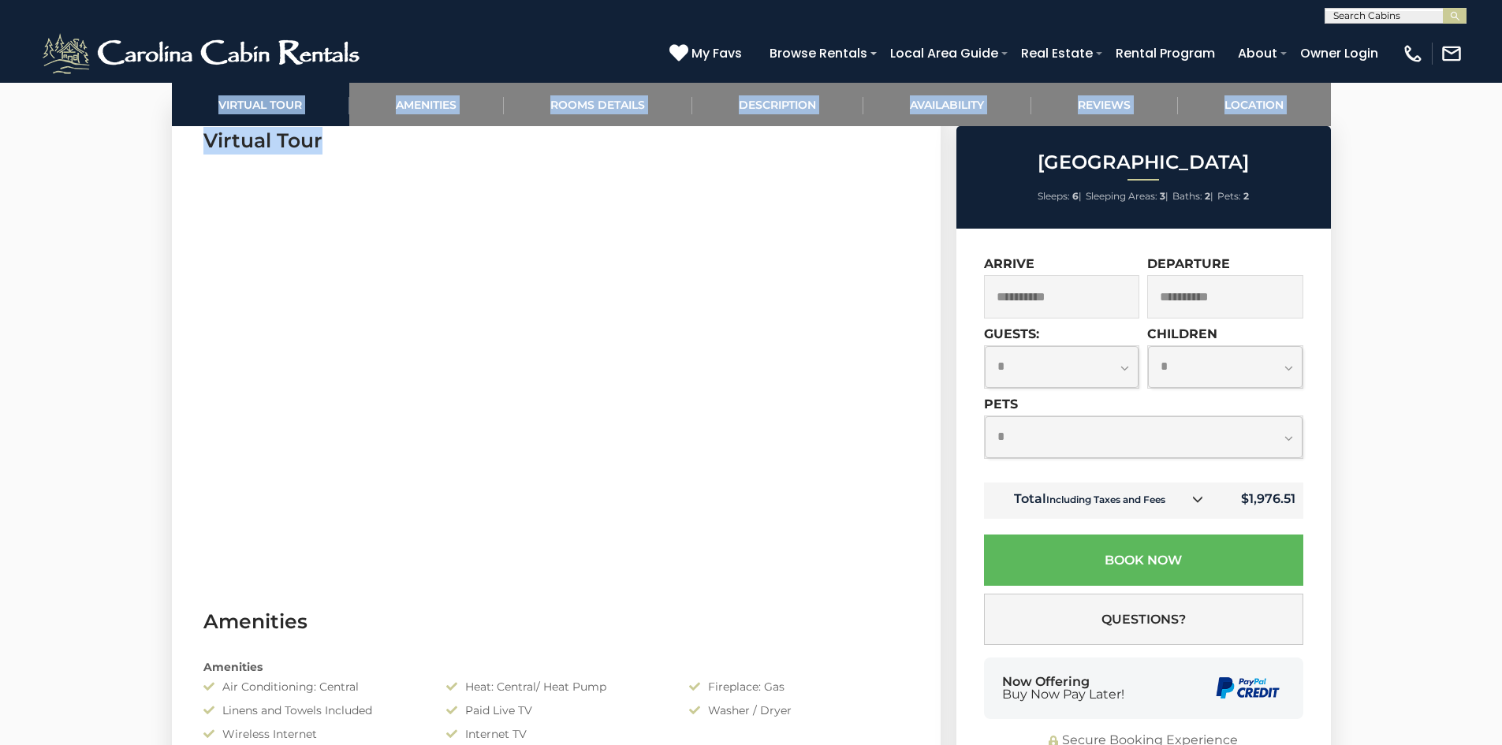
drag, startPoint x: 99, startPoint y: 448, endPoint x: 214, endPoint y: 450, distance: 115.9
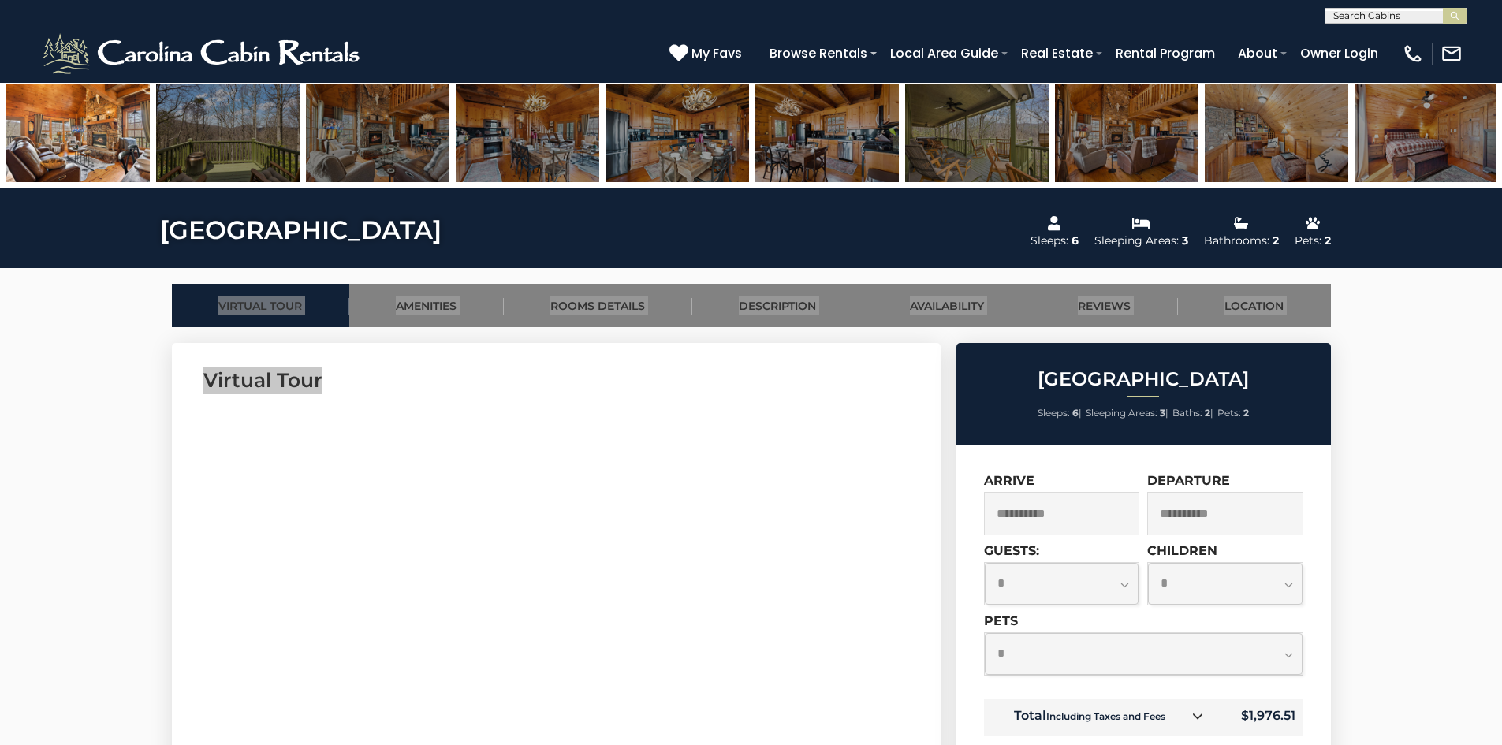
scroll to position [552, 0]
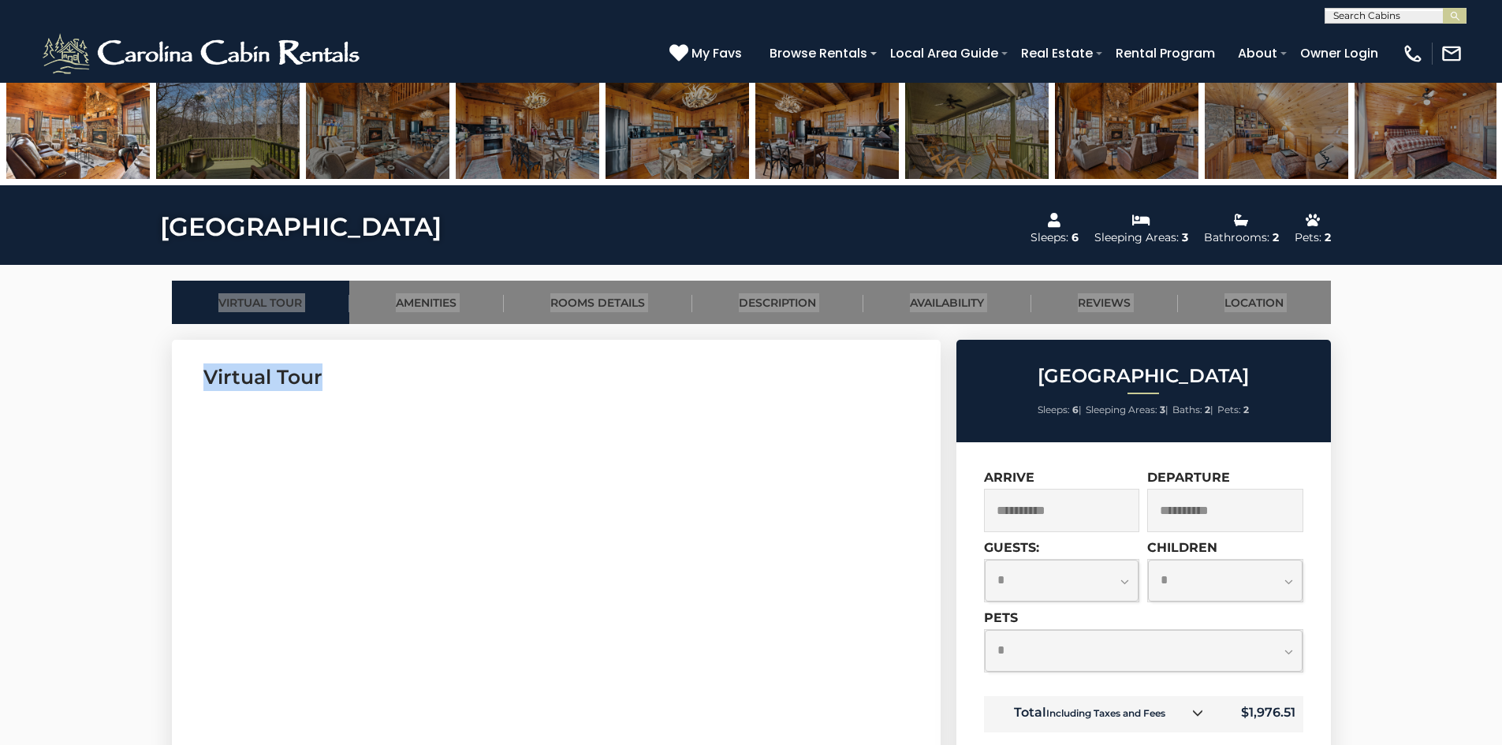
click at [269, 144] on img at bounding box center [227, 129] width 143 height 99
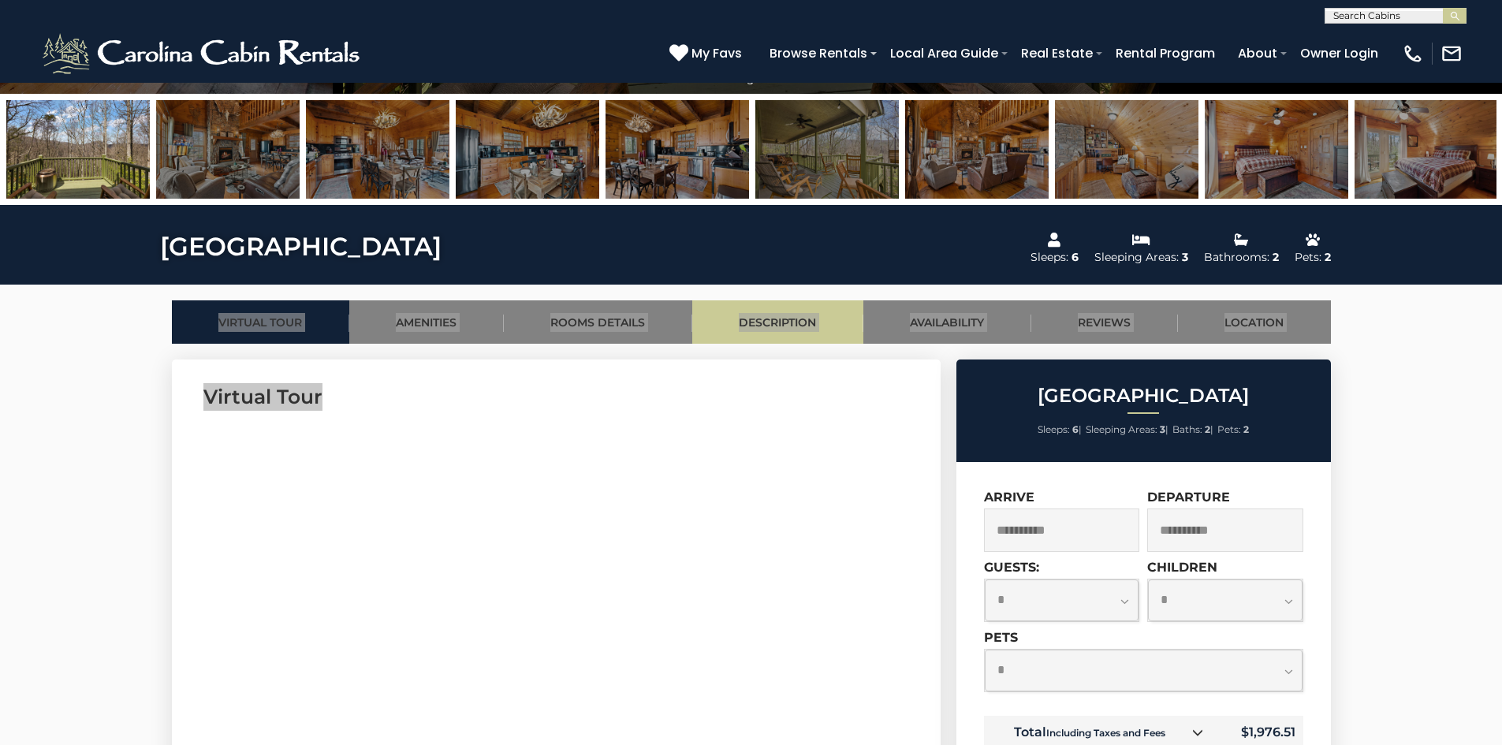
scroll to position [394, 0]
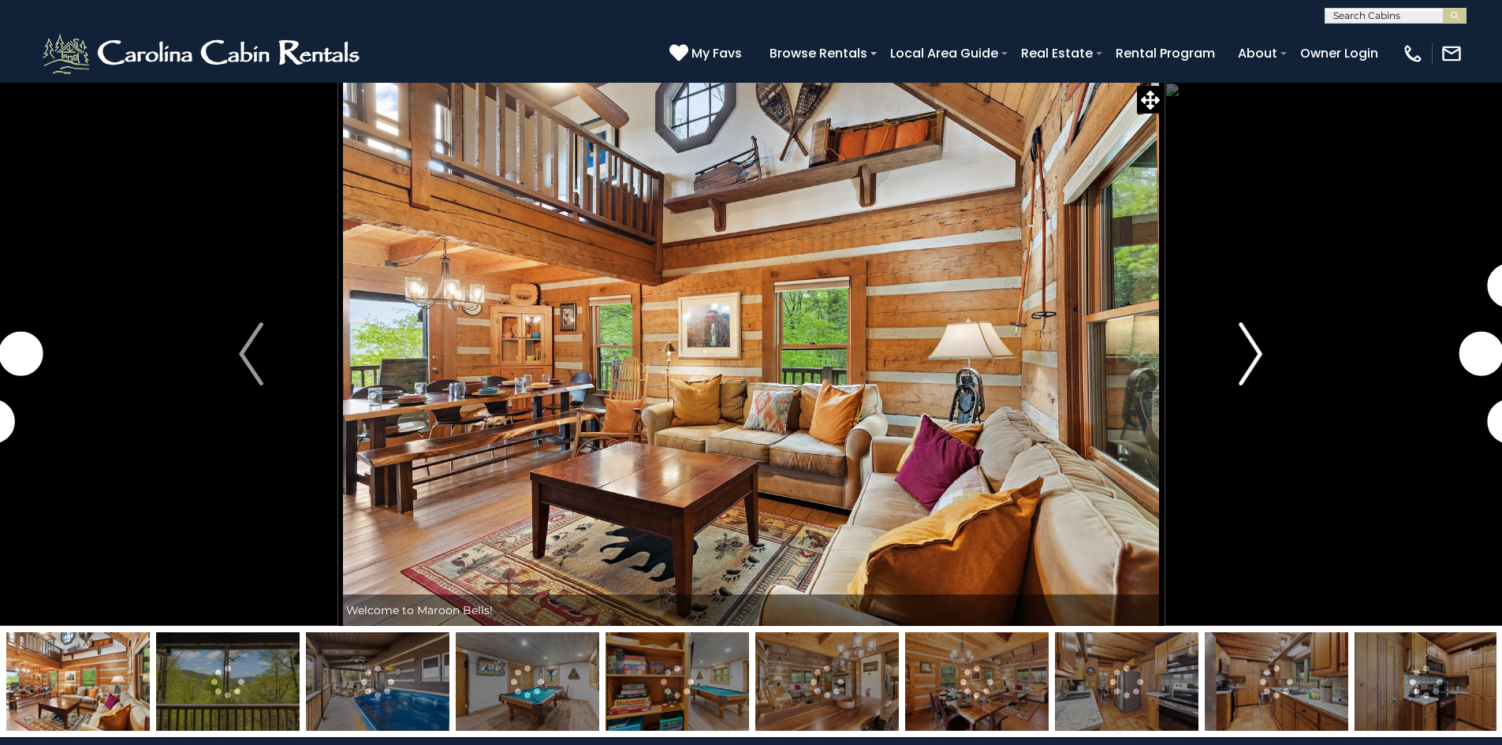
click at [1260, 355] on img "Next" at bounding box center [1250, 353] width 24 height 63
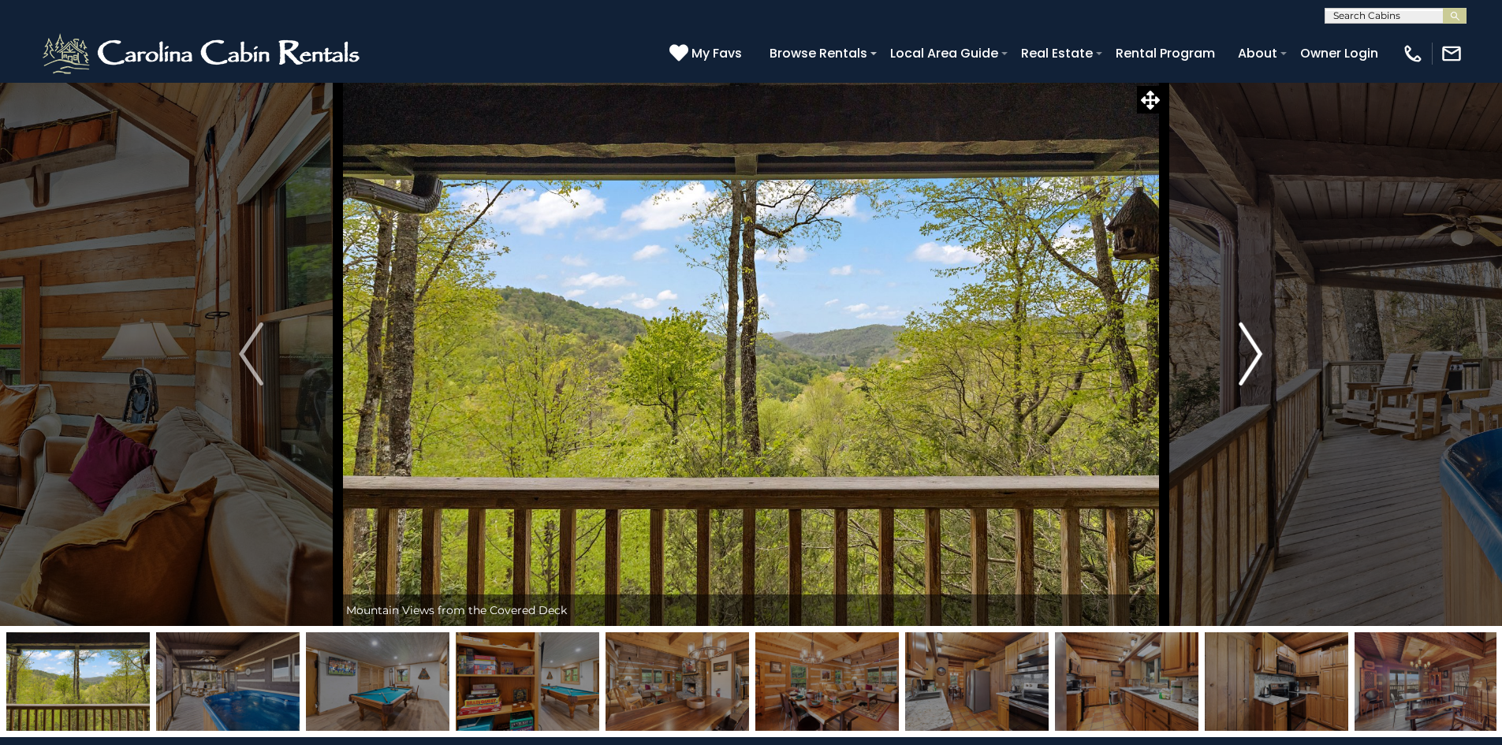
click at [1256, 355] on img "Next" at bounding box center [1250, 353] width 24 height 63
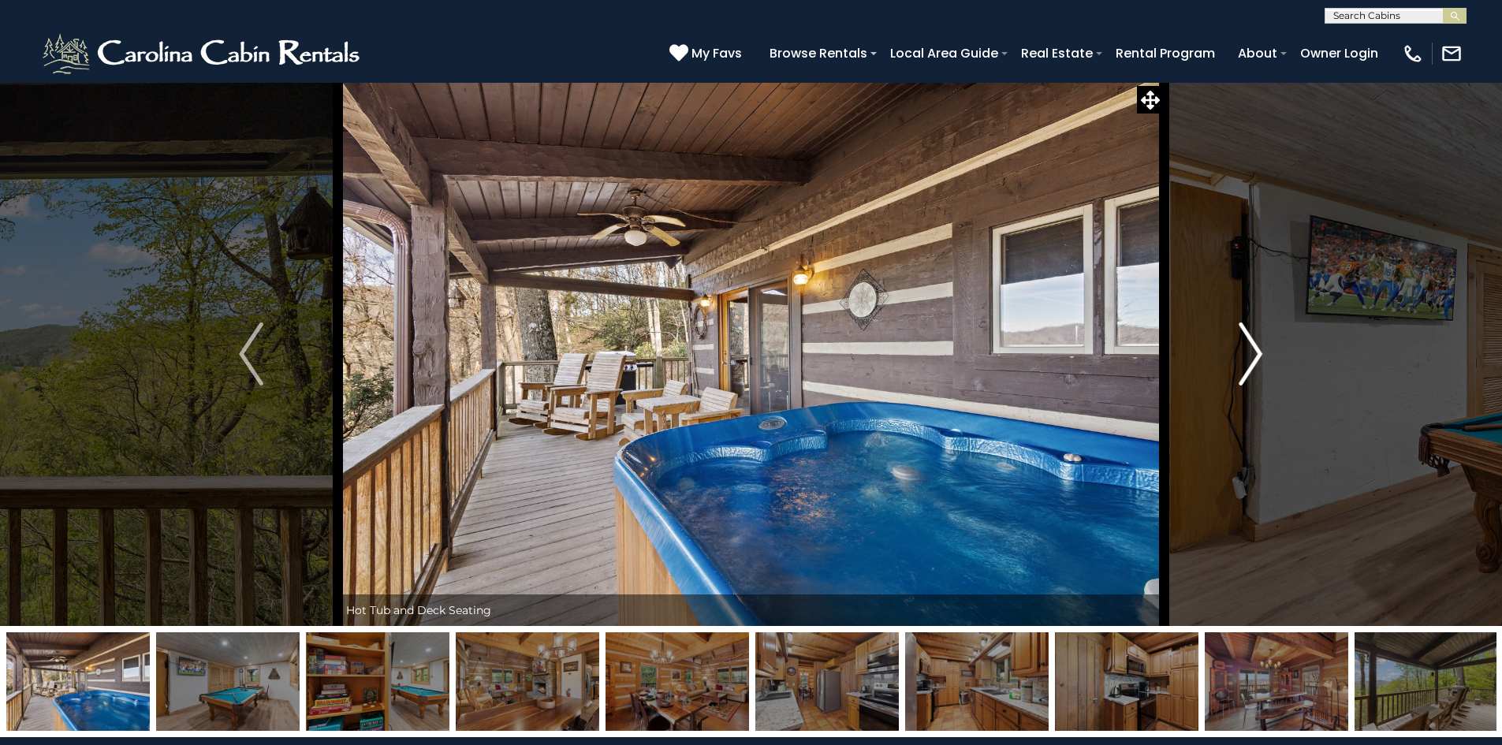
click at [1256, 355] on img "Next" at bounding box center [1250, 353] width 24 height 63
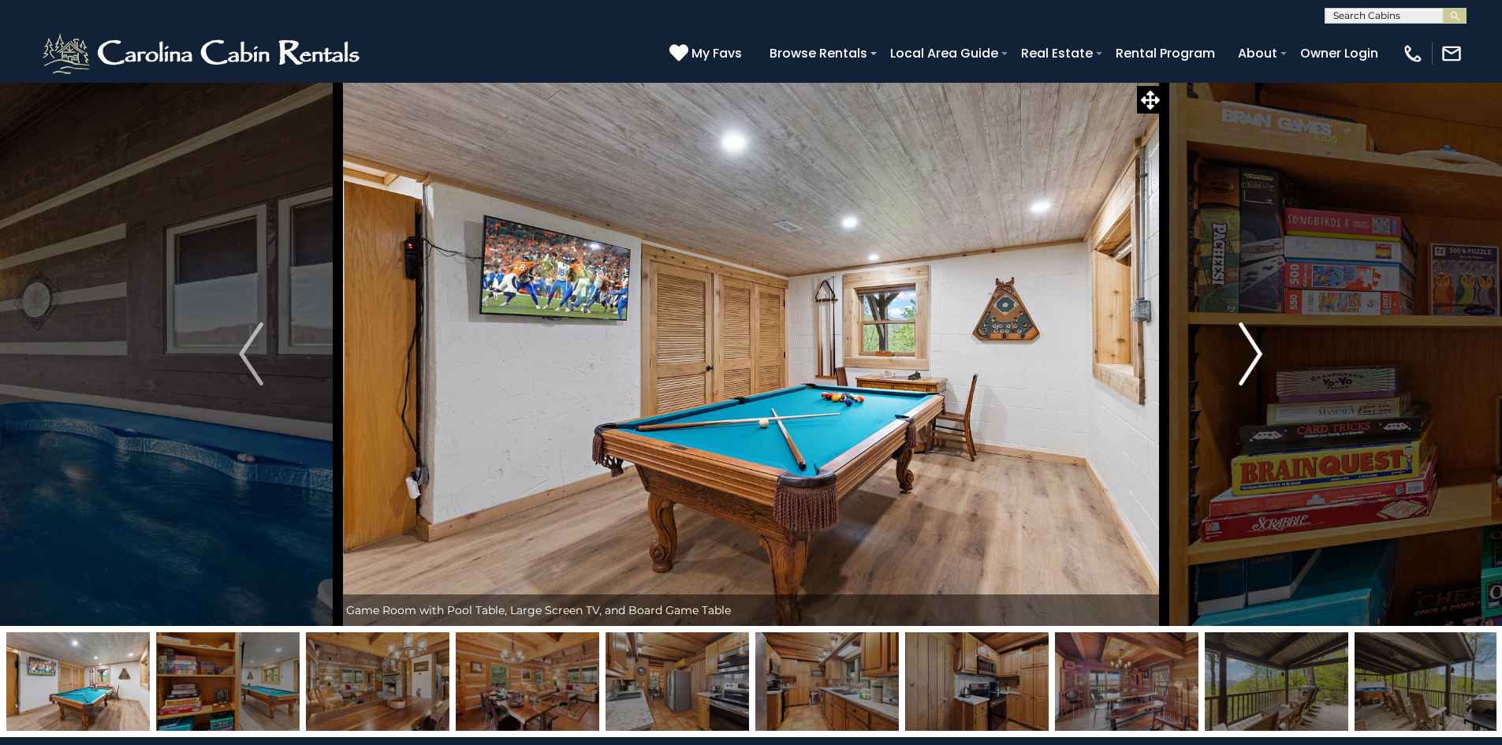
click at [1256, 355] on img "Next" at bounding box center [1250, 353] width 24 height 63
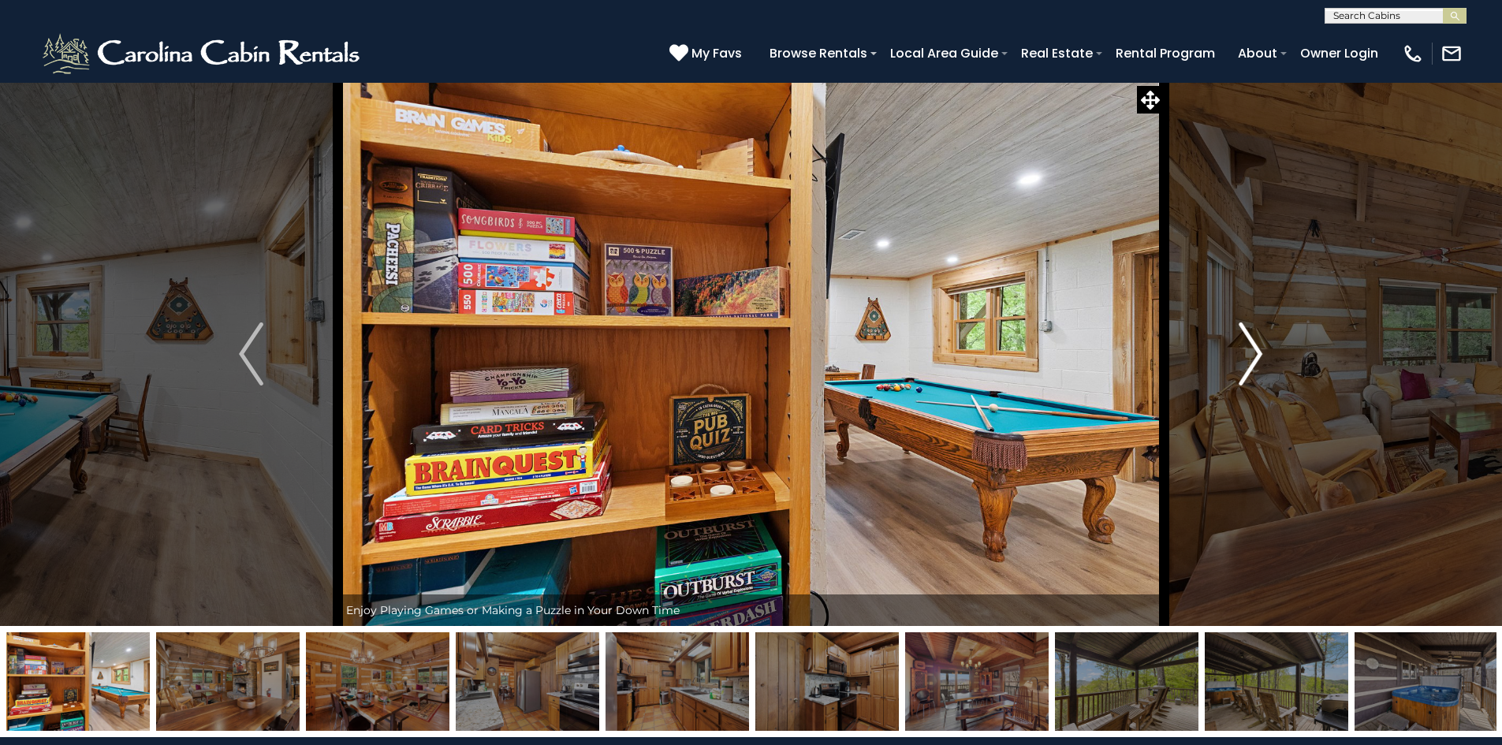
click at [1256, 355] on img "Next" at bounding box center [1250, 353] width 24 height 63
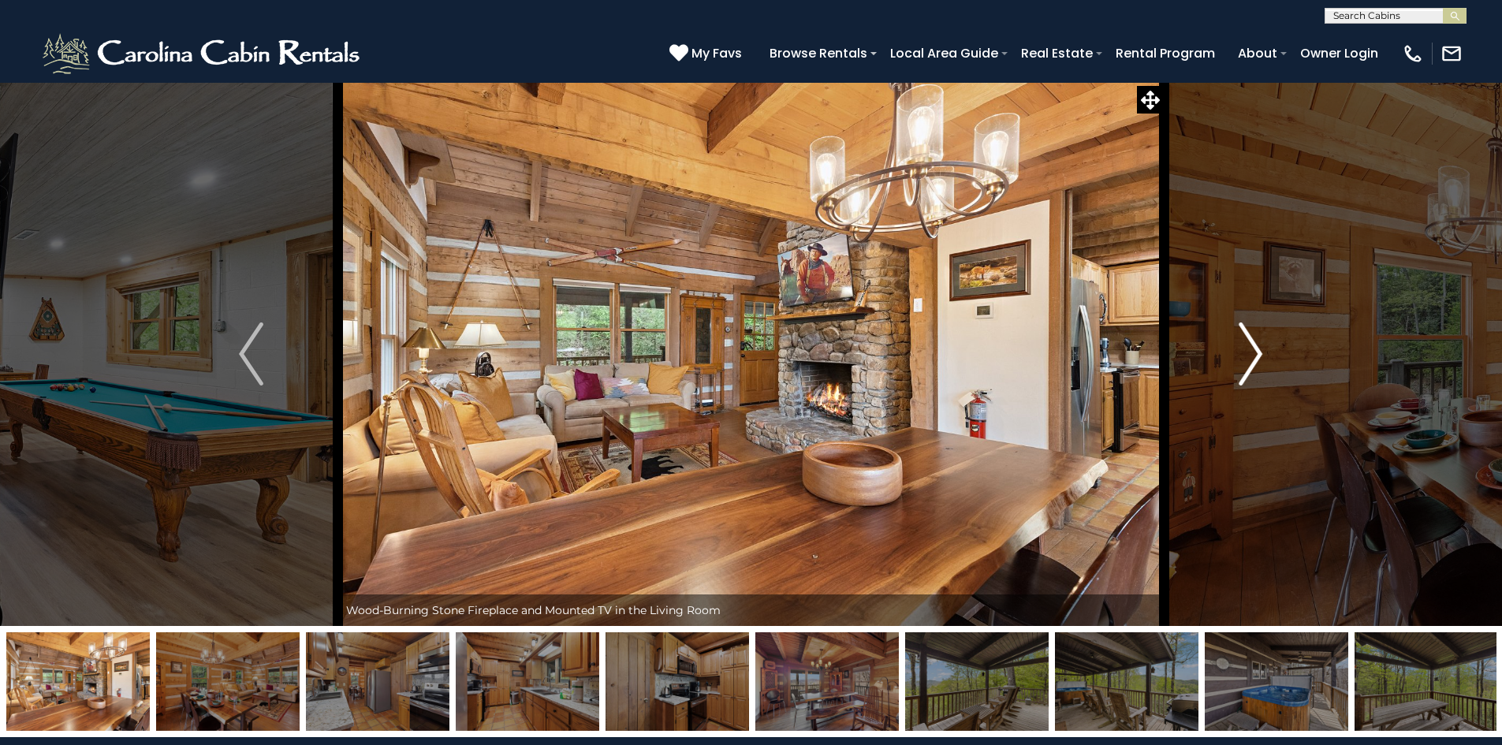
click at [1256, 355] on img "Next" at bounding box center [1250, 353] width 24 height 63
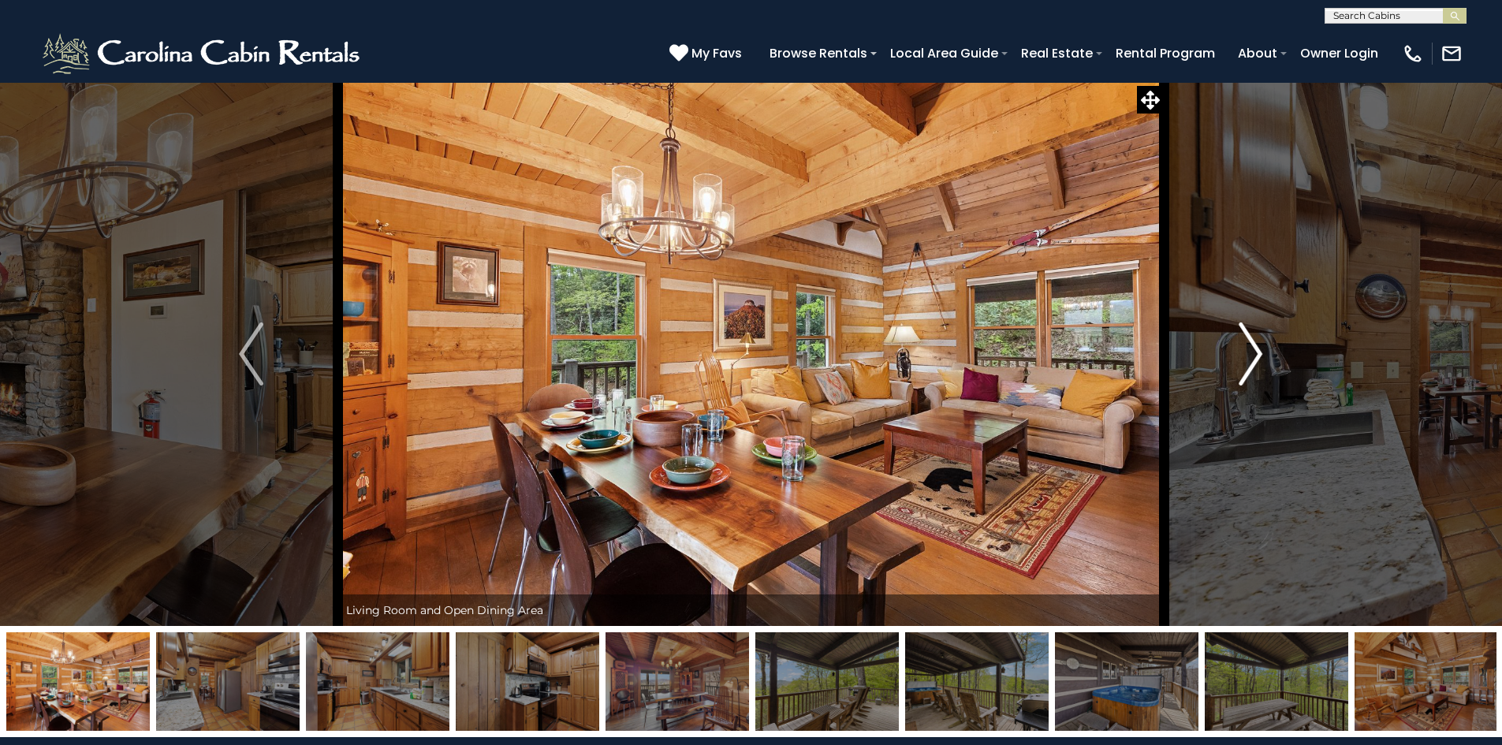
click at [1256, 355] on img "Next" at bounding box center [1250, 353] width 24 height 63
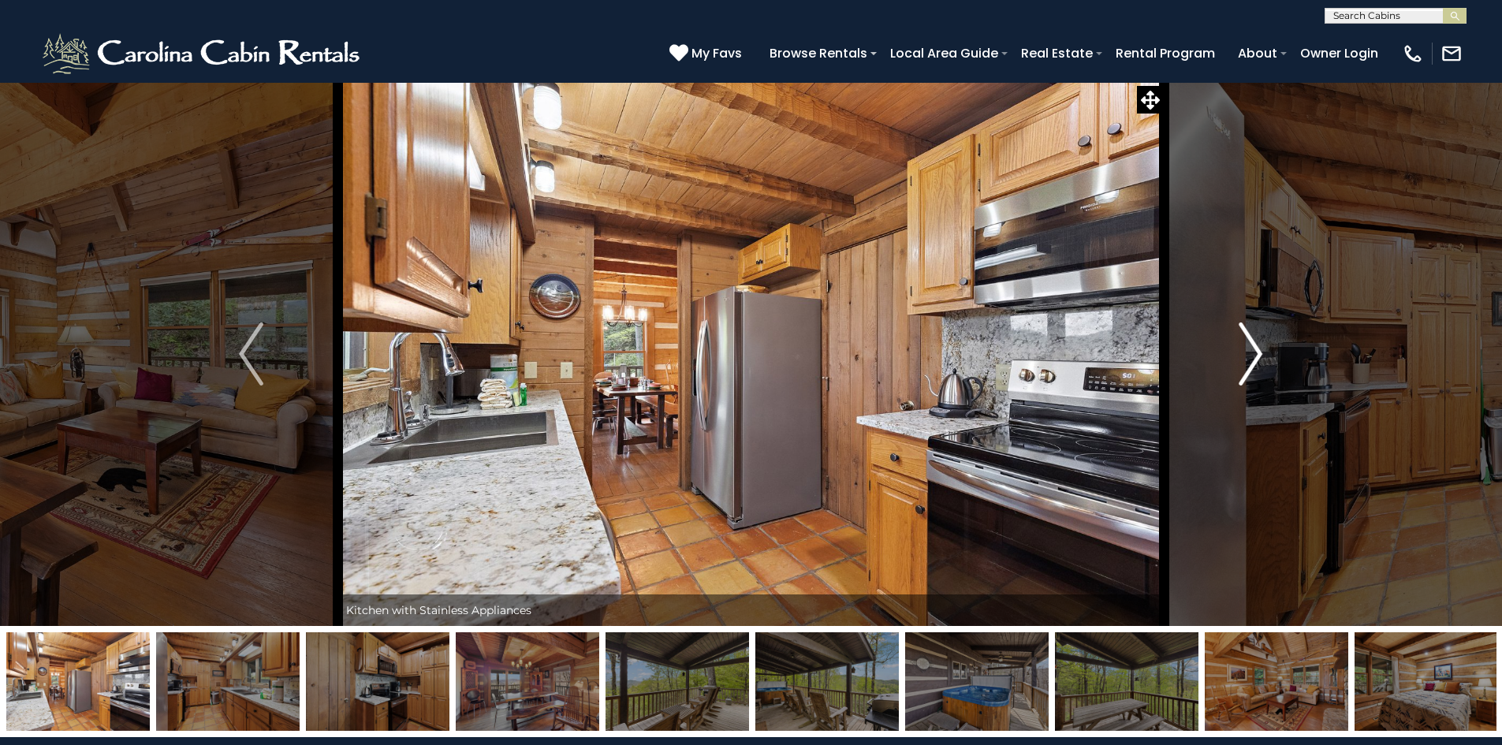
click at [1256, 355] on img "Next" at bounding box center [1250, 353] width 24 height 63
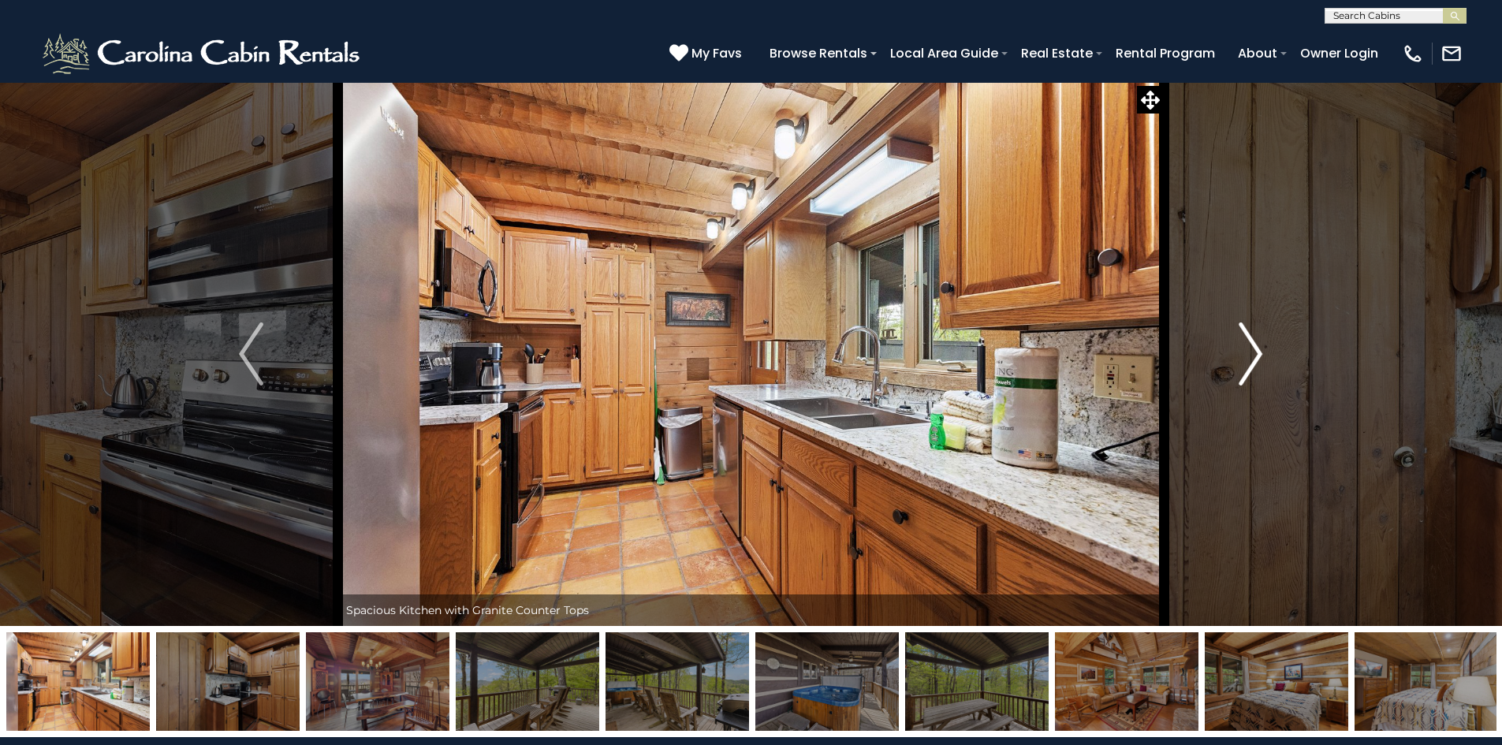
click at [1256, 355] on img "Next" at bounding box center [1250, 353] width 24 height 63
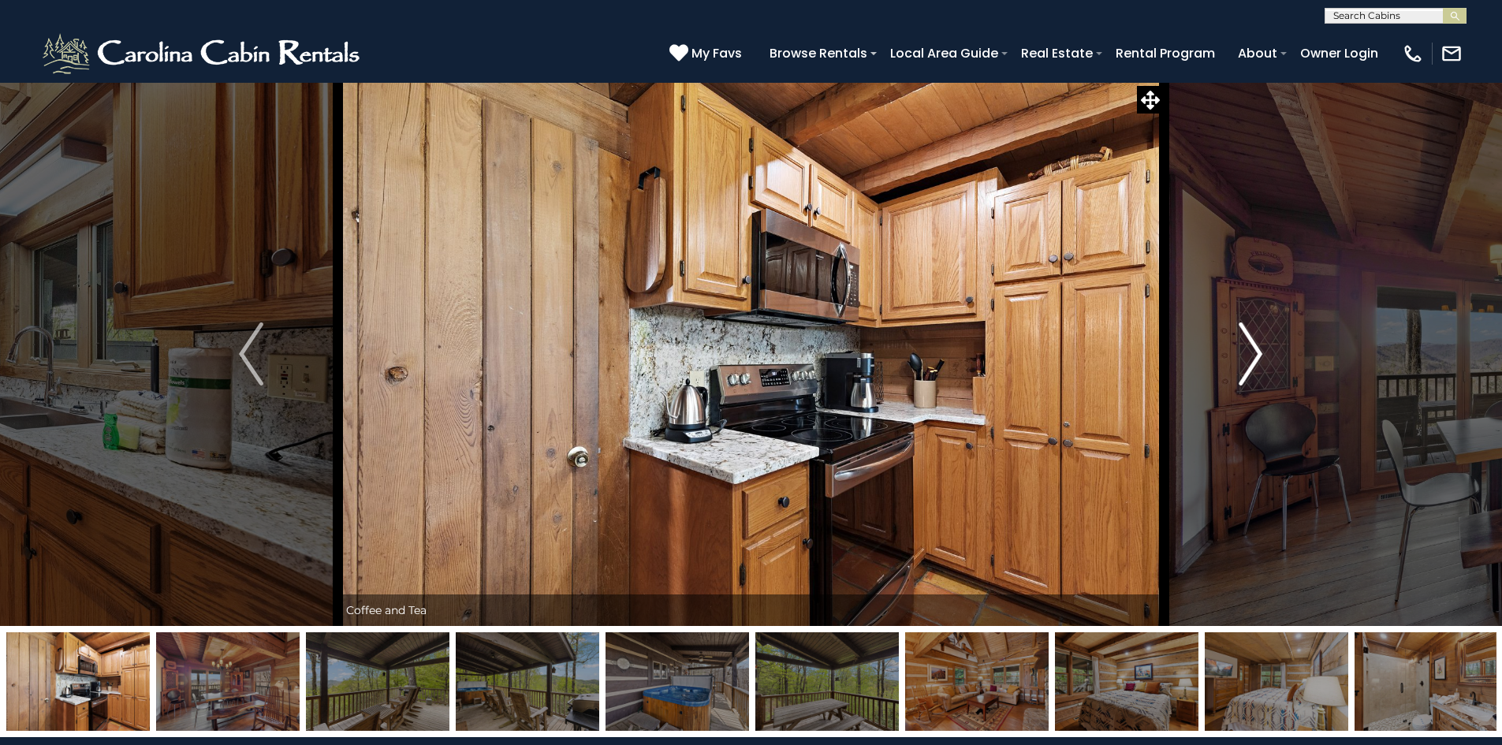
click at [1256, 355] on img "Next" at bounding box center [1250, 353] width 24 height 63
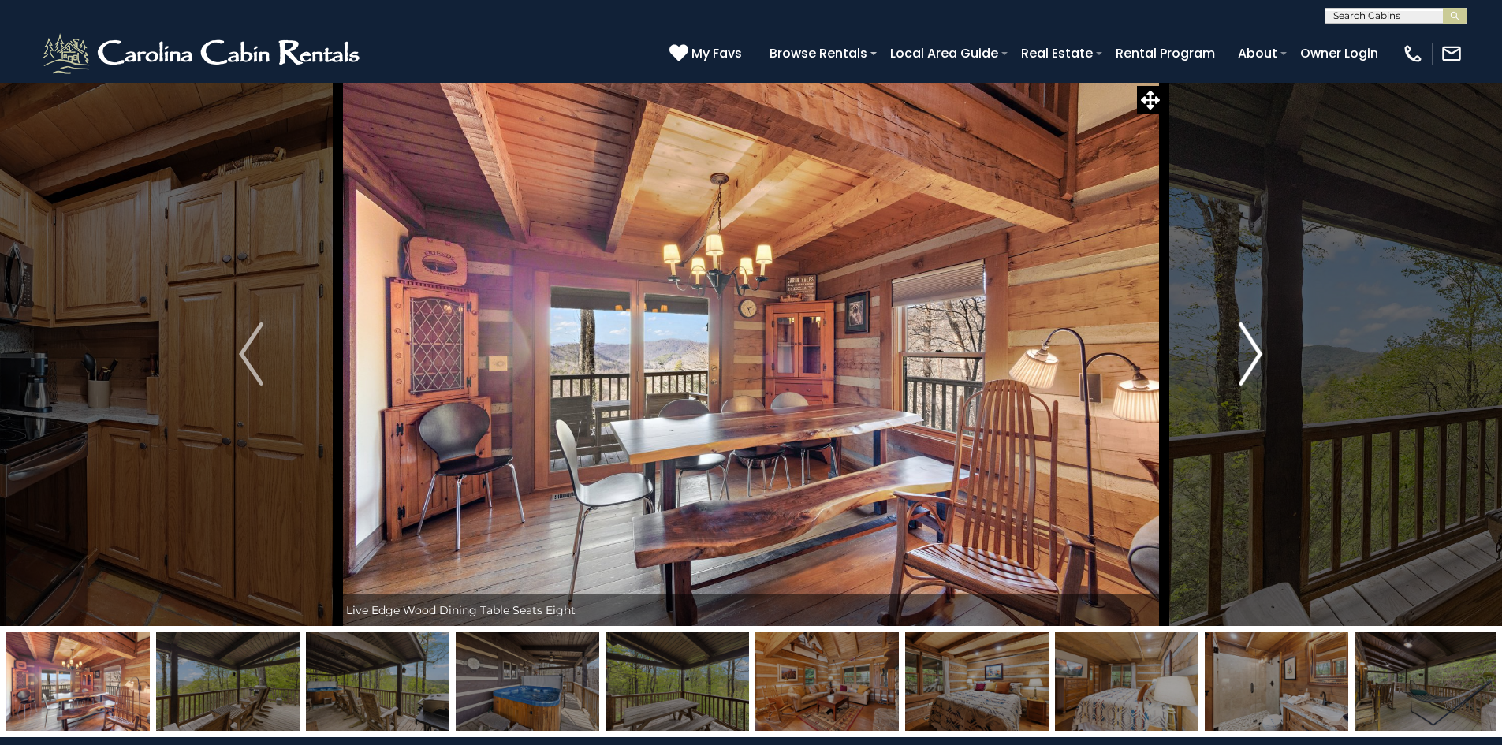
click at [1256, 355] on img "Next" at bounding box center [1250, 353] width 24 height 63
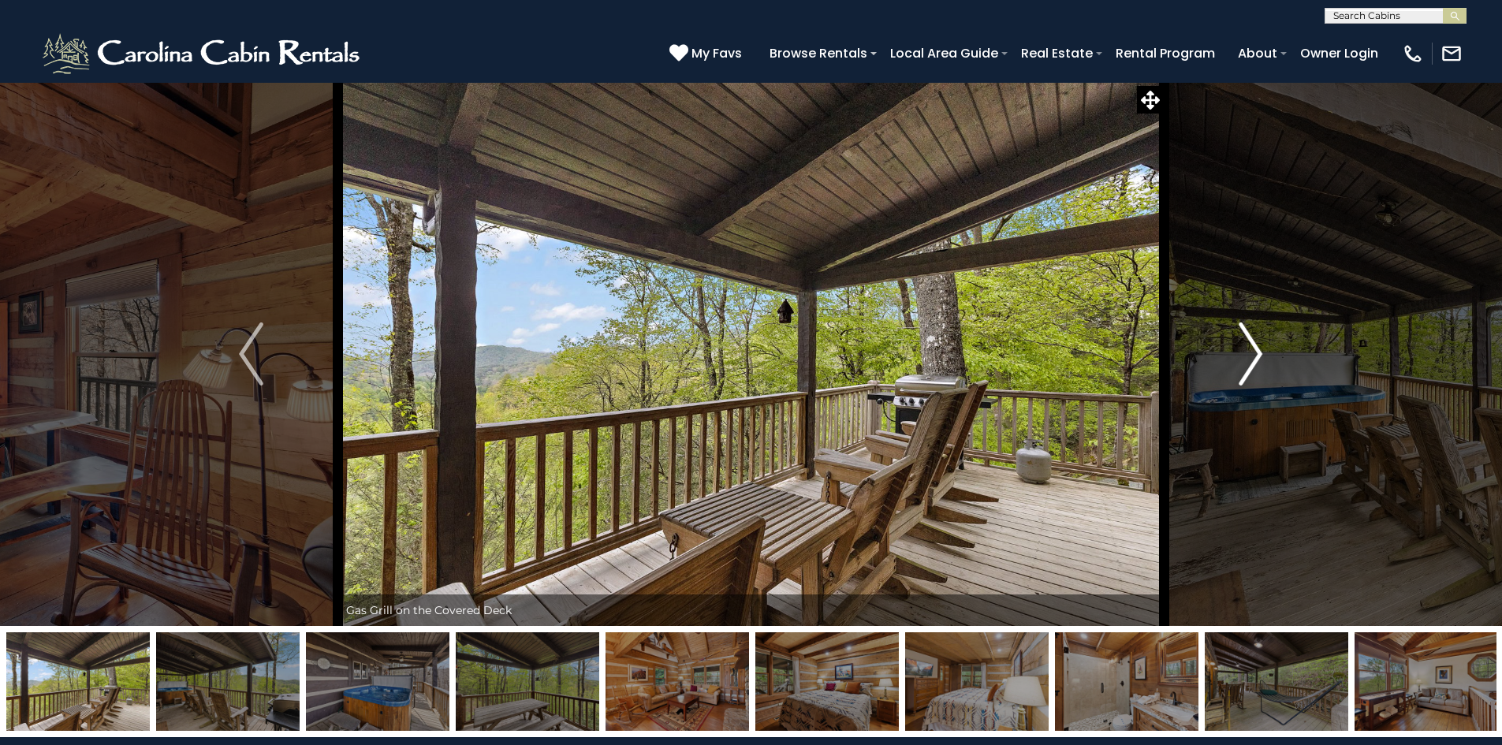
click at [1256, 355] on img "Next" at bounding box center [1250, 353] width 24 height 63
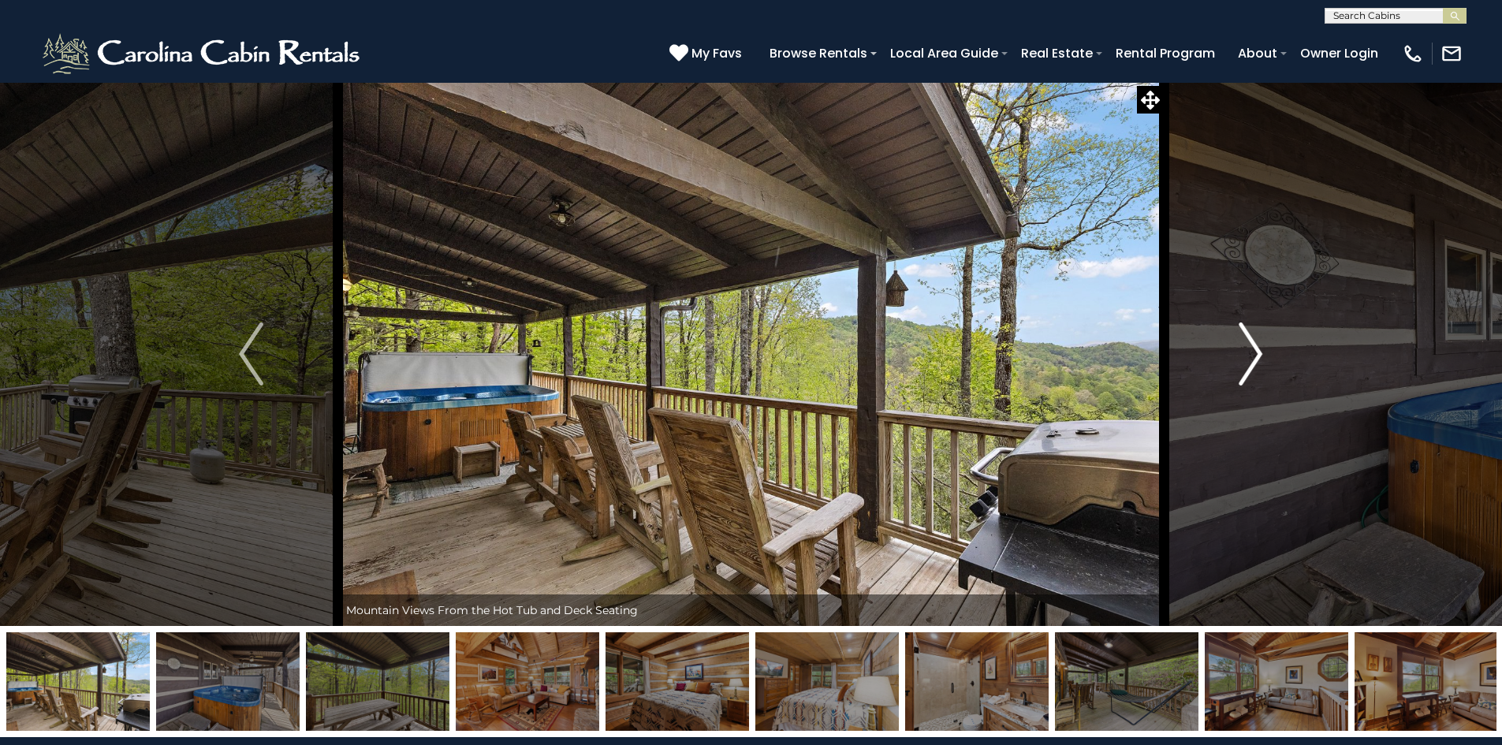
click at [1256, 355] on img "Next" at bounding box center [1250, 353] width 24 height 63
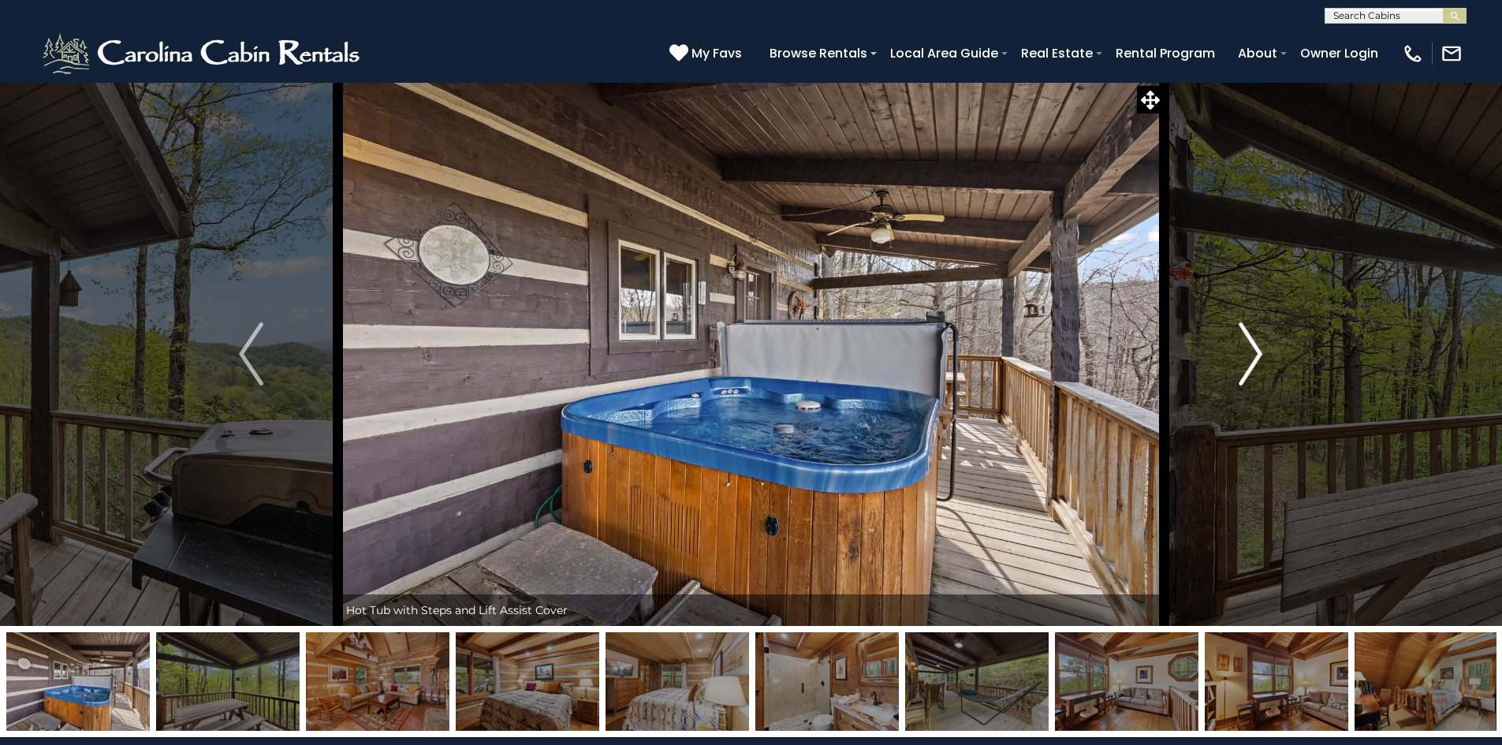
click at [1256, 355] on img "Next" at bounding box center [1250, 353] width 24 height 63
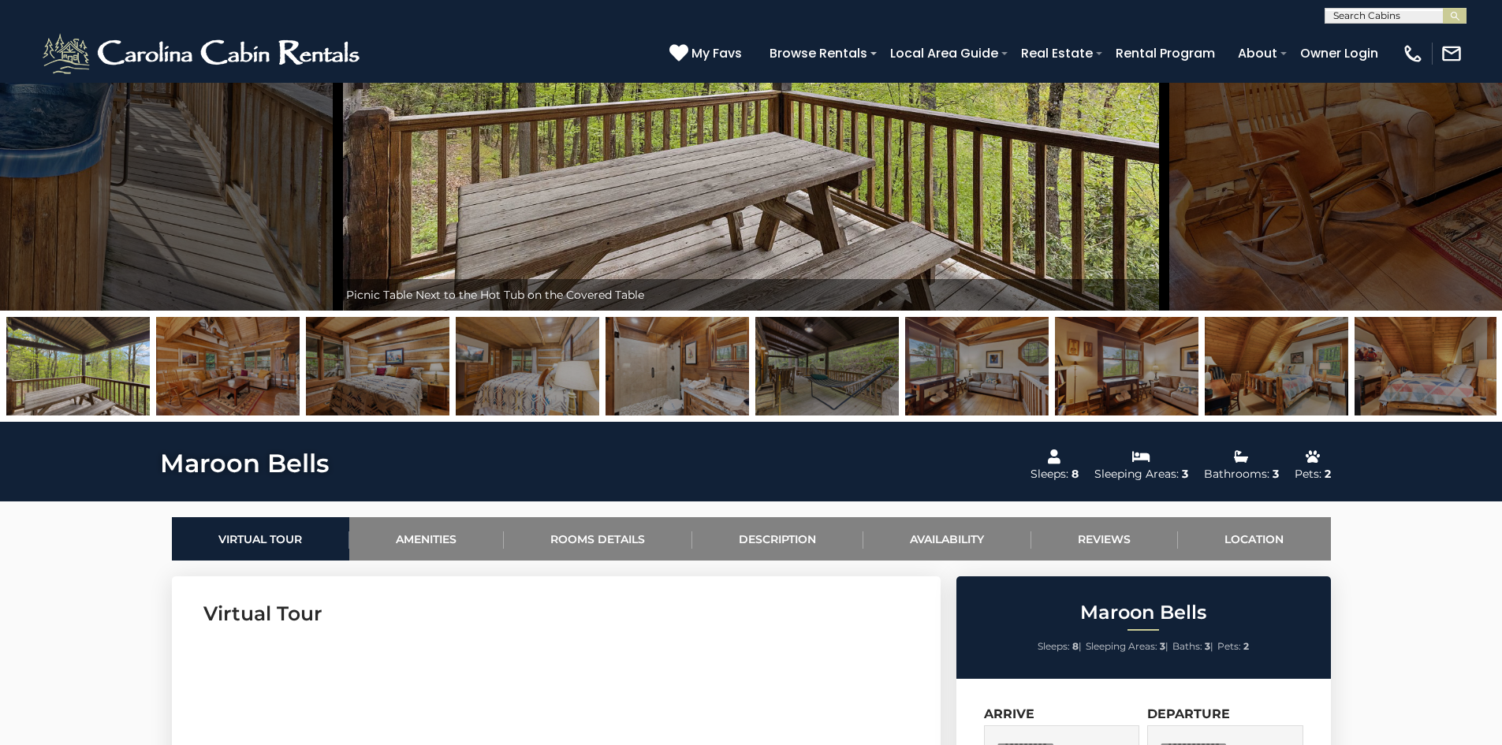
scroll to position [631, 0]
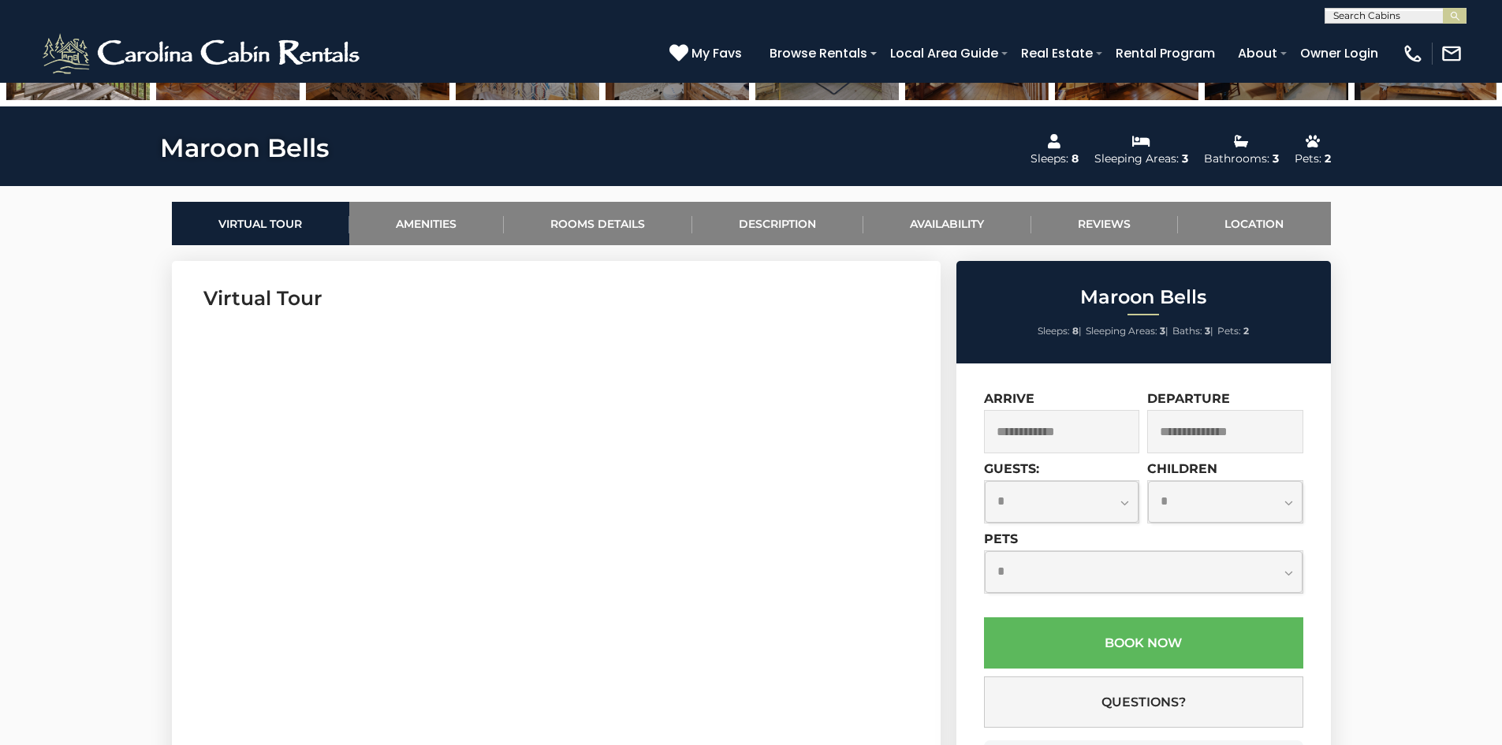
click at [1050, 434] on input "text" at bounding box center [1062, 431] width 156 height 43
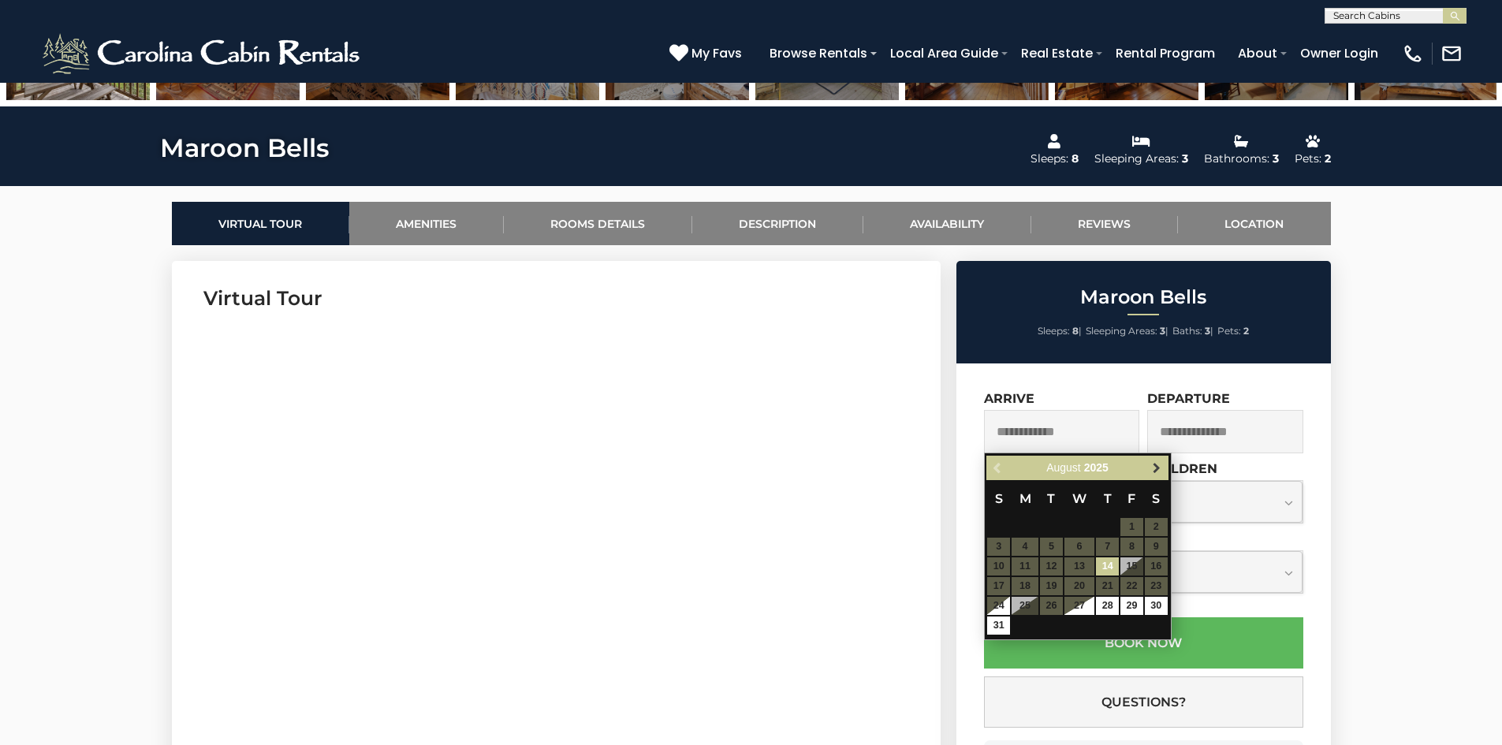
click at [1153, 471] on span "Next" at bounding box center [1156, 468] width 13 height 13
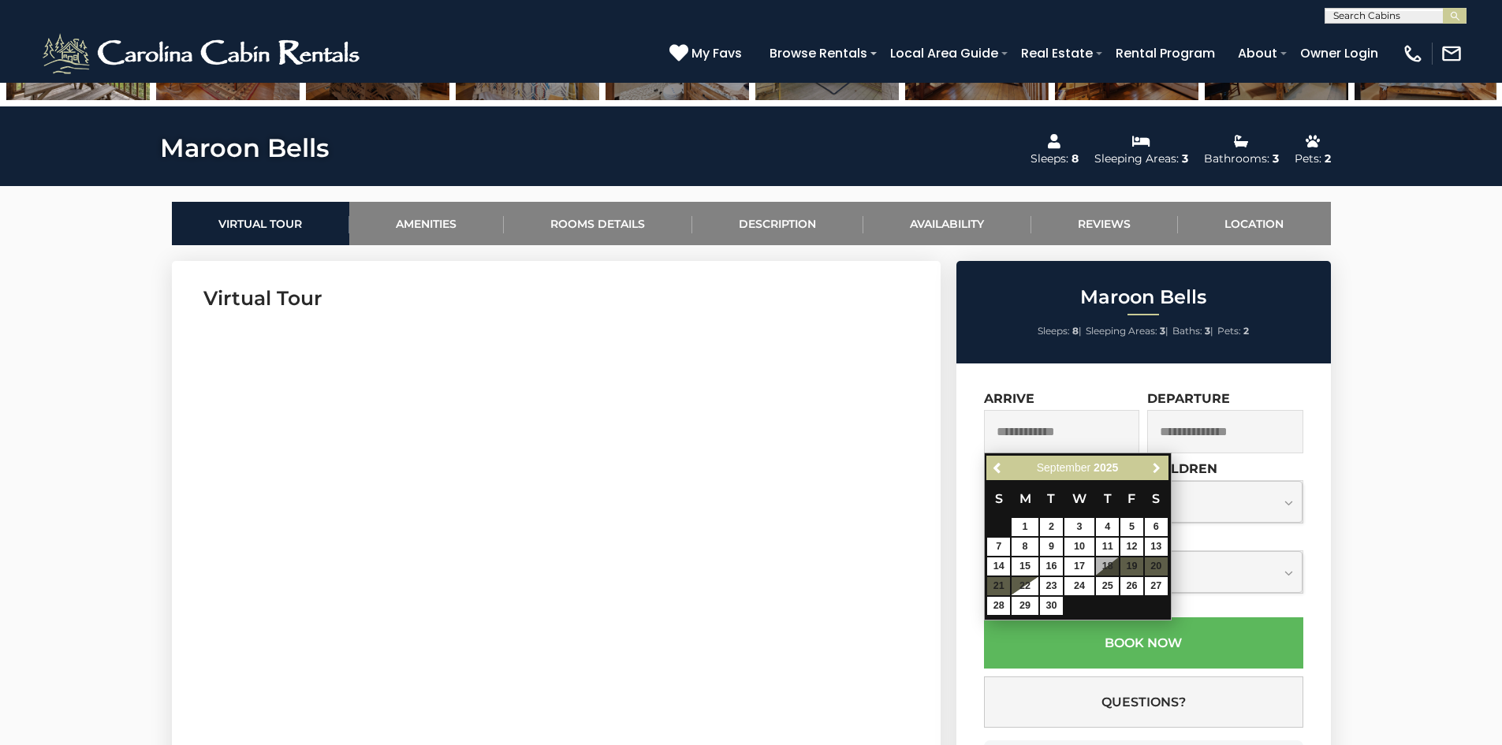
click at [1153, 471] on span "Next" at bounding box center [1156, 468] width 13 height 13
click at [1007, 585] on link "19" at bounding box center [998, 586] width 23 height 18
type input "**********"
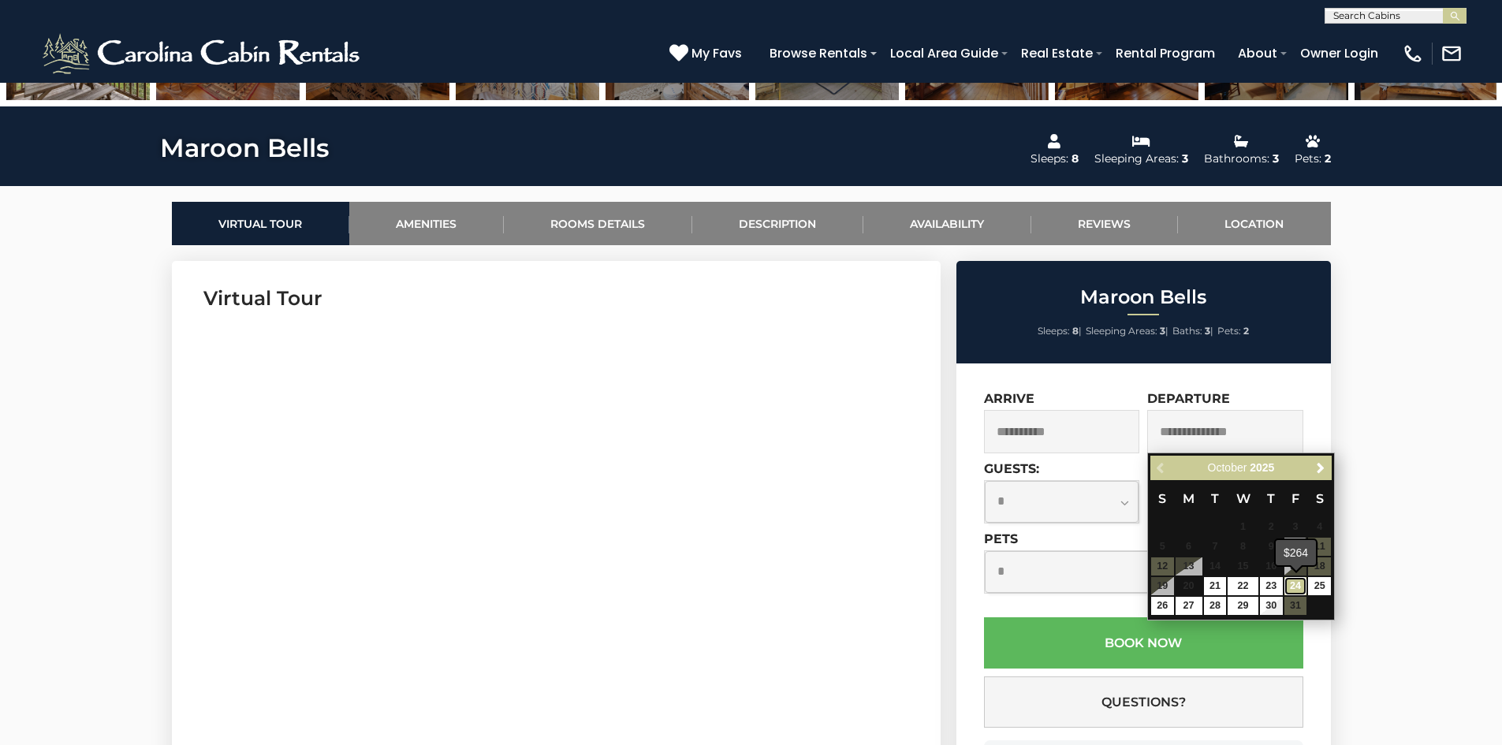
click at [1289, 583] on link "24" at bounding box center [1295, 586] width 23 height 18
type input "**********"
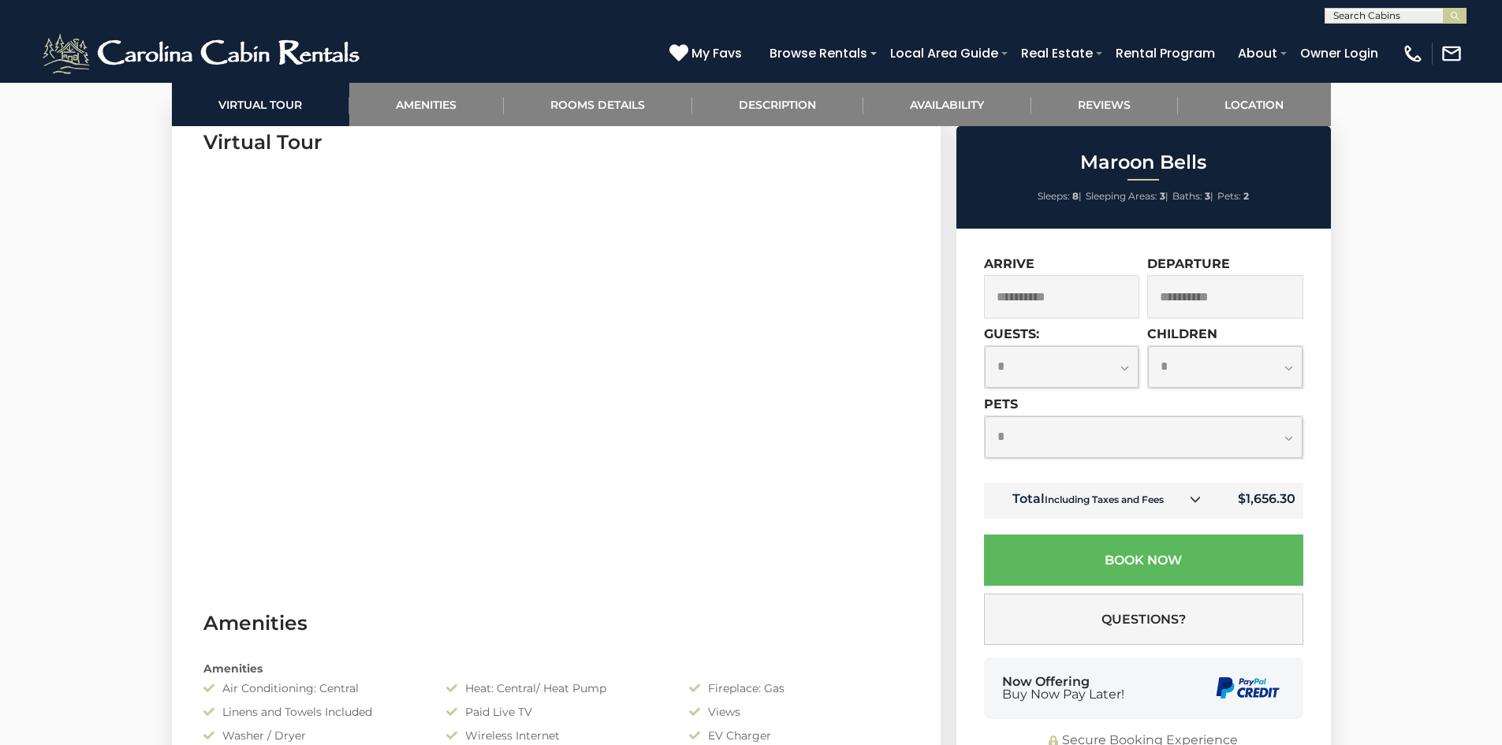
scroll to position [788, 0]
drag, startPoint x: 1233, startPoint y: 443, endPoint x: 1212, endPoint y: 456, distance: 24.5
click at [1233, 444] on select "**********" at bounding box center [1143, 437] width 318 height 42
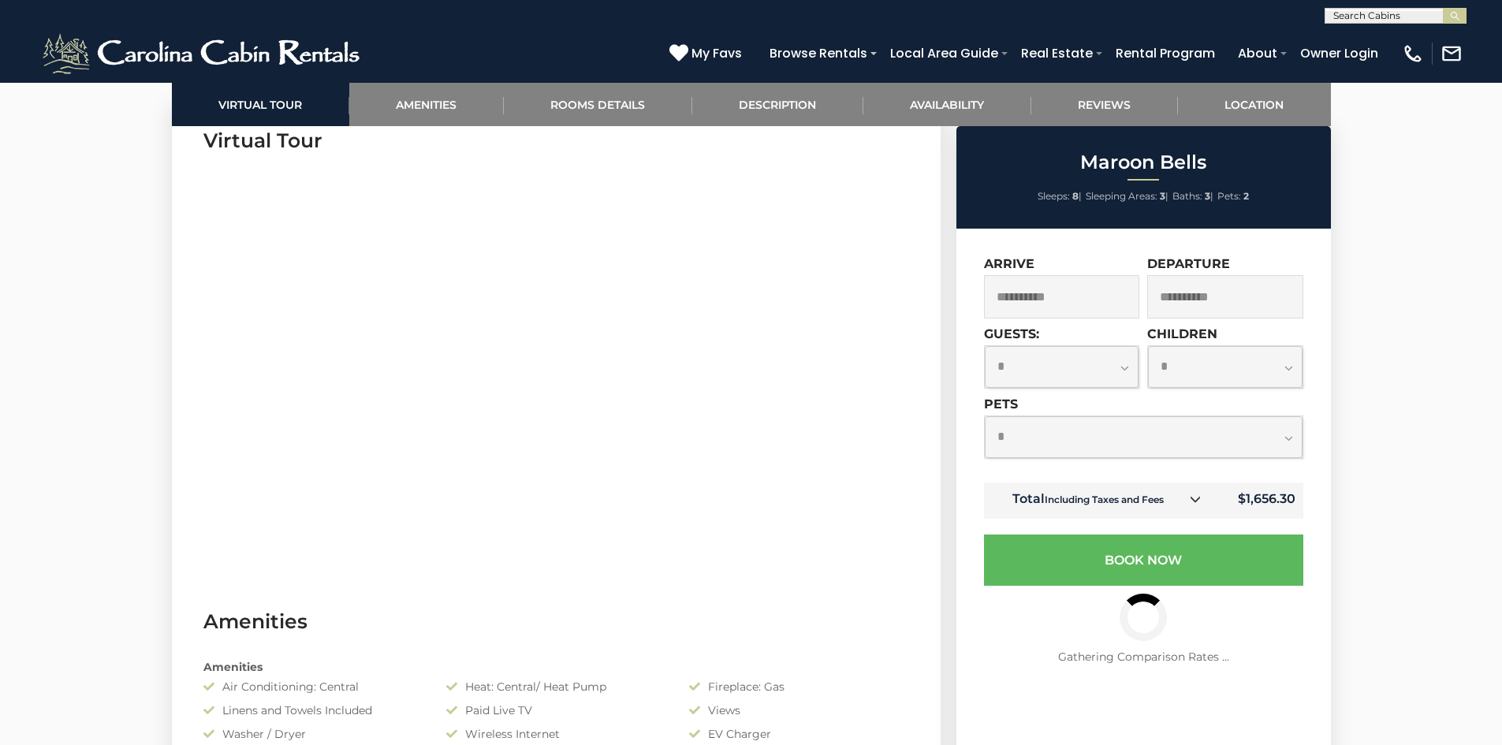
select select "*"
click at [984, 416] on select "**********" at bounding box center [1143, 437] width 318 height 42
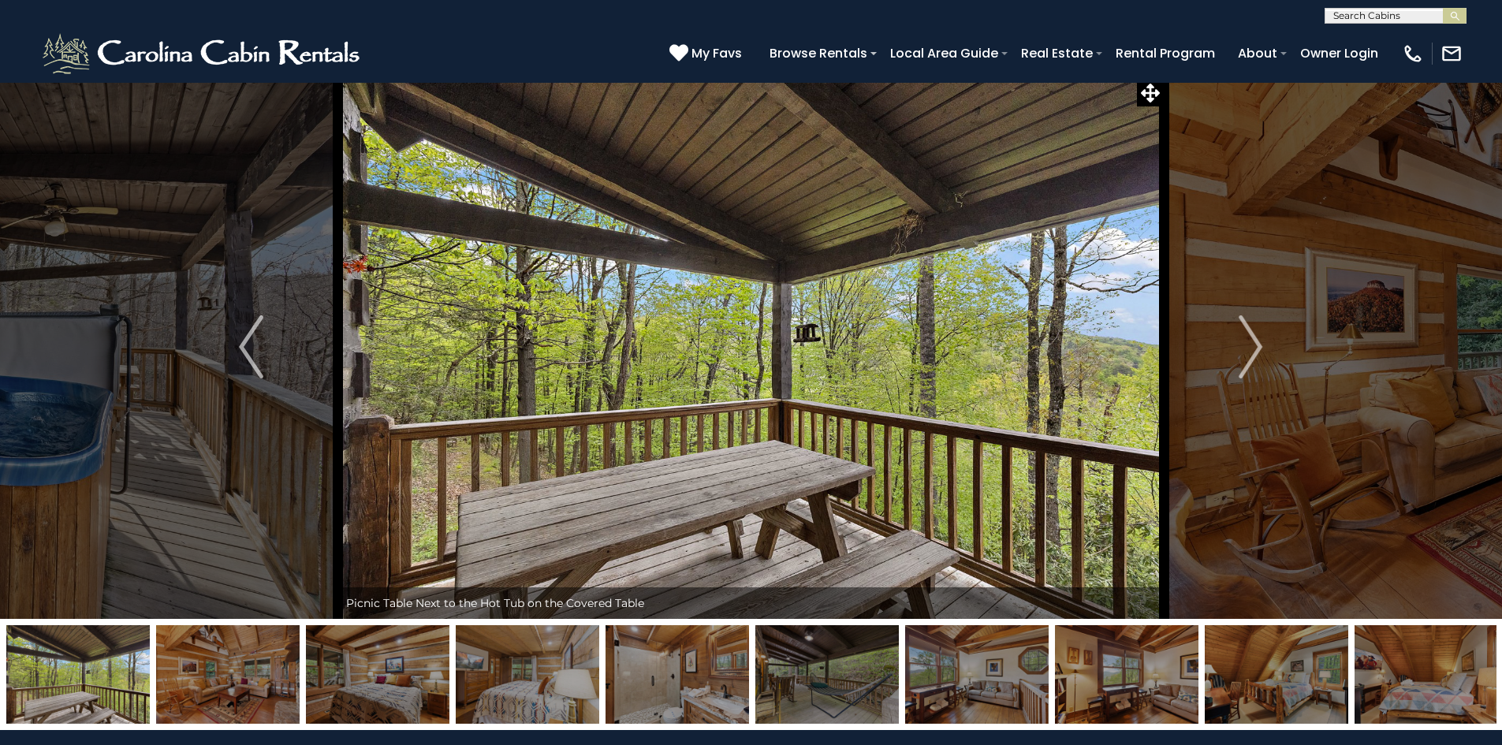
scroll to position [0, 0]
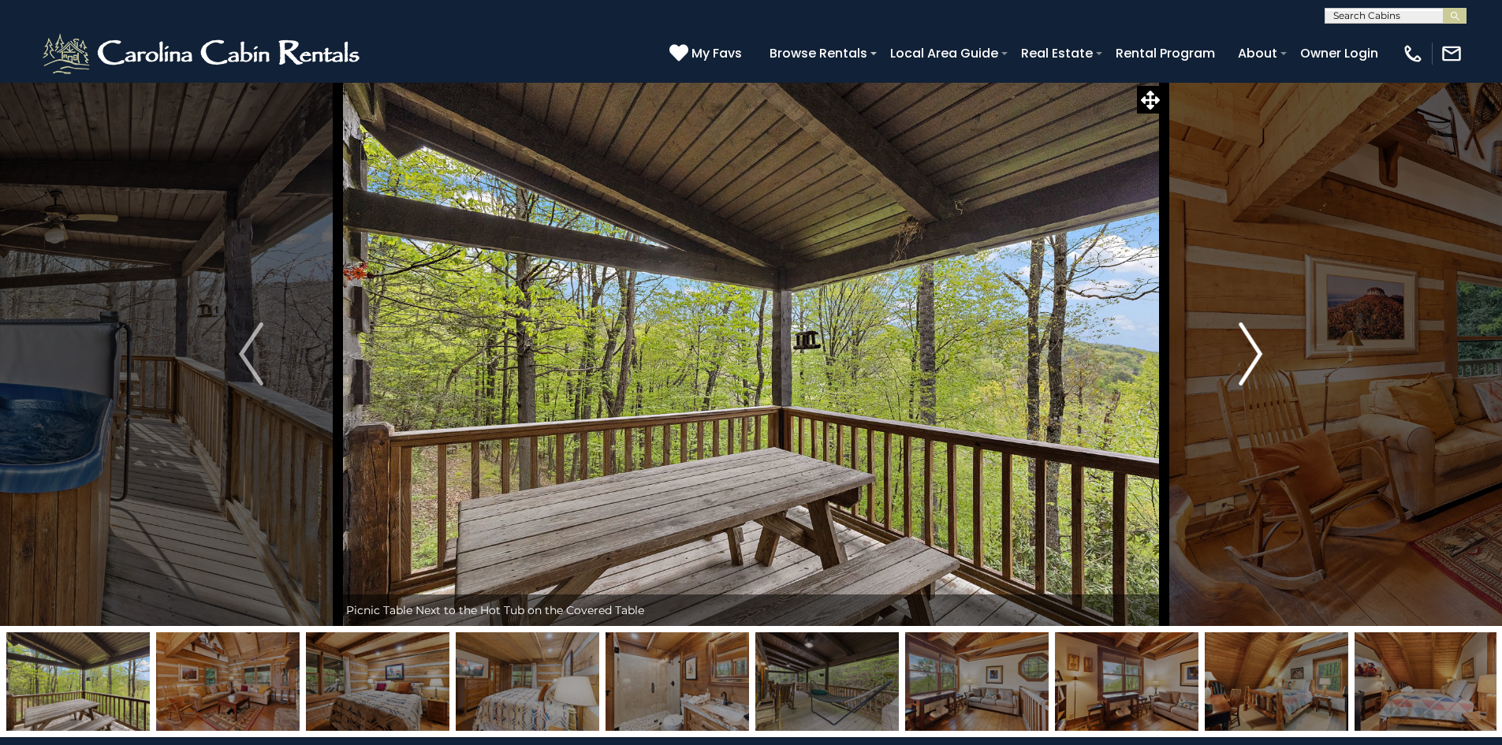
click at [1267, 367] on button "Next" at bounding box center [1249, 354] width 173 height 544
